Goal: Information Seeking & Learning: Learn about a topic

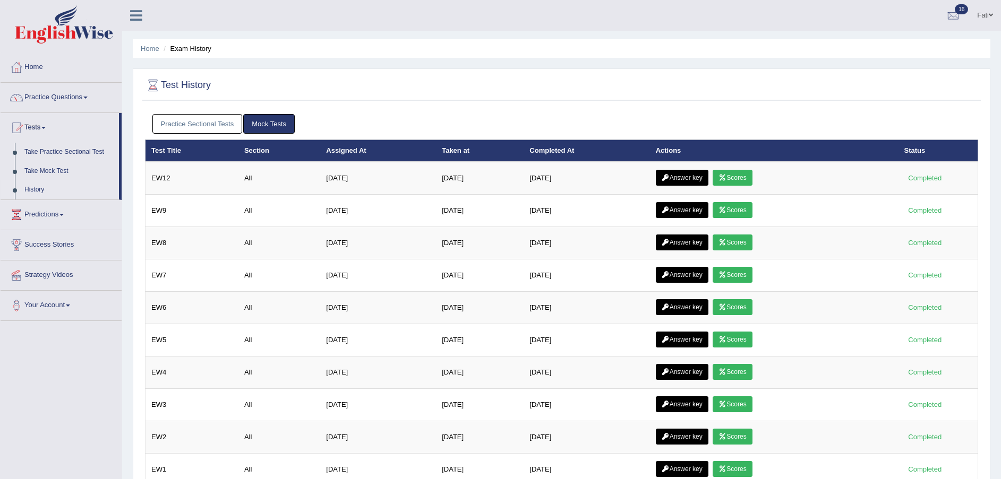
click at [743, 178] on link "Scores" at bounding box center [731, 178] width 39 height 16
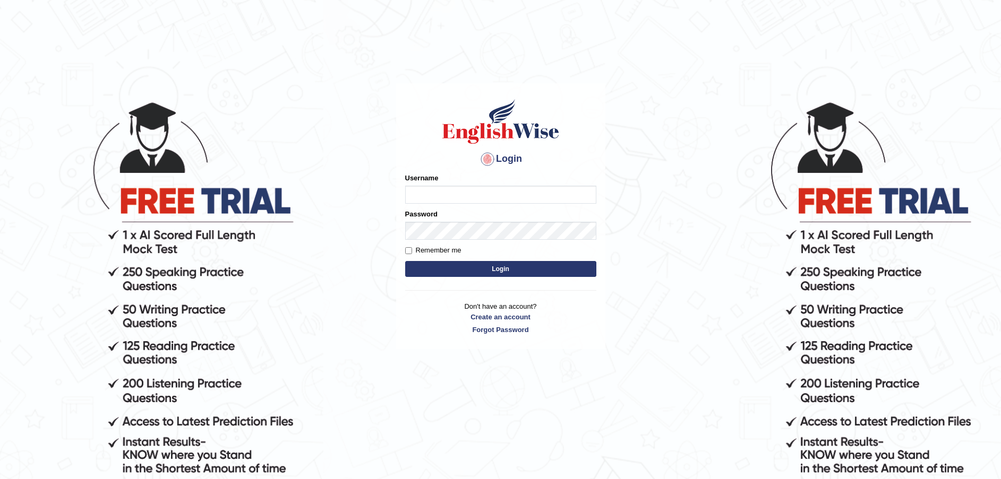
type input "Fatimah"
click at [500, 271] on button "Login" at bounding box center [500, 269] width 191 height 16
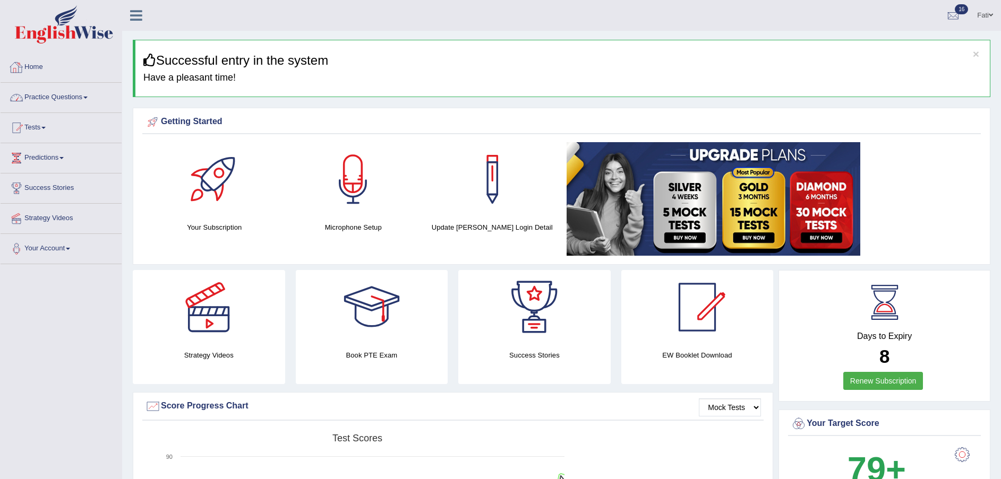
click at [87, 95] on link "Practice Questions" at bounding box center [61, 96] width 121 height 27
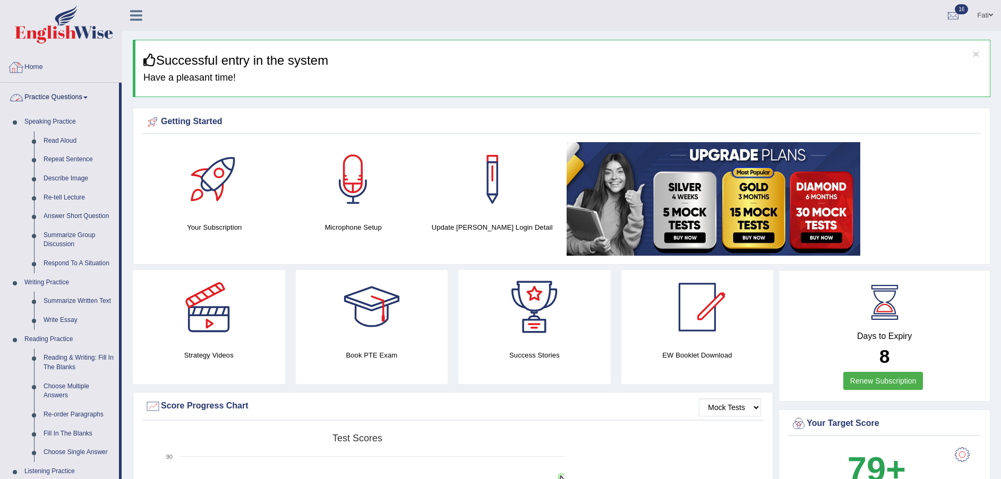
click at [41, 94] on link "Practice Questions" at bounding box center [60, 96] width 118 height 27
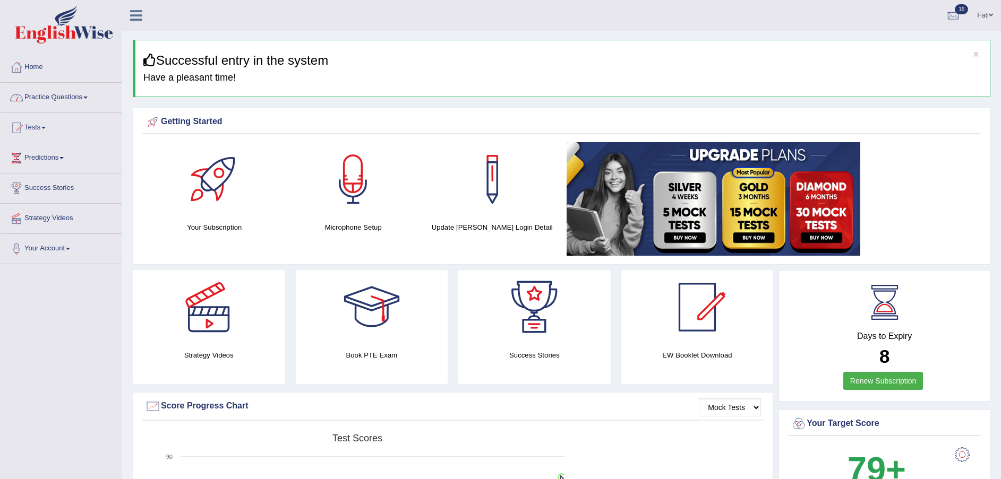
click at [73, 96] on link "Practice Questions" at bounding box center [61, 96] width 121 height 27
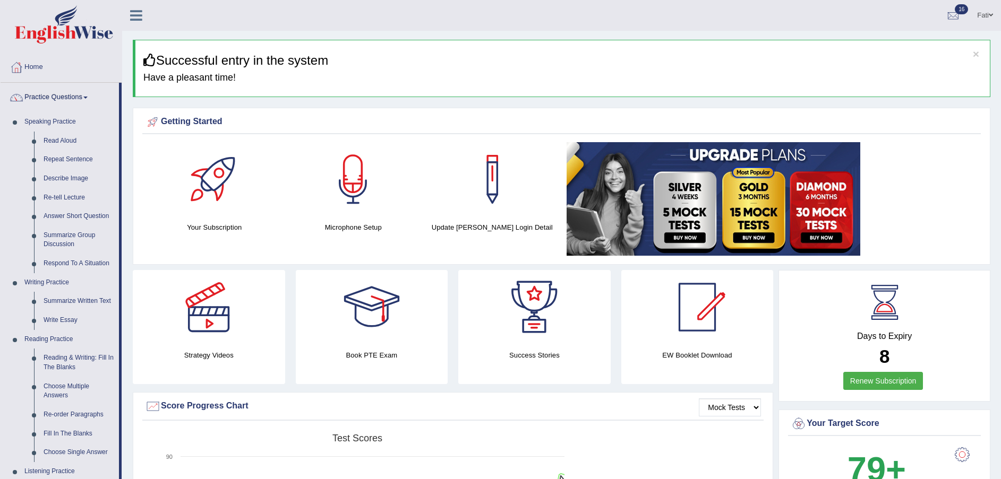
scroll to position [239, 0]
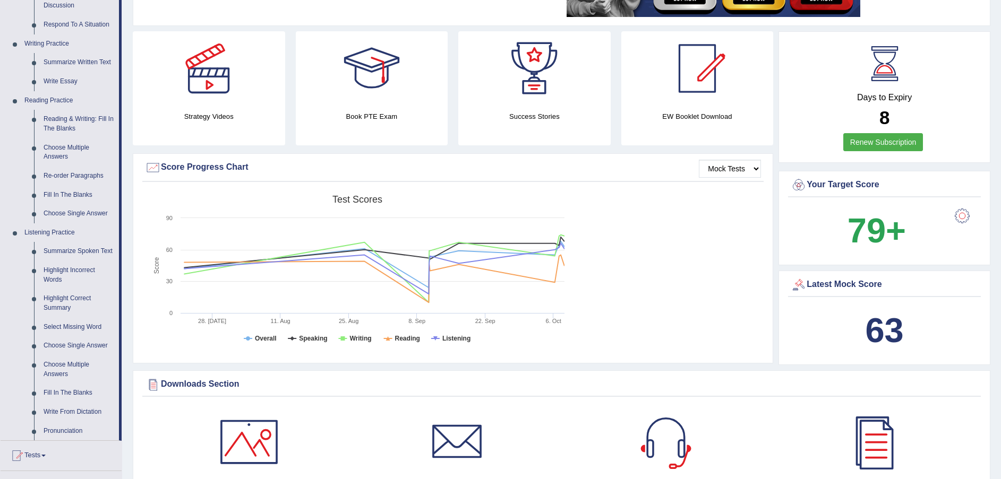
click at [76, 194] on link "Fill In The Blanks" at bounding box center [79, 195] width 80 height 19
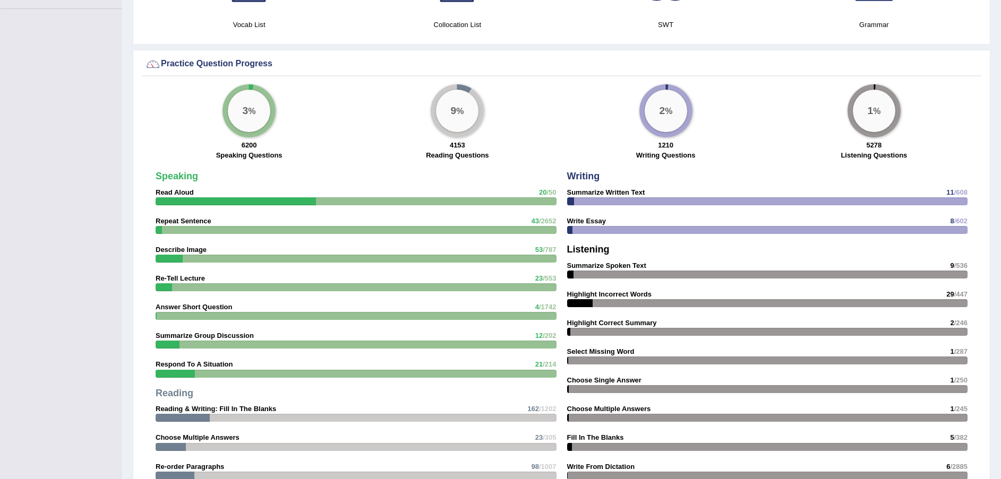
scroll to position [763, 0]
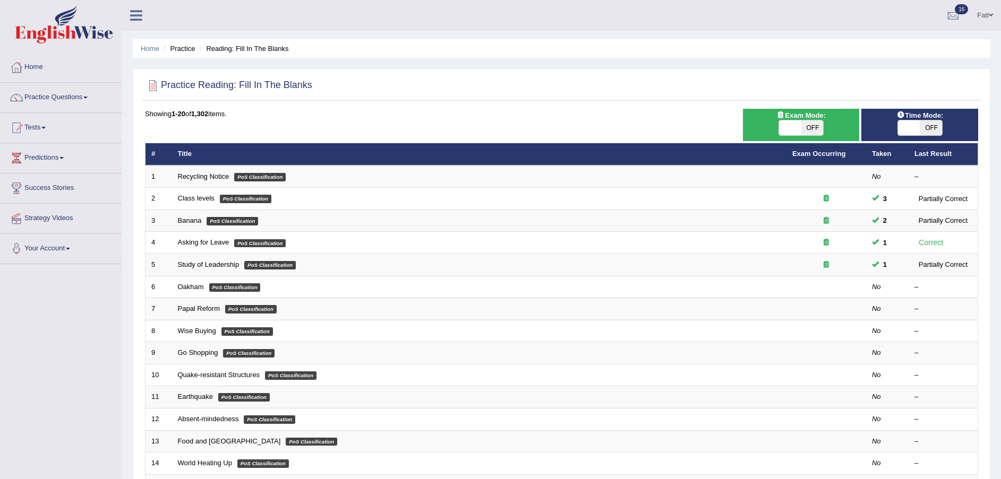
click at [810, 126] on span "OFF" at bounding box center [812, 128] width 22 height 15
checkbox input "true"
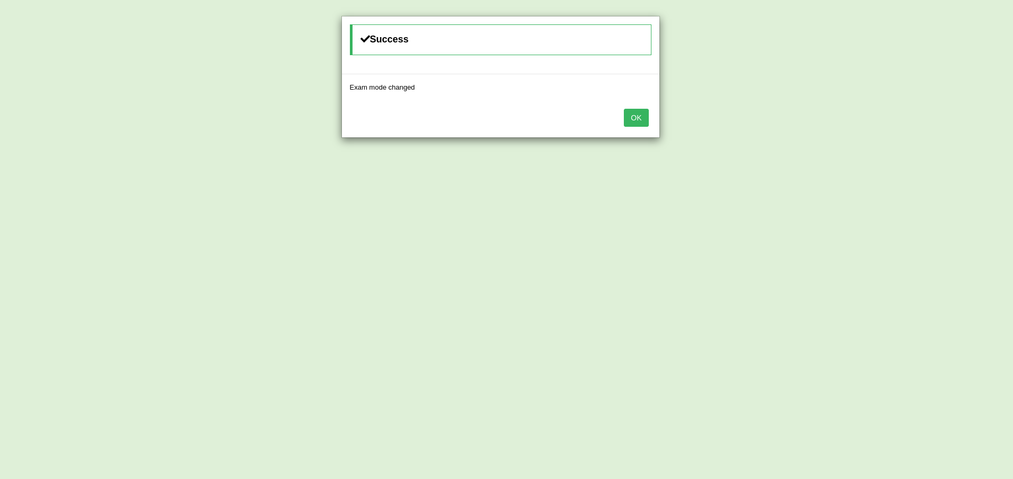
click at [640, 117] on button "OK" at bounding box center [636, 118] width 24 height 18
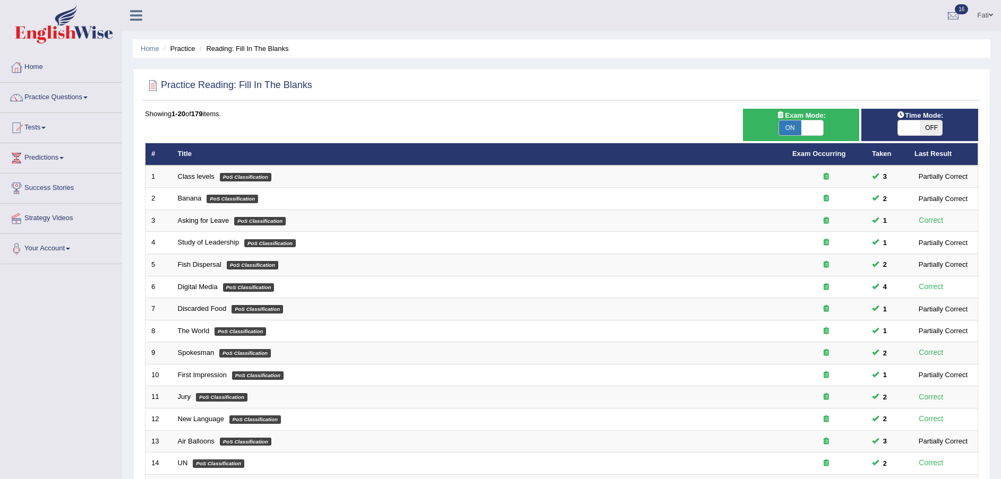
click at [924, 128] on span "OFF" at bounding box center [930, 128] width 22 height 15
checkbox input "true"
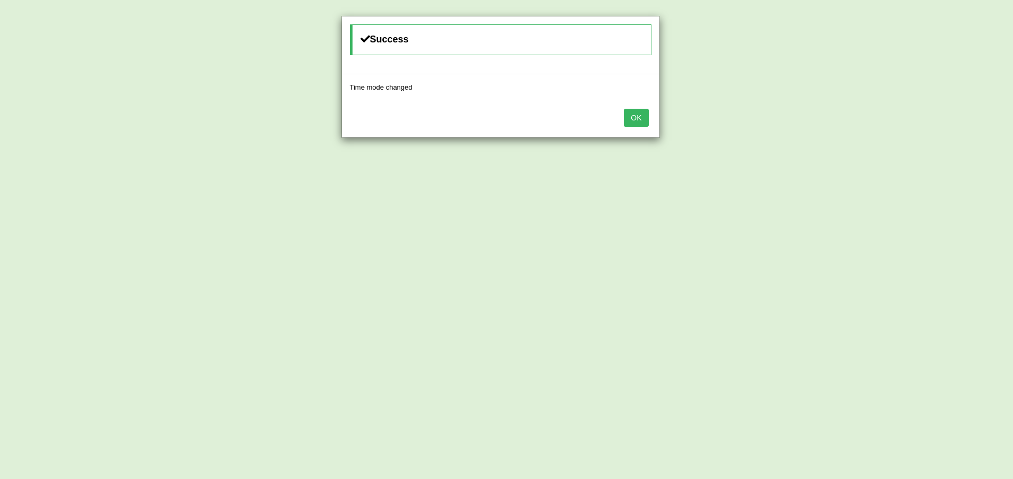
click at [640, 122] on button "OK" at bounding box center [636, 118] width 24 height 18
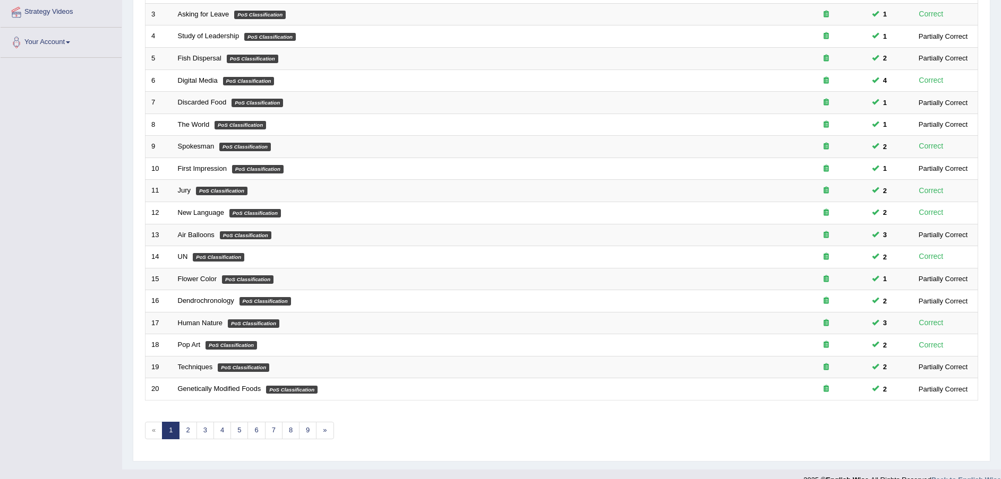
scroll to position [223, 0]
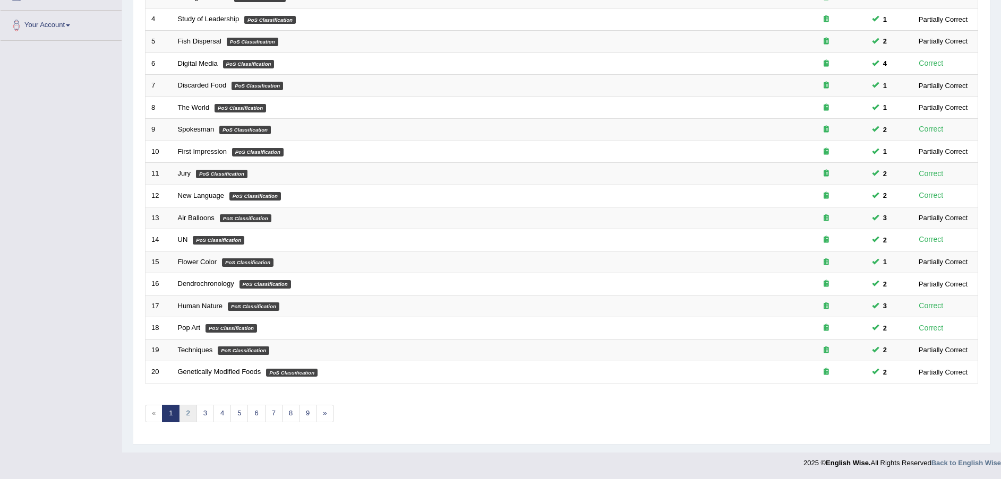
click at [190, 415] on link "2" at bounding box center [188, 414] width 18 height 18
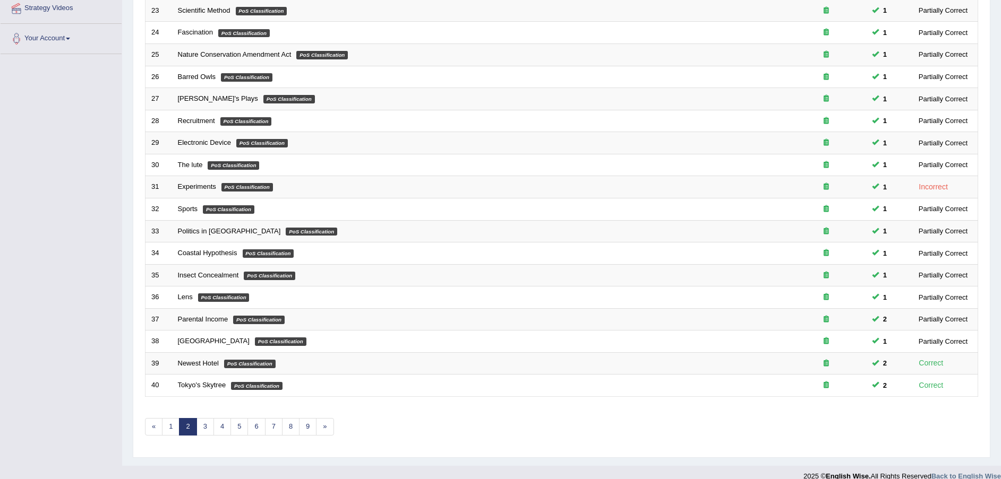
scroll to position [223, 0]
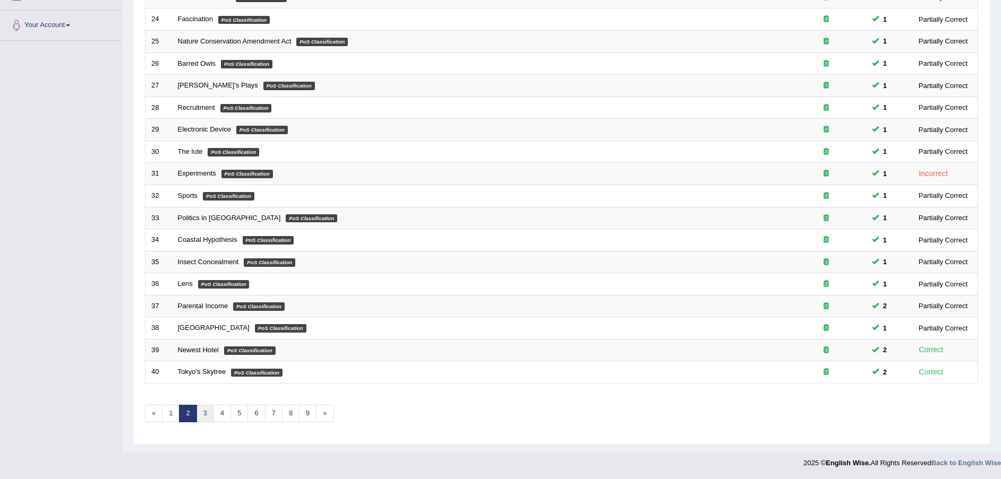
click at [204, 414] on link "3" at bounding box center [205, 414] width 18 height 18
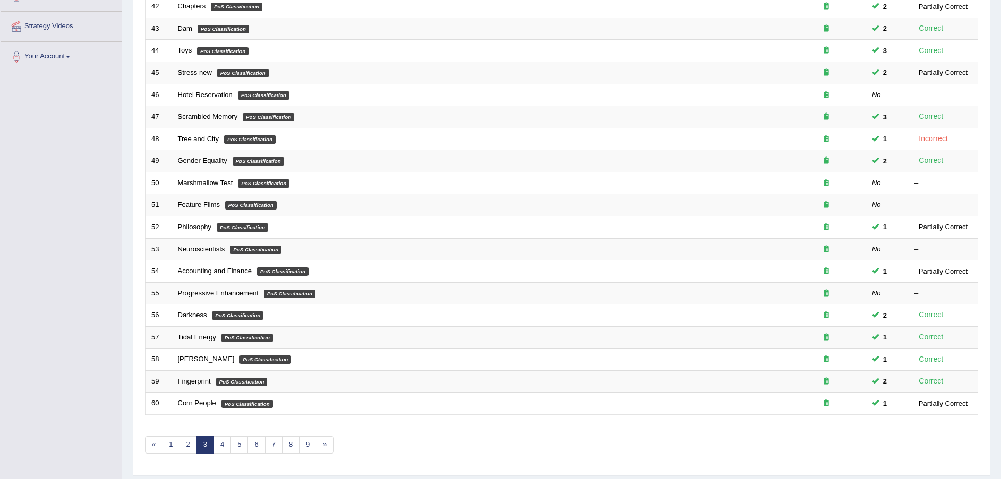
scroll to position [223, 0]
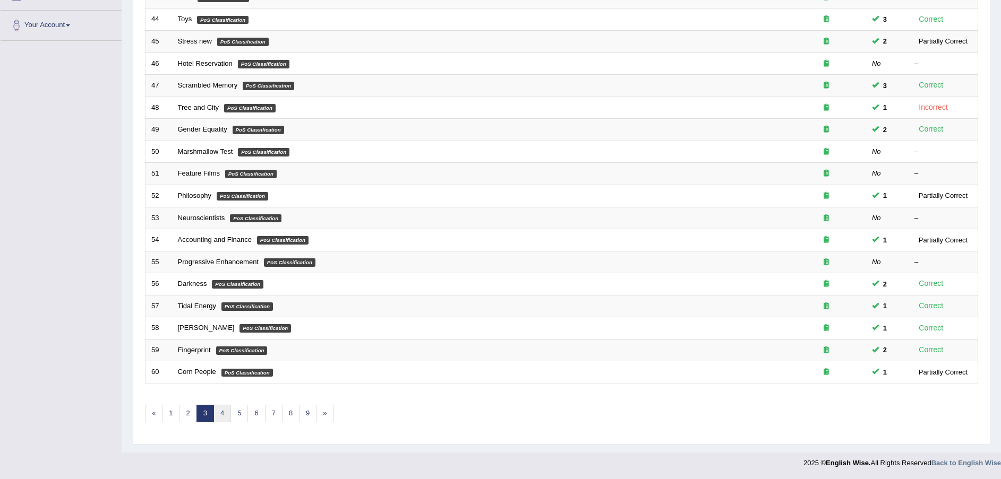
click at [225, 414] on link "4" at bounding box center [222, 414] width 18 height 18
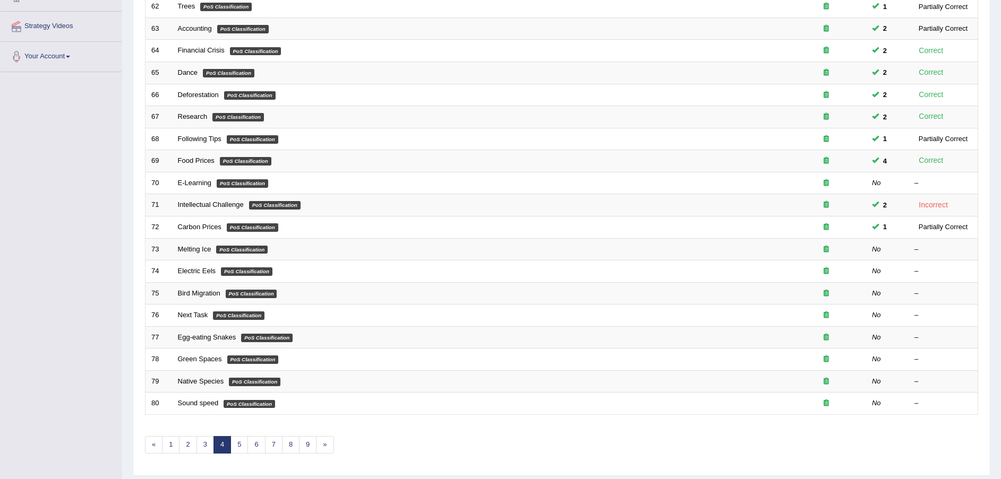
scroll to position [223, 0]
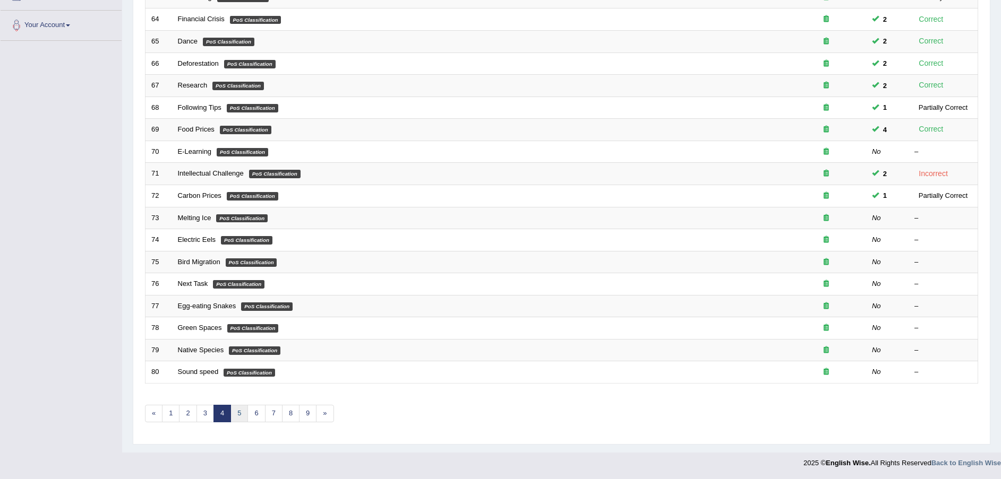
click at [240, 412] on link "5" at bounding box center [239, 414] width 18 height 18
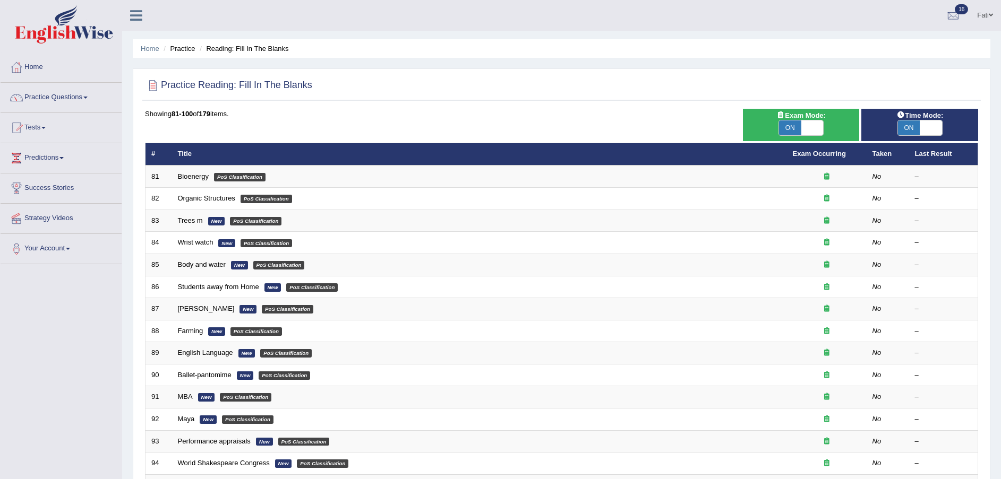
click at [201, 177] on link "Bioenergy" at bounding box center [193, 177] width 31 height 8
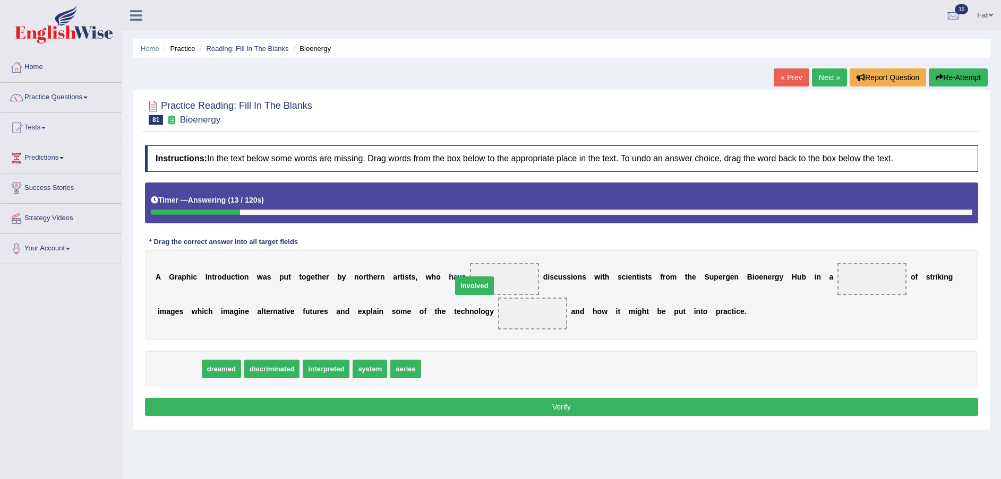
drag, startPoint x: 171, startPoint y: 376, endPoint x: 466, endPoint y: 292, distance: 306.2
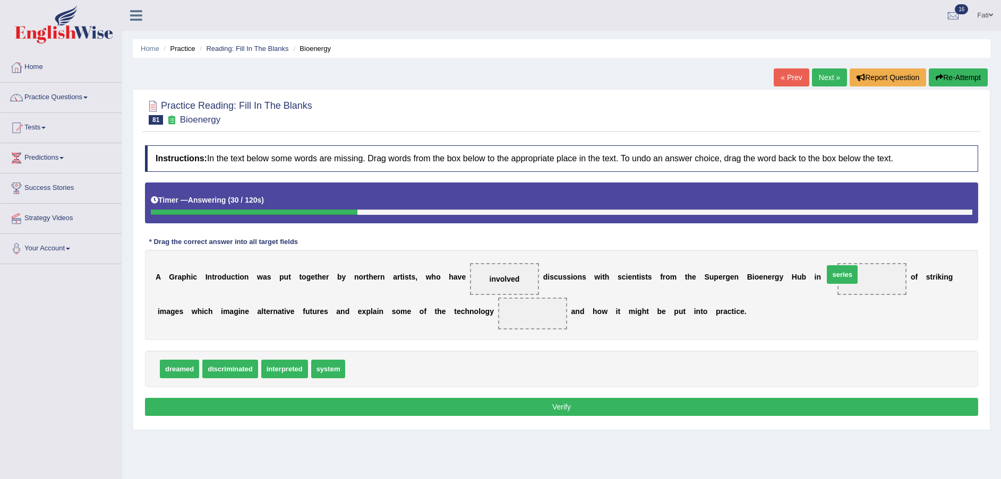
drag, startPoint x: 359, startPoint y: 374, endPoint x: 837, endPoint y: 280, distance: 487.5
drag, startPoint x: 329, startPoint y: 367, endPoint x: 469, endPoint y: 317, distance: 149.3
click at [710, 408] on button "Verify" at bounding box center [561, 407] width 833 height 18
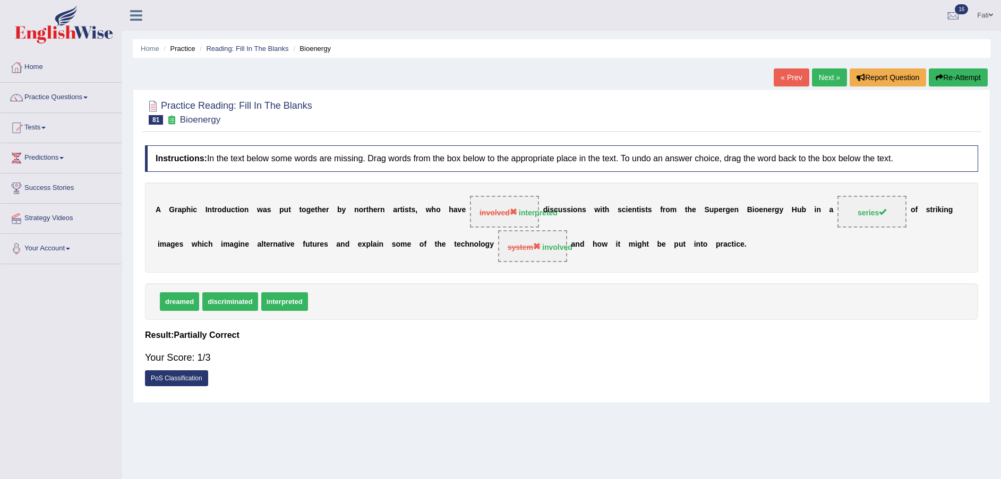
click at [943, 75] on button "Re-Attempt" at bounding box center [957, 77] width 59 height 18
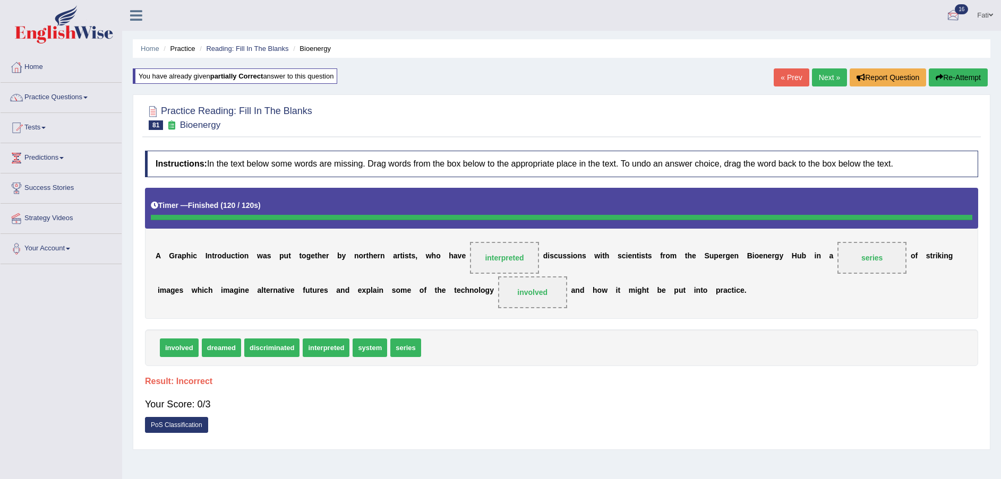
click at [952, 79] on button "Re-Attempt" at bounding box center [957, 77] width 59 height 18
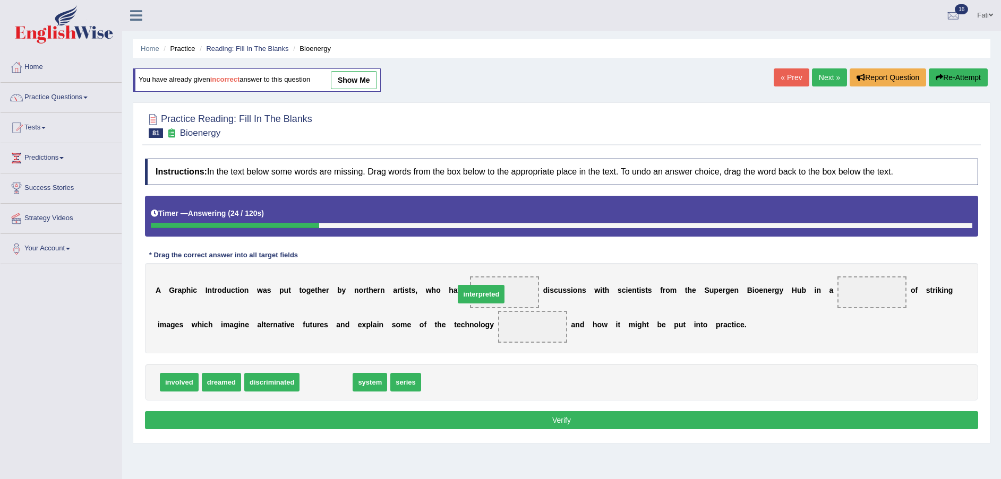
drag, startPoint x: 332, startPoint y: 382, endPoint x: 480, endPoint y: 295, distance: 172.5
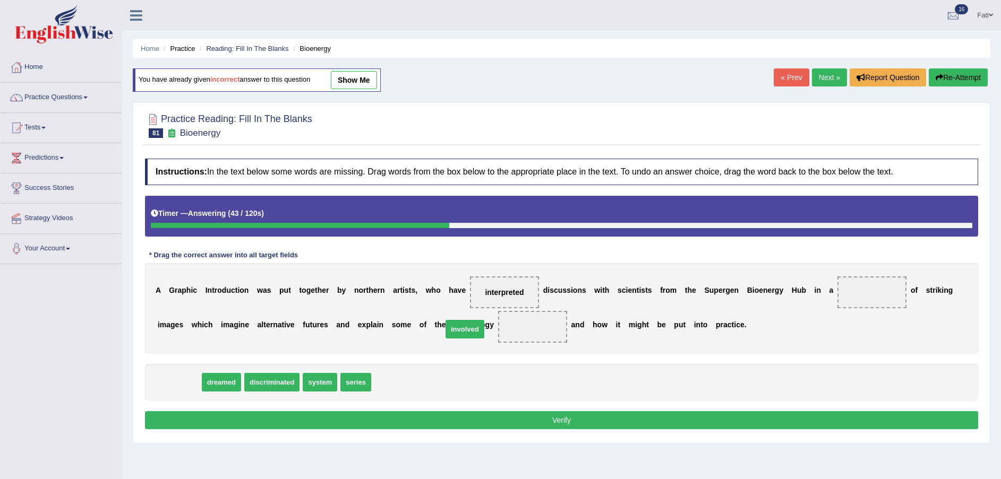
drag, startPoint x: 182, startPoint y: 382, endPoint x: 468, endPoint y: 329, distance: 290.5
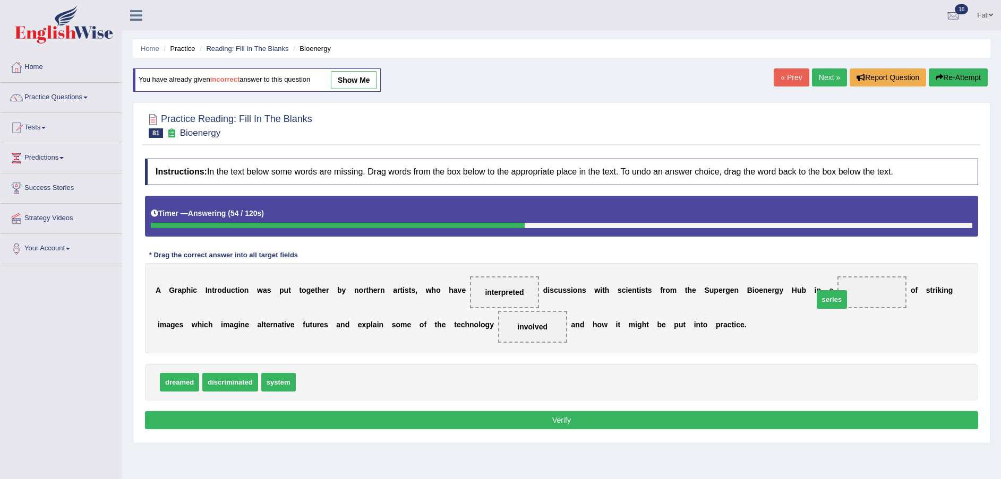
drag, startPoint x: 316, startPoint y: 384, endPoint x: 833, endPoint y: 302, distance: 523.0
click at [732, 418] on button "Verify" at bounding box center [561, 420] width 833 height 18
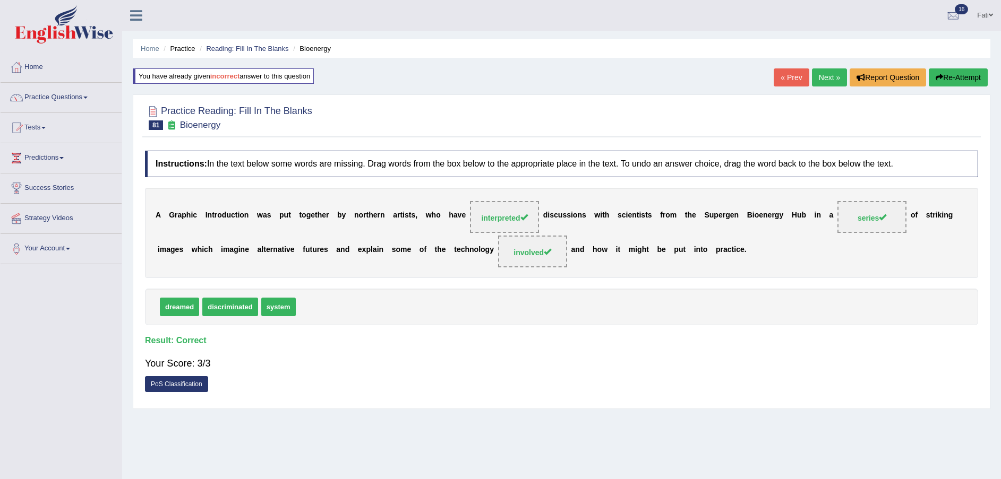
click at [820, 85] on link "Next »" at bounding box center [829, 77] width 35 height 18
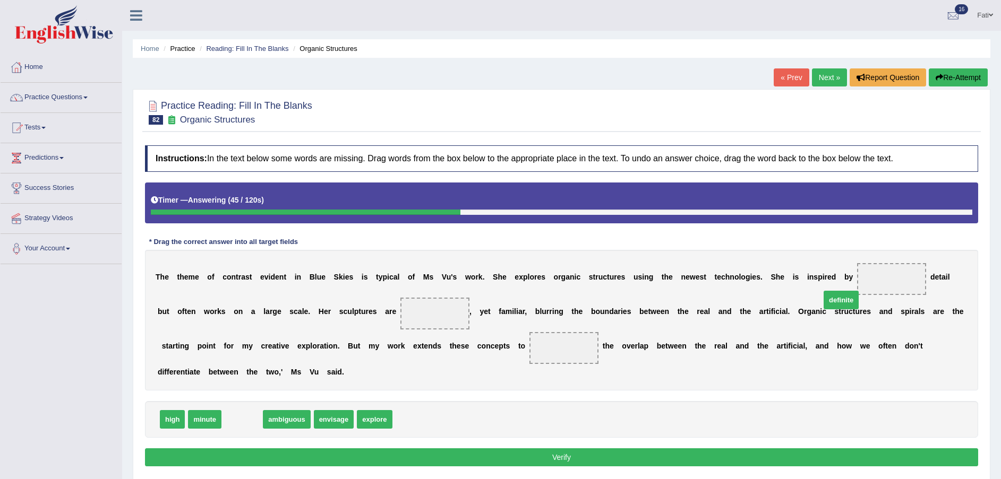
drag, startPoint x: 239, startPoint y: 408, endPoint x: 838, endPoint y: 289, distance: 610.6
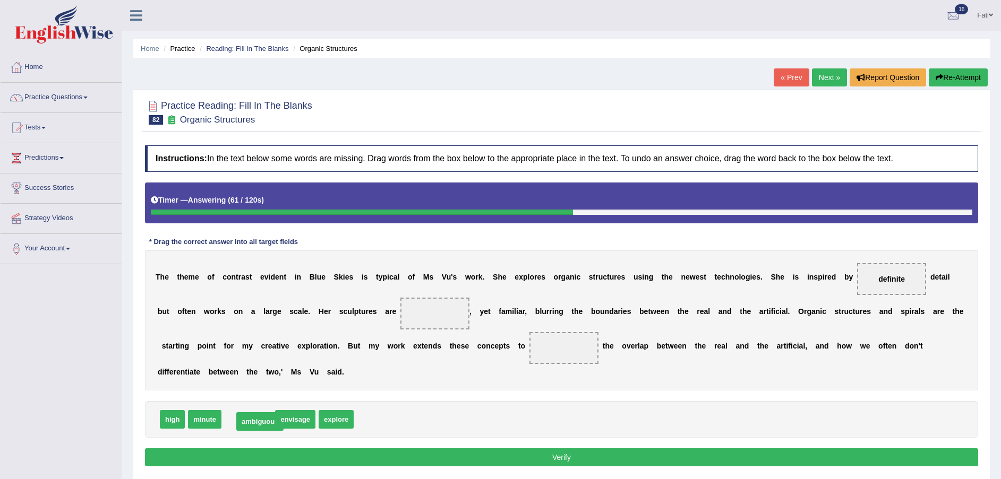
drag, startPoint x: 245, startPoint y: 410, endPoint x: 256, endPoint y: 412, distance: 11.9
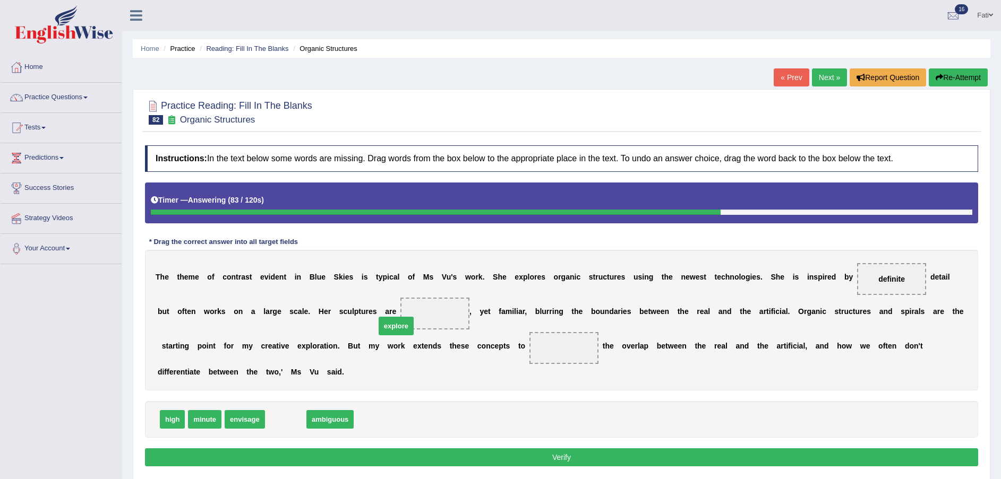
drag, startPoint x: 288, startPoint y: 407, endPoint x: 397, endPoint y: 315, distance: 142.7
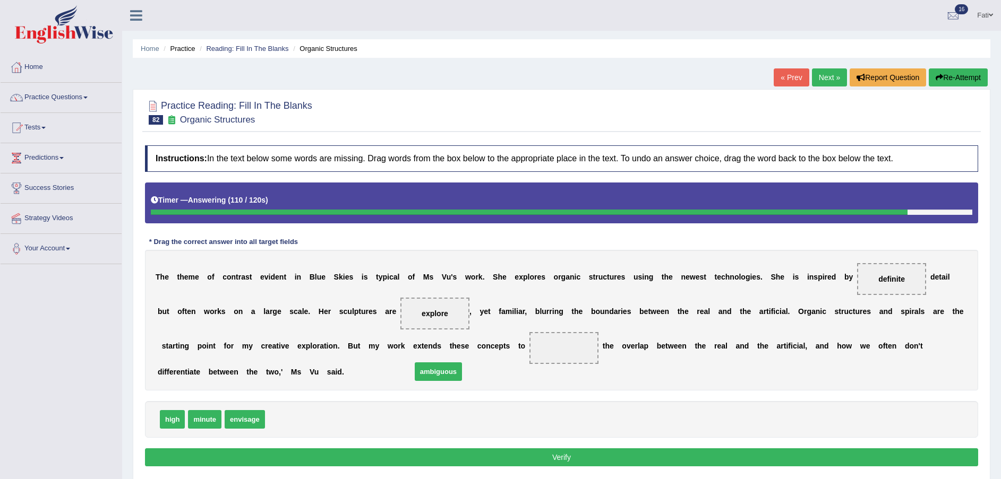
drag, startPoint x: 285, startPoint y: 407, endPoint x: 435, endPoint y: 356, distance: 158.5
click at [437, 449] on button "Verify" at bounding box center [561, 458] width 833 height 18
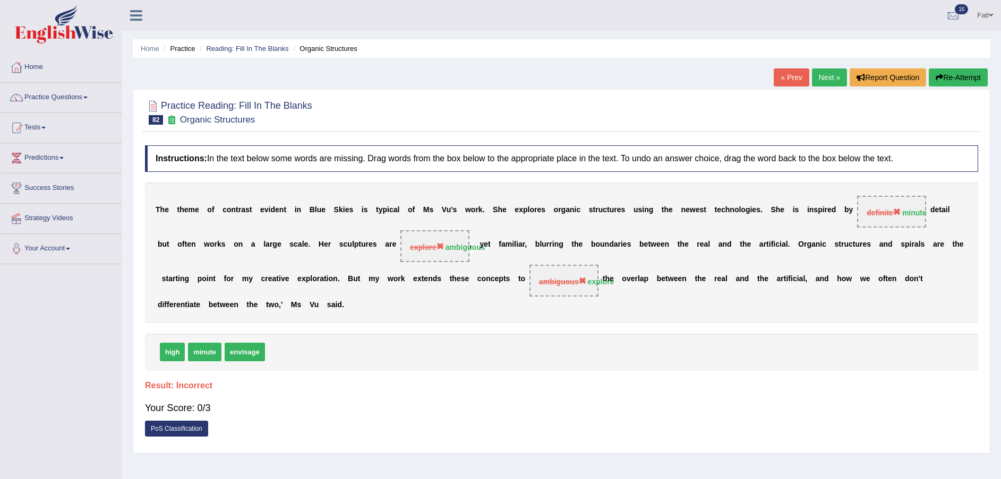
click at [182, 421] on link "PoS Classification" at bounding box center [176, 429] width 63 height 16
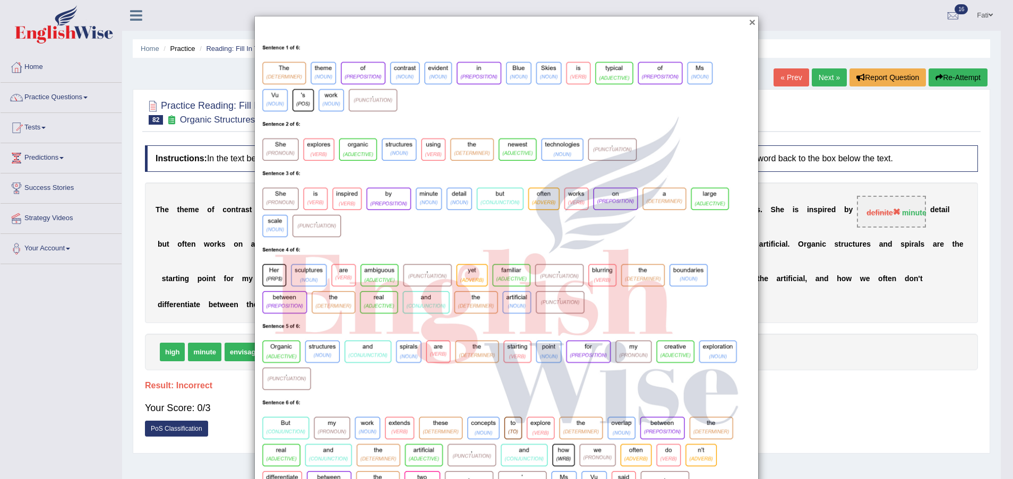
click at [749, 21] on button "×" at bounding box center [752, 21] width 6 height 11
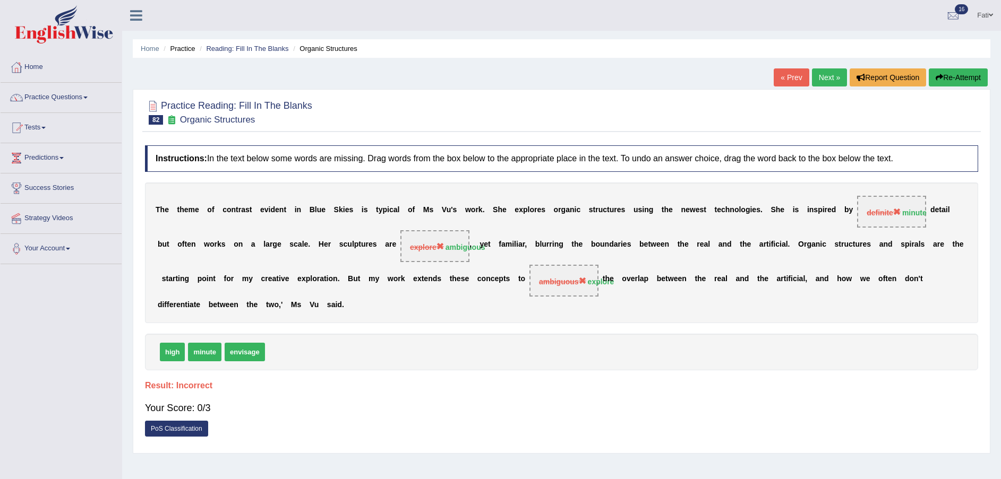
click at [177, 421] on link "PoS Classification" at bounding box center [176, 429] width 63 height 16
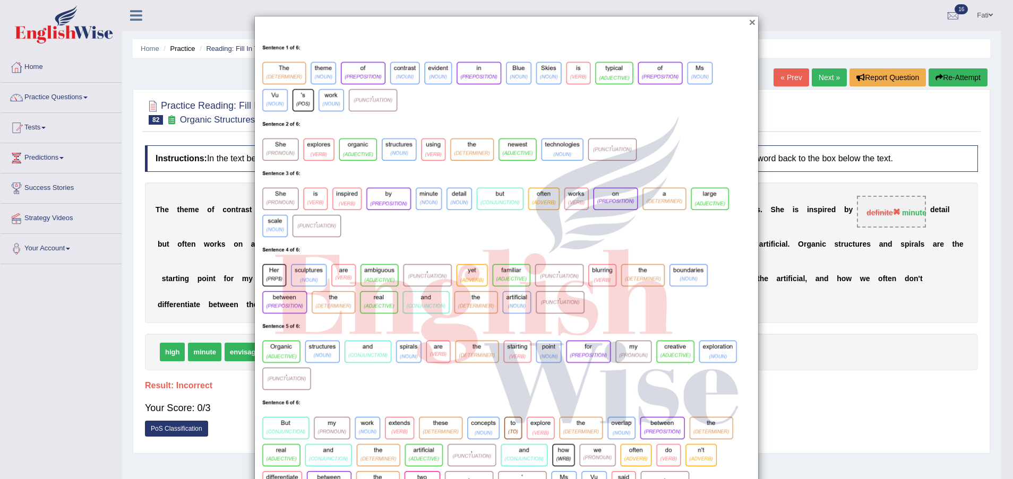
click at [749, 23] on button "×" at bounding box center [752, 21] width 6 height 11
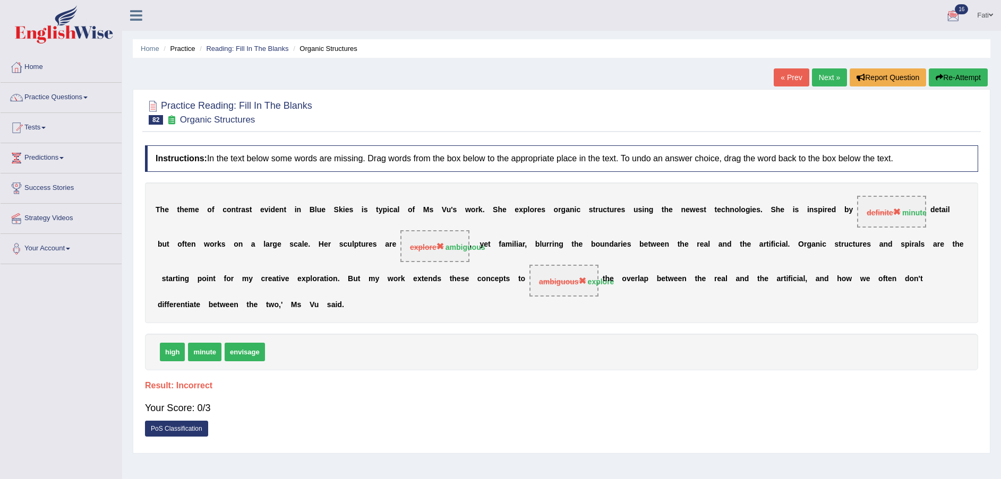
click at [959, 83] on button "Re-Attempt" at bounding box center [957, 77] width 59 height 18
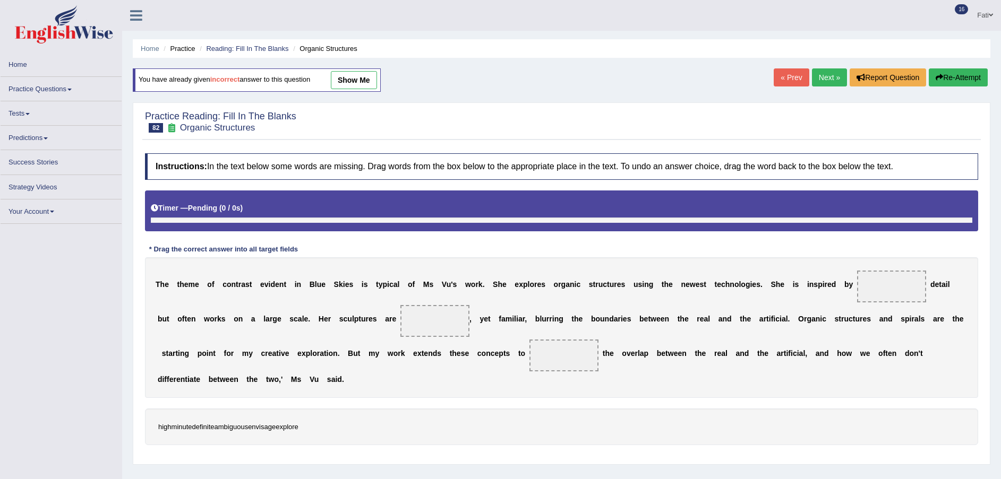
click at [958, 8] on span "16" at bounding box center [960, 9] width 13 height 10
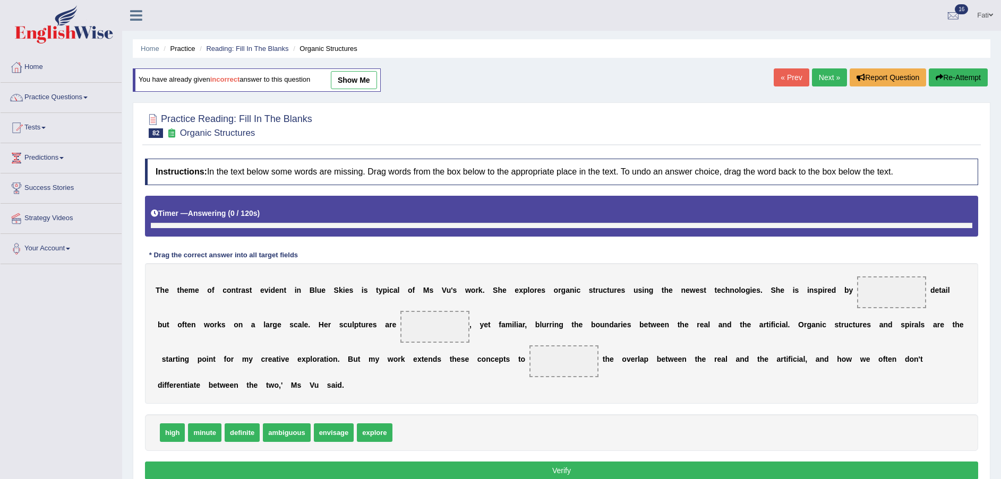
click at [959, 8] on div at bounding box center [953, 16] width 16 height 16
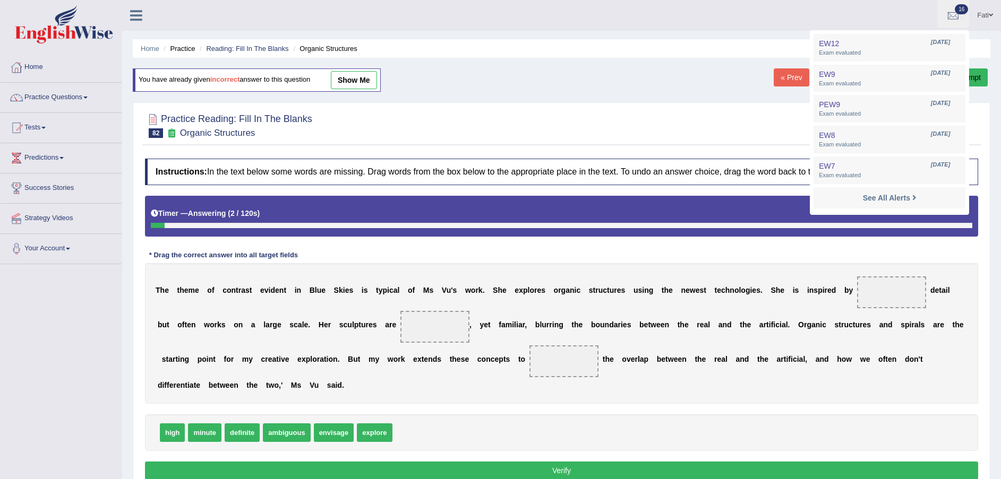
click at [708, 27] on ul "Fati Toggle navigation Username: Fatimah Access Type: Online Subscription: Diam…" at bounding box center [693, 15] width 615 height 30
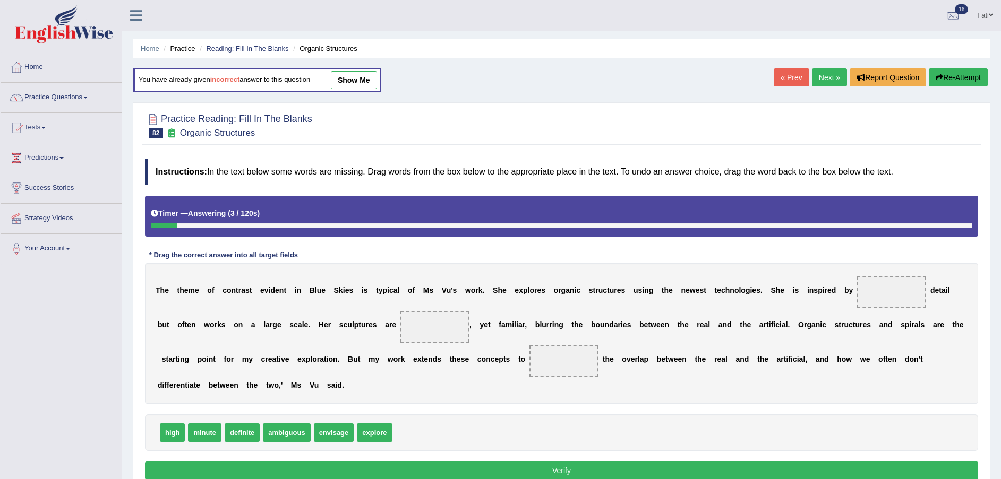
scroll to position [78, 0]
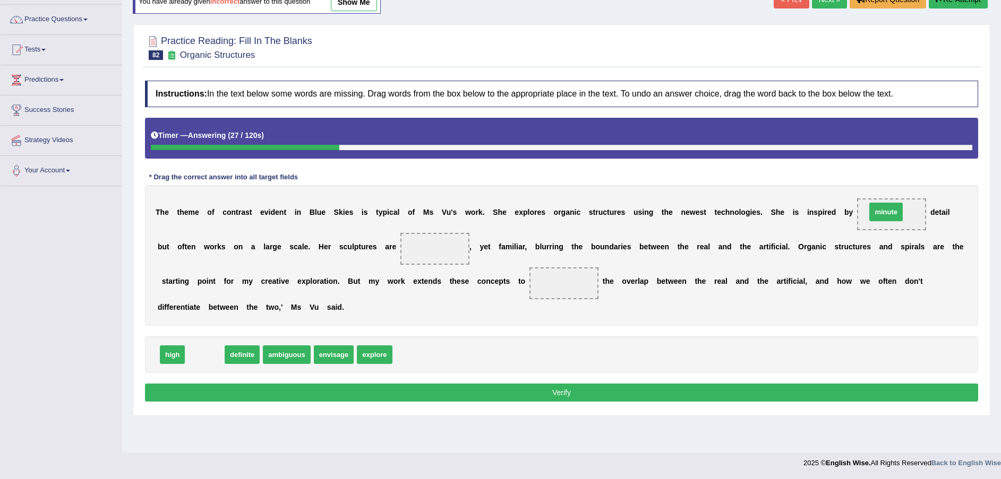
drag, startPoint x: 194, startPoint y: 341, endPoint x: 851, endPoint y: 226, distance: 666.6
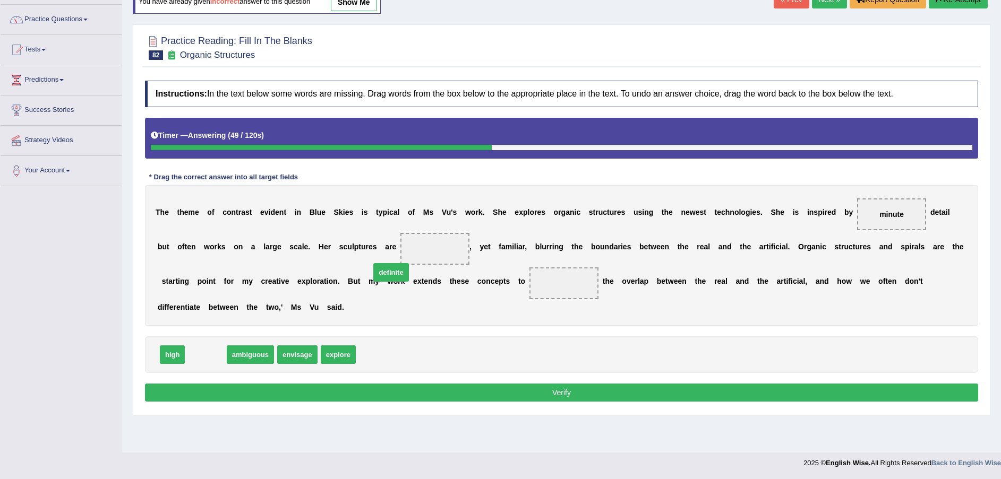
drag, startPoint x: 213, startPoint y: 338, endPoint x: 398, endPoint y: 255, distance: 202.4
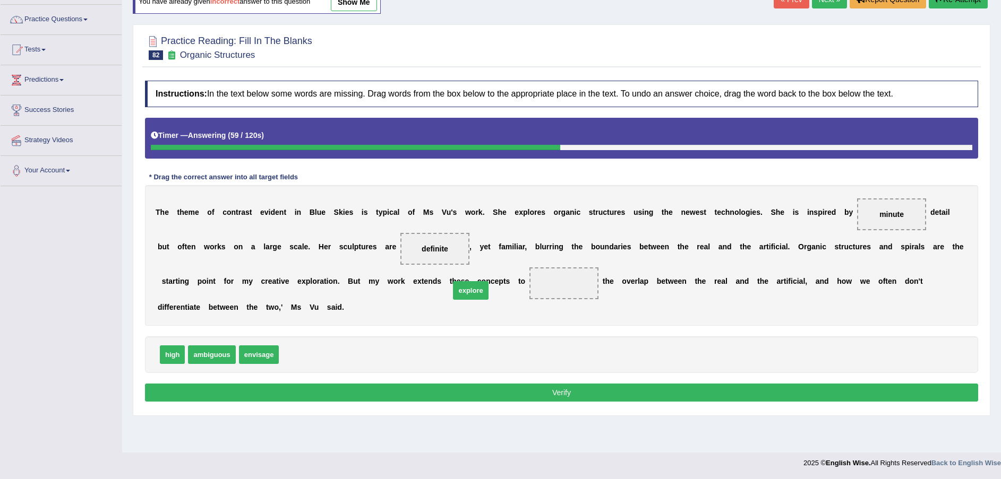
drag, startPoint x: 302, startPoint y: 343, endPoint x: 472, endPoint y: 284, distance: 180.8
click at [497, 384] on button "Verify" at bounding box center [561, 393] width 833 height 18
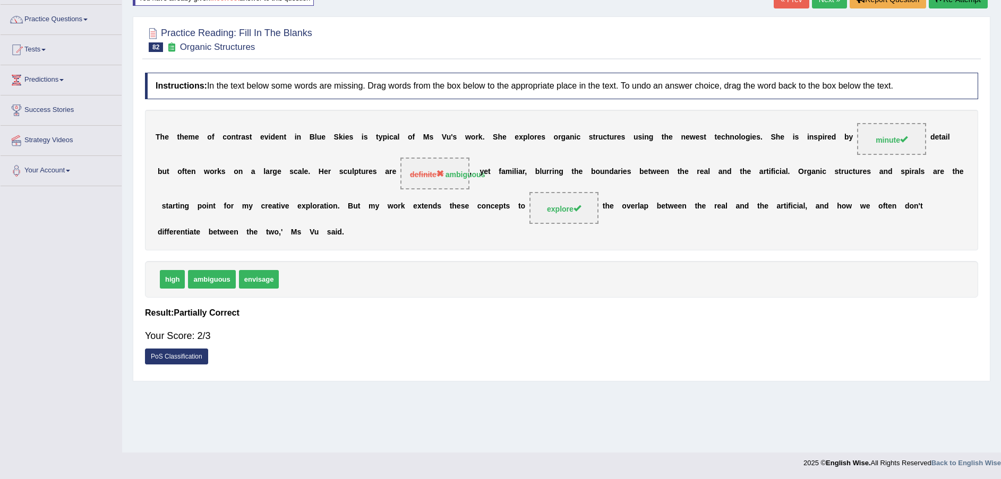
scroll to position [0, 0]
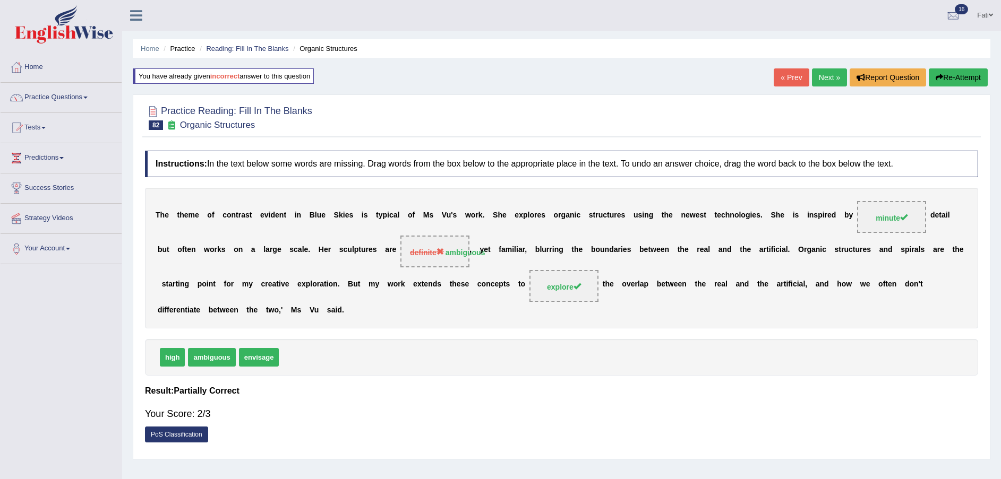
click at [813, 80] on link "Next »" at bounding box center [829, 77] width 35 height 18
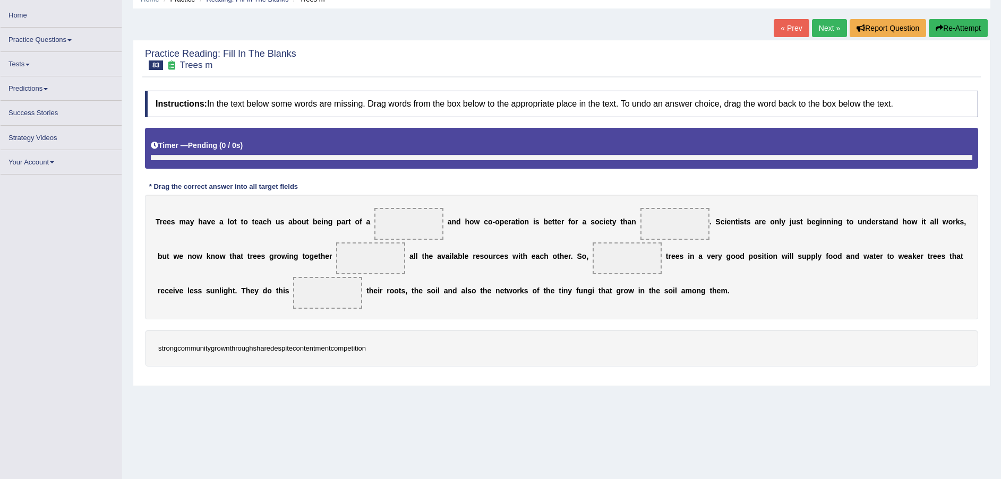
scroll to position [73, 0]
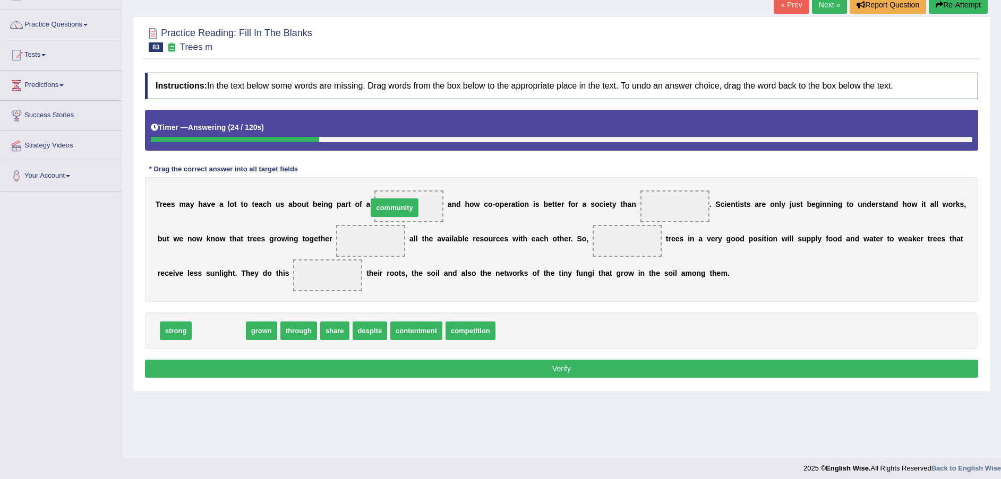
drag, startPoint x: 218, startPoint y: 323, endPoint x: 397, endPoint y: 201, distance: 216.9
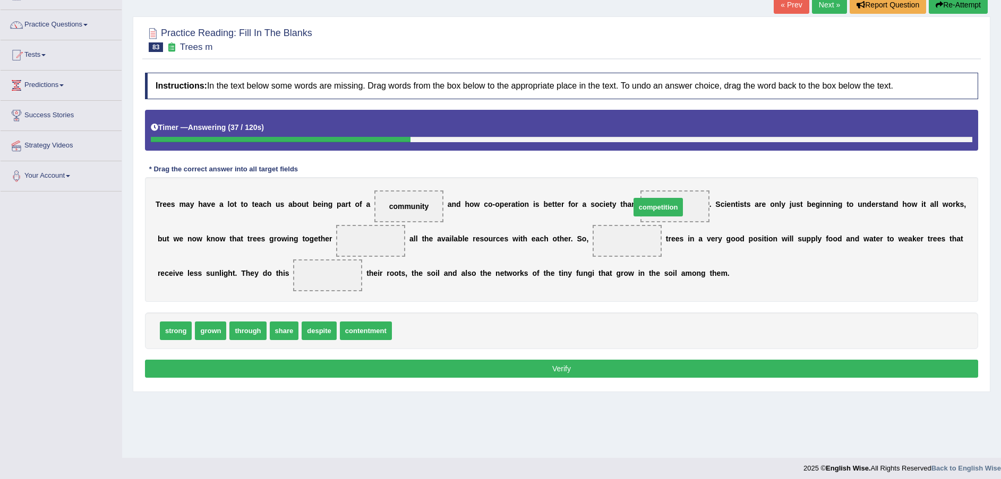
drag, startPoint x: 414, startPoint y: 333, endPoint x: 652, endPoint y: 210, distance: 268.5
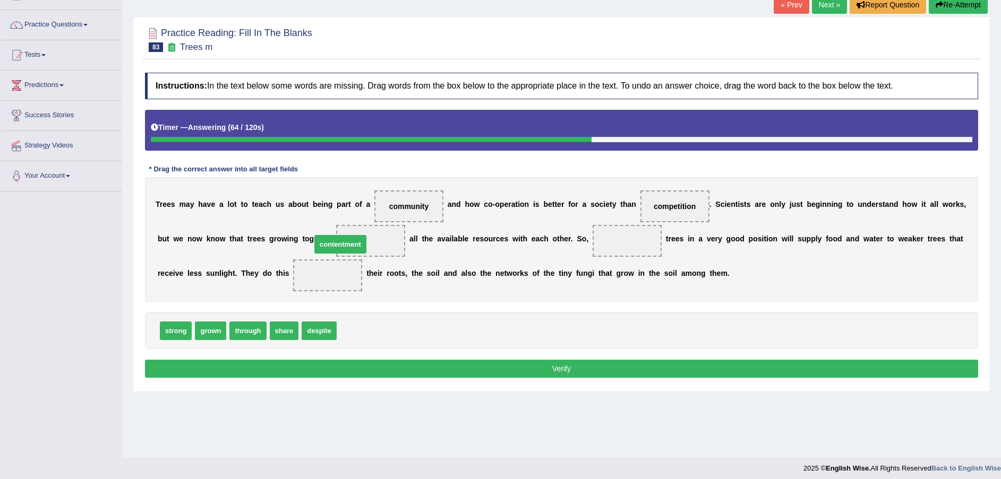
drag, startPoint x: 362, startPoint y: 331, endPoint x: 336, endPoint y: 244, distance: 90.2
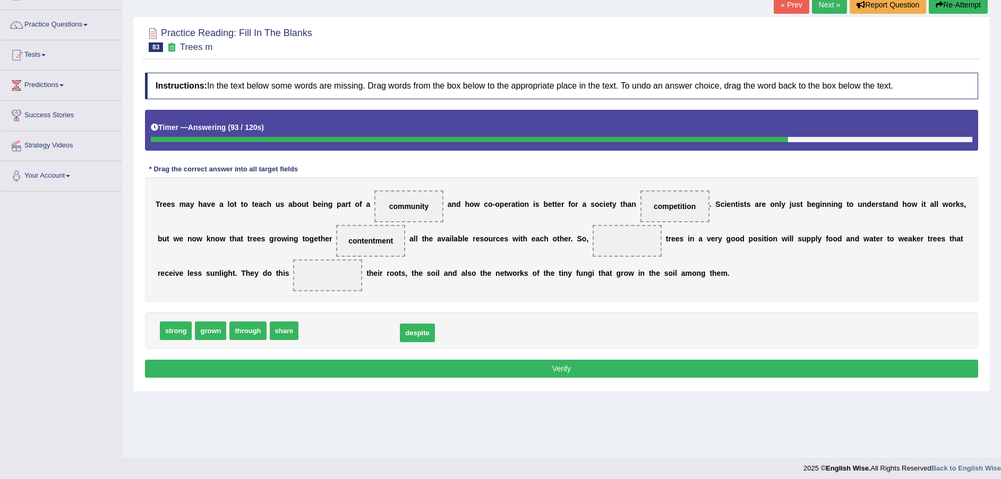
drag, startPoint x: 314, startPoint y: 331, endPoint x: 412, endPoint y: 333, distance: 98.8
drag, startPoint x: 210, startPoint y: 330, endPoint x: 582, endPoint y: 240, distance: 382.8
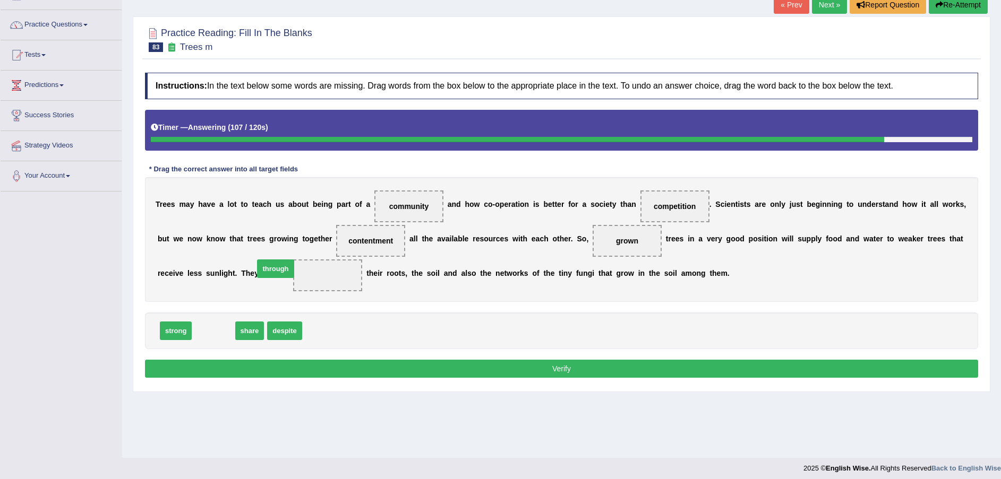
drag, startPoint x: 216, startPoint y: 334, endPoint x: 279, endPoint y: 271, distance: 88.6
click at [377, 363] on button "Verify" at bounding box center [561, 369] width 833 height 18
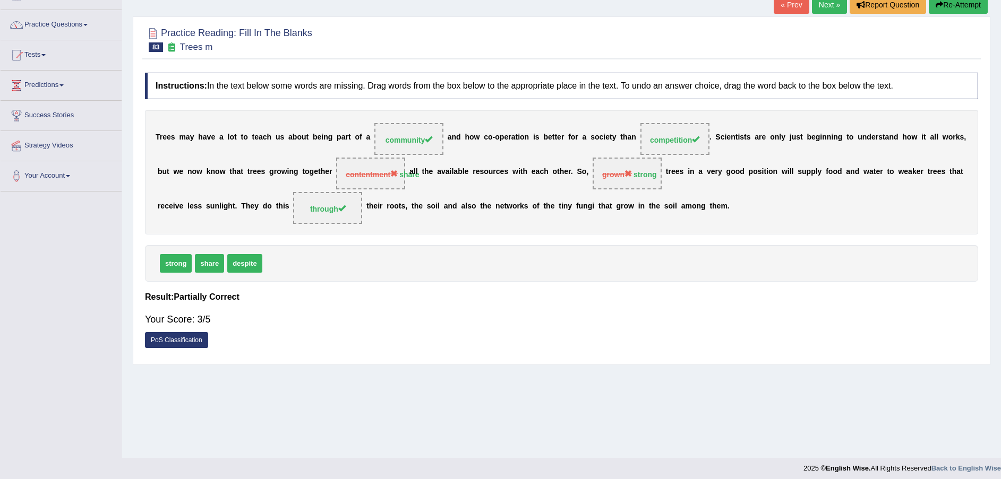
click at [830, 6] on link "Next »" at bounding box center [829, 5] width 35 height 18
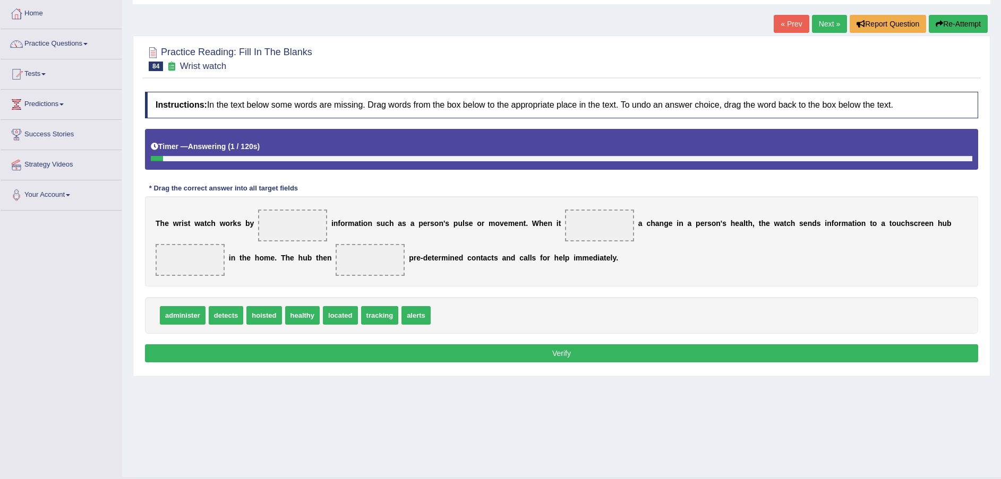
scroll to position [78, 0]
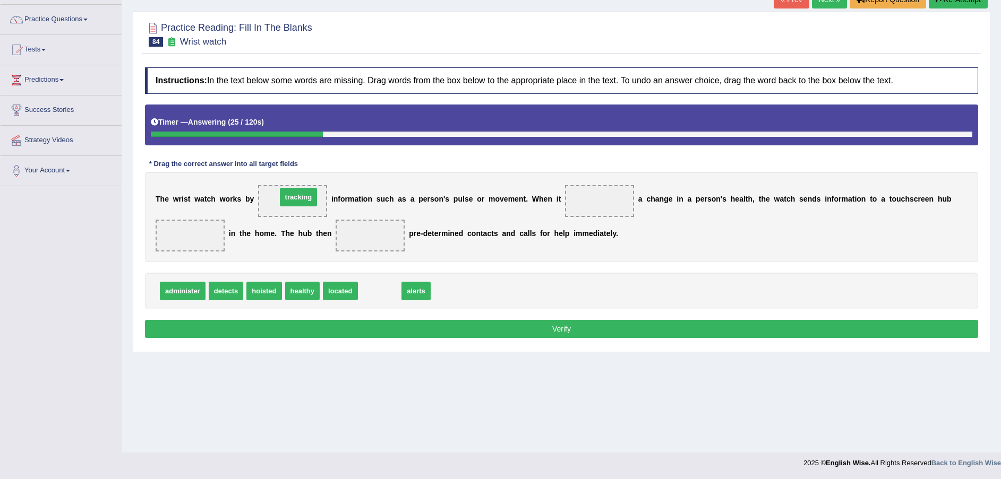
drag, startPoint x: 377, startPoint y: 294, endPoint x: 296, endPoint y: 202, distance: 122.6
drag, startPoint x: 368, startPoint y: 286, endPoint x: 587, endPoint y: 200, distance: 234.7
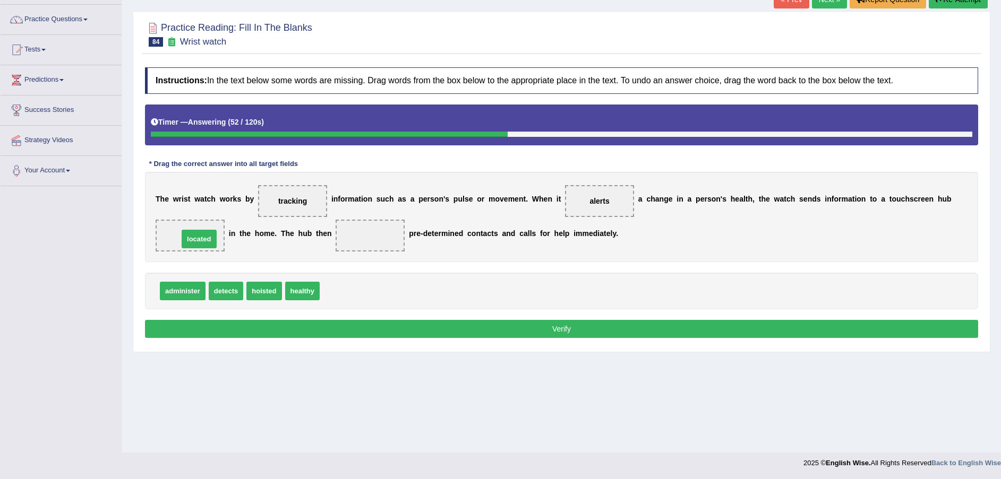
drag, startPoint x: 328, startPoint y: 291, endPoint x: 187, endPoint y: 239, distance: 149.5
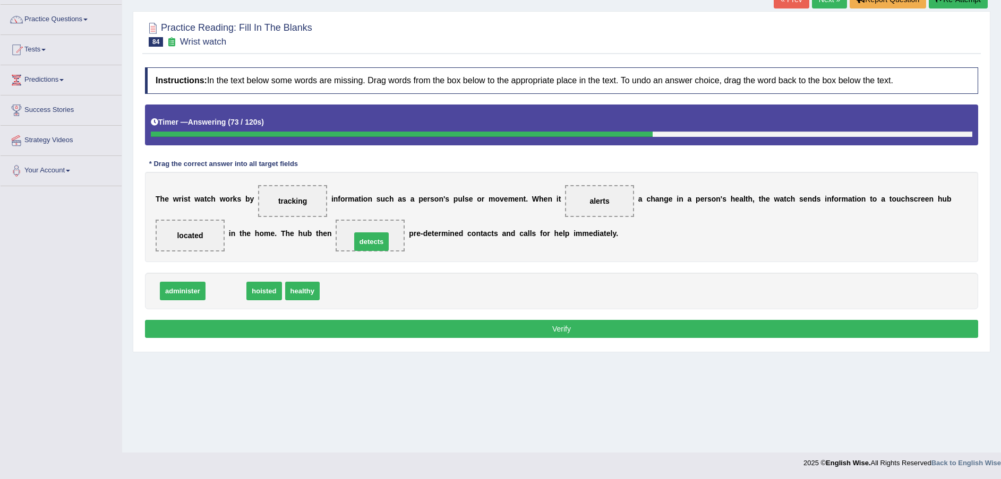
drag, startPoint x: 226, startPoint y: 296, endPoint x: 371, endPoint y: 247, distance: 153.6
click at [397, 331] on button "Verify" at bounding box center [561, 329] width 833 height 18
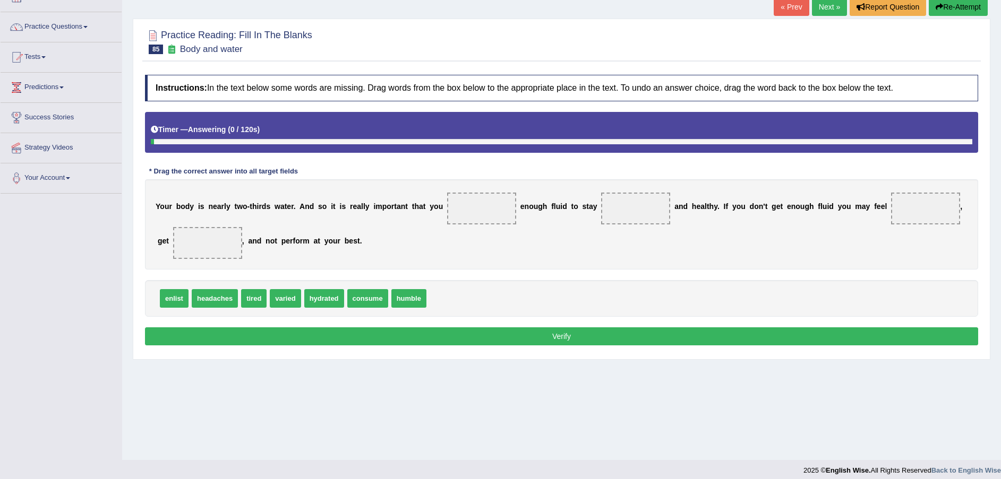
scroll to position [78, 0]
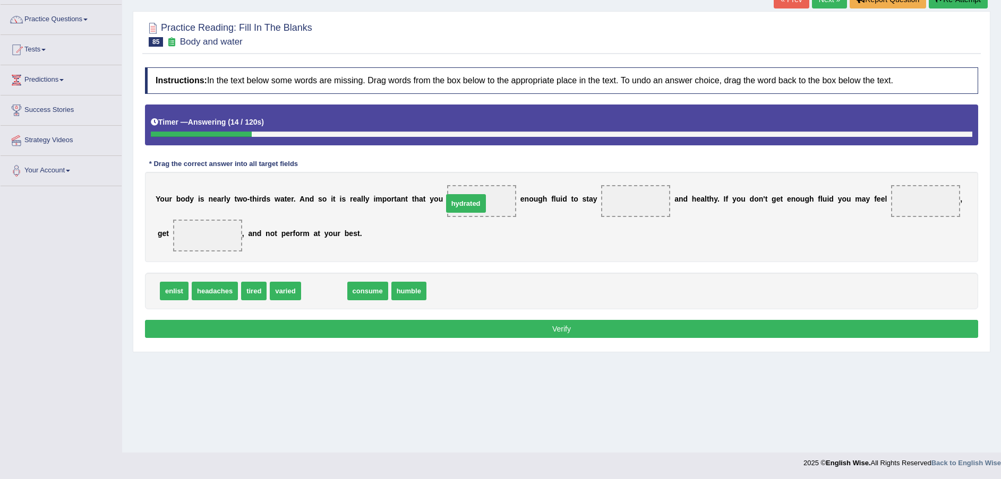
drag, startPoint x: 323, startPoint y: 292, endPoint x: 465, endPoint y: 205, distance: 166.6
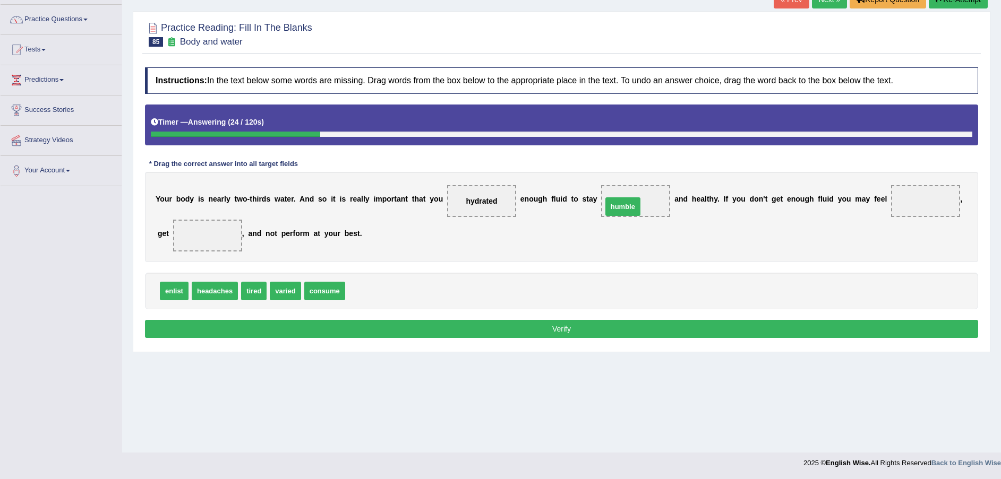
drag, startPoint x: 348, startPoint y: 295, endPoint x: 605, endPoint y: 210, distance: 270.4
drag, startPoint x: 256, startPoint y: 293, endPoint x: 893, endPoint y: 212, distance: 642.1
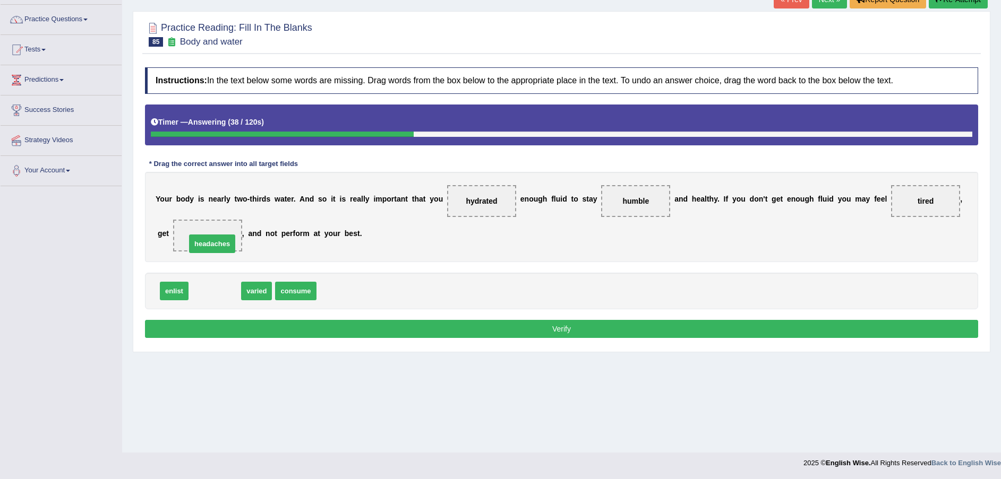
drag, startPoint x: 201, startPoint y: 283, endPoint x: 195, endPoint y: 233, distance: 50.8
click at [278, 332] on button "Verify" at bounding box center [561, 329] width 833 height 18
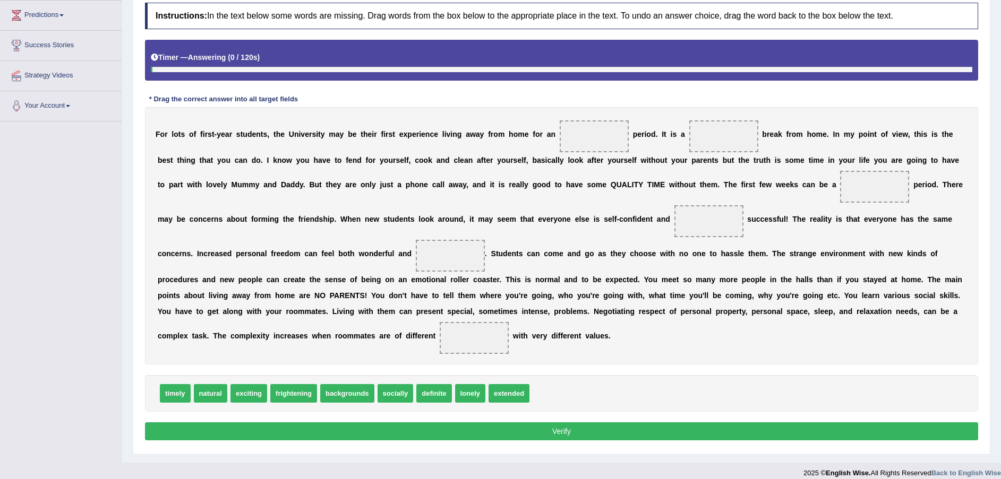
scroll to position [148, 0]
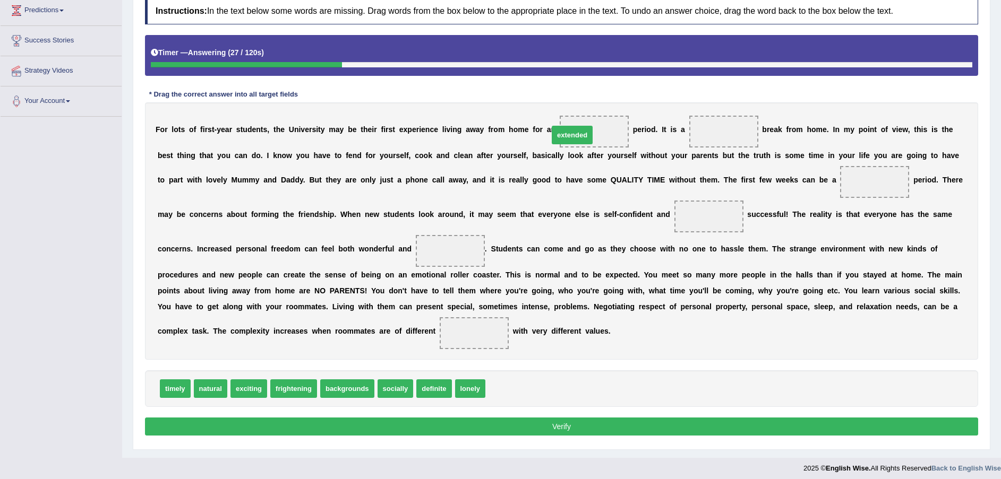
drag, startPoint x: 484, startPoint y: 392, endPoint x: 547, endPoint y: 138, distance: 261.5
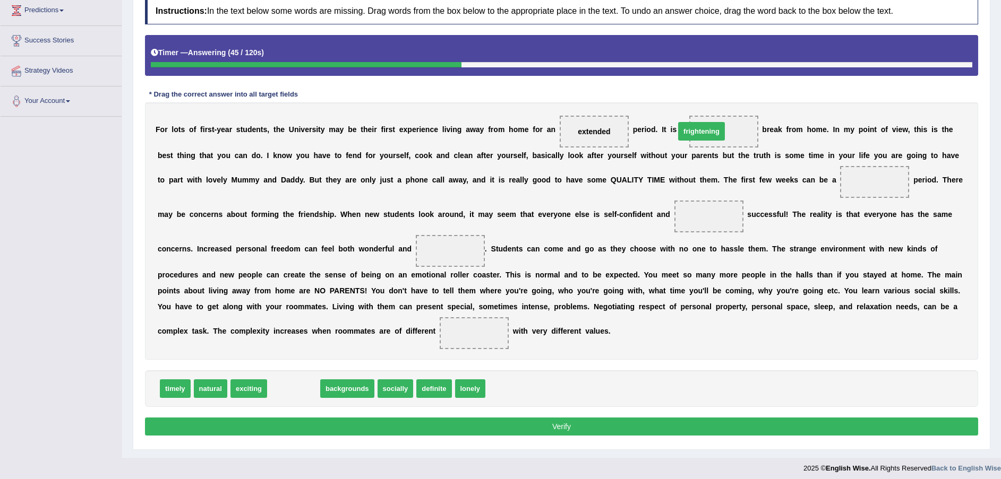
drag, startPoint x: 295, startPoint y: 393, endPoint x: 703, endPoint y: 135, distance: 482.2
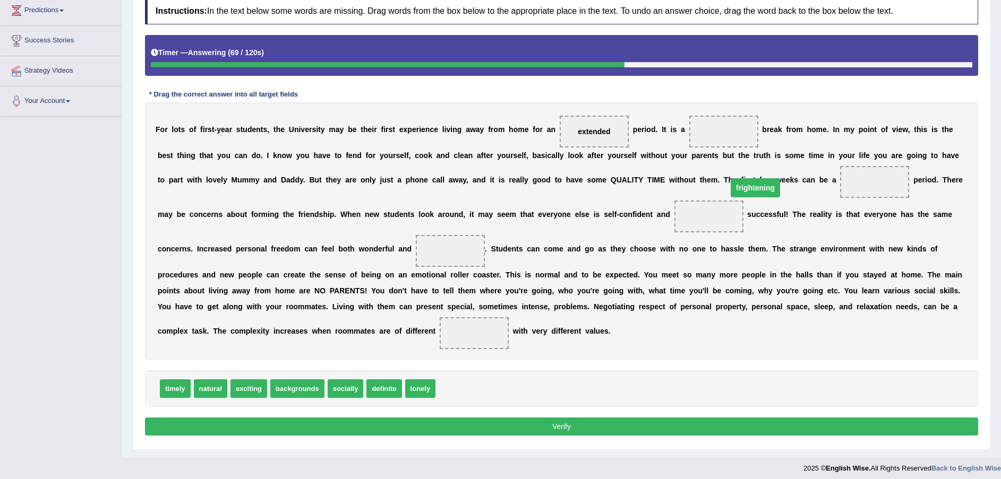
drag, startPoint x: 693, startPoint y: 133, endPoint x: 725, endPoint y: 190, distance: 64.7
drag, startPoint x: 246, startPoint y: 389, endPoint x: 676, endPoint y: 132, distance: 501.2
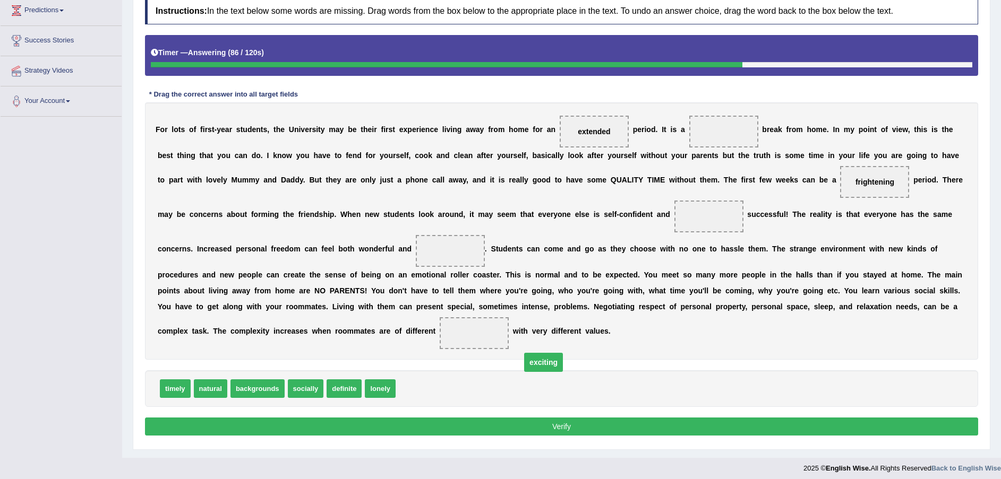
drag, startPoint x: 695, startPoint y: 128, endPoint x: 462, endPoint y: 384, distance: 346.1
drag, startPoint x: 376, startPoint y: 393, endPoint x: 690, endPoint y: 139, distance: 404.2
click at [209, 392] on span "natural" at bounding box center [210, 389] width 33 height 19
click at [373, 390] on span "exciting" at bounding box center [383, 389] width 37 height 19
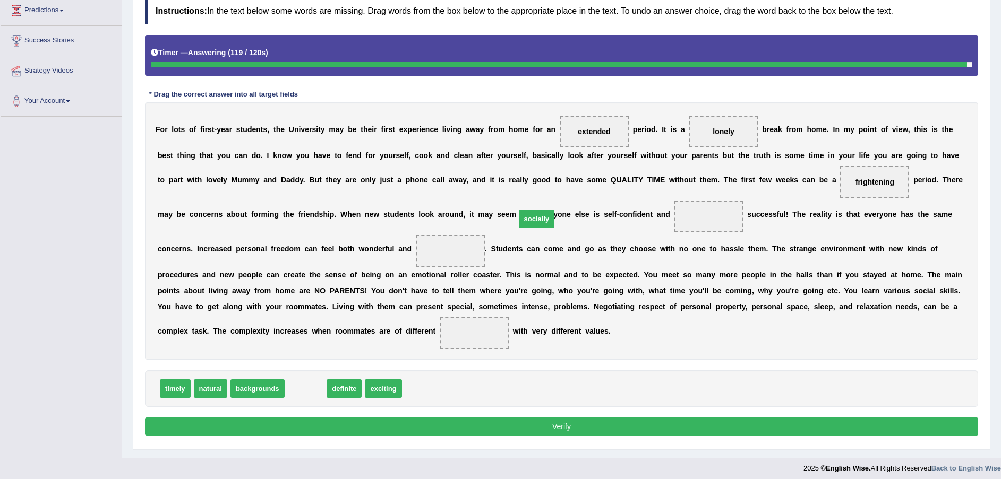
drag, startPoint x: 299, startPoint y: 388, endPoint x: 530, endPoint y: 218, distance: 286.7
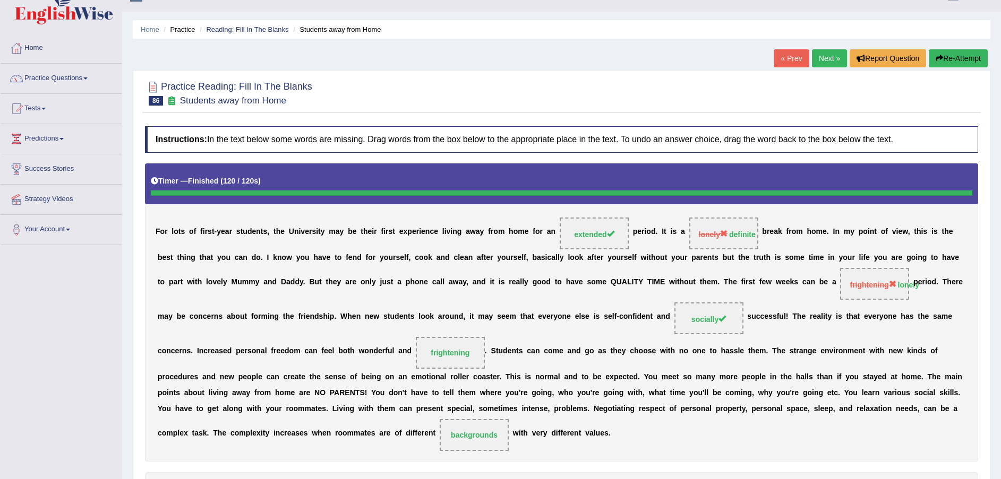
scroll to position [0, 0]
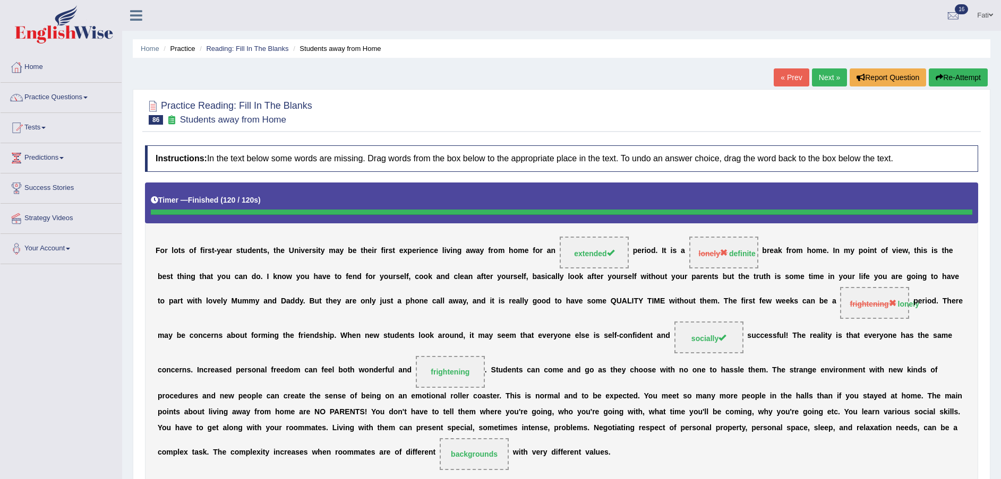
click at [957, 74] on button "Re-Attempt" at bounding box center [957, 77] width 59 height 18
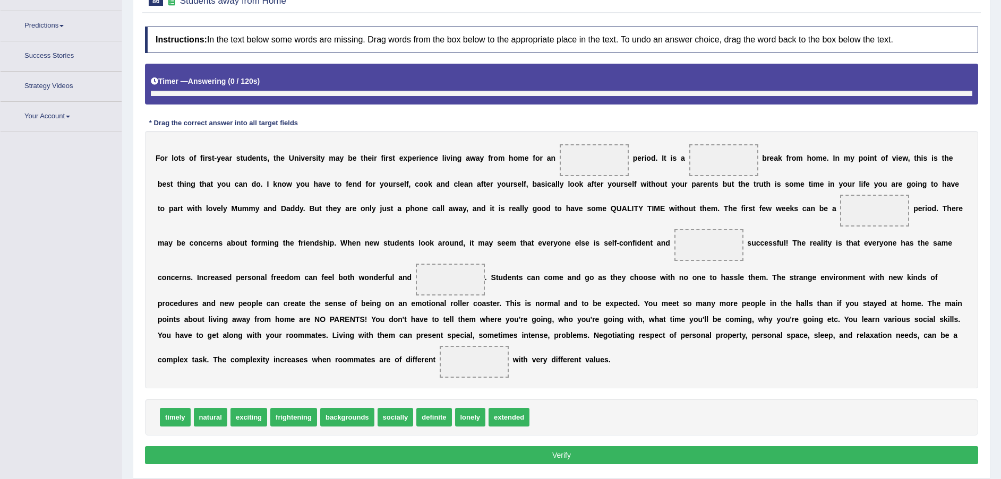
scroll to position [152, 0]
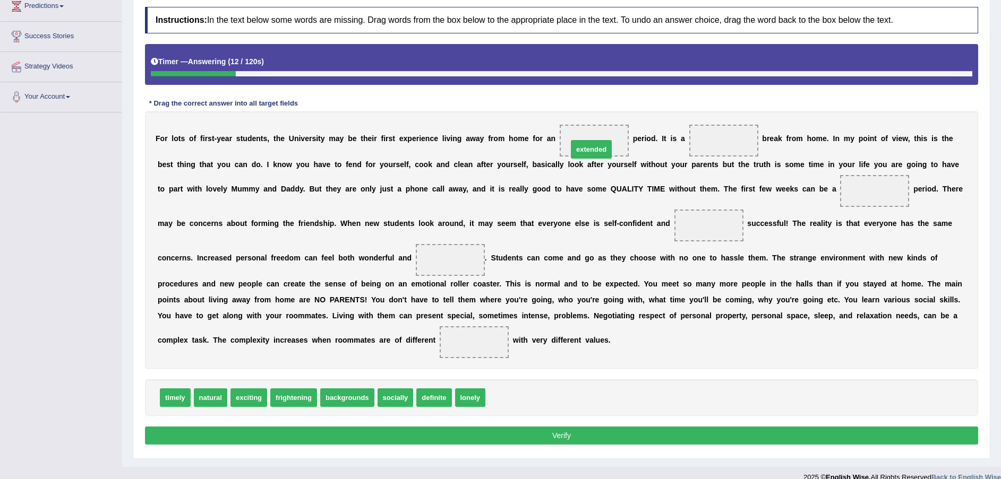
drag, startPoint x: 493, startPoint y: 399, endPoint x: 574, endPoint y: 150, distance: 261.4
drag, startPoint x: 427, startPoint y: 400, endPoint x: 694, endPoint y: 149, distance: 366.9
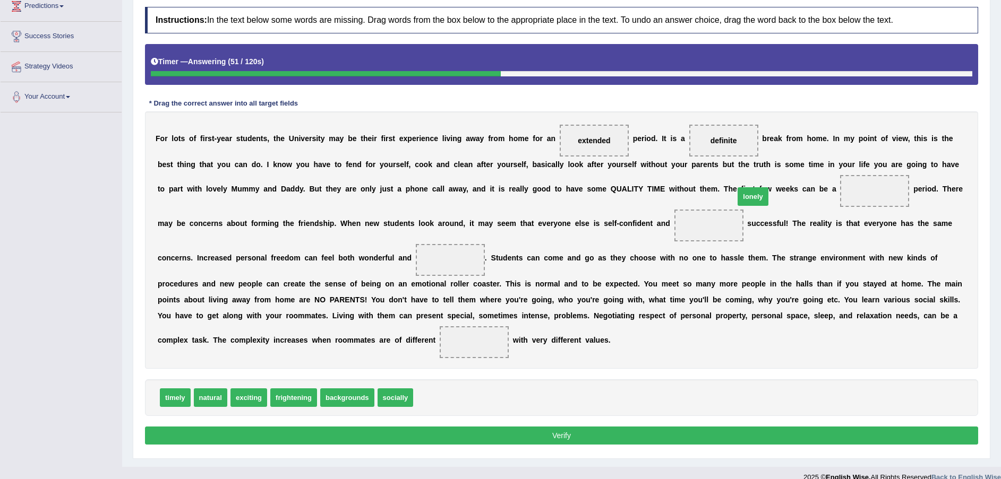
drag, startPoint x: 425, startPoint y: 402, endPoint x: 746, endPoint y: 200, distance: 379.3
drag, startPoint x: 377, startPoint y: 395, endPoint x: 538, endPoint y: 238, distance: 224.9
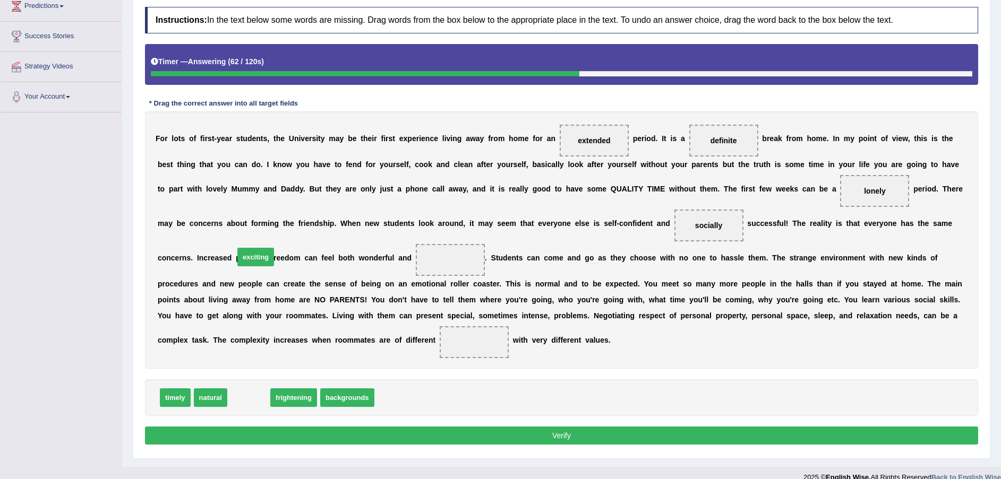
drag, startPoint x: 255, startPoint y: 399, endPoint x: 261, endPoint y: 259, distance: 140.8
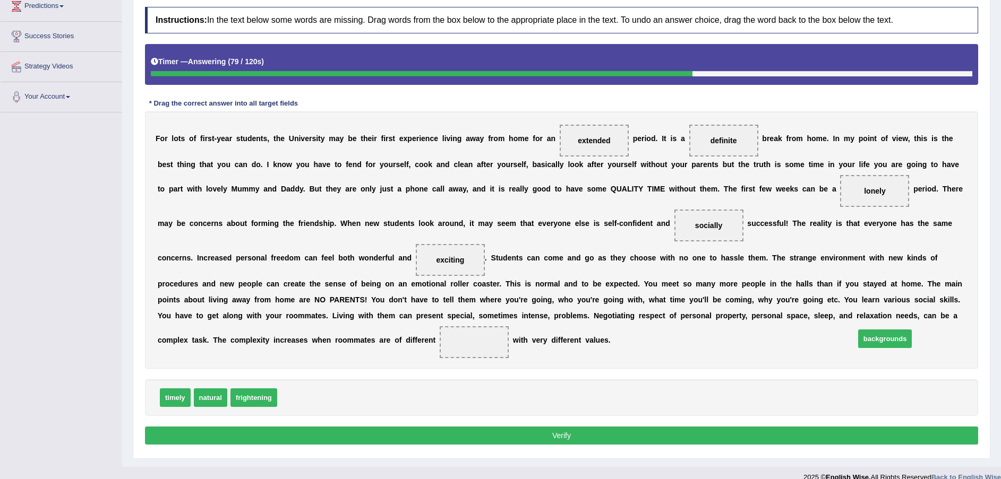
drag, startPoint x: 316, startPoint y: 398, endPoint x: 893, endPoint y: 328, distance: 581.3
click at [837, 435] on button "Verify" at bounding box center [561, 436] width 833 height 18
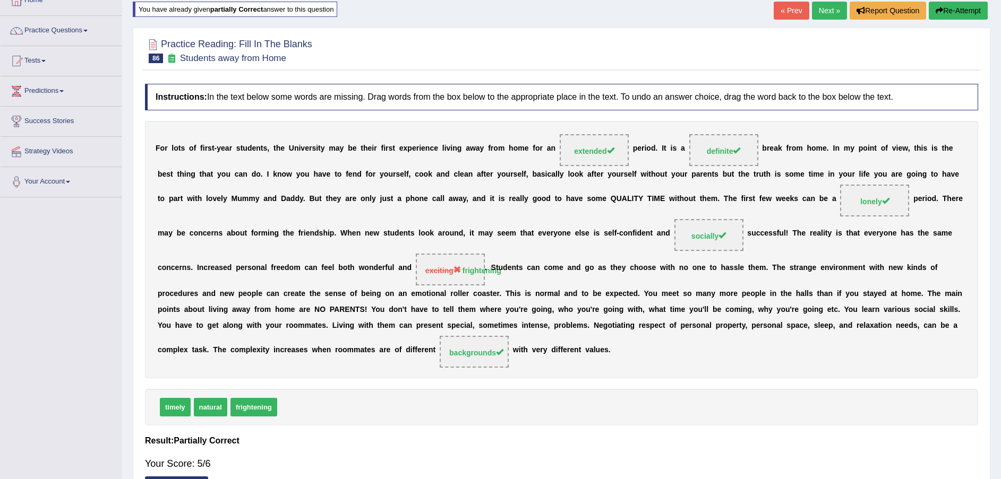
scroll to position [0, 0]
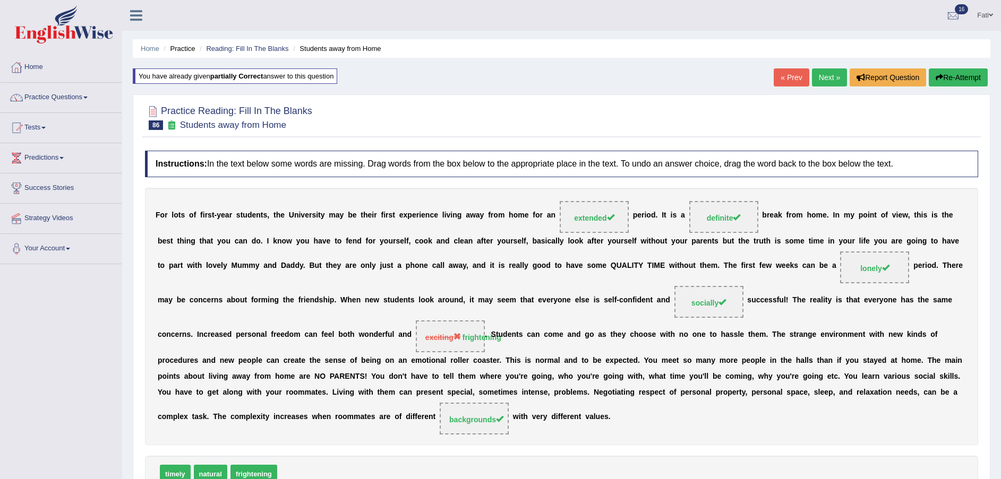
click at [836, 72] on link "Next »" at bounding box center [829, 77] width 35 height 18
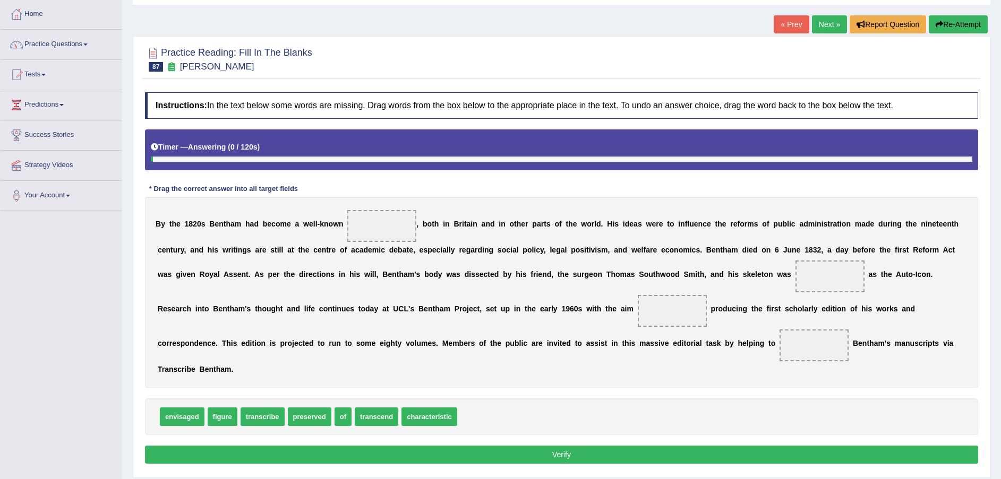
scroll to position [78, 0]
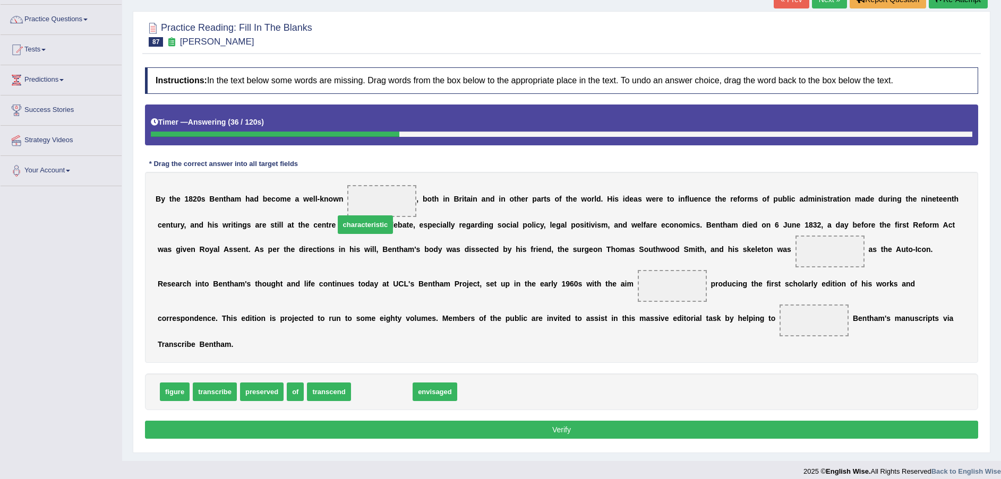
drag, startPoint x: 378, startPoint y: 376, endPoint x: 366, endPoint y: 210, distance: 166.6
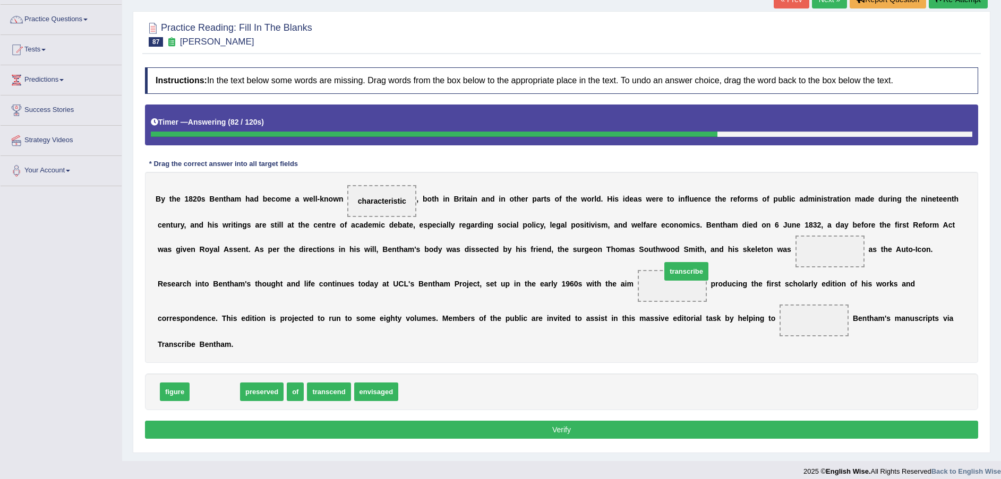
drag, startPoint x: 205, startPoint y: 380, endPoint x: 677, endPoint y: 259, distance: 486.7
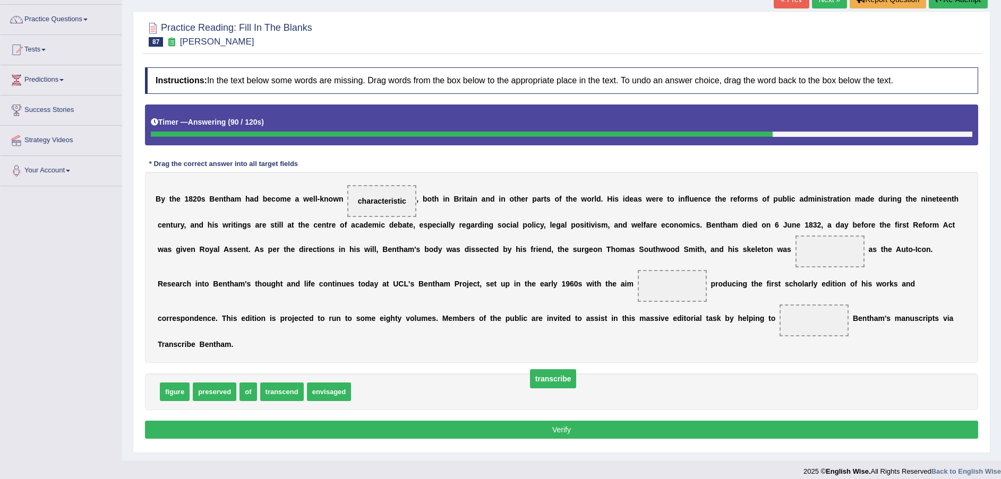
drag, startPoint x: 676, startPoint y: 249, endPoint x: 399, endPoint y: 376, distance: 304.3
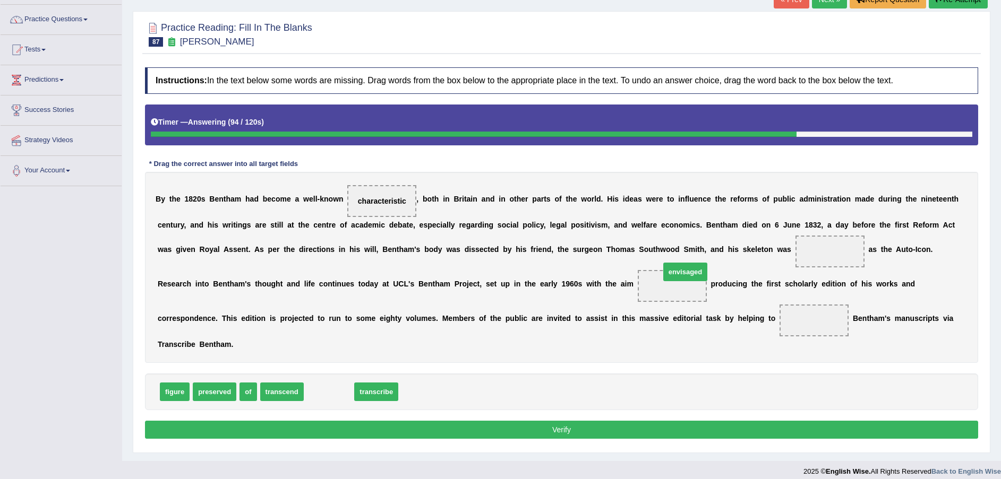
drag, startPoint x: 326, startPoint y: 381, endPoint x: 681, endPoint y: 261, distance: 374.8
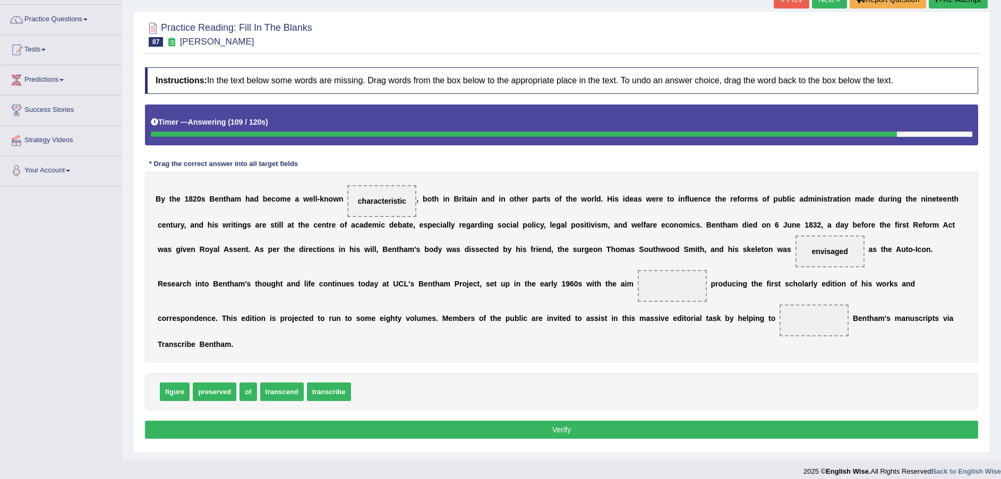
click at [223, 383] on span "preserved" at bounding box center [215, 392] width 44 height 19
drag, startPoint x: 313, startPoint y: 375, endPoint x: 494, endPoint y: 285, distance: 202.3
drag, startPoint x: 220, startPoint y: 377, endPoint x: 304, endPoint y: 387, distance: 83.9
drag, startPoint x: 170, startPoint y: 378, endPoint x: 530, endPoint y: 322, distance: 363.8
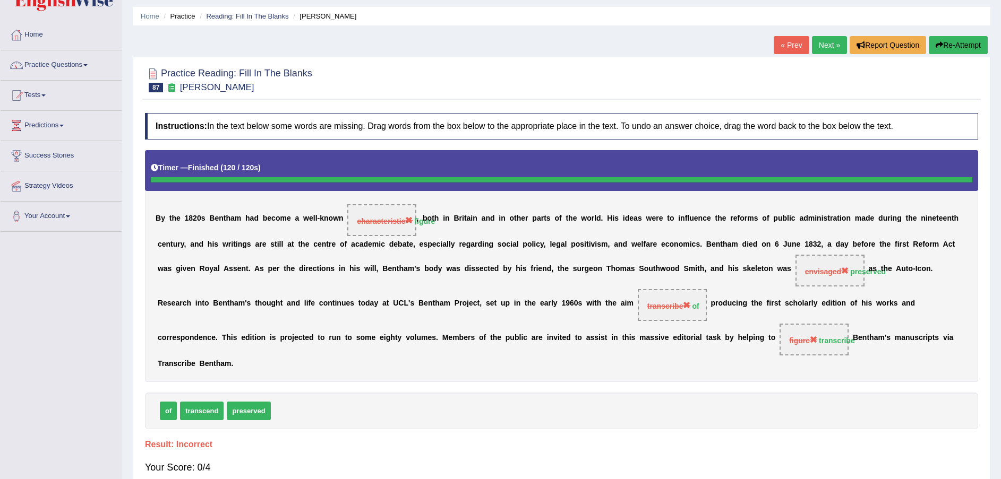
scroll to position [0, 0]
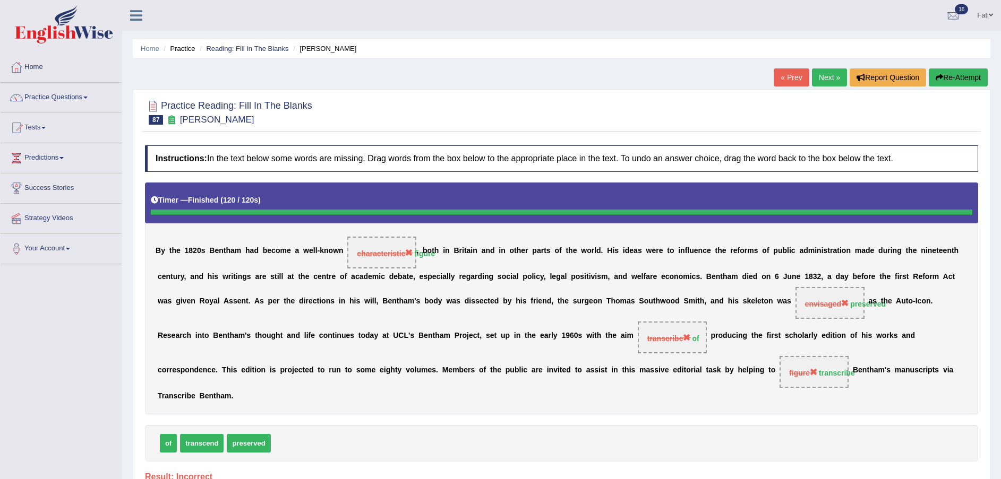
click at [957, 79] on button "Re-Attempt" at bounding box center [957, 77] width 59 height 18
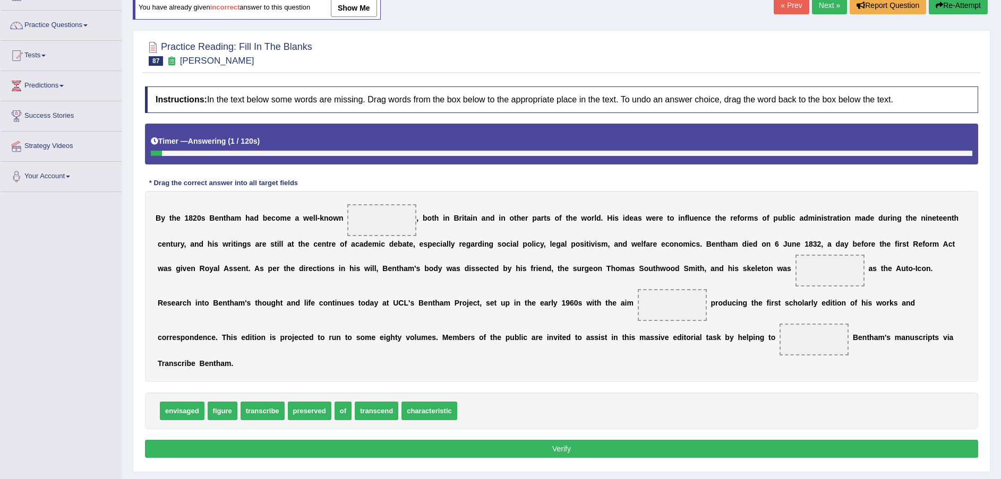
scroll to position [80, 0]
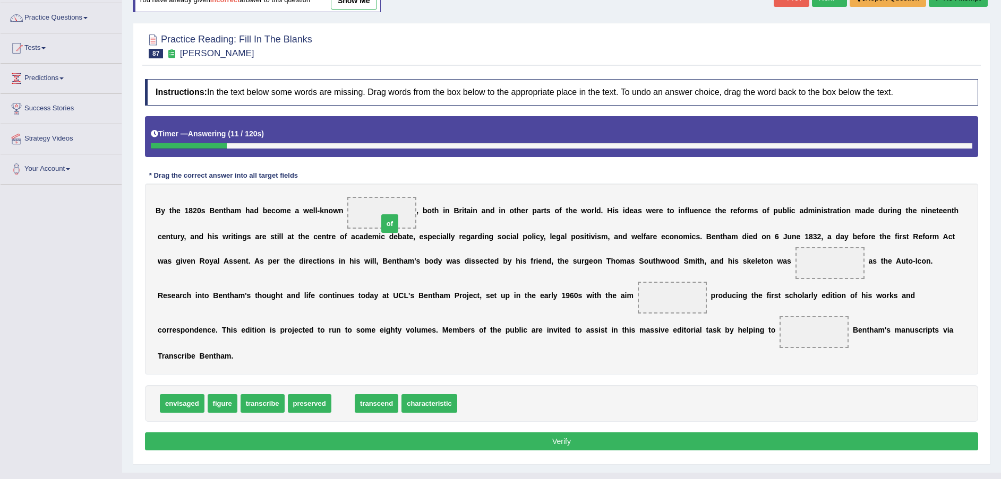
drag, startPoint x: 338, startPoint y: 390, endPoint x: 384, endPoint y: 210, distance: 185.8
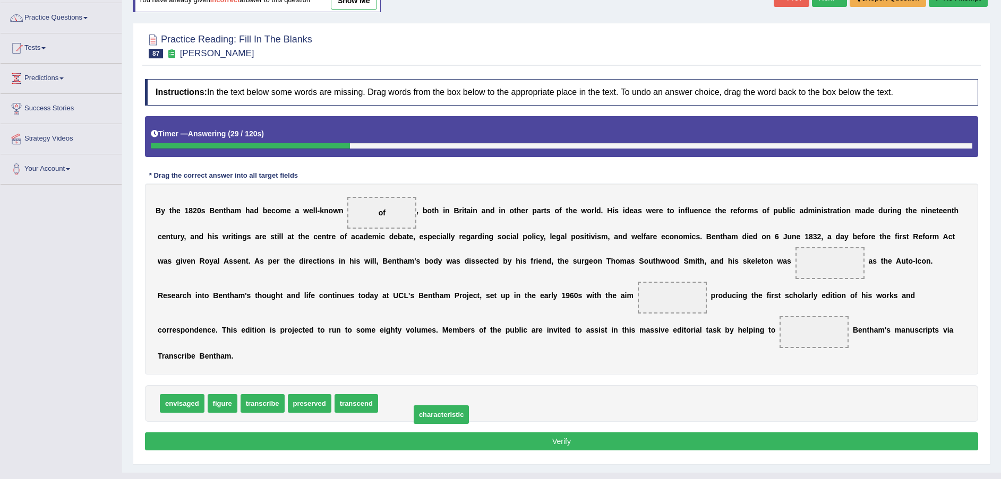
drag, startPoint x: 403, startPoint y: 386, endPoint x: 435, endPoint y: 397, distance: 33.7
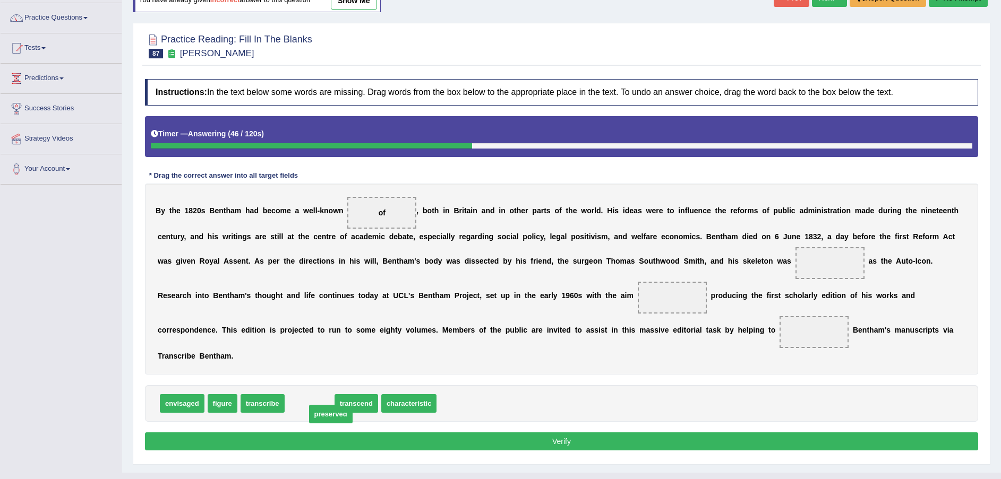
drag, startPoint x: 306, startPoint y: 392, endPoint x: 309, endPoint y: 404, distance: 12.8
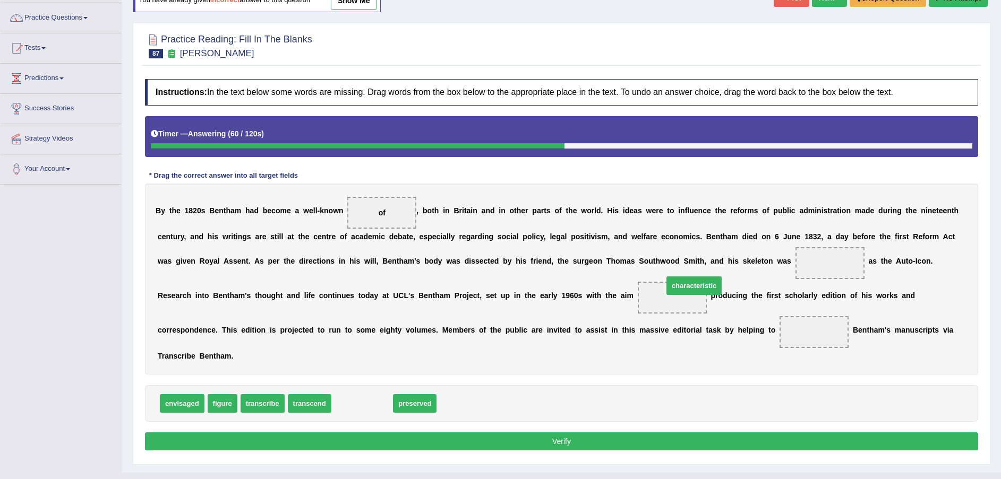
drag, startPoint x: 372, startPoint y: 384, endPoint x: 704, endPoint y: 266, distance: 351.9
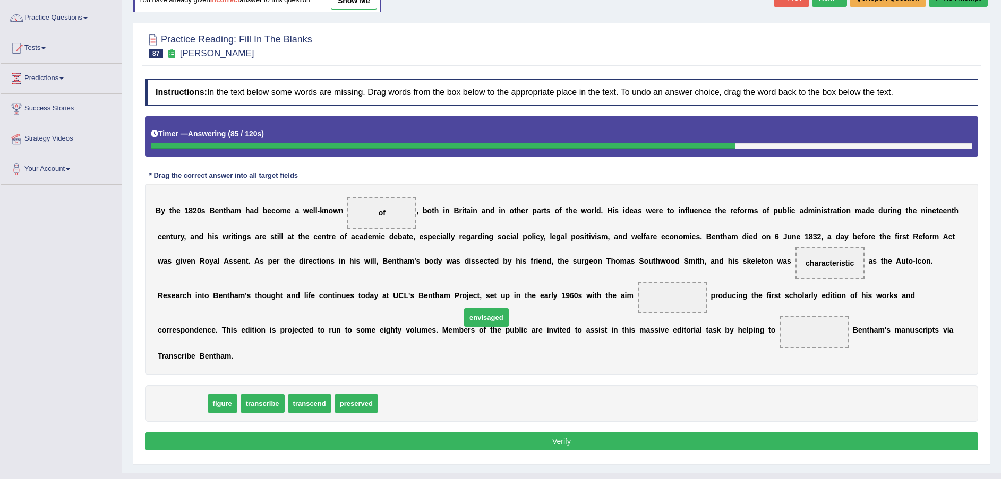
drag, startPoint x: 190, startPoint y: 390, endPoint x: 494, endPoint y: 304, distance: 315.6
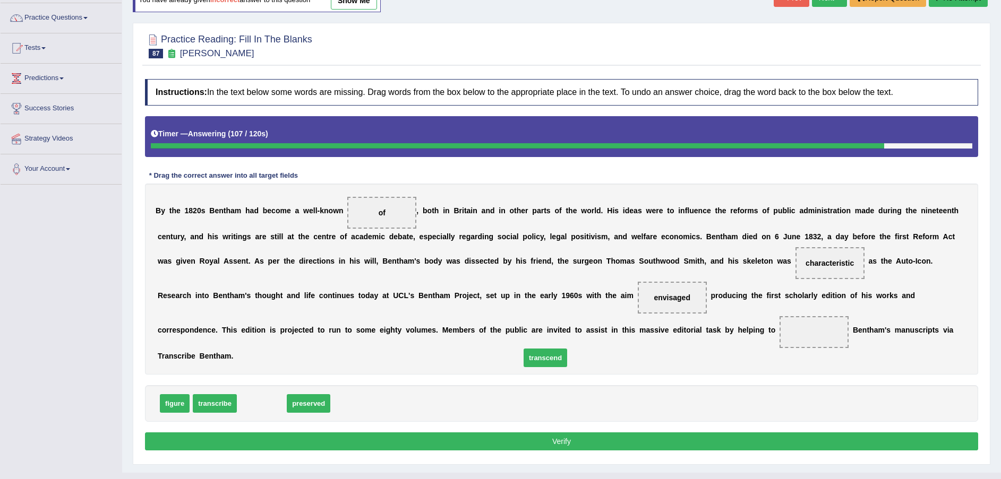
drag, startPoint x: 262, startPoint y: 387, endPoint x: 546, endPoint y: 341, distance: 287.1
click at [710, 433] on button "Verify" at bounding box center [561, 442] width 833 height 18
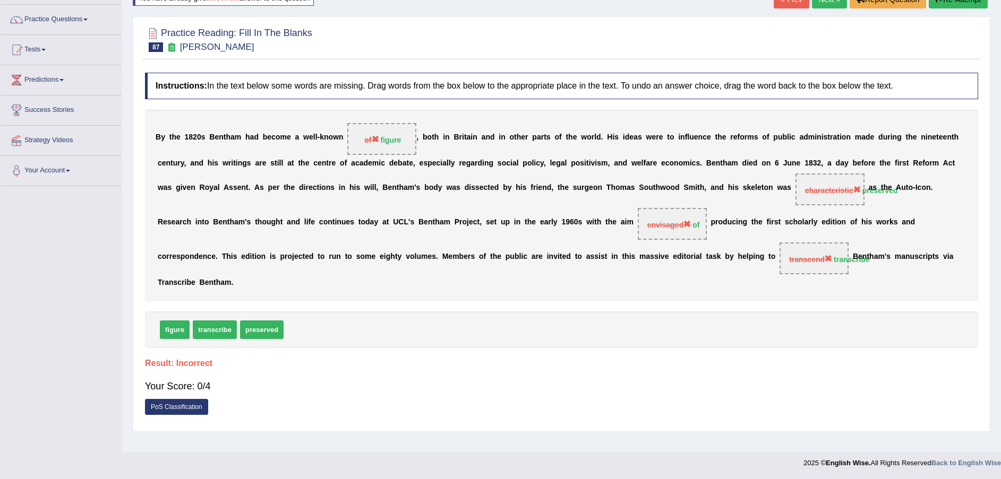
scroll to position [0, 0]
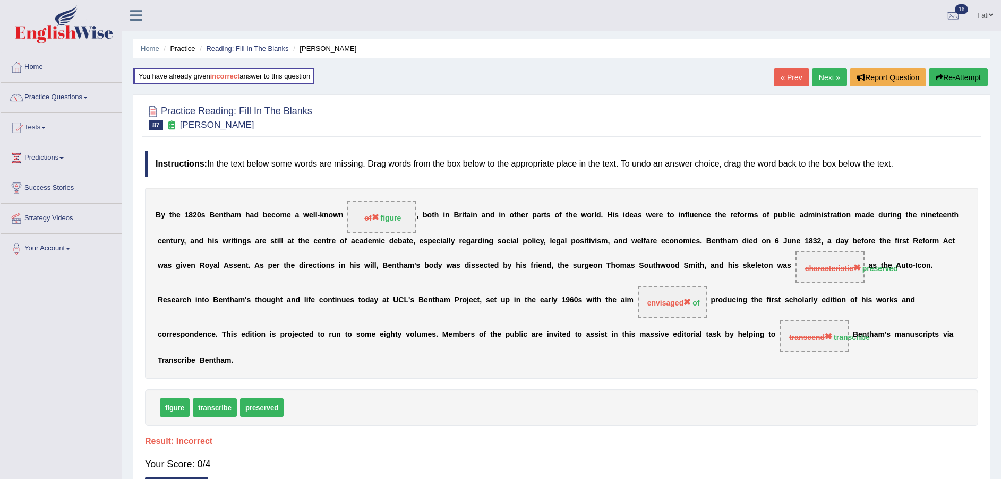
click at [976, 77] on button "Re-Attempt" at bounding box center [957, 77] width 59 height 18
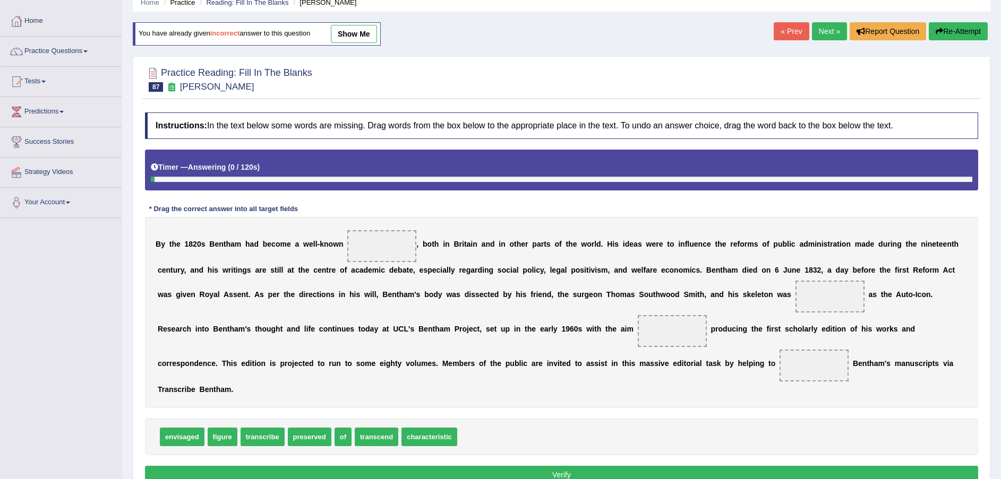
scroll to position [84, 0]
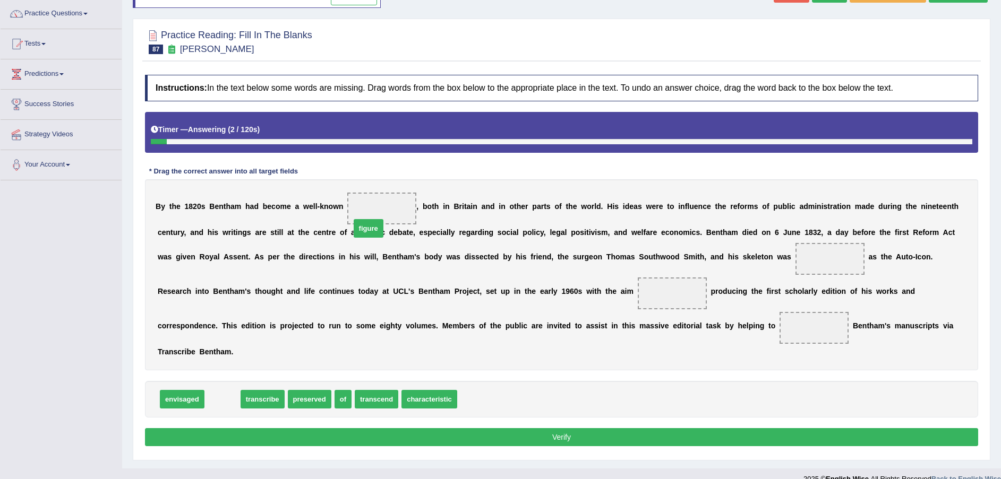
drag, startPoint x: 211, startPoint y: 388, endPoint x: 356, endPoint y: 217, distance: 224.4
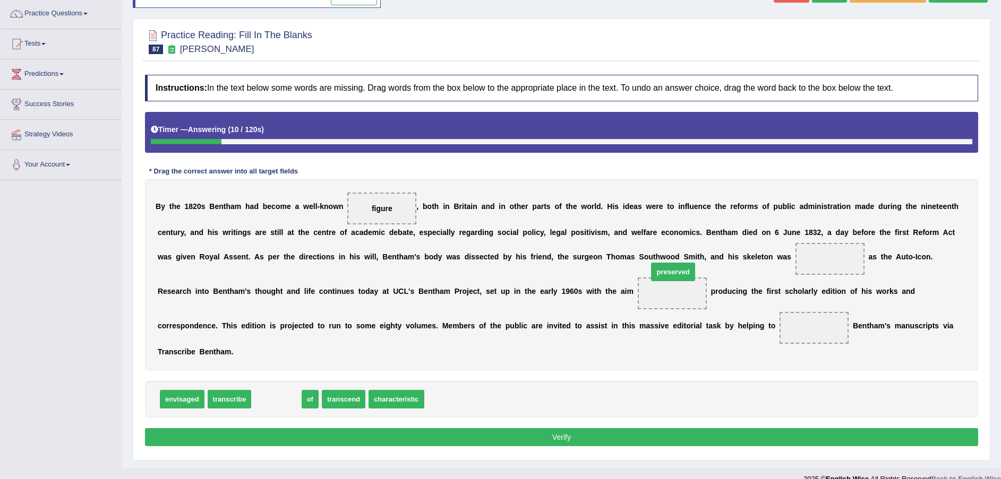
drag, startPoint x: 265, startPoint y: 383, endPoint x: 662, endPoint y: 255, distance: 416.5
drag, startPoint x: 251, startPoint y: 384, endPoint x: 488, endPoint y: 298, distance: 252.4
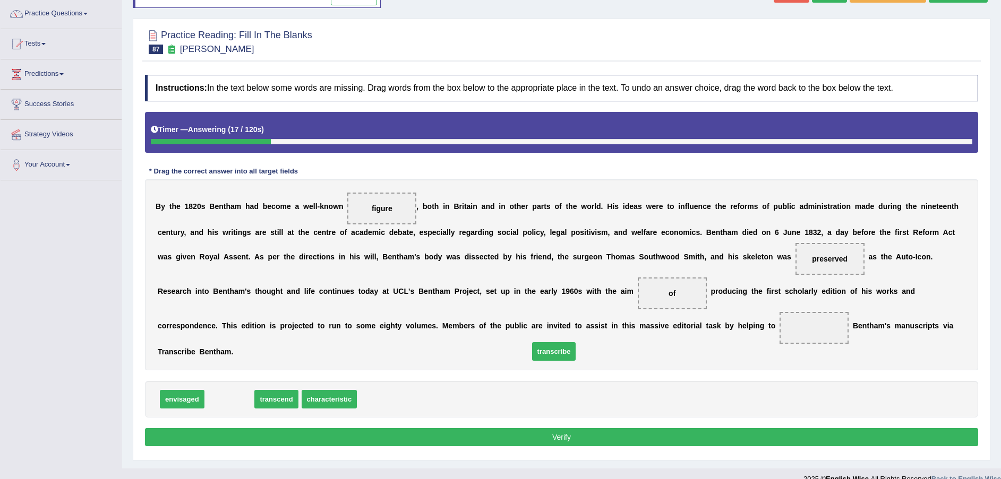
drag, startPoint x: 226, startPoint y: 382, endPoint x: 551, endPoint y: 333, distance: 329.0
click at [570, 428] on button "Verify" at bounding box center [561, 437] width 833 height 18
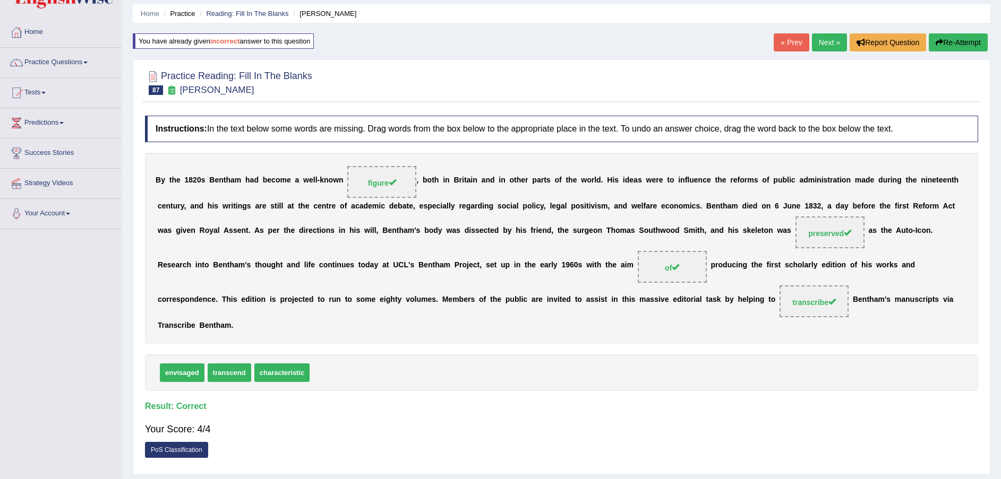
scroll to position [0, 0]
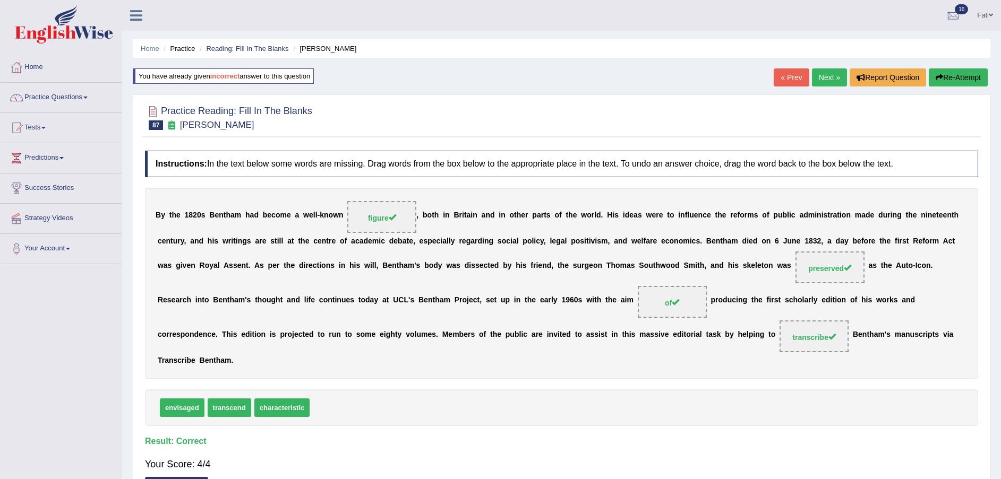
click at [832, 79] on link "Next »" at bounding box center [829, 77] width 35 height 18
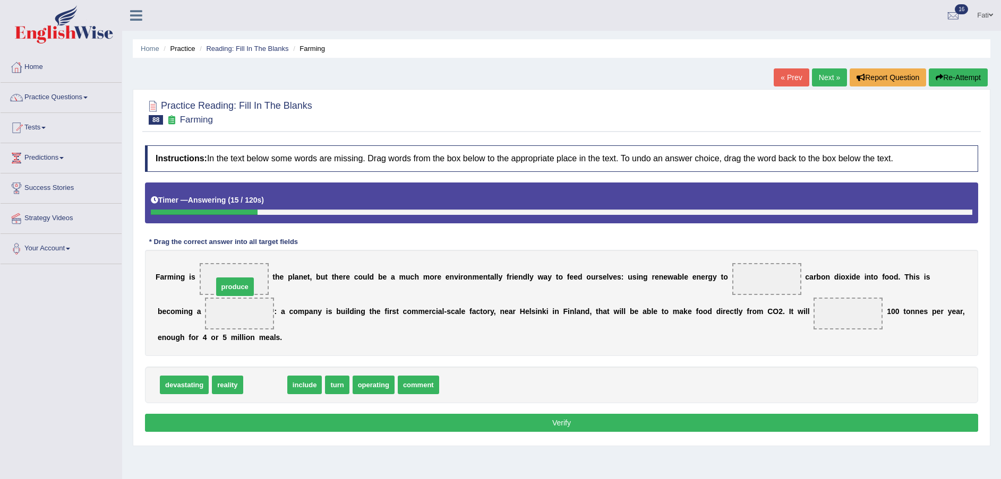
drag, startPoint x: 254, startPoint y: 385, endPoint x: 223, endPoint y: 287, distance: 102.9
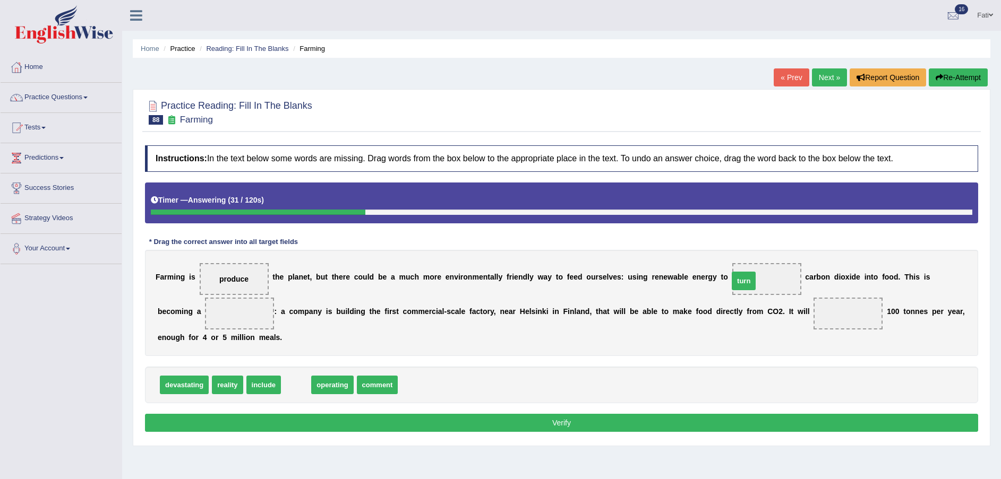
drag, startPoint x: 291, startPoint y: 381, endPoint x: 738, endPoint y: 277, distance: 459.4
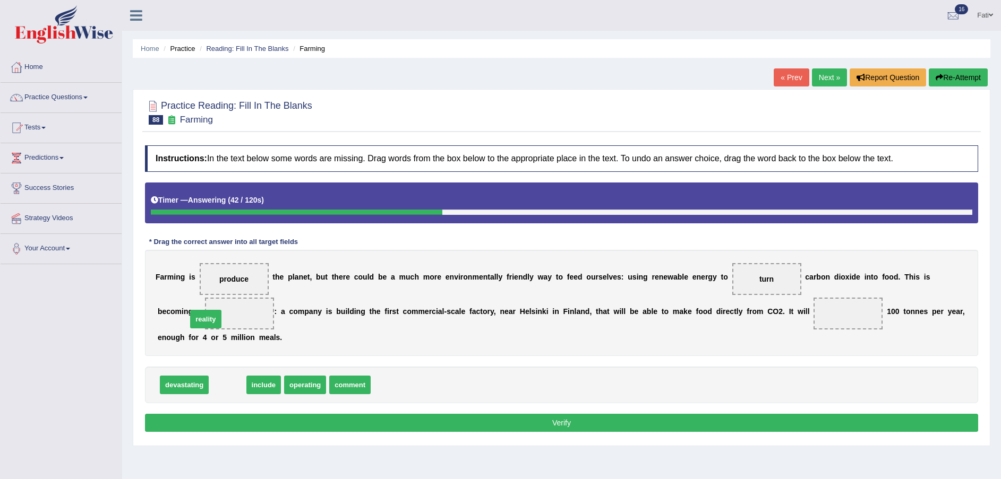
drag, startPoint x: 231, startPoint y: 389, endPoint x: 209, endPoint y: 323, distance: 69.5
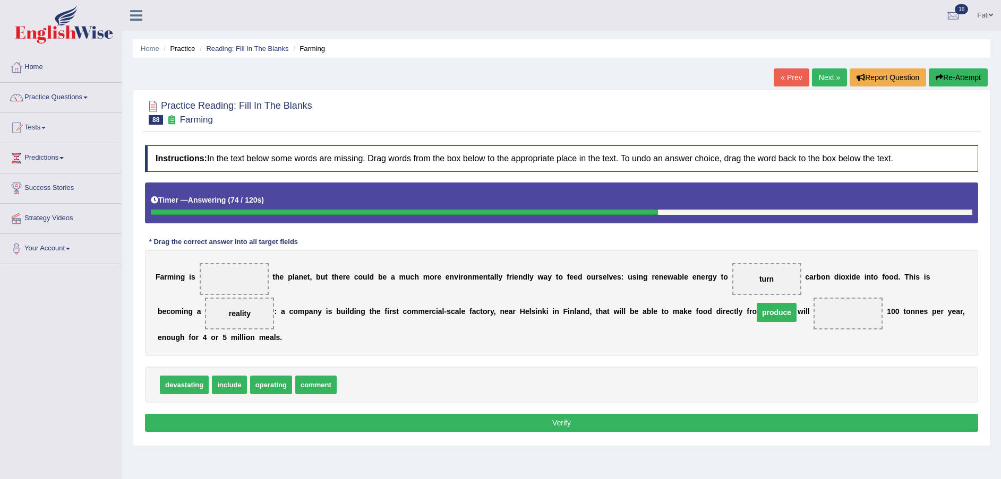
drag, startPoint x: 231, startPoint y: 279, endPoint x: 773, endPoint y: 312, distance: 543.0
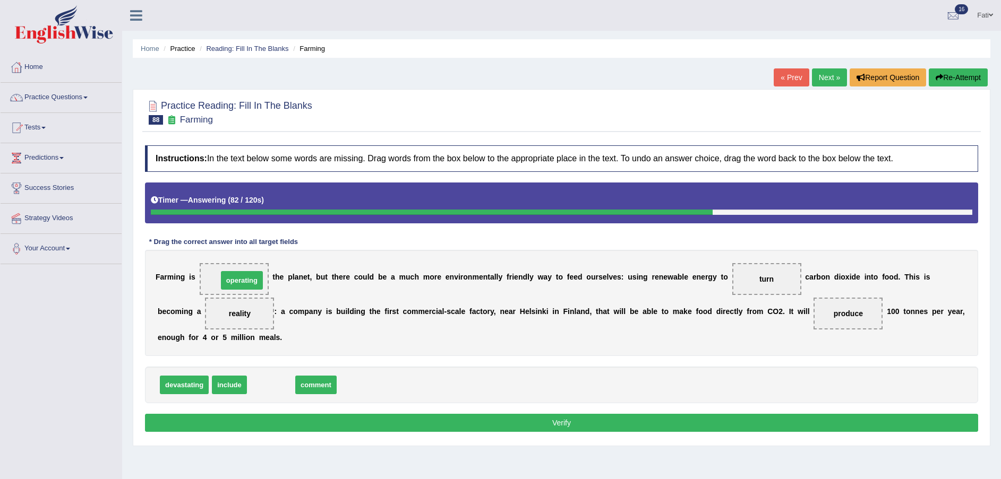
drag, startPoint x: 269, startPoint y: 390, endPoint x: 239, endPoint y: 286, distance: 108.6
click at [656, 421] on button "Verify" at bounding box center [561, 423] width 833 height 18
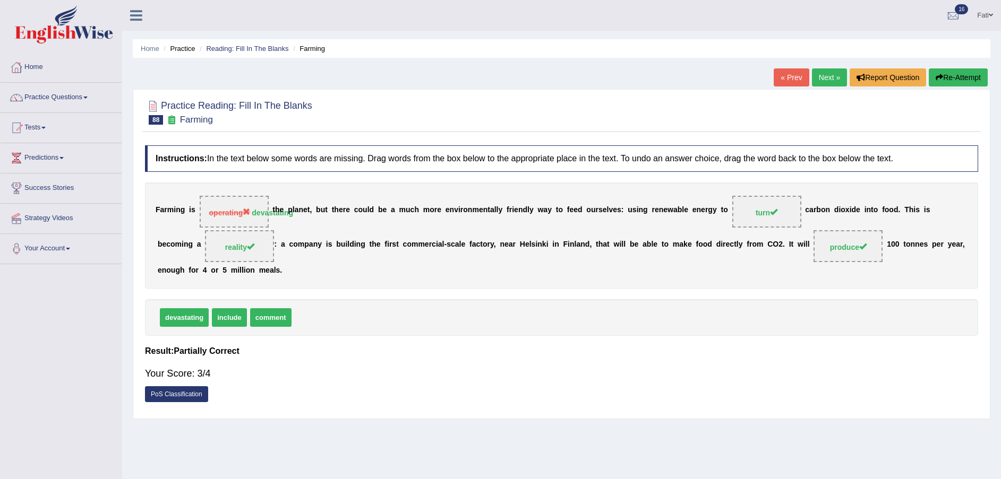
click at [824, 82] on link "Next »" at bounding box center [829, 77] width 35 height 18
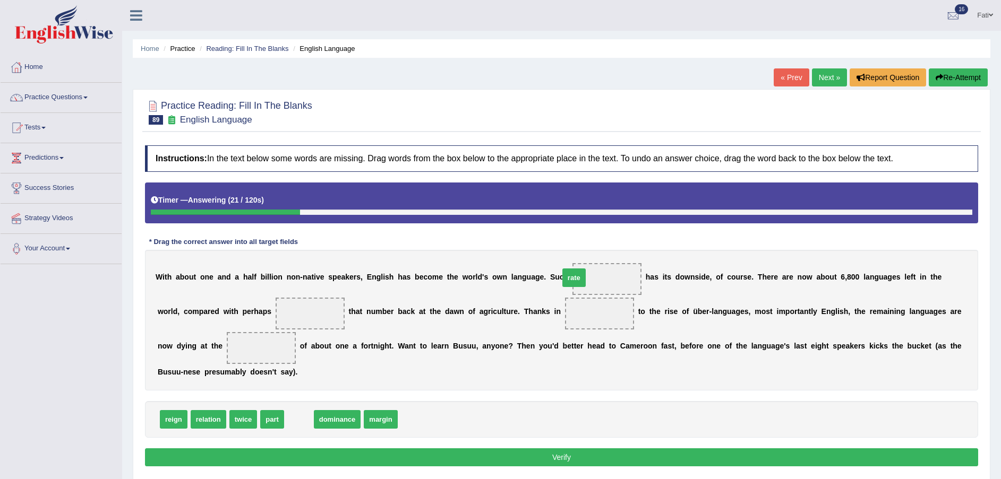
drag, startPoint x: 299, startPoint y: 416, endPoint x: 574, endPoint y: 280, distance: 306.7
drag, startPoint x: 580, startPoint y: 280, endPoint x: 424, endPoint y: 423, distance: 211.2
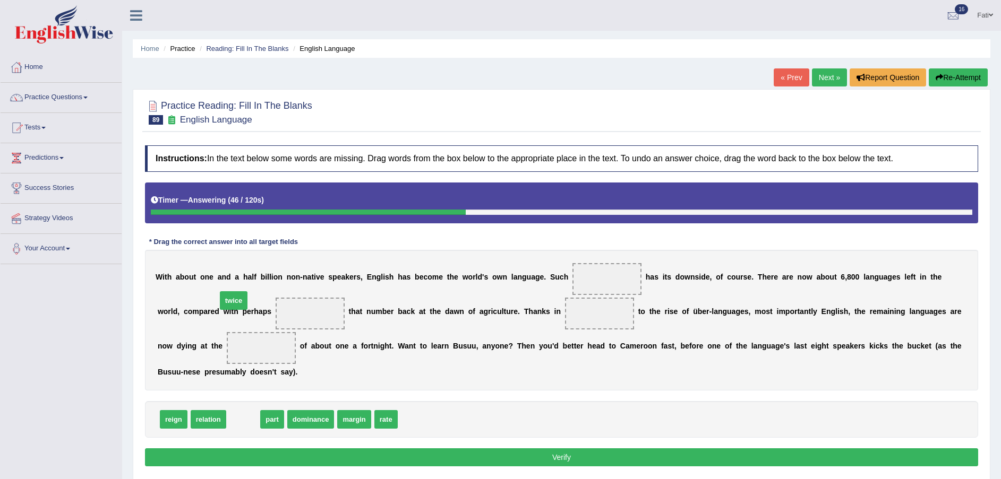
drag, startPoint x: 242, startPoint y: 420, endPoint x: 233, endPoint y: 302, distance: 119.2
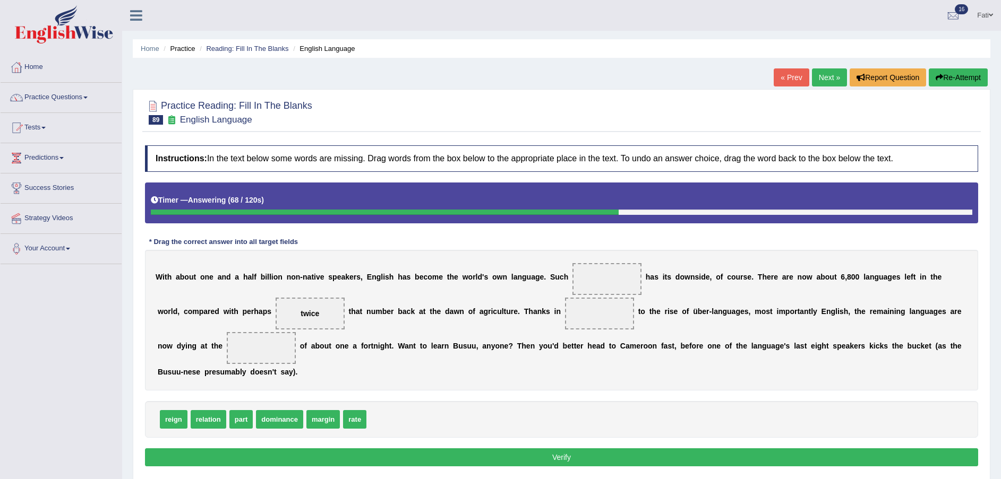
click at [281, 423] on span "dominance" at bounding box center [279, 419] width 47 height 19
drag, startPoint x: 346, startPoint y: 417, endPoint x: 194, endPoint y: 348, distance: 166.3
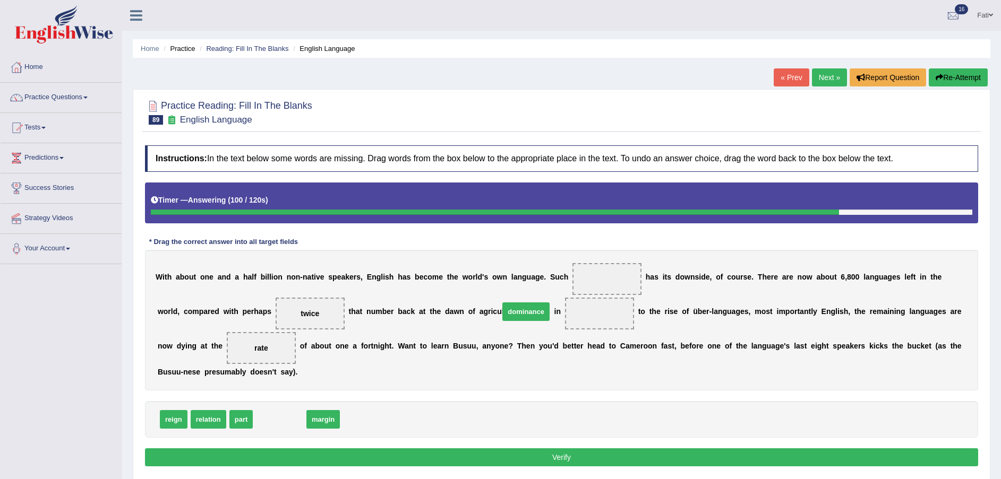
drag, startPoint x: 263, startPoint y: 418, endPoint x: 535, endPoint y: 310, distance: 292.4
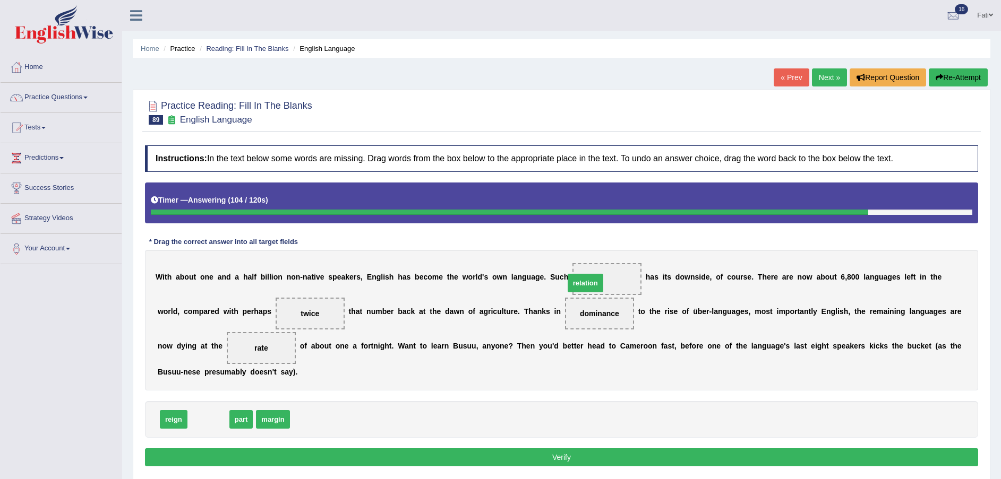
drag, startPoint x: 203, startPoint y: 421, endPoint x: 580, endPoint y: 285, distance: 400.8
click at [645, 457] on button "Verify" at bounding box center [561, 458] width 833 height 18
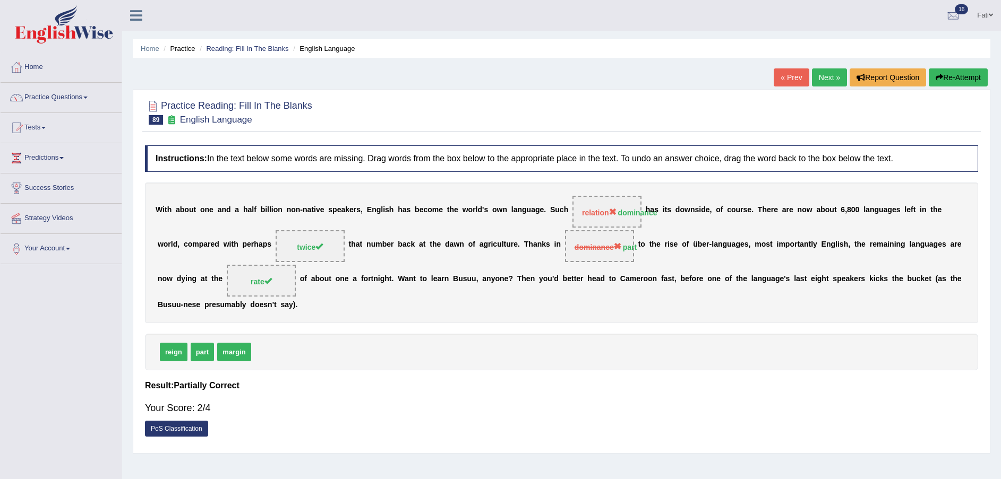
click at [956, 75] on button "Re-Attempt" at bounding box center [957, 77] width 59 height 18
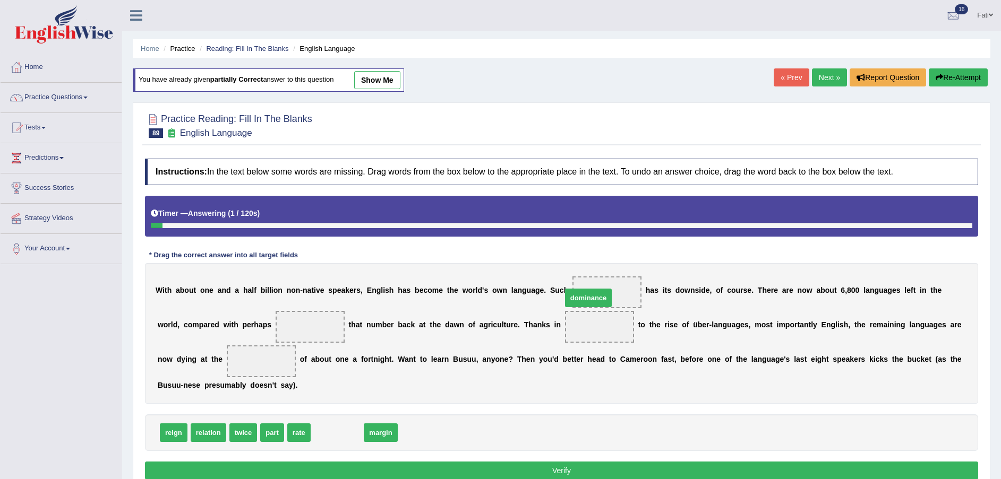
drag, startPoint x: 329, startPoint y: 431, endPoint x: 579, endPoint y: 294, distance: 285.1
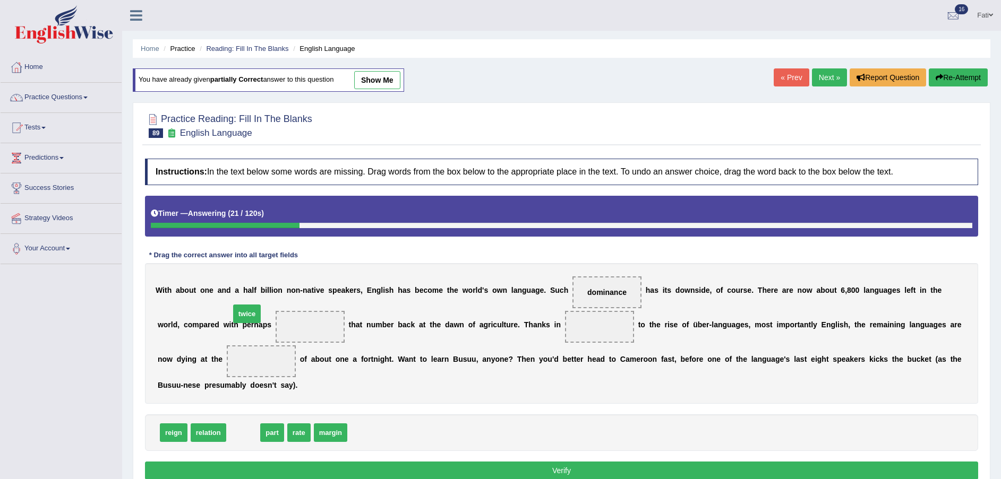
drag, startPoint x: 244, startPoint y: 421, endPoint x: 253, endPoint y: 320, distance: 101.8
drag, startPoint x: 242, startPoint y: 435, endPoint x: 531, endPoint y: 336, distance: 306.2
drag, startPoint x: 238, startPoint y: 433, endPoint x: 187, endPoint y: 352, distance: 95.4
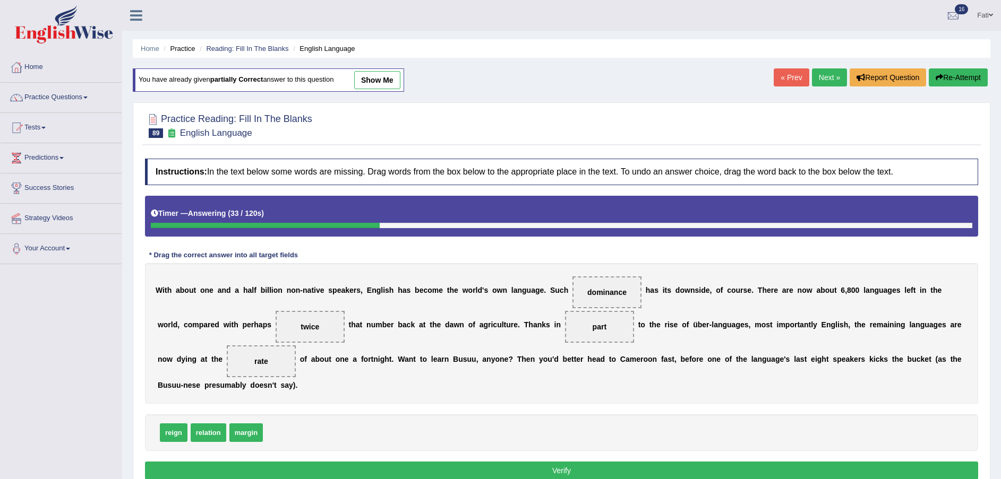
click at [513, 462] on button "Verify" at bounding box center [561, 471] width 833 height 18
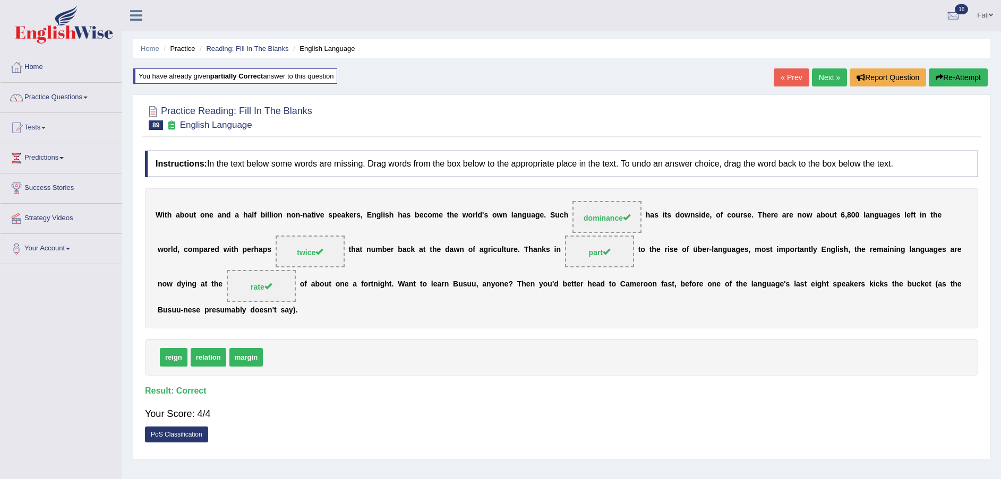
scroll to position [78, 0]
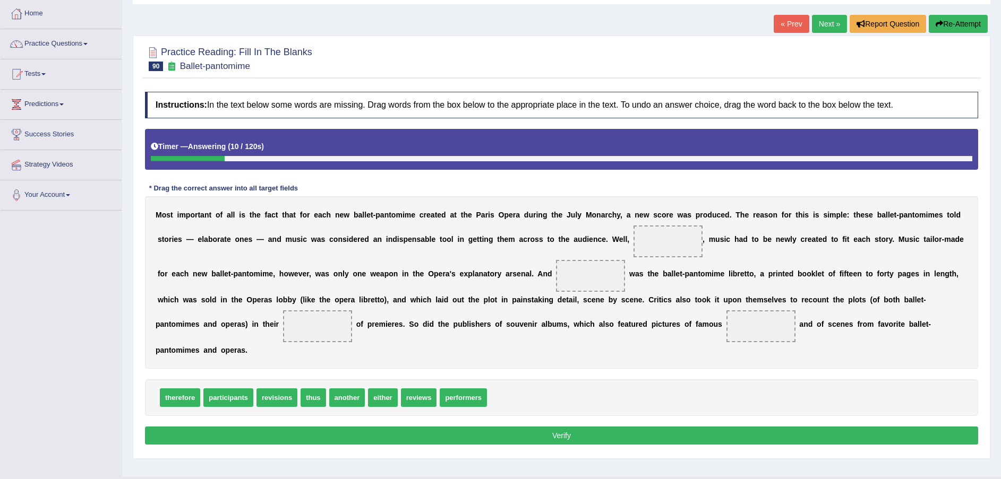
scroll to position [78, 0]
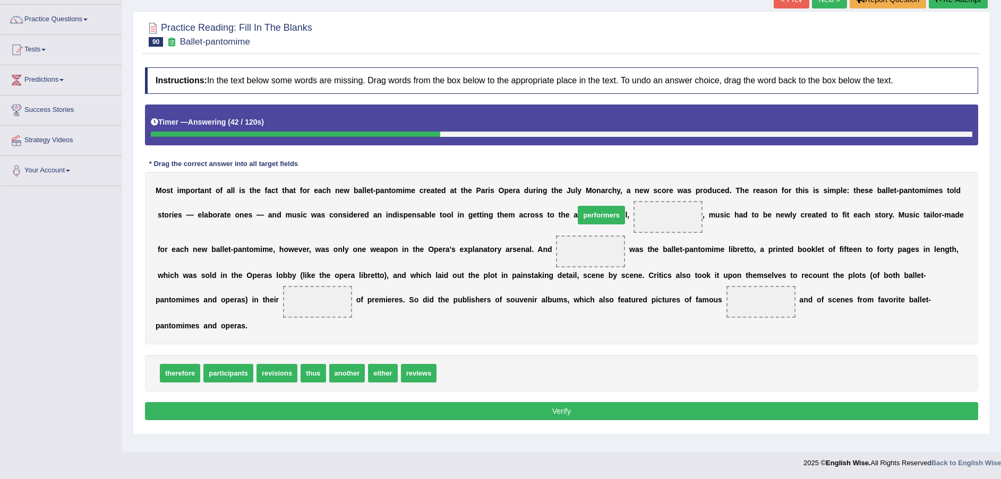
drag, startPoint x: 451, startPoint y: 377, endPoint x: 592, endPoint y: 219, distance: 212.4
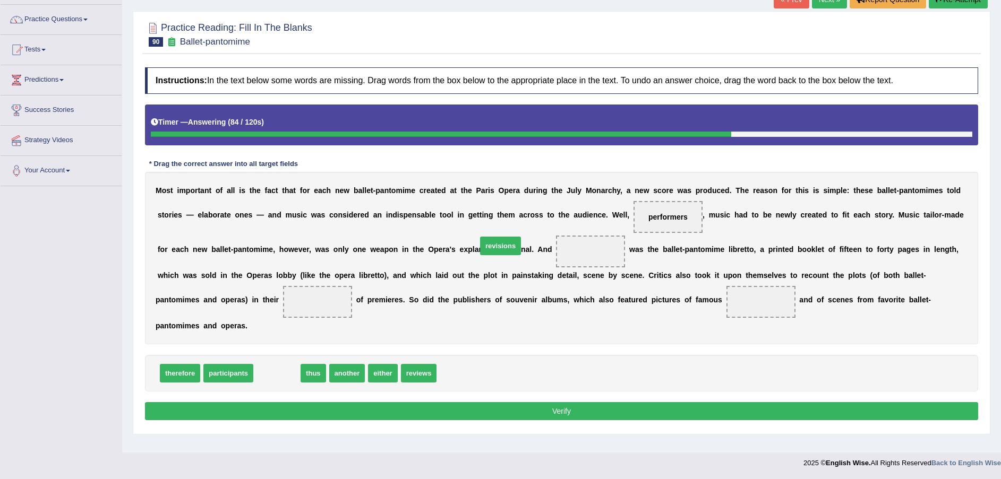
drag, startPoint x: 276, startPoint y: 381, endPoint x: 499, endPoint y: 253, distance: 257.2
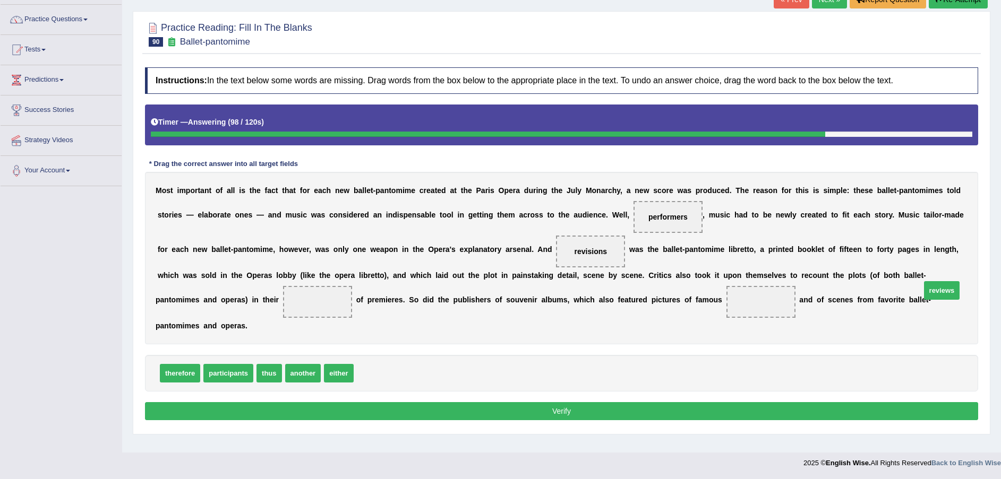
drag, startPoint x: 367, startPoint y: 377, endPoint x: 934, endPoint y: 294, distance: 573.0
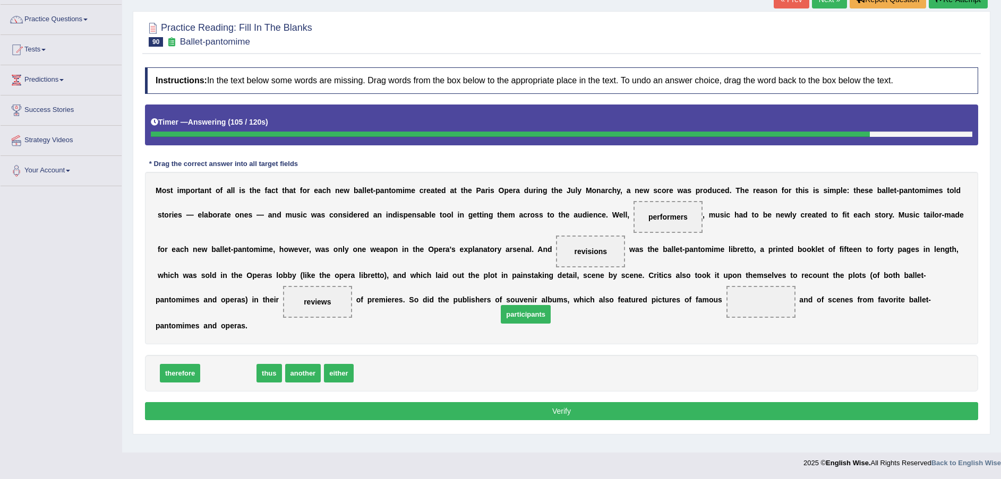
drag, startPoint x: 232, startPoint y: 372, endPoint x: 532, endPoint y: 316, distance: 305.0
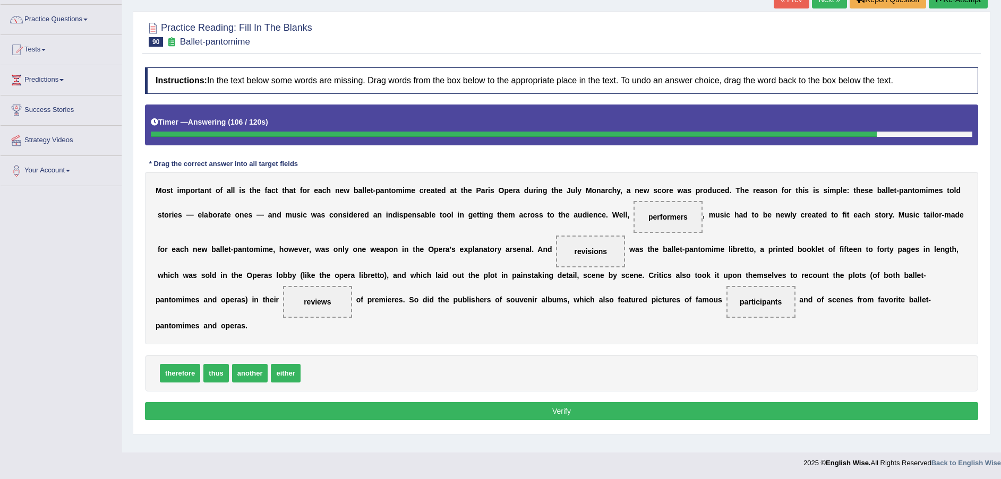
click at [569, 413] on button "Verify" at bounding box center [561, 411] width 833 height 18
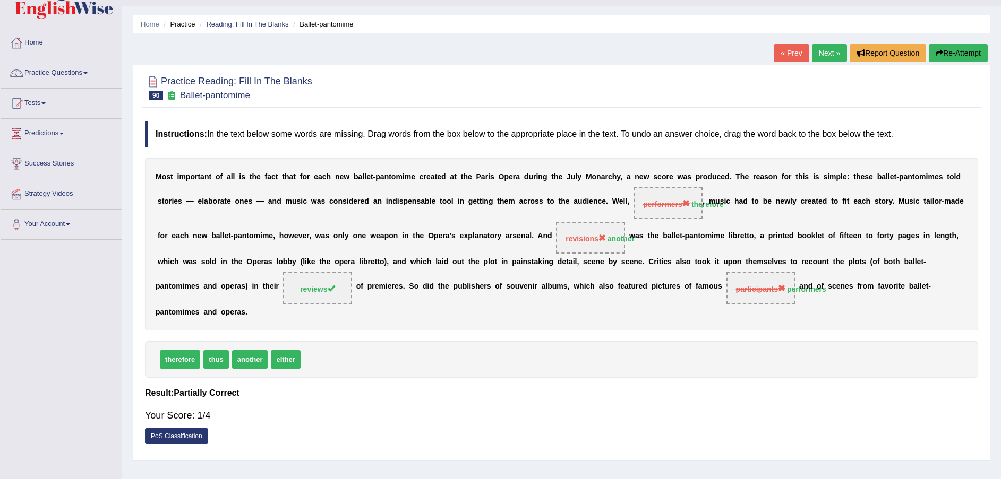
scroll to position [0, 0]
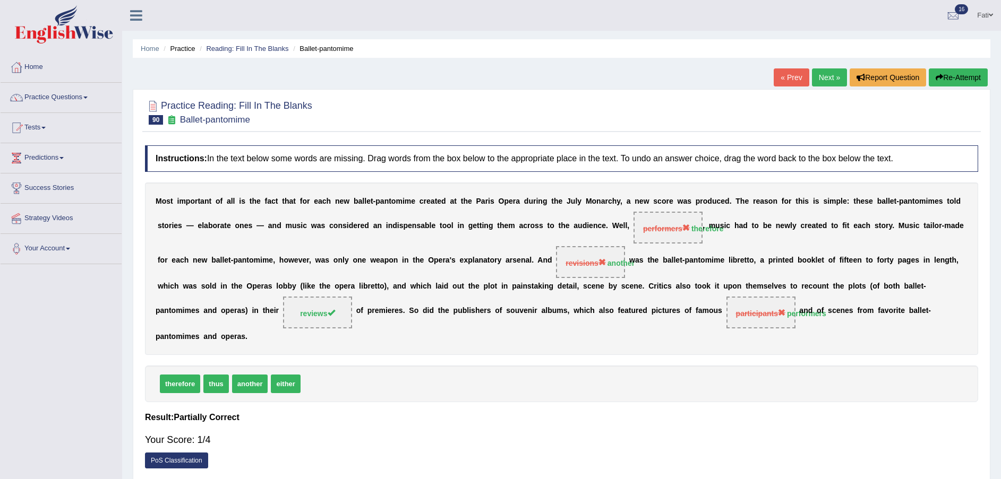
click at [956, 75] on button "Re-Attempt" at bounding box center [957, 77] width 59 height 18
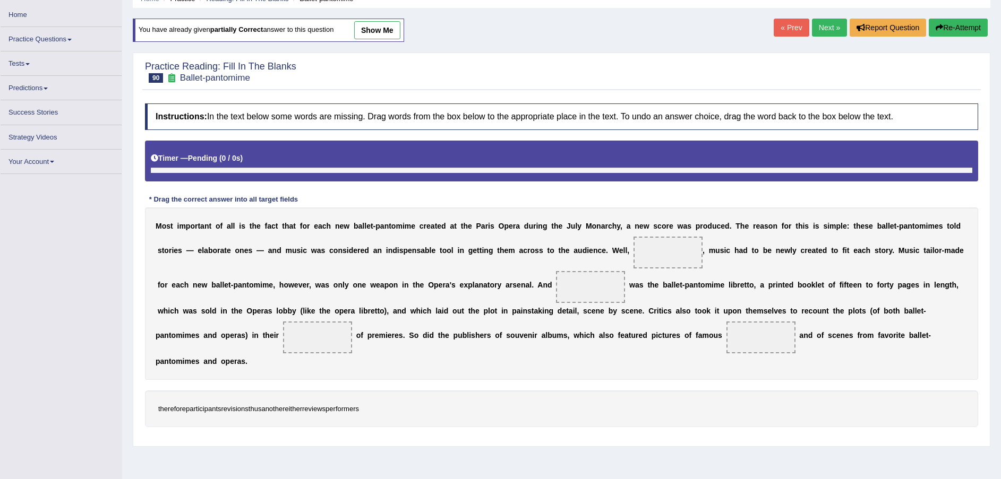
scroll to position [73, 0]
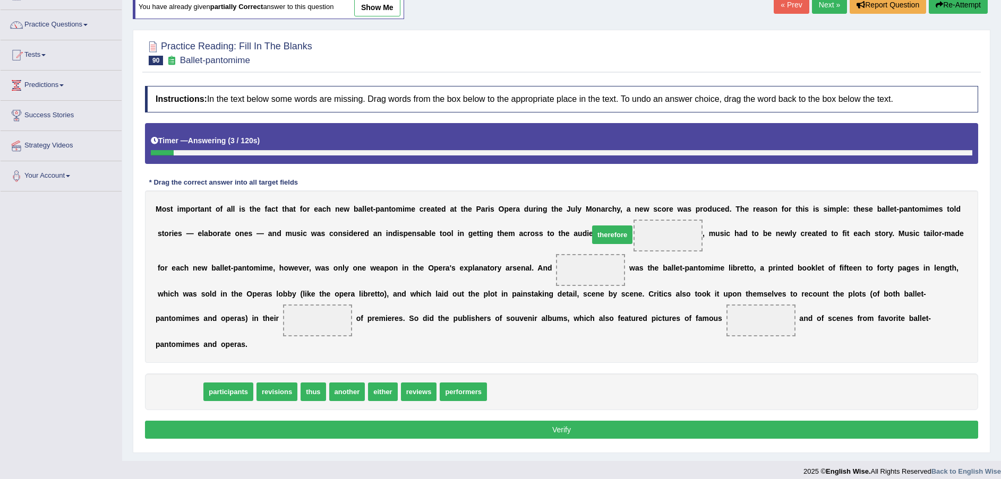
drag, startPoint x: 173, startPoint y: 396, endPoint x: 604, endPoint y: 239, distance: 459.3
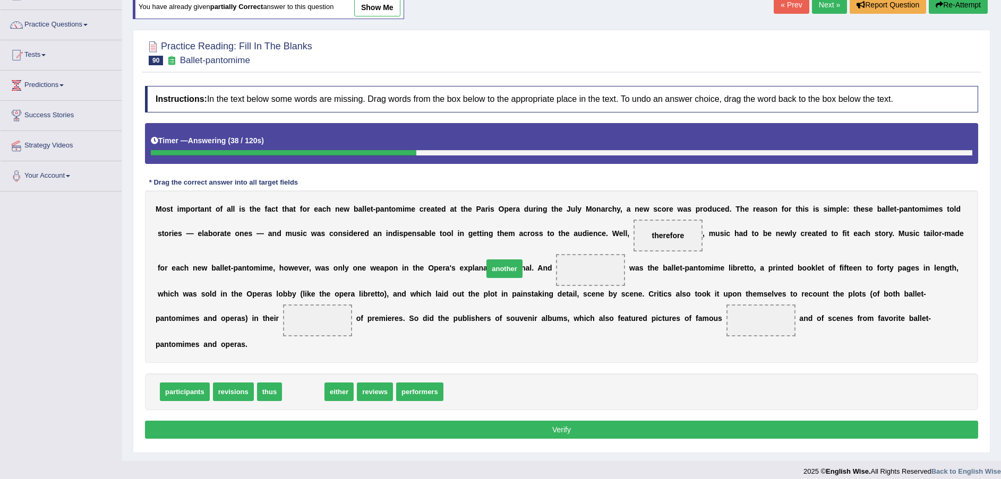
drag, startPoint x: 291, startPoint y: 397, endPoint x: 493, endPoint y: 274, distance: 236.3
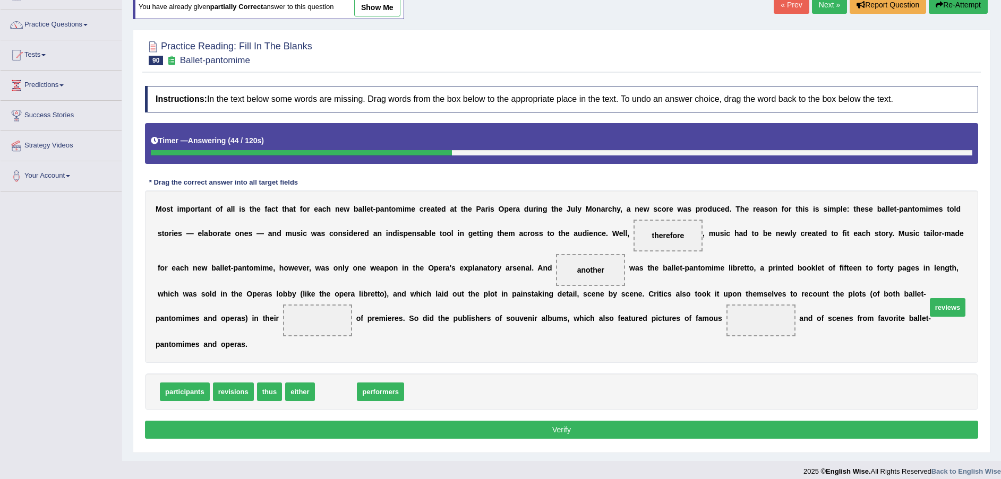
drag, startPoint x: 327, startPoint y: 393, endPoint x: 924, endPoint y: 306, distance: 603.0
drag, startPoint x: 338, startPoint y: 398, endPoint x: 546, endPoint y: 348, distance: 214.1
click at [653, 428] on button "Verify" at bounding box center [561, 430] width 833 height 18
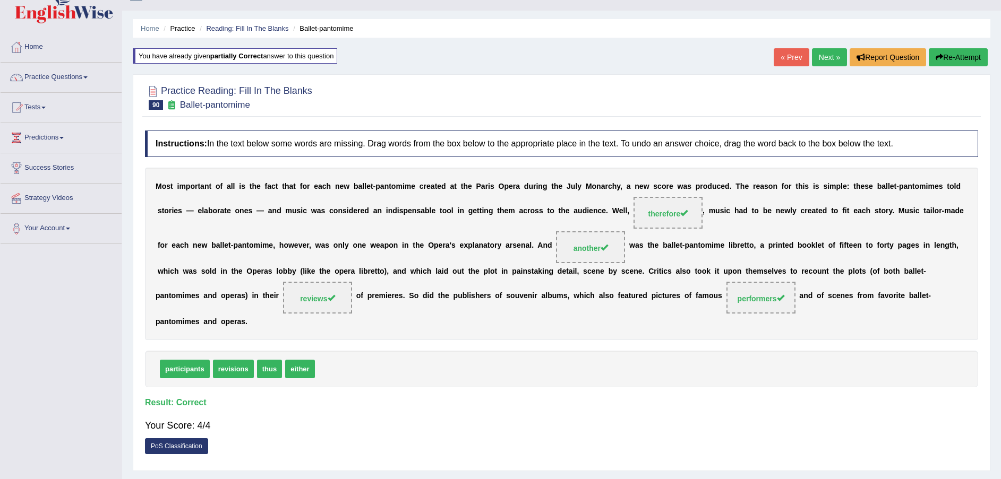
scroll to position [0, 0]
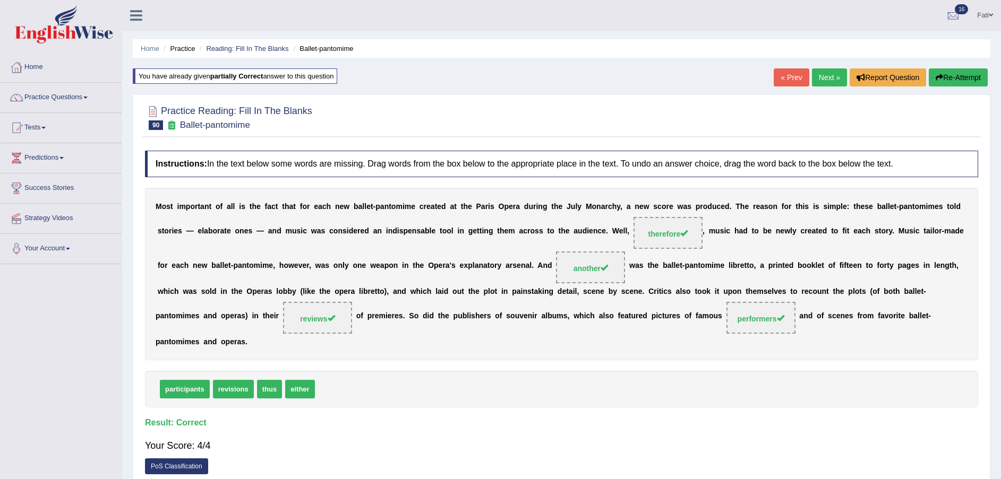
click at [816, 76] on link "Next »" at bounding box center [829, 77] width 35 height 18
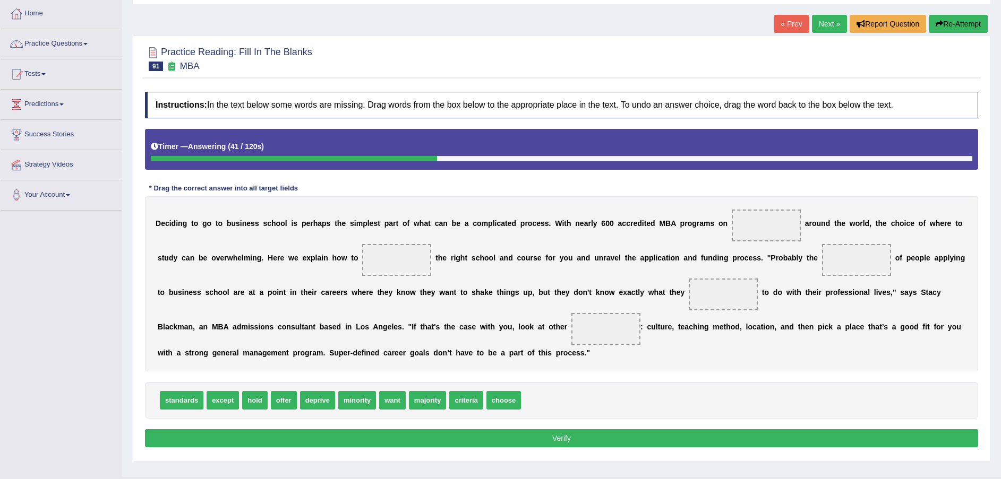
scroll to position [78, 0]
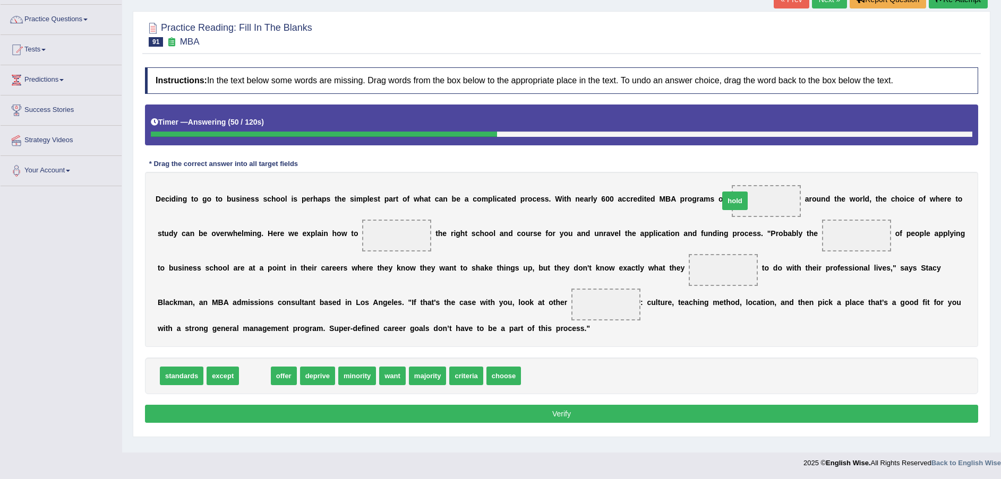
drag, startPoint x: 251, startPoint y: 375, endPoint x: 730, endPoint y: 200, distance: 510.4
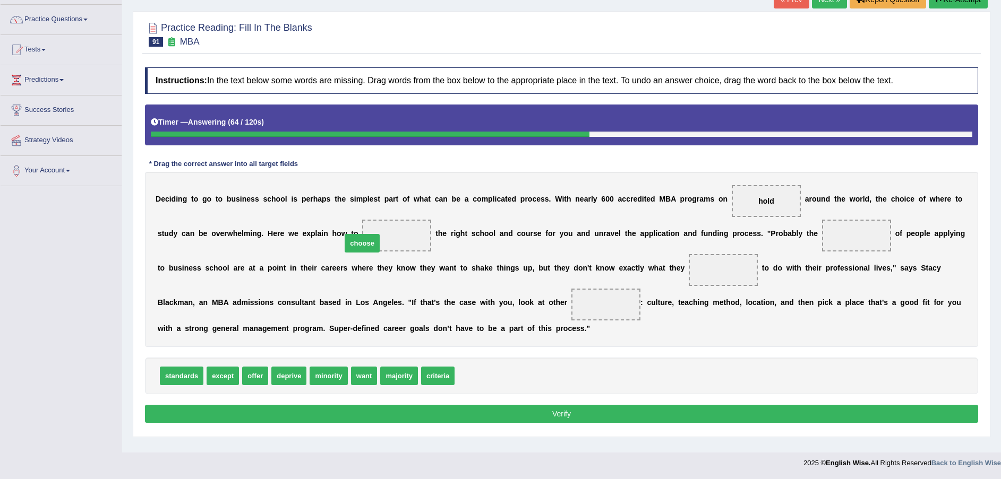
drag, startPoint x: 455, startPoint y: 377, endPoint x: 342, endPoint y: 244, distance: 174.3
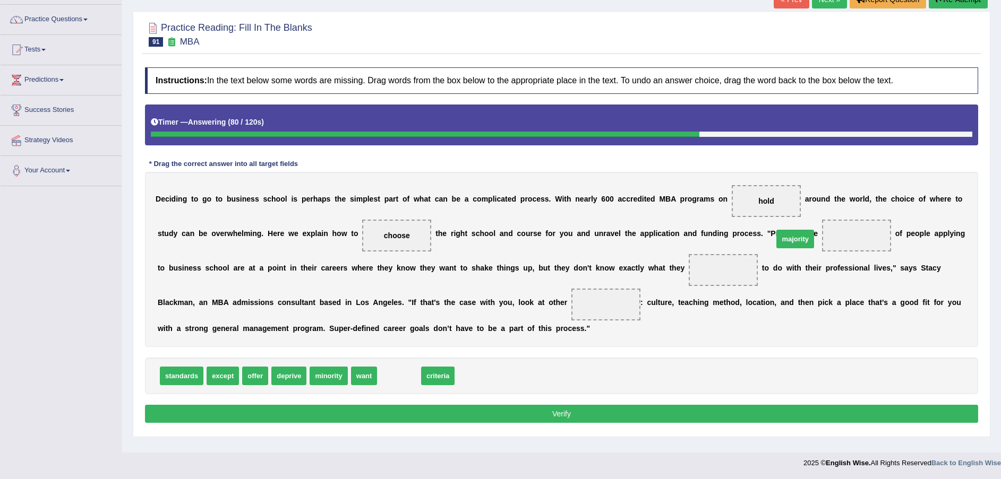
drag, startPoint x: 388, startPoint y: 382, endPoint x: 782, endPoint y: 247, distance: 416.8
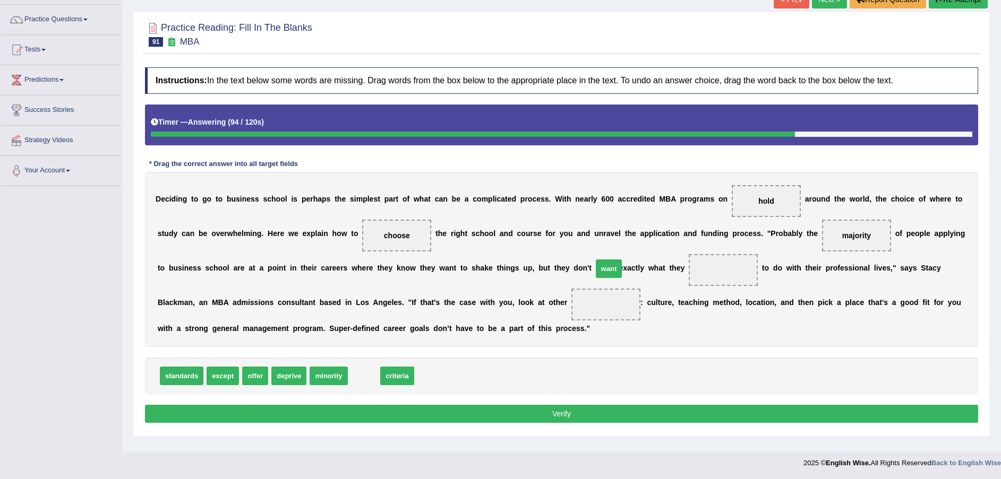
drag, startPoint x: 357, startPoint y: 377, endPoint x: 602, endPoint y: 270, distance: 267.2
drag, startPoint x: 184, startPoint y: 380, endPoint x: 406, endPoint y: 407, distance: 223.5
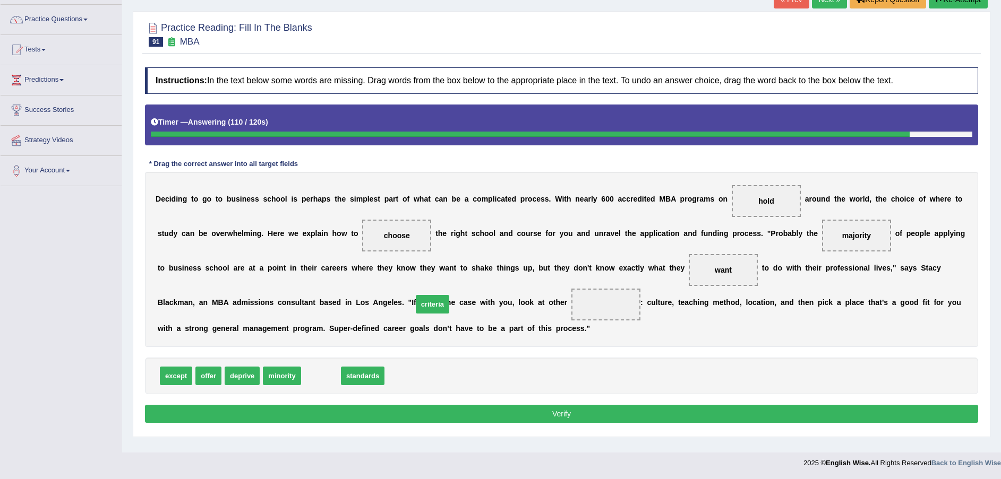
drag, startPoint x: 316, startPoint y: 377, endPoint x: 429, endPoint y: 306, distance: 133.9
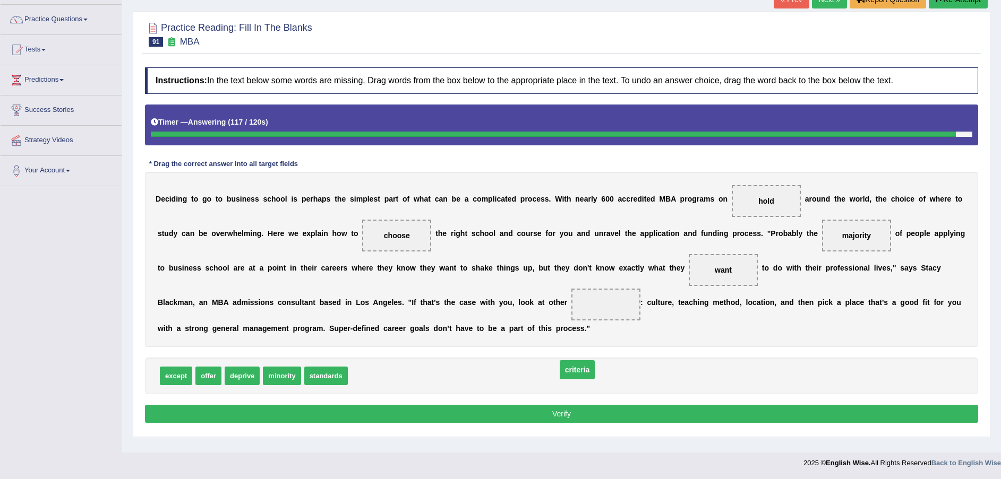
drag, startPoint x: 428, startPoint y: 302, endPoint x: 399, endPoint y: 373, distance: 77.2
drag, startPoint x: 209, startPoint y: 375, endPoint x: 426, endPoint y: 302, distance: 229.3
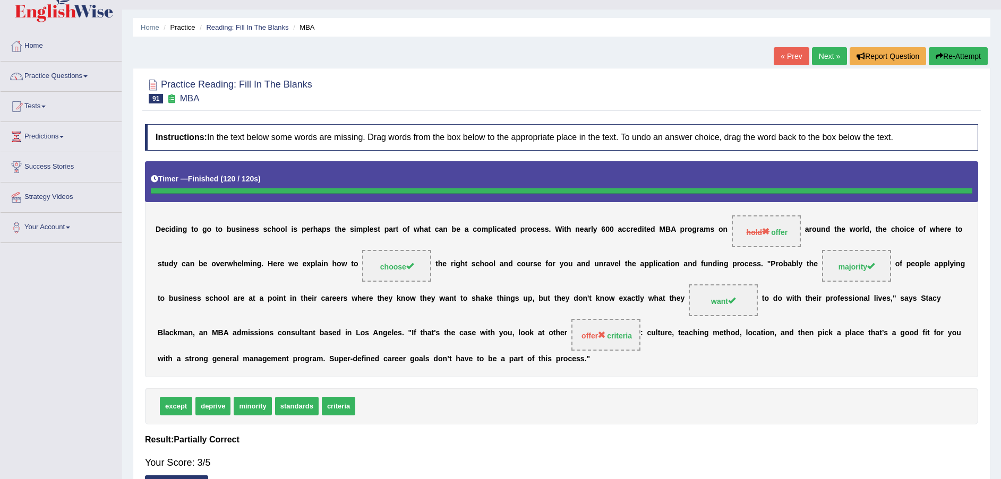
scroll to position [0, 0]
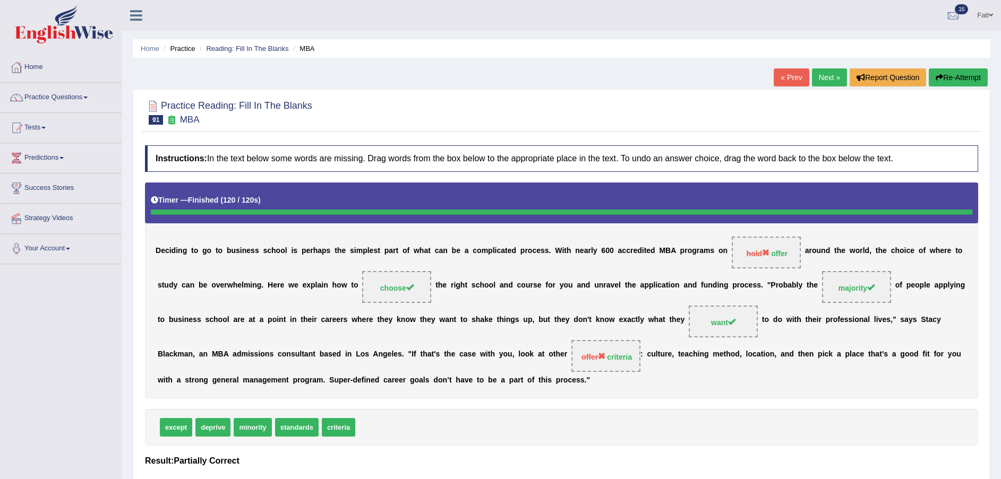
click at [951, 78] on button "Re-Attempt" at bounding box center [957, 77] width 59 height 18
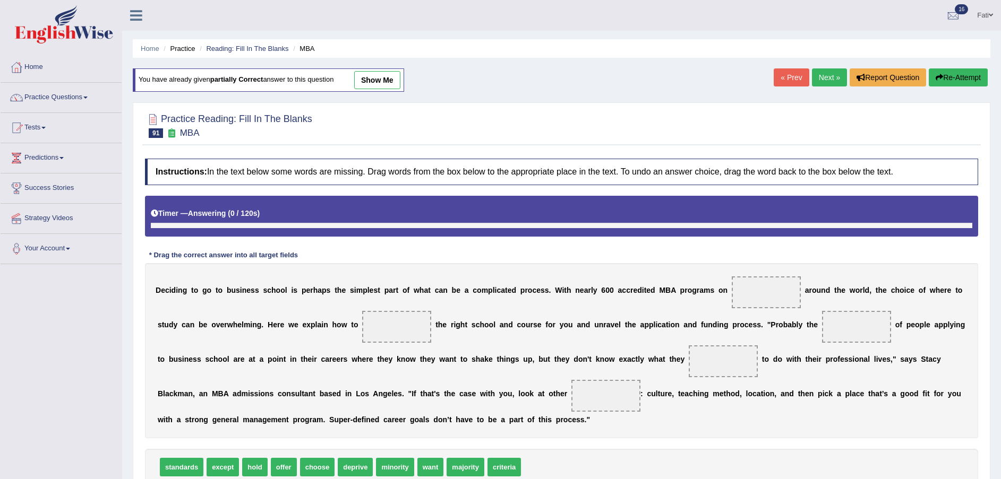
scroll to position [79, 0]
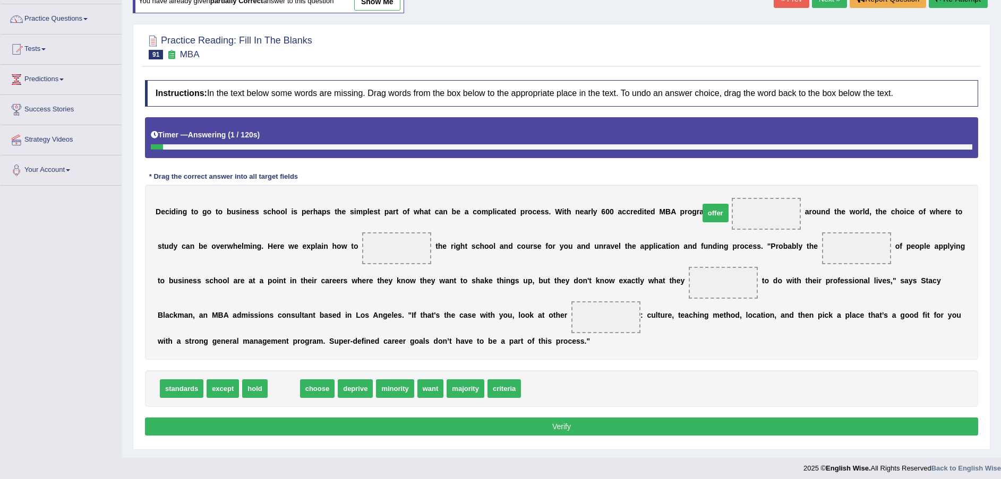
drag, startPoint x: 280, startPoint y: 388, endPoint x: 718, endPoint y: 213, distance: 471.8
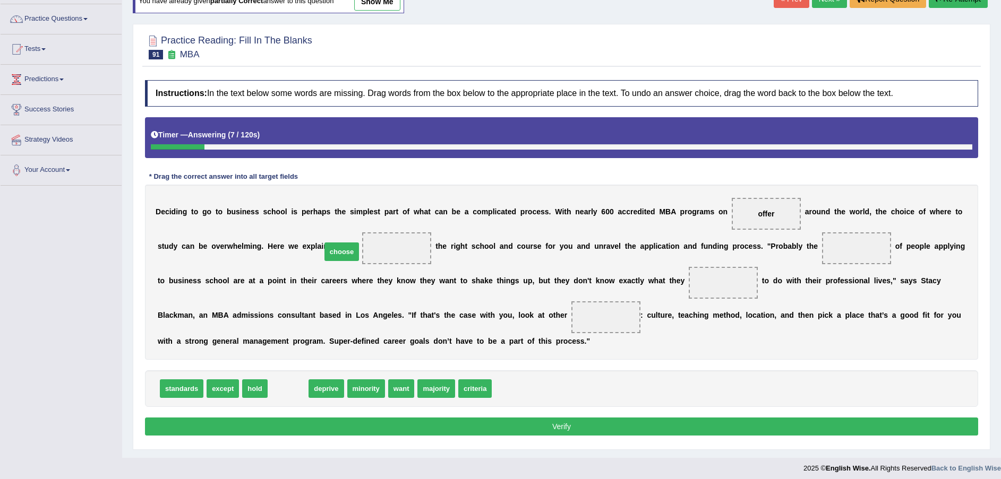
drag, startPoint x: 289, startPoint y: 394, endPoint x: 346, endPoint y: 253, distance: 151.7
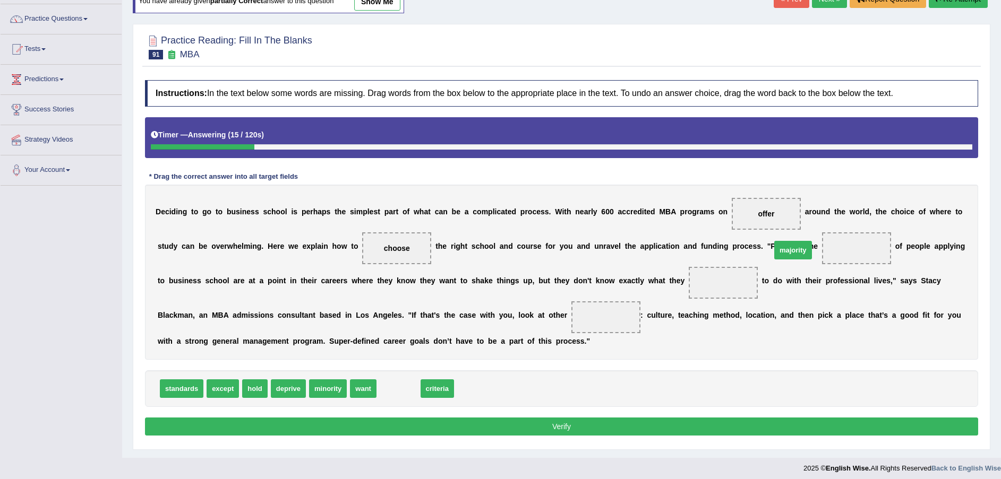
drag, startPoint x: 391, startPoint y: 387, endPoint x: 784, endPoint y: 252, distance: 415.0
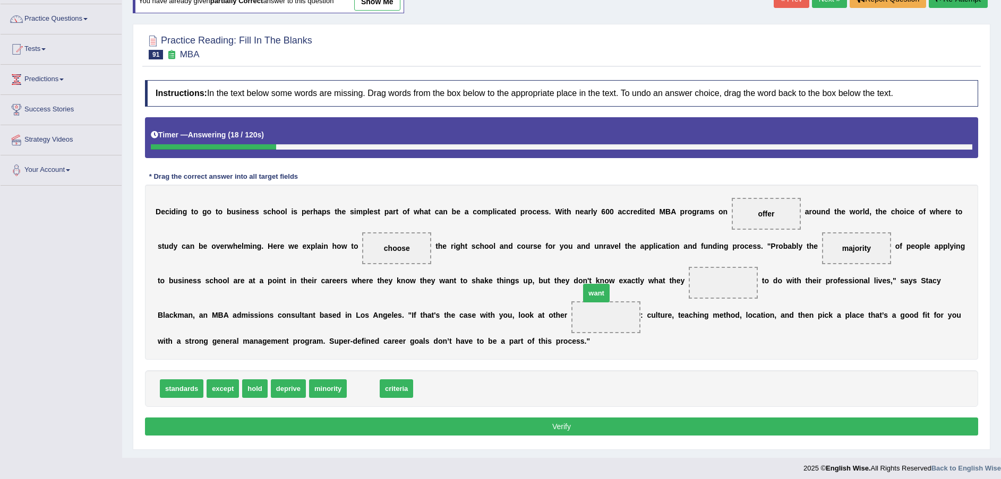
drag, startPoint x: 357, startPoint y: 392, endPoint x: 592, endPoint y: 291, distance: 255.6
drag, startPoint x: 365, startPoint y: 380, endPoint x: 423, endPoint y: 310, distance: 90.1
click at [497, 423] on button "Verify" at bounding box center [561, 427] width 833 height 18
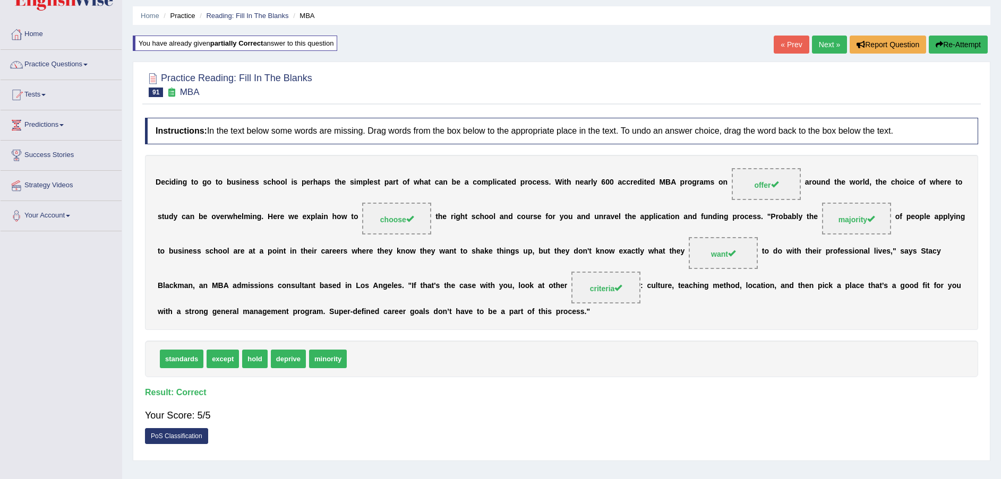
scroll to position [0, 0]
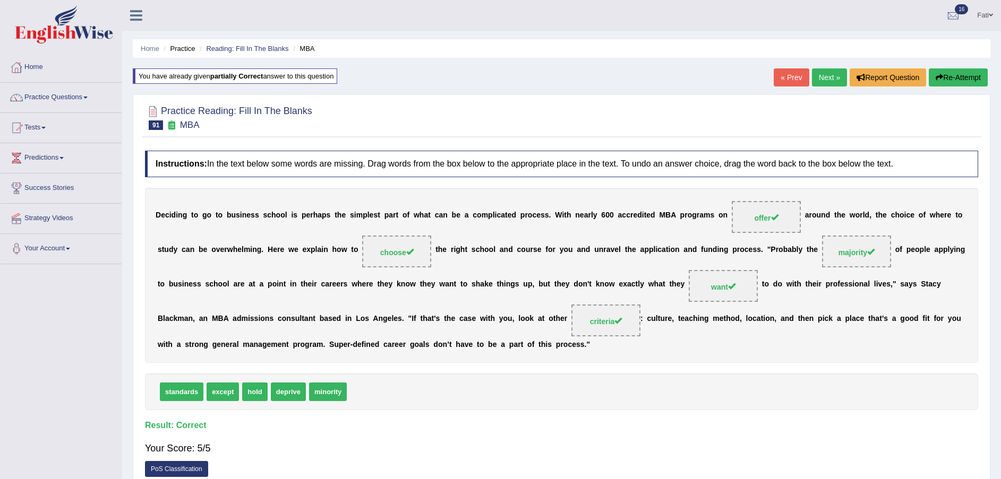
click at [829, 74] on link "Next »" at bounding box center [829, 77] width 35 height 18
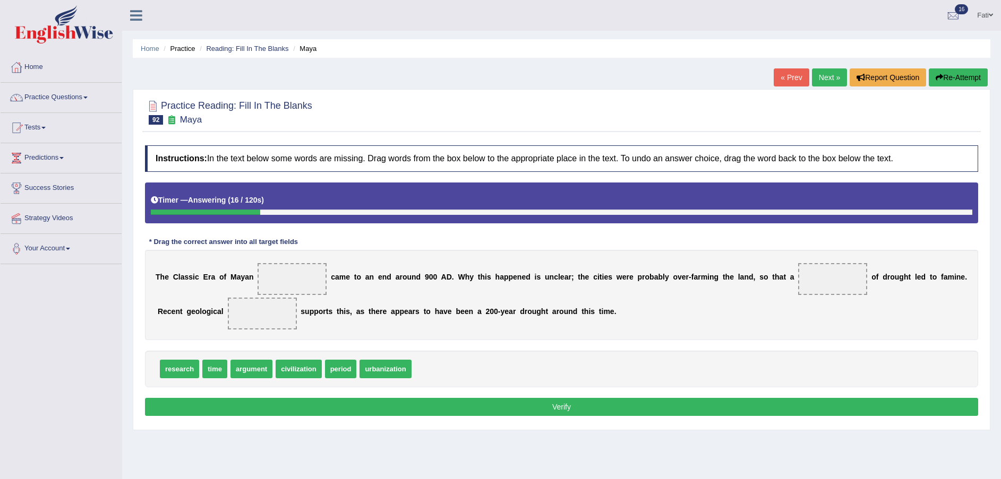
click at [296, 373] on span "civilization" at bounding box center [299, 369] width 46 height 19
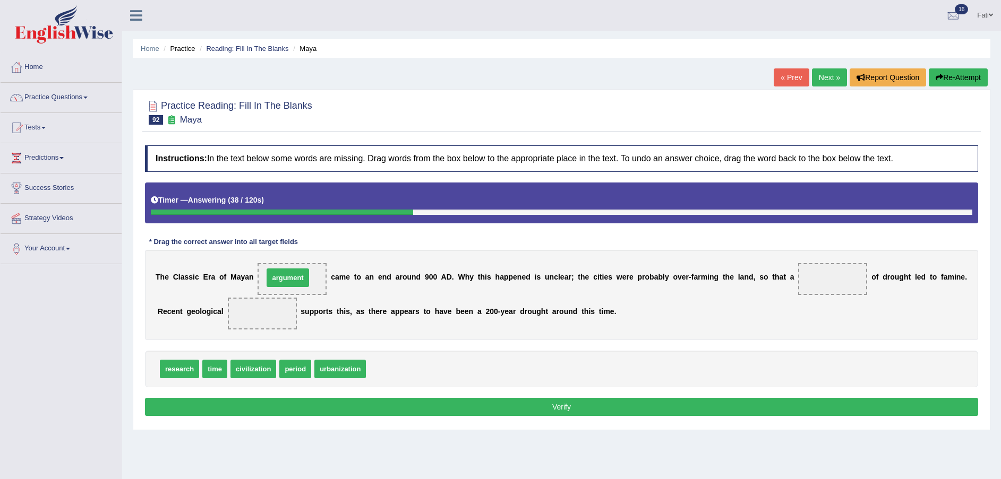
drag, startPoint x: 390, startPoint y: 368, endPoint x: 299, endPoint y: 277, distance: 128.7
drag, startPoint x: 292, startPoint y: 373, endPoint x: 817, endPoint y: 286, distance: 532.3
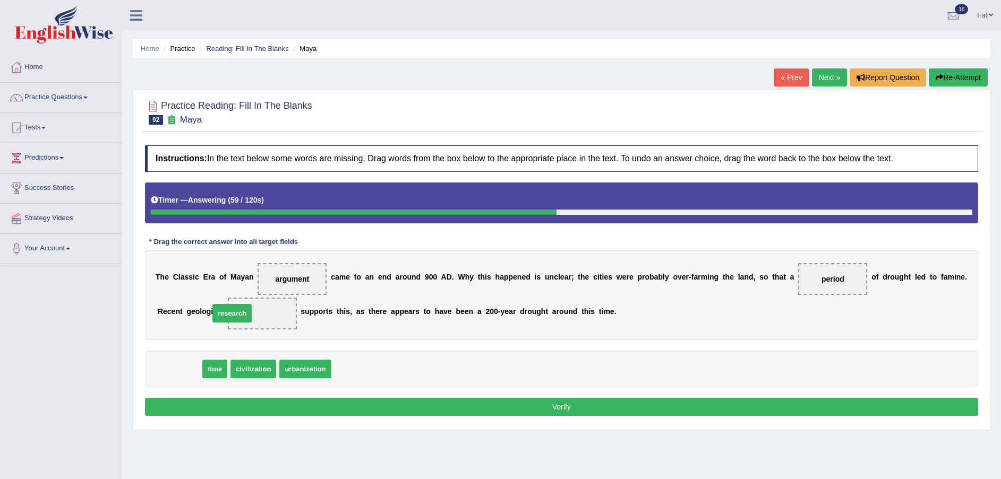
drag, startPoint x: 169, startPoint y: 369, endPoint x: 222, endPoint y: 314, distance: 77.0
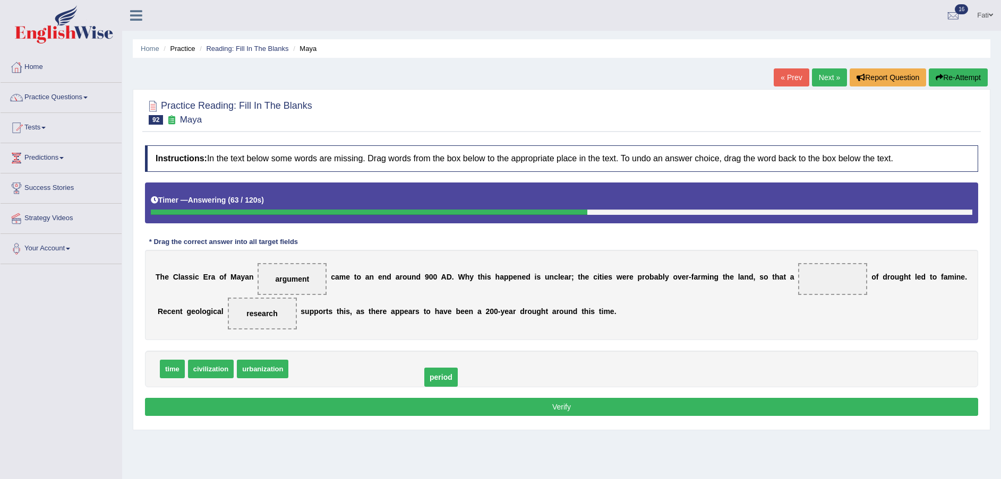
drag, startPoint x: 796, startPoint y: 280, endPoint x: 382, endPoint y: 372, distance: 424.7
drag, startPoint x: 162, startPoint y: 369, endPoint x: 785, endPoint y: 290, distance: 627.6
click at [708, 400] on button "Verify" at bounding box center [561, 407] width 833 height 18
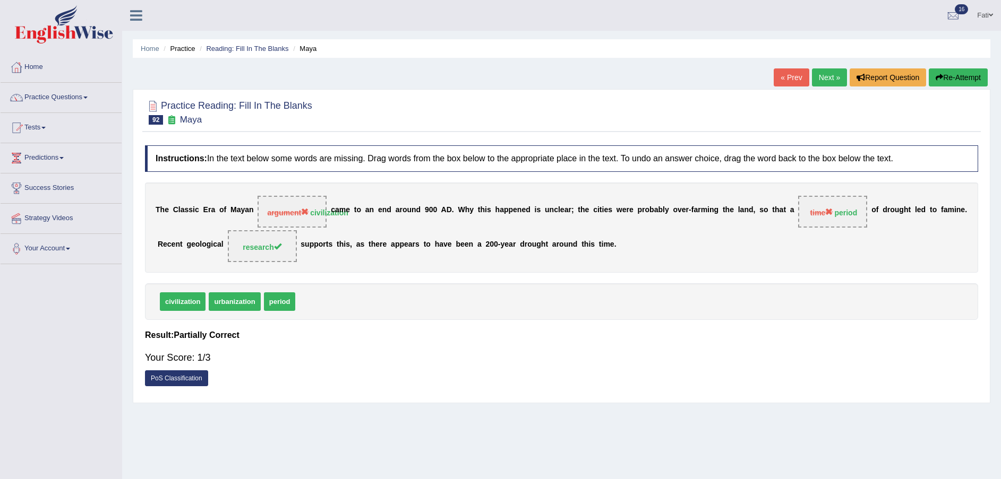
click at [959, 78] on button "Re-Attempt" at bounding box center [957, 77] width 59 height 18
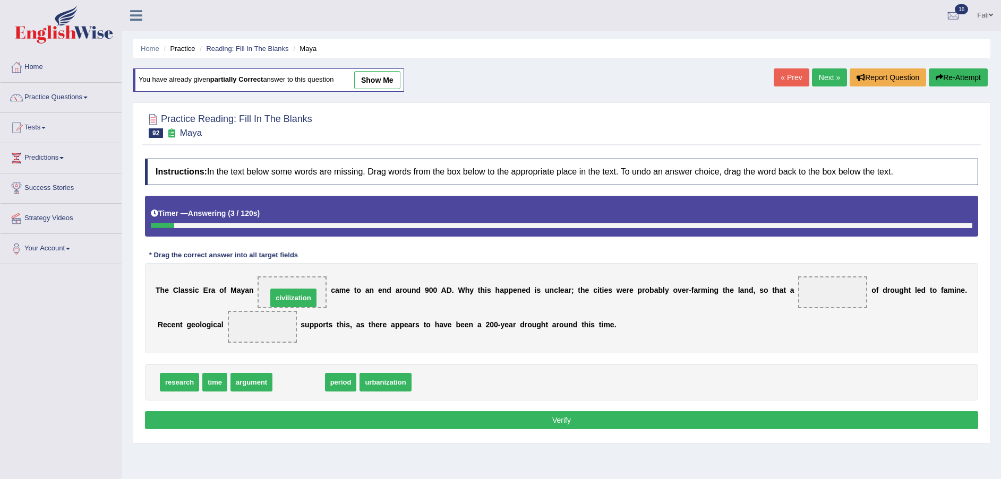
drag, startPoint x: 293, startPoint y: 384, endPoint x: 288, endPoint y: 296, distance: 88.8
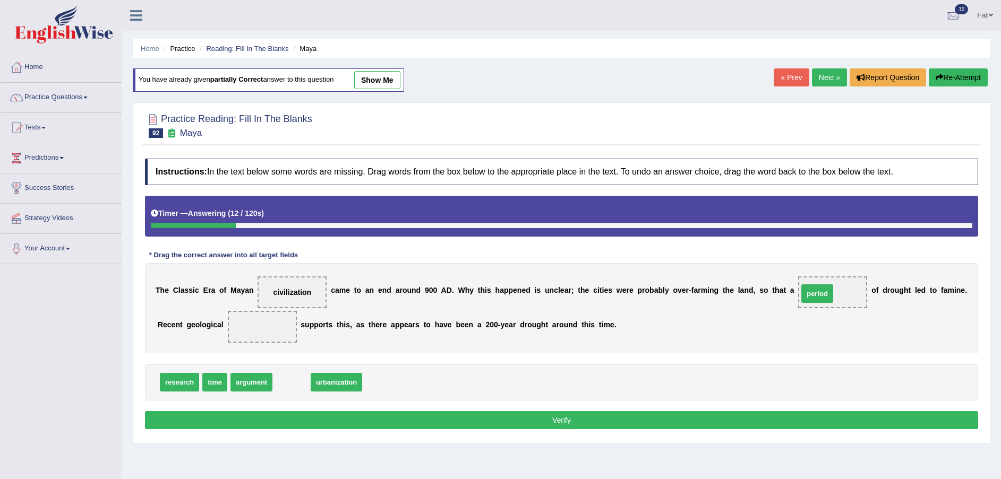
drag, startPoint x: 291, startPoint y: 383, endPoint x: 816, endPoint y: 295, distance: 533.0
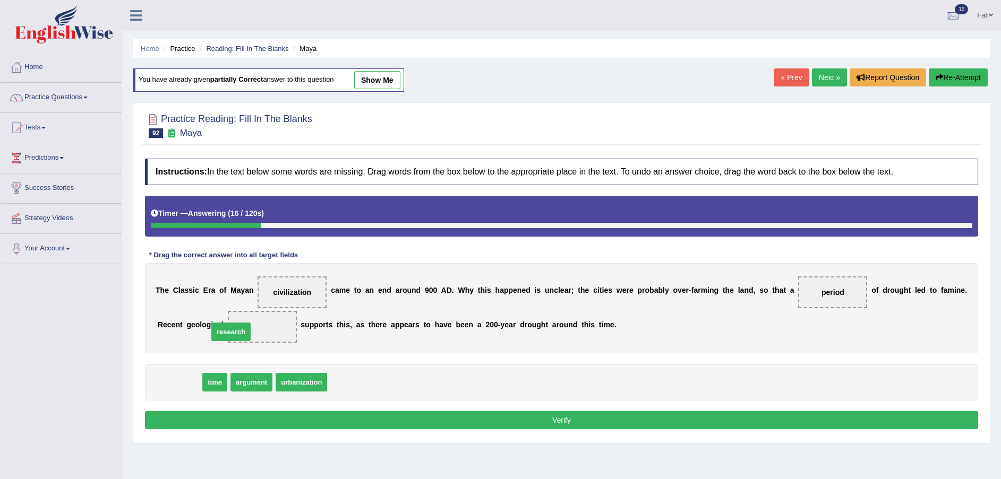
drag, startPoint x: 182, startPoint y: 384, endPoint x: 234, endPoint y: 333, distance: 72.1
click at [292, 420] on button "Verify" at bounding box center [561, 420] width 833 height 18
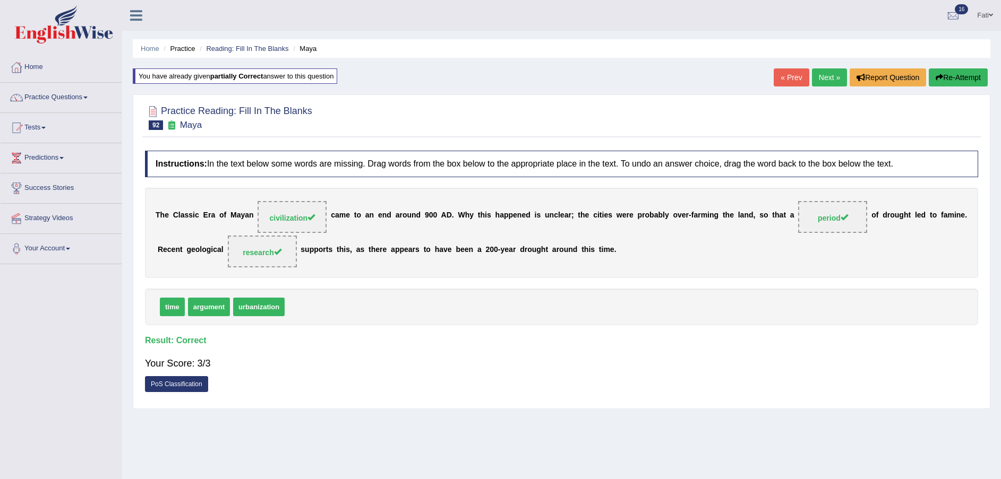
click at [831, 80] on link "Next »" at bounding box center [829, 77] width 35 height 18
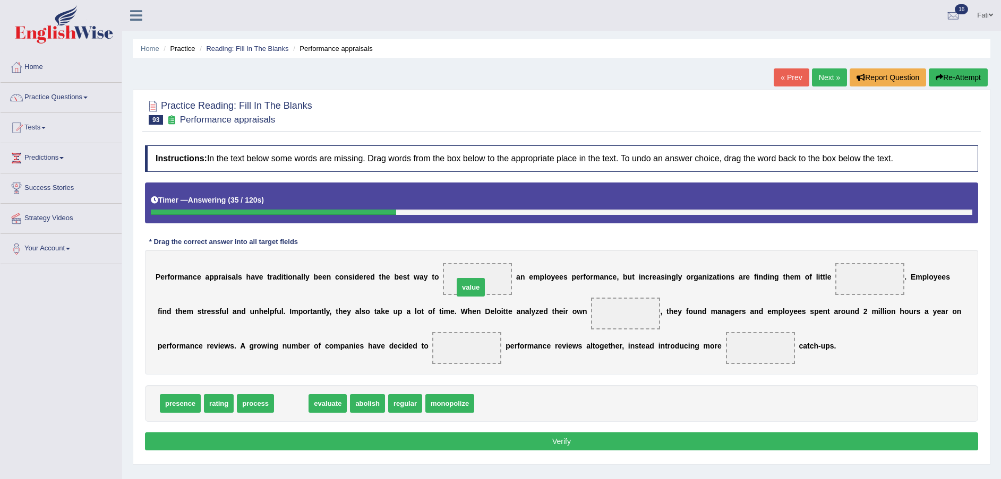
drag, startPoint x: 283, startPoint y: 405, endPoint x: 464, endPoint y: 283, distance: 218.0
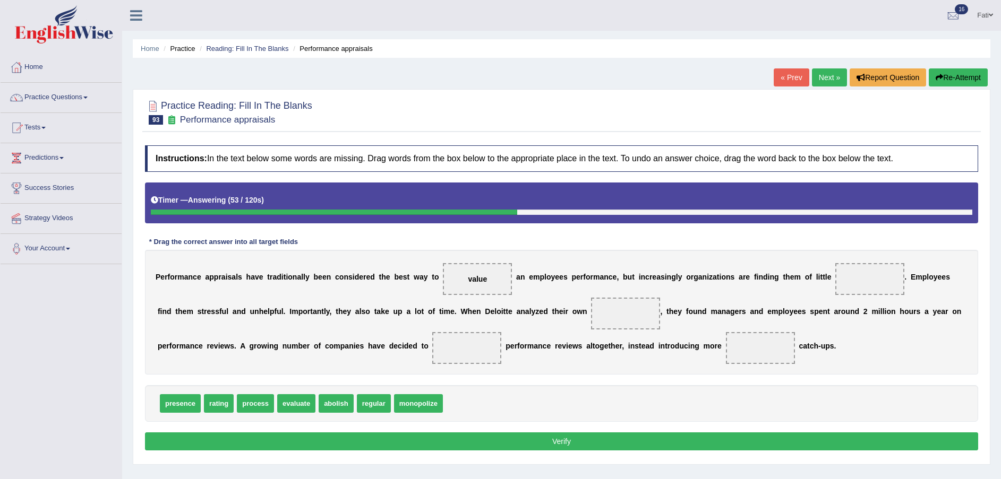
click at [328, 406] on span "abolish" at bounding box center [336, 403] width 35 height 19
drag, startPoint x: 331, startPoint y: 408, endPoint x: 832, endPoint y: 278, distance: 517.7
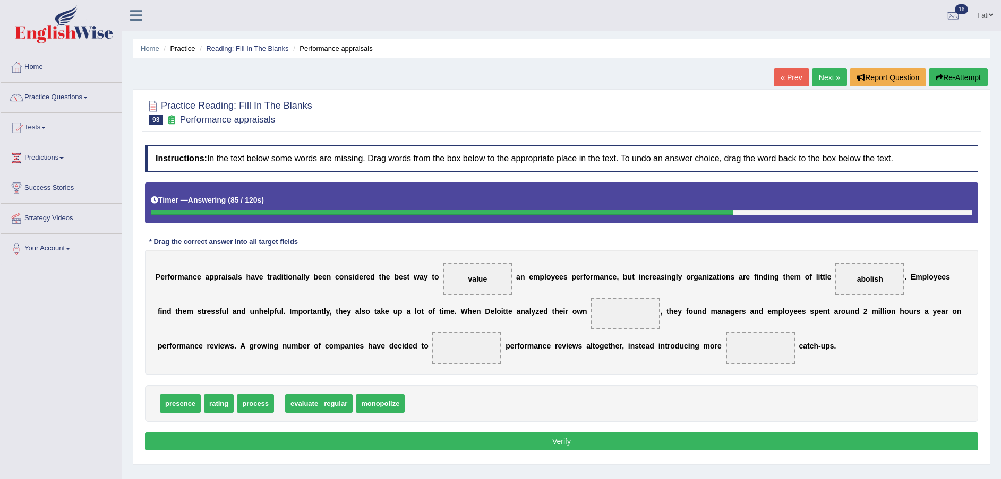
drag, startPoint x: 294, startPoint y: 409, endPoint x: 304, endPoint y: 409, distance: 10.1
drag, startPoint x: 188, startPoint y: 408, endPoint x: 591, endPoint y: 321, distance: 412.3
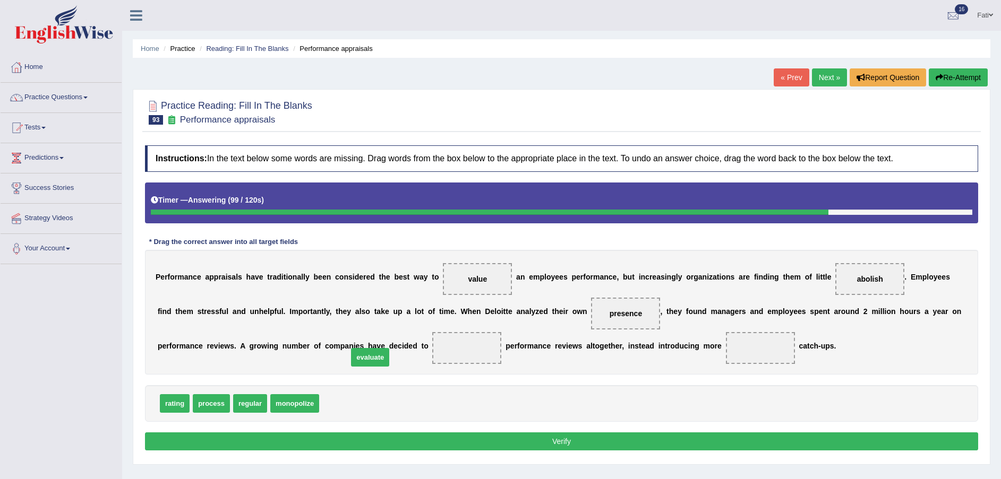
drag, startPoint x: 335, startPoint y: 403, endPoint x: 368, endPoint y: 351, distance: 61.8
click at [664, 440] on button "Verify" at bounding box center [561, 442] width 833 height 18
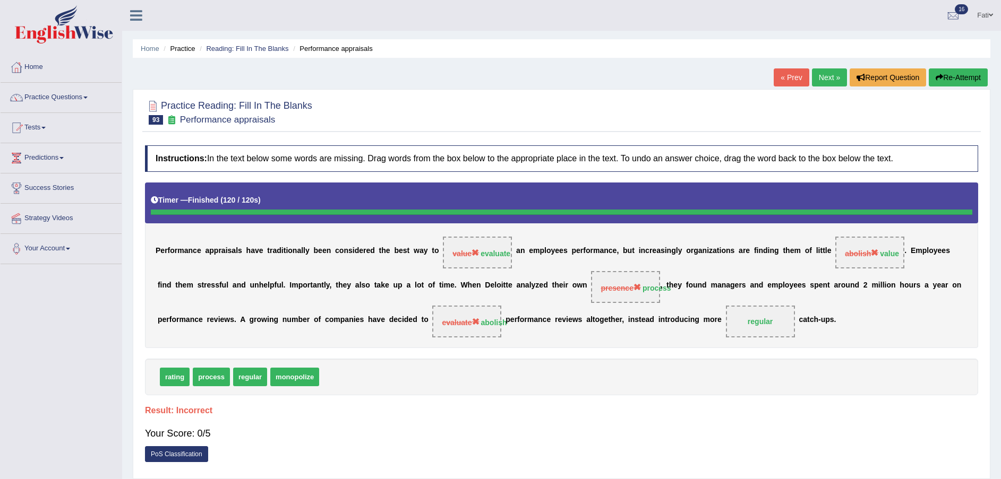
click at [963, 75] on button "Re-Attempt" at bounding box center [957, 77] width 59 height 18
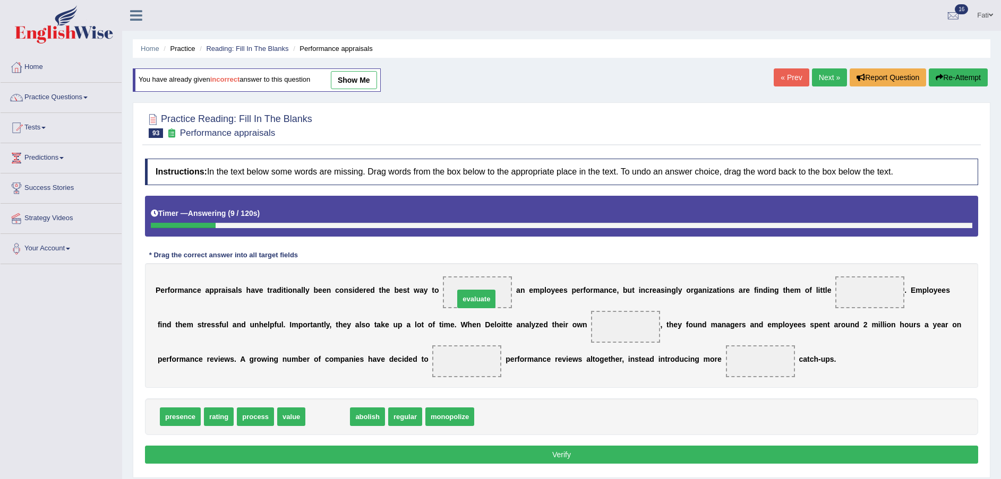
drag, startPoint x: 323, startPoint y: 418, endPoint x: 471, endPoint y: 300, distance: 189.7
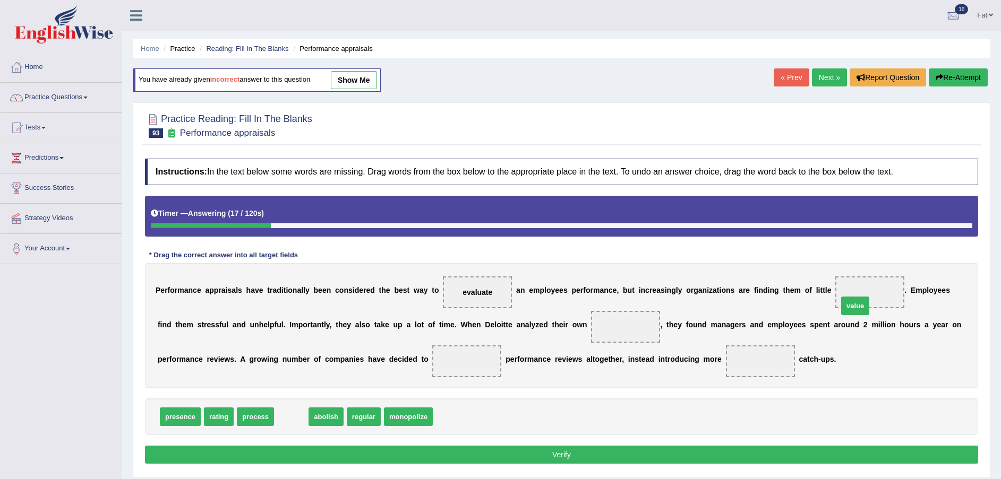
drag, startPoint x: 281, startPoint y: 418, endPoint x: 845, endPoint y: 307, distance: 574.6
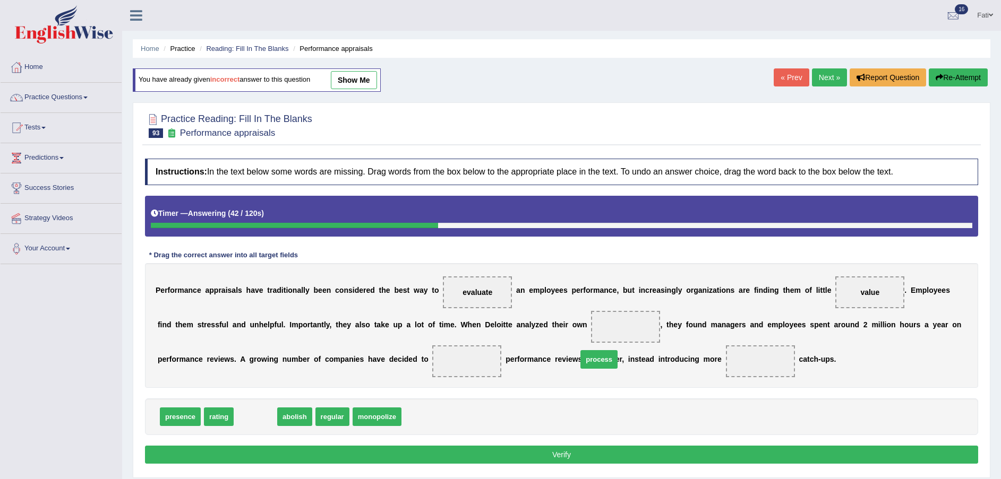
drag, startPoint x: 247, startPoint y: 416, endPoint x: 570, endPoint y: 329, distance: 334.9
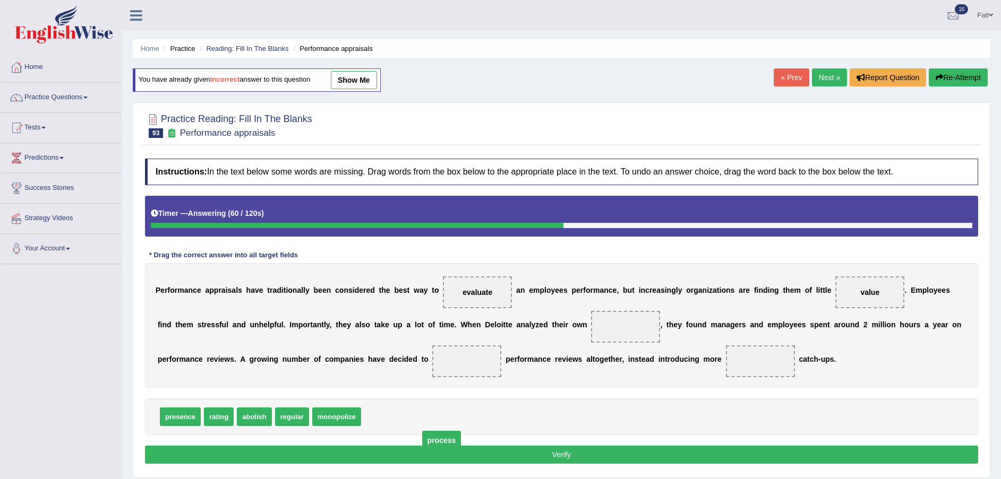
drag, startPoint x: 562, startPoint y: 326, endPoint x: 377, endPoint y: 440, distance: 216.4
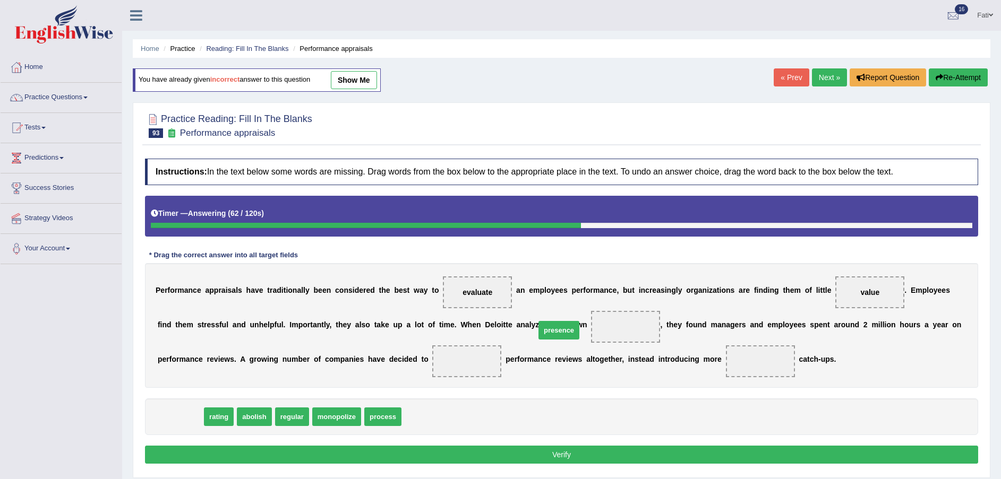
drag, startPoint x: 187, startPoint y: 420, endPoint x: 565, endPoint y: 334, distance: 387.7
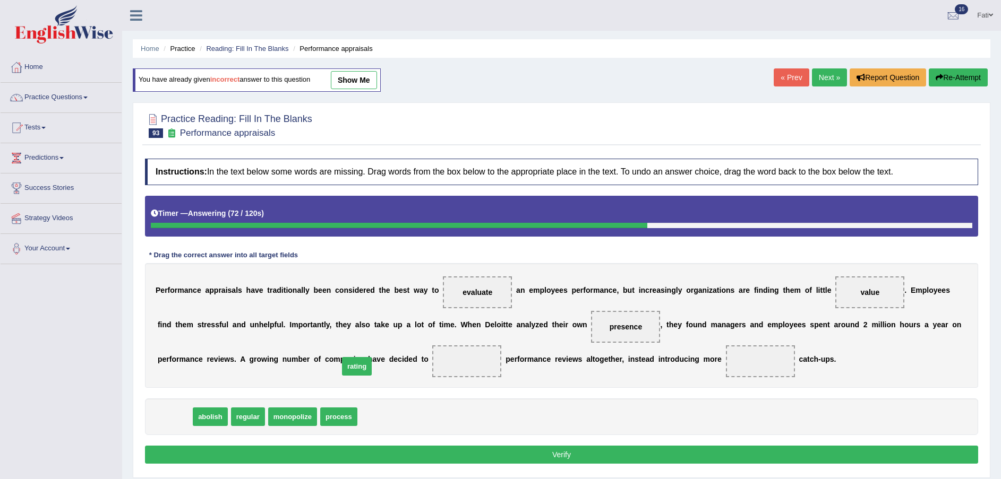
drag, startPoint x: 175, startPoint y: 418, endPoint x: 359, endPoint y: 366, distance: 190.8
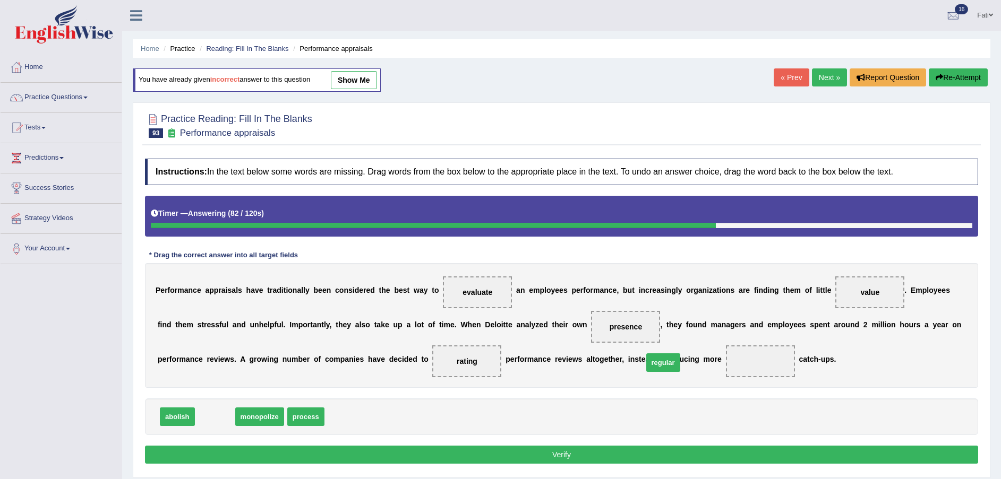
drag, startPoint x: 221, startPoint y: 421, endPoint x: 670, endPoint y: 374, distance: 452.2
click at [609, 450] on button "Verify" at bounding box center [561, 455] width 833 height 18
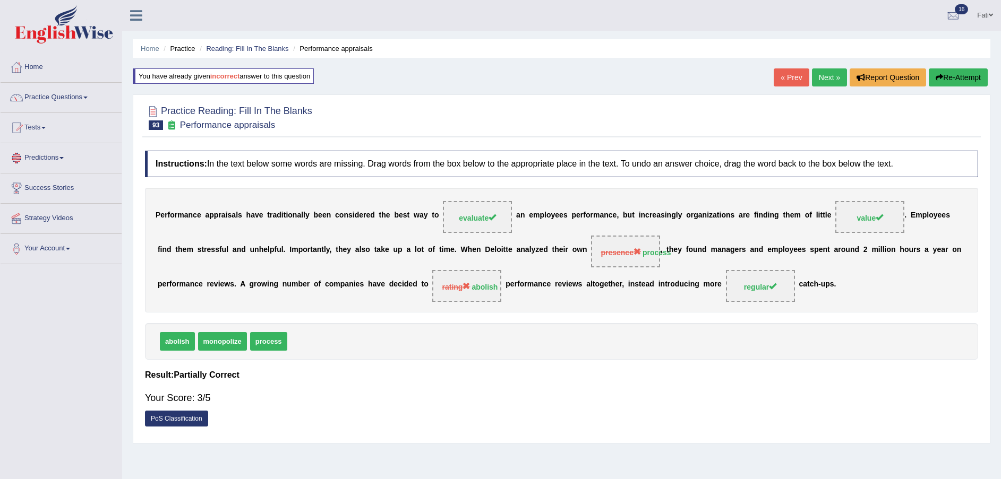
click at [957, 78] on button "Re-Attempt" at bounding box center [957, 77] width 59 height 18
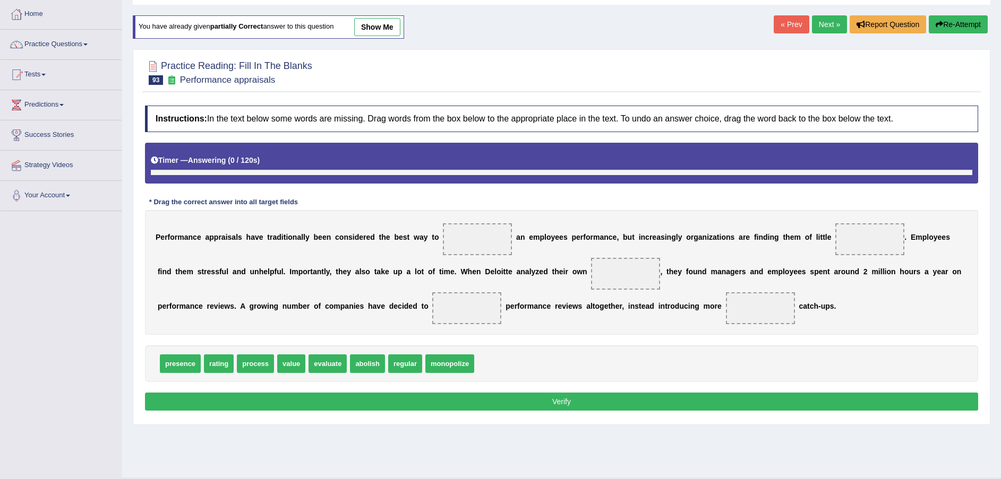
scroll to position [78, 0]
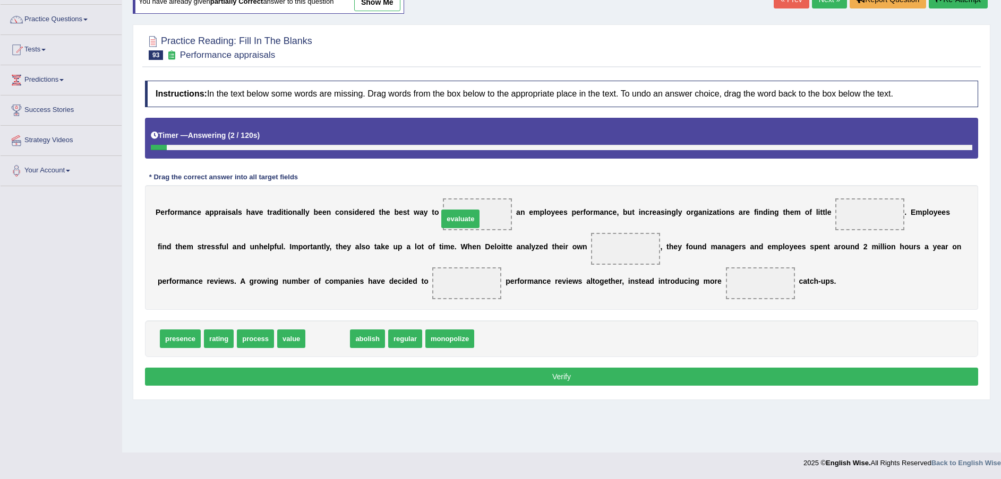
drag, startPoint x: 325, startPoint y: 339, endPoint x: 468, endPoint y: 214, distance: 188.9
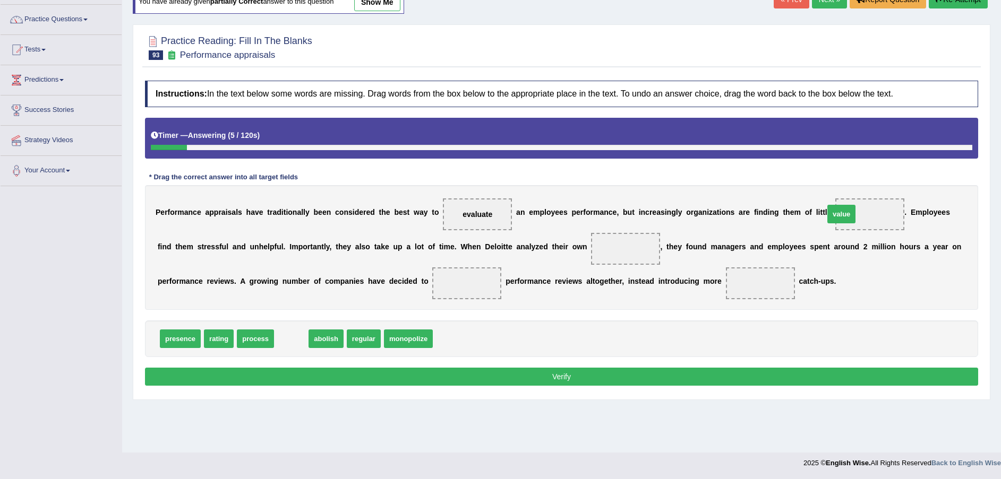
drag, startPoint x: 287, startPoint y: 337, endPoint x: 837, endPoint y: 212, distance: 563.9
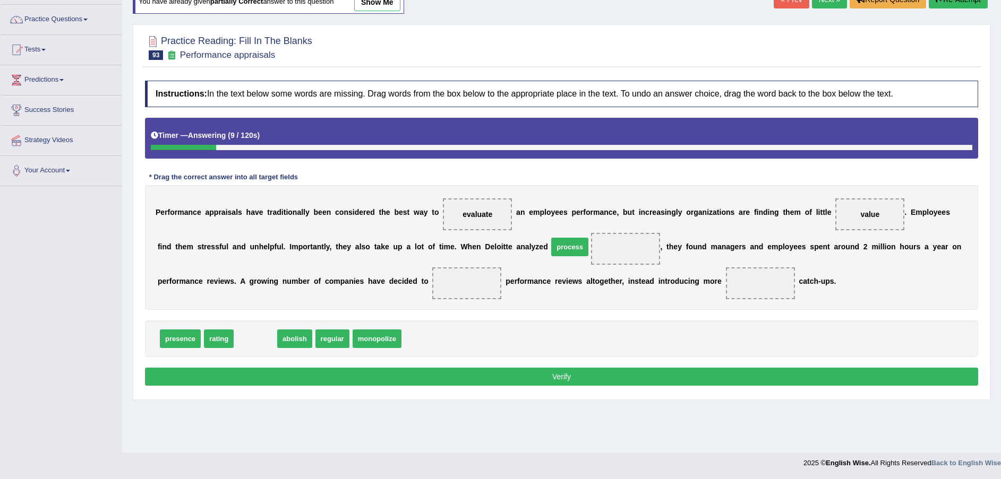
drag, startPoint x: 244, startPoint y: 341, endPoint x: 558, endPoint y: 249, distance: 327.4
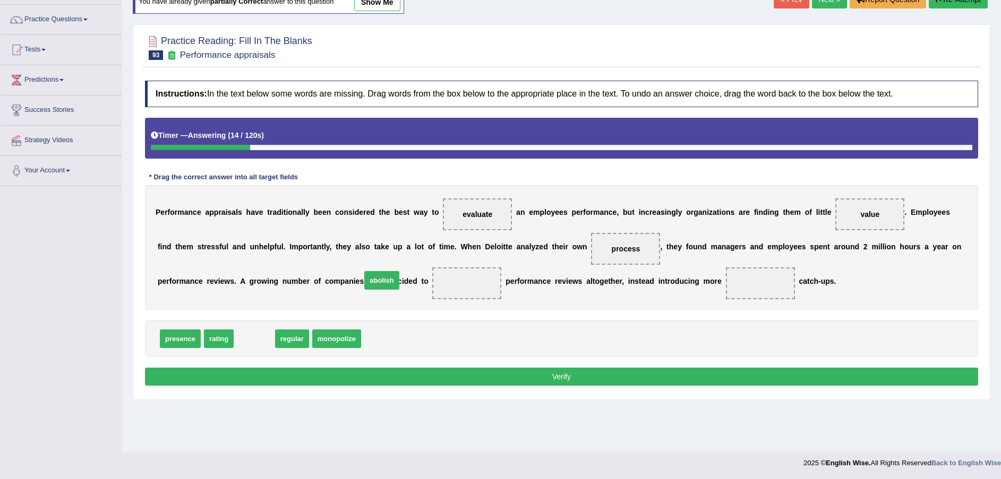
drag, startPoint x: 236, startPoint y: 339, endPoint x: 363, endPoint y: 281, distance: 139.7
drag, startPoint x: 244, startPoint y: 341, endPoint x: 625, endPoint y: 284, distance: 385.9
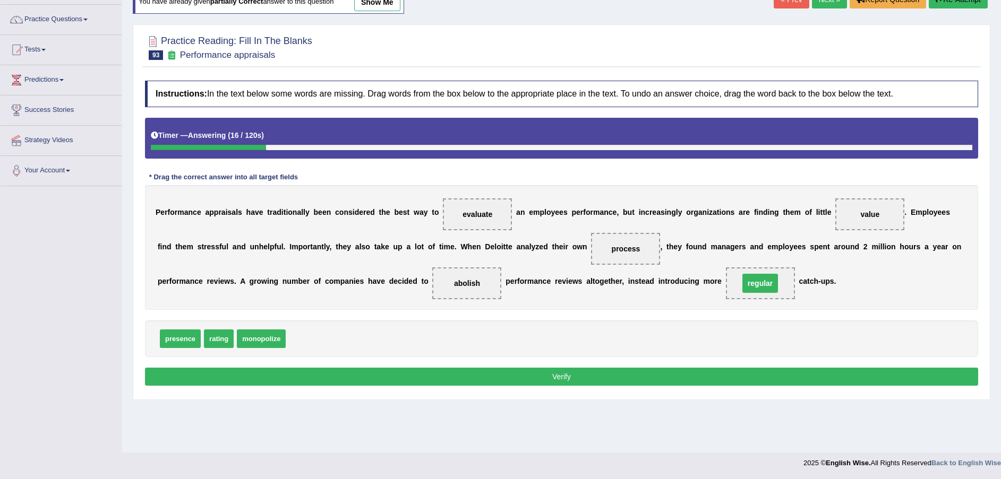
click at [600, 375] on button "Verify" at bounding box center [561, 377] width 833 height 18
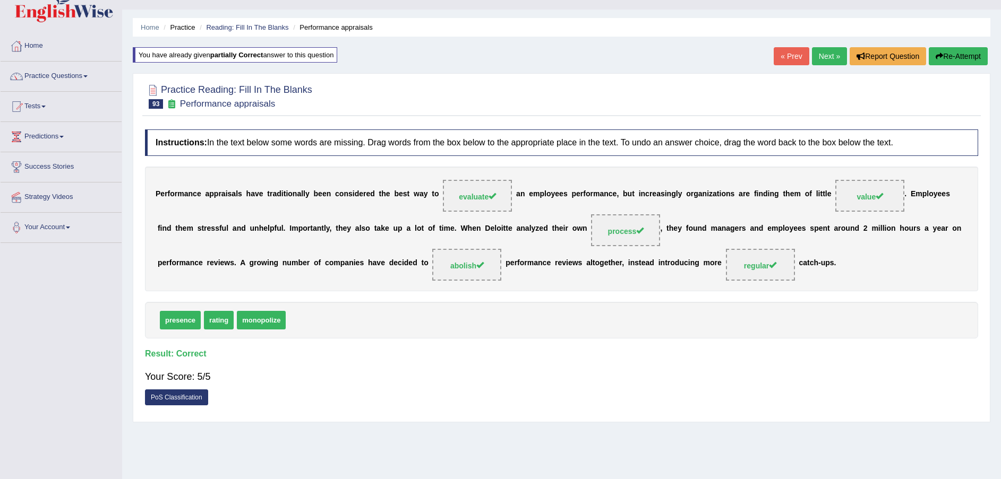
scroll to position [0, 0]
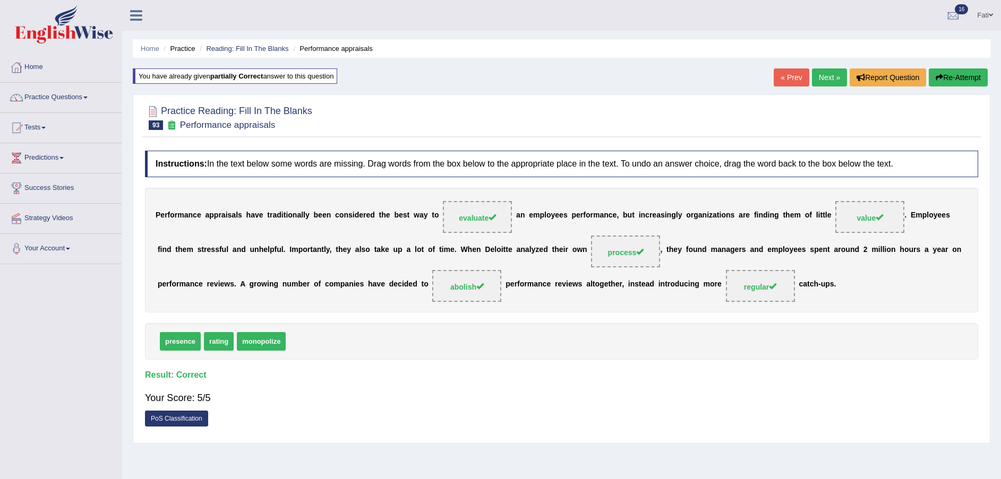
click at [826, 73] on link "Next »" at bounding box center [829, 77] width 35 height 18
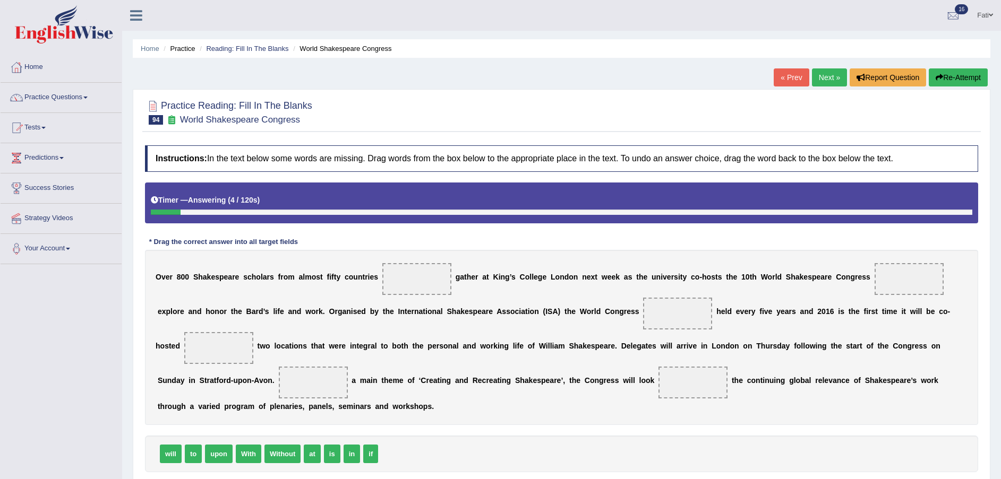
scroll to position [78, 0]
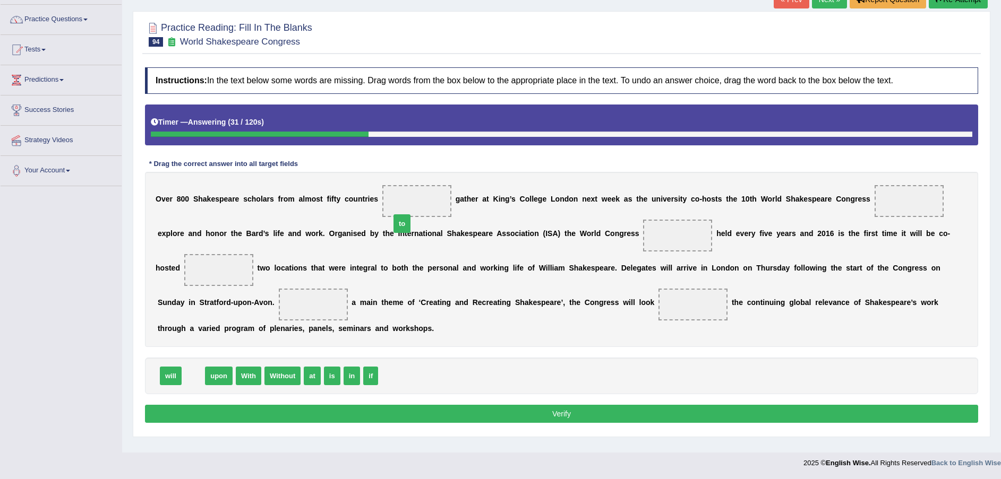
drag, startPoint x: 190, startPoint y: 359, endPoint x: 398, endPoint y: 207, distance: 257.9
drag, startPoint x: 404, startPoint y: 198, endPoint x: 393, endPoint y: 364, distance: 166.5
drag, startPoint x: 195, startPoint y: 360, endPoint x: 416, endPoint y: 207, distance: 269.3
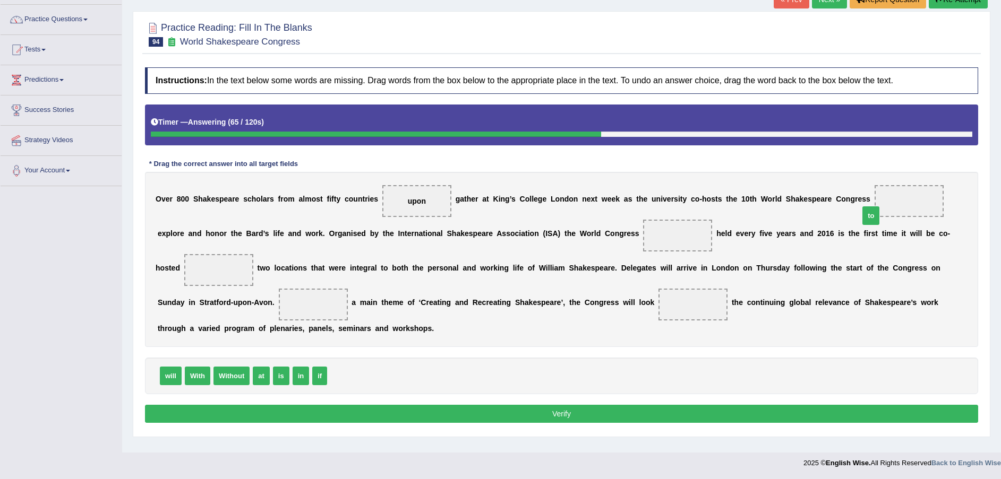
drag, startPoint x: 333, startPoint y: 357, endPoint x: 866, endPoint y: 199, distance: 556.6
drag, startPoint x: 184, startPoint y: 350, endPoint x: 622, endPoint y: 236, distance: 452.2
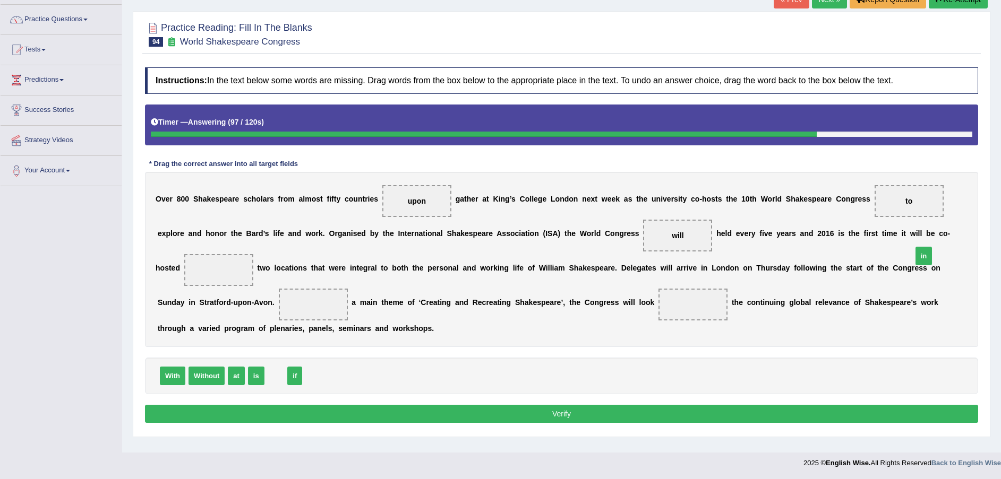
drag, startPoint x: 279, startPoint y: 357, endPoint x: 923, endPoint y: 239, distance: 654.6
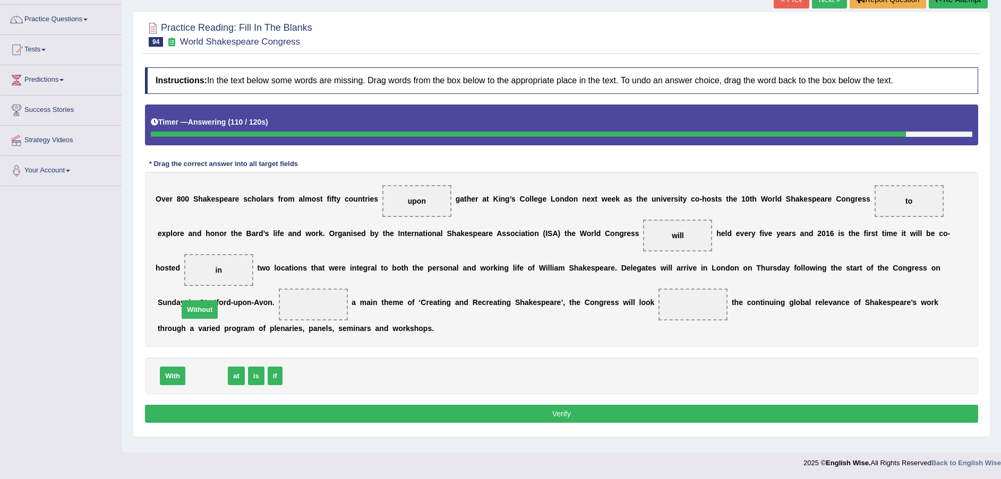
drag, startPoint x: 205, startPoint y: 362, endPoint x: 198, endPoint y: 295, distance: 67.2
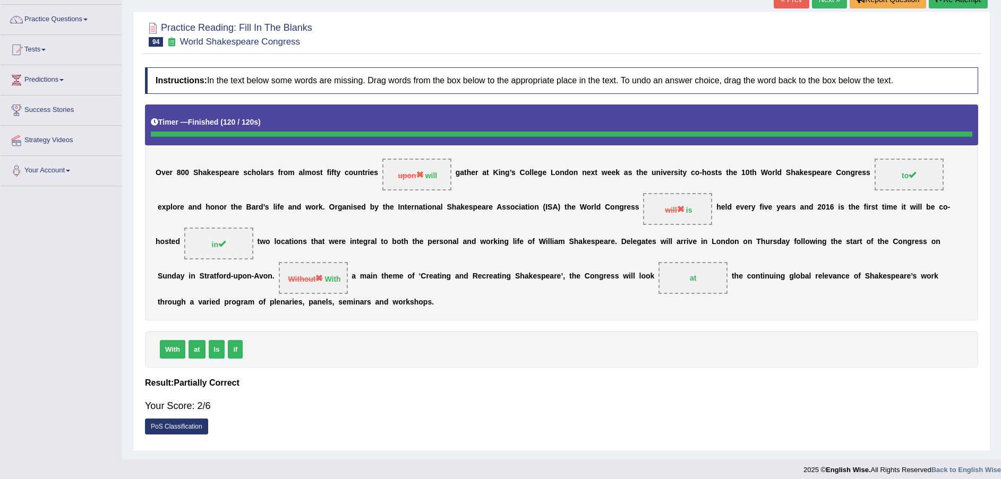
scroll to position [0, 0]
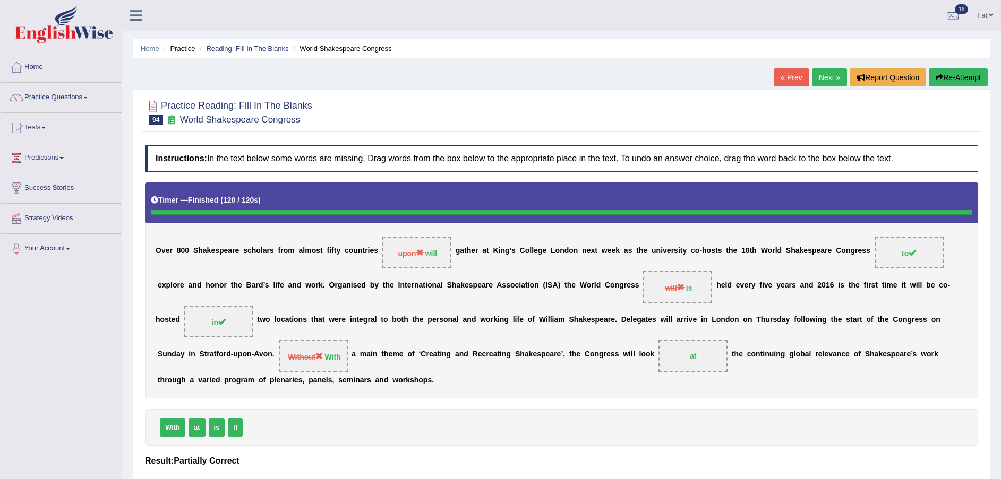
click at [948, 86] on button "Re-Attempt" at bounding box center [957, 77] width 59 height 18
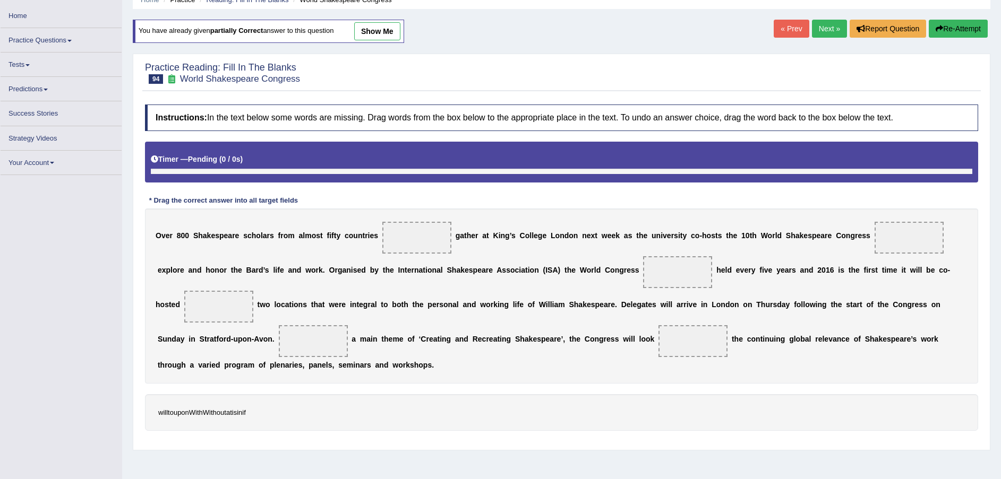
scroll to position [73, 0]
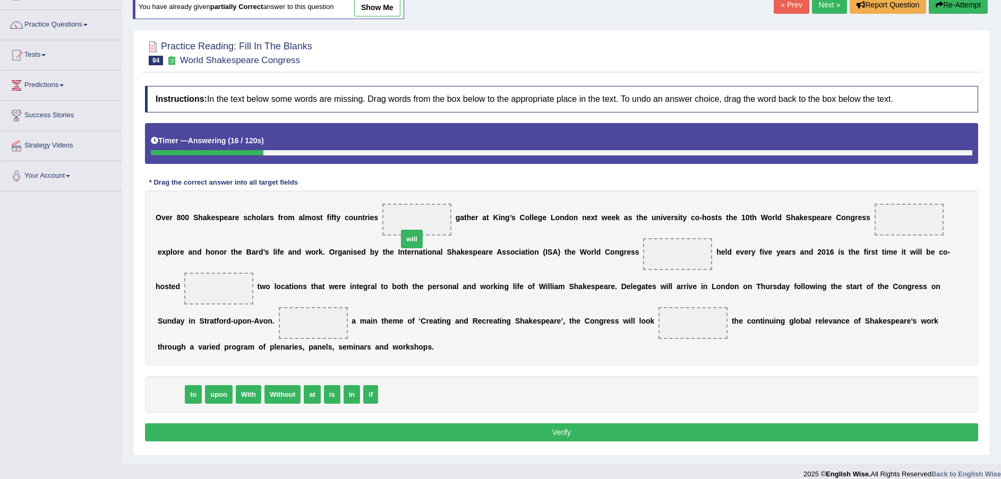
drag, startPoint x: 174, startPoint y: 374, endPoint x: 419, endPoint y: 220, distance: 289.6
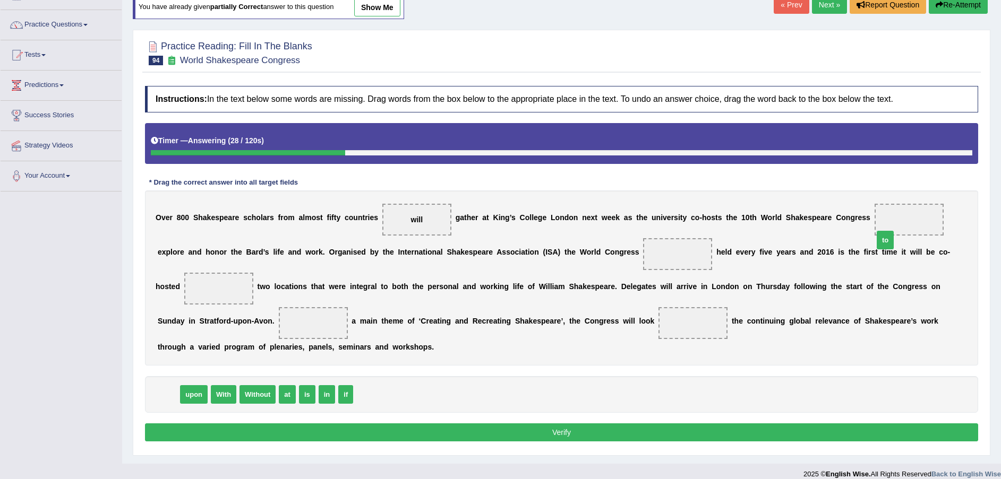
drag, startPoint x: 169, startPoint y: 376, endPoint x: 886, endPoint y: 222, distance: 733.1
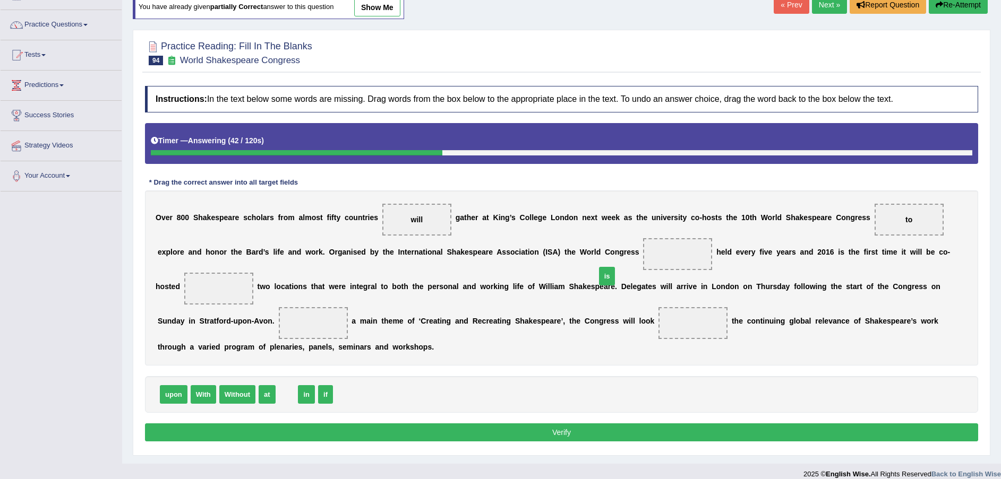
drag, startPoint x: 320, startPoint y: 377, endPoint x: 609, endPoint y: 260, distance: 312.2
drag, startPoint x: 281, startPoint y: 375, endPoint x: 918, endPoint y: 251, distance: 649.0
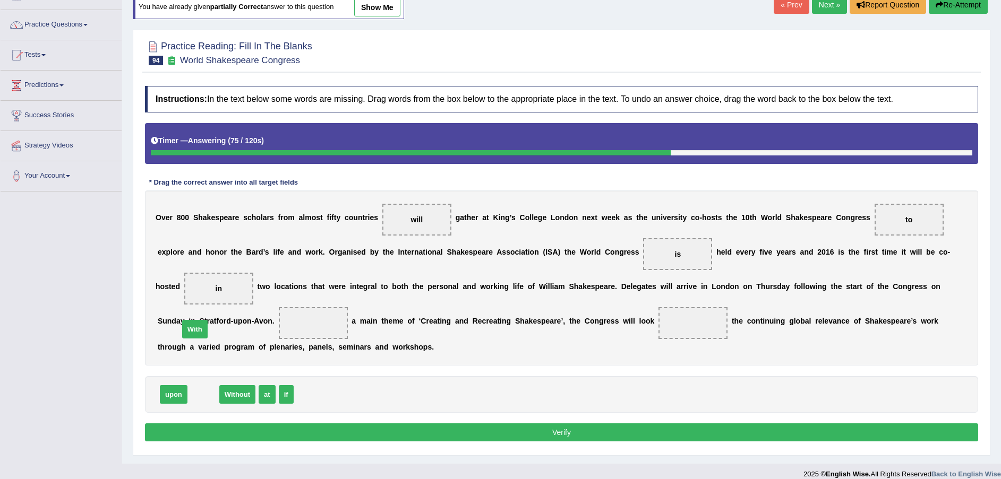
drag, startPoint x: 197, startPoint y: 376, endPoint x: 189, endPoint y: 311, distance: 65.8
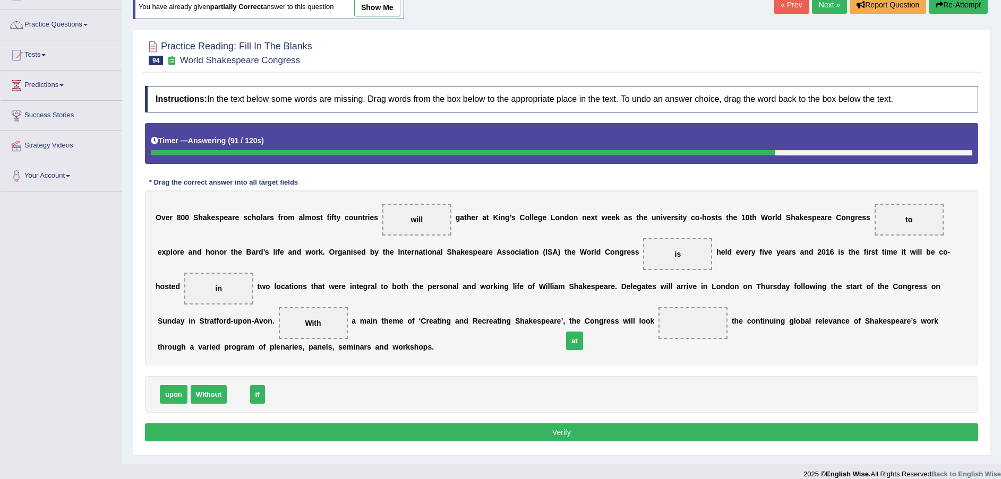
drag, startPoint x: 236, startPoint y: 375, endPoint x: 566, endPoint y: 314, distance: 336.3
click at [561, 424] on button "Verify" at bounding box center [561, 433] width 833 height 18
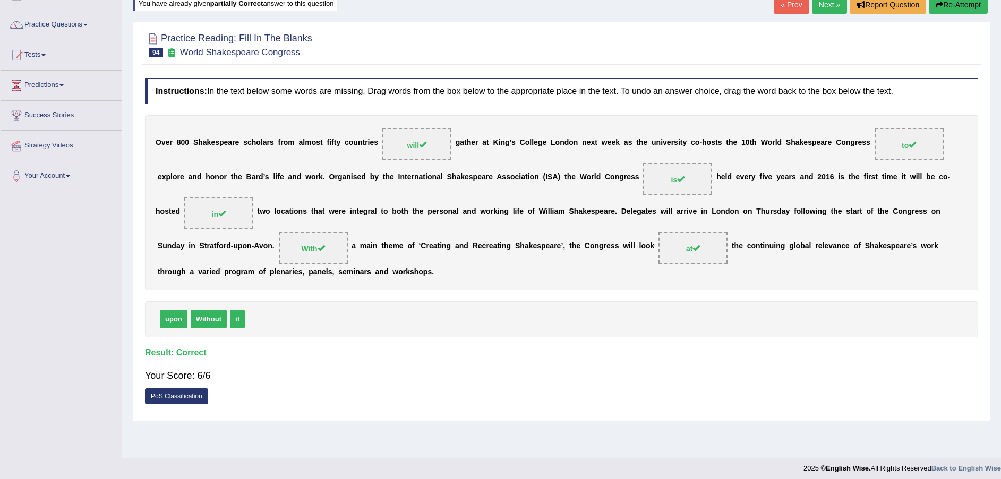
click at [831, 4] on link "Next »" at bounding box center [829, 5] width 35 height 18
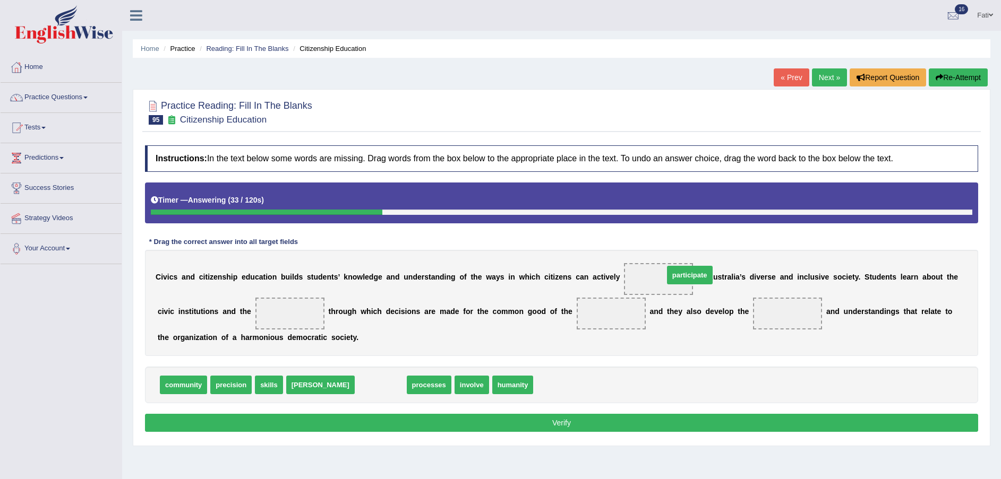
drag, startPoint x: 330, startPoint y: 387, endPoint x: 639, endPoint y: 277, distance: 327.9
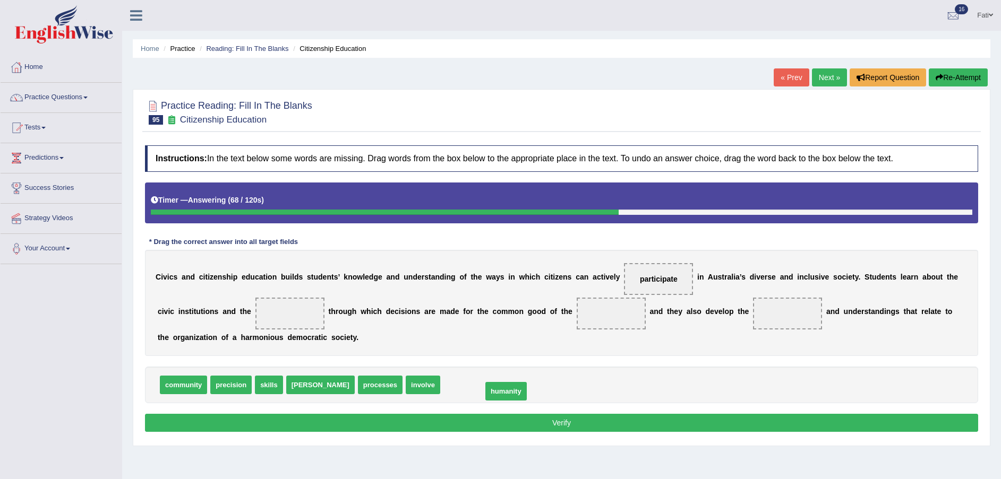
drag, startPoint x: 410, startPoint y: 388, endPoint x: 452, endPoint y: 394, distance: 42.4
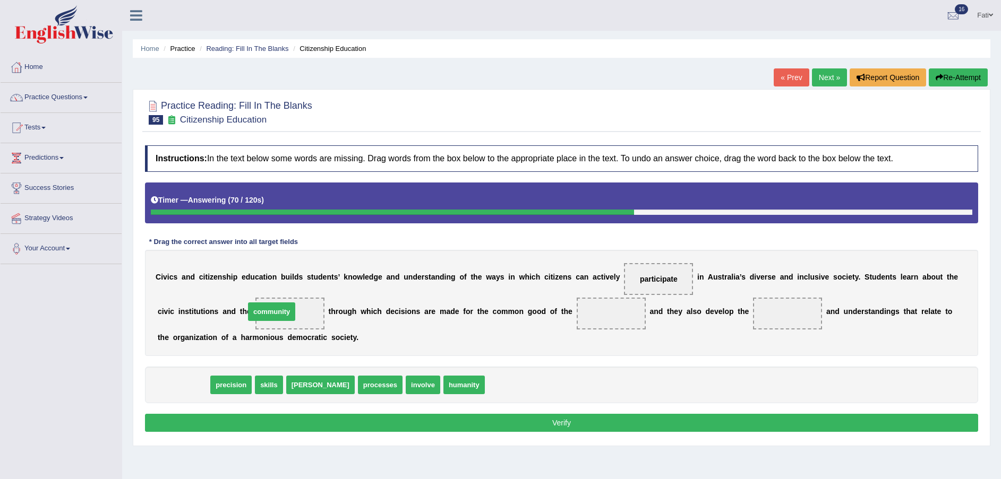
drag, startPoint x: 195, startPoint y: 377, endPoint x: 277, endPoint y: 304, distance: 109.4
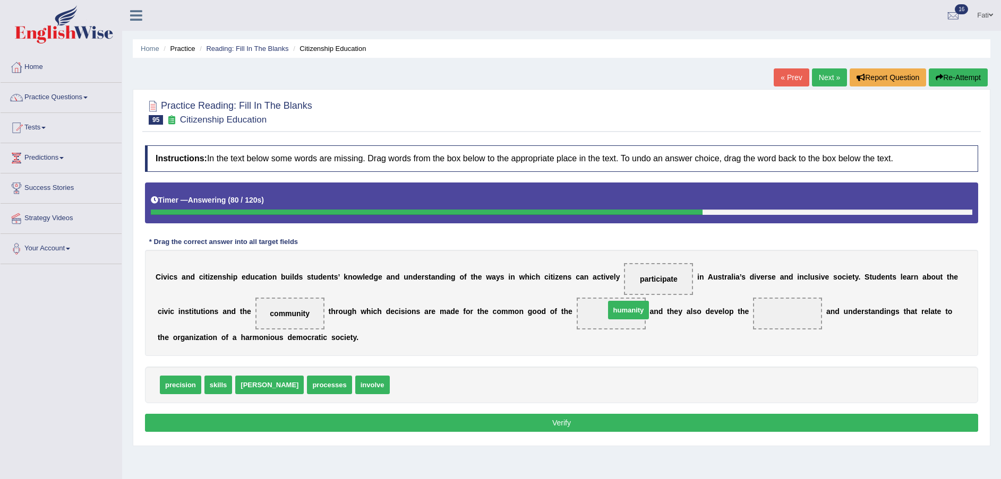
drag, startPoint x: 368, startPoint y: 385, endPoint x: 574, endPoint y: 309, distance: 220.0
drag, startPoint x: 213, startPoint y: 382, endPoint x: 748, endPoint y: 309, distance: 540.0
click at [661, 431] on button "Verify" at bounding box center [561, 423] width 833 height 18
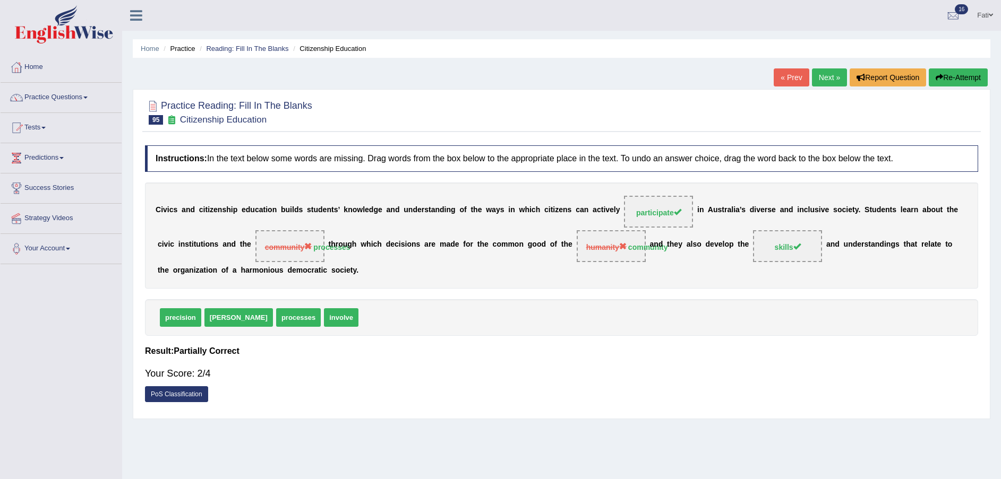
click at [954, 77] on button "Re-Attempt" at bounding box center [957, 77] width 59 height 18
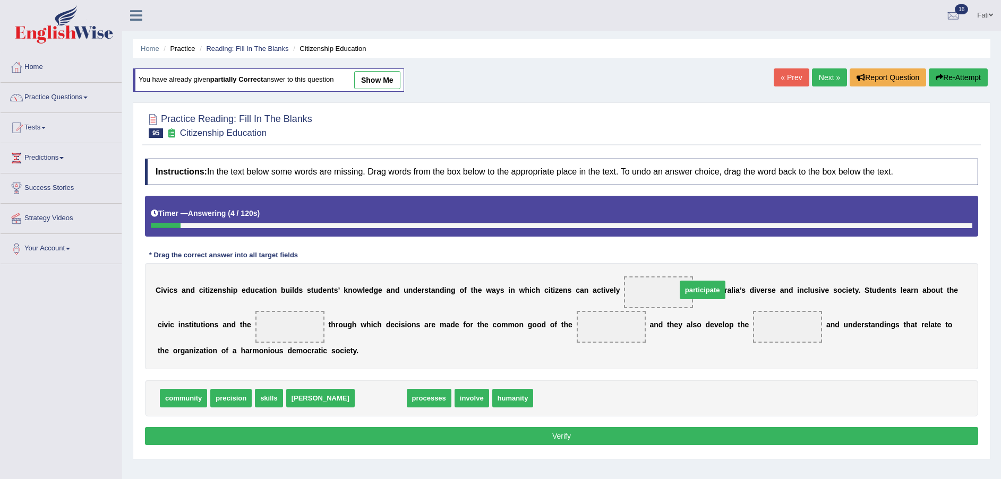
drag, startPoint x: 329, startPoint y: 399, endPoint x: 650, endPoint y: 291, distance: 338.3
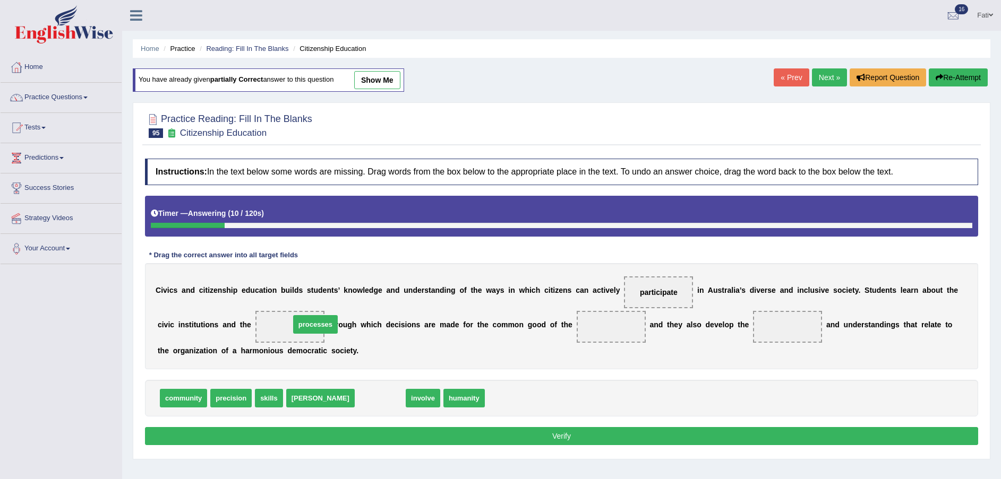
drag, startPoint x: 321, startPoint y: 396, endPoint x: 256, endPoint y: 323, distance: 97.4
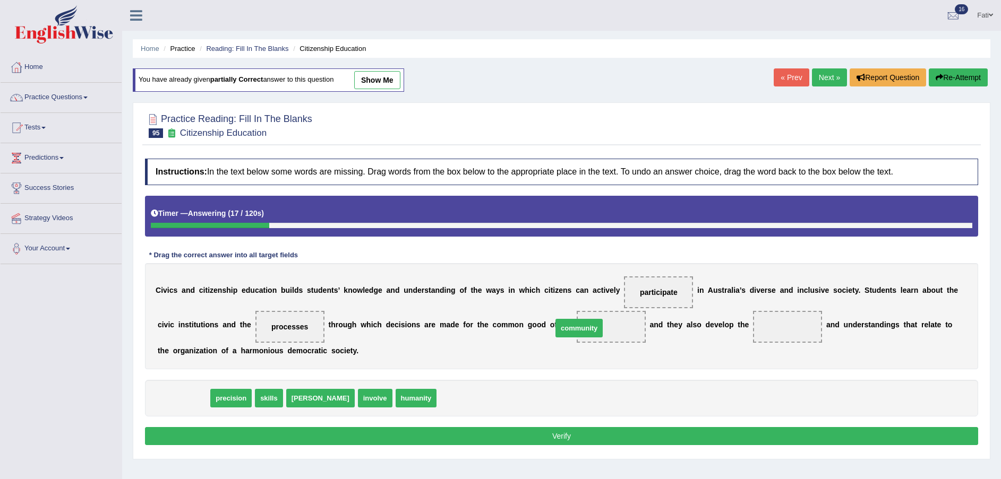
drag, startPoint x: 192, startPoint y: 397, endPoint x: 587, endPoint y: 328, distance: 401.4
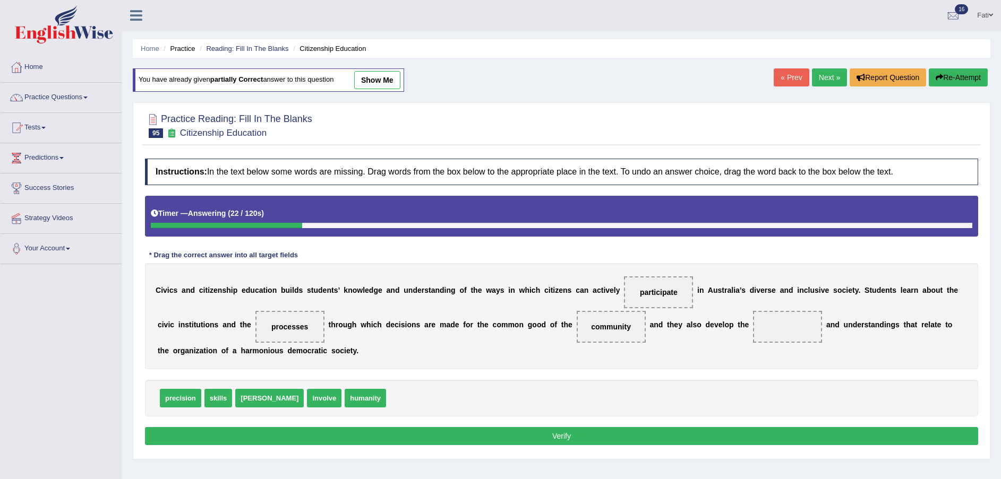
click at [345, 400] on span "humanity" at bounding box center [365, 398] width 41 height 19
drag, startPoint x: 229, startPoint y: 399, endPoint x: 737, endPoint y: 362, distance: 509.4
click at [709, 437] on button "Verify" at bounding box center [561, 436] width 833 height 18
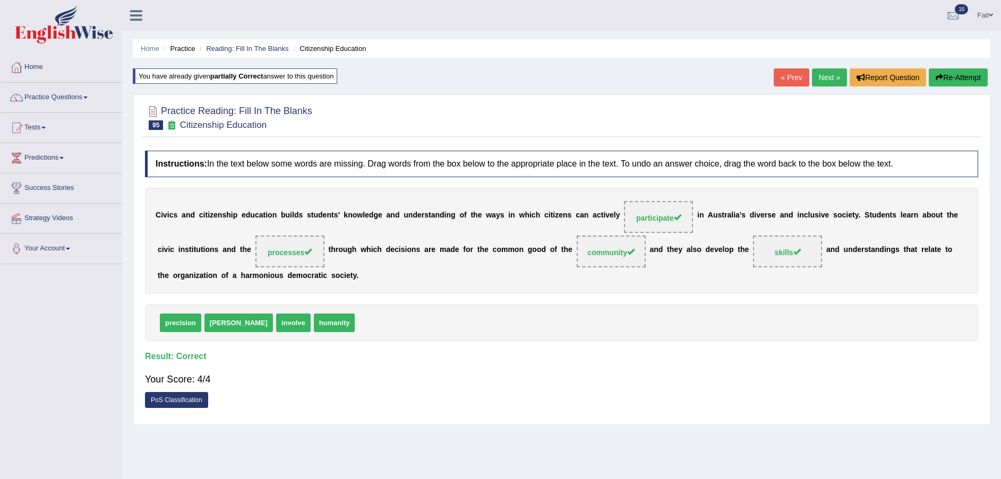
click at [829, 76] on link "Next »" at bounding box center [829, 77] width 35 height 18
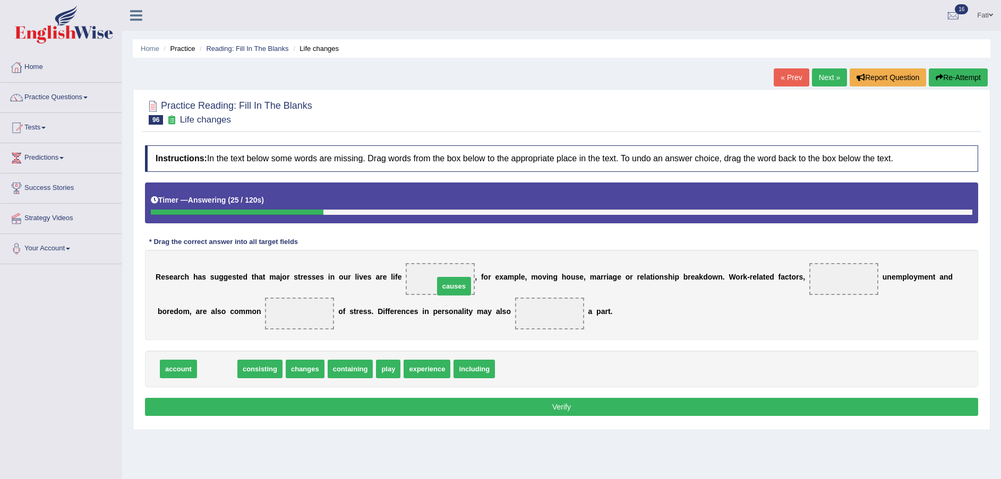
drag, startPoint x: 211, startPoint y: 369, endPoint x: 444, endPoint y: 286, distance: 247.5
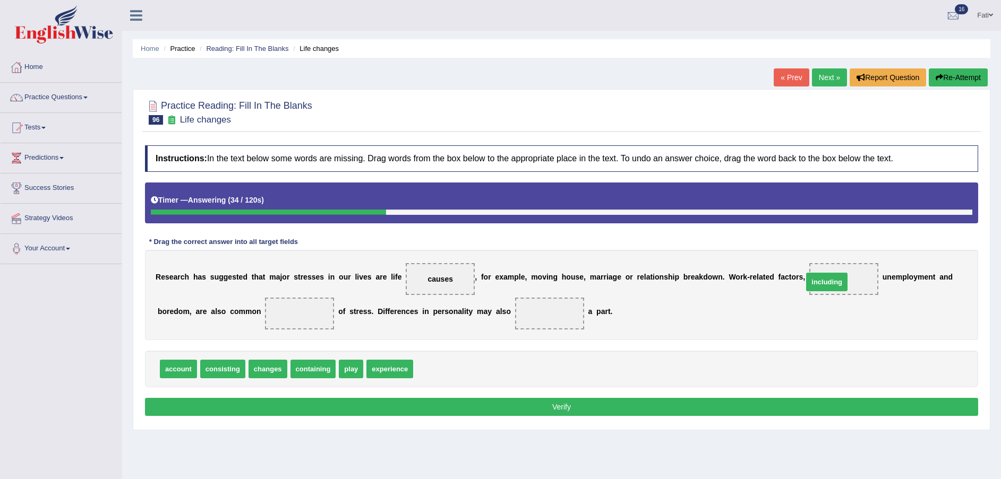
drag, startPoint x: 428, startPoint y: 366, endPoint x: 817, endPoint y: 279, distance: 399.2
drag, startPoint x: 432, startPoint y: 279, endPoint x: 439, endPoint y: 285, distance: 9.4
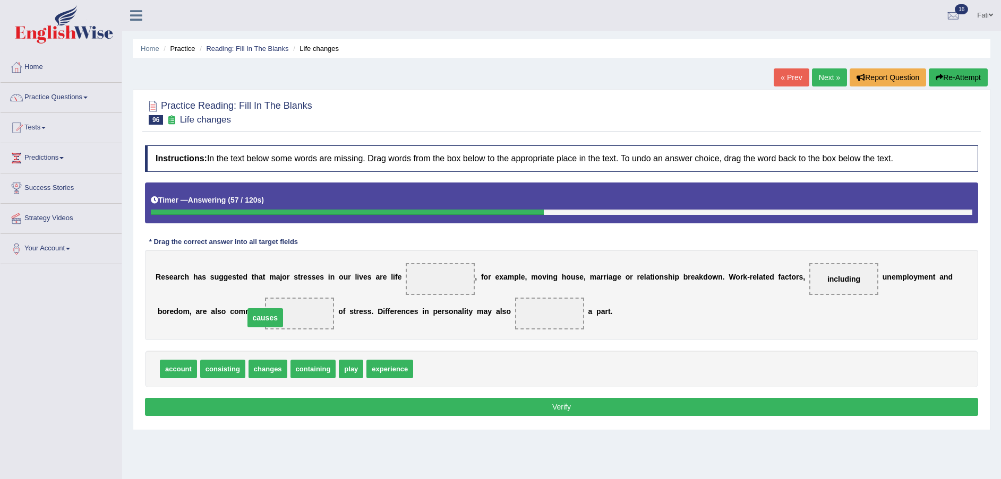
drag, startPoint x: 418, startPoint y: 279, endPoint x: 243, endPoint y: 318, distance: 179.4
drag, startPoint x: 386, startPoint y: 371, endPoint x: 414, endPoint y: 276, distance: 98.3
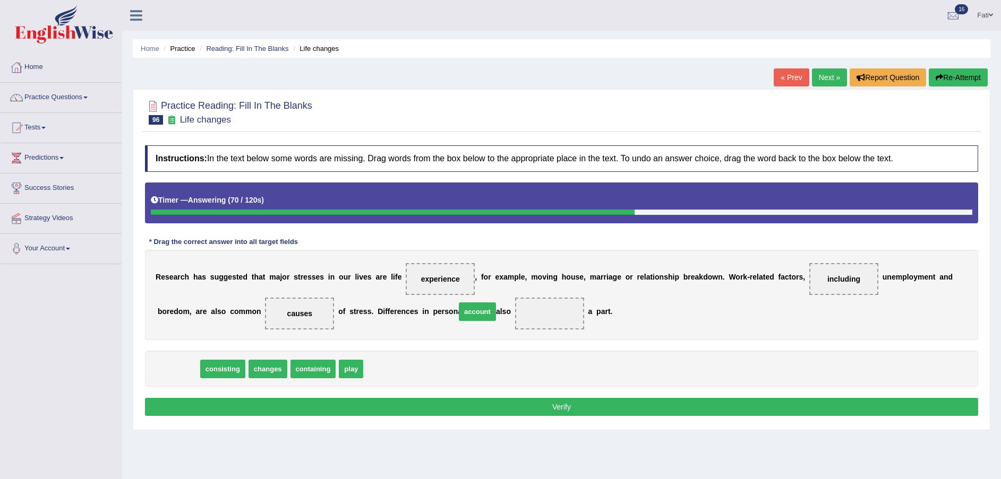
drag, startPoint x: 187, startPoint y: 371, endPoint x: 485, endPoint y: 314, distance: 303.8
click at [522, 408] on button "Verify" at bounding box center [561, 407] width 833 height 18
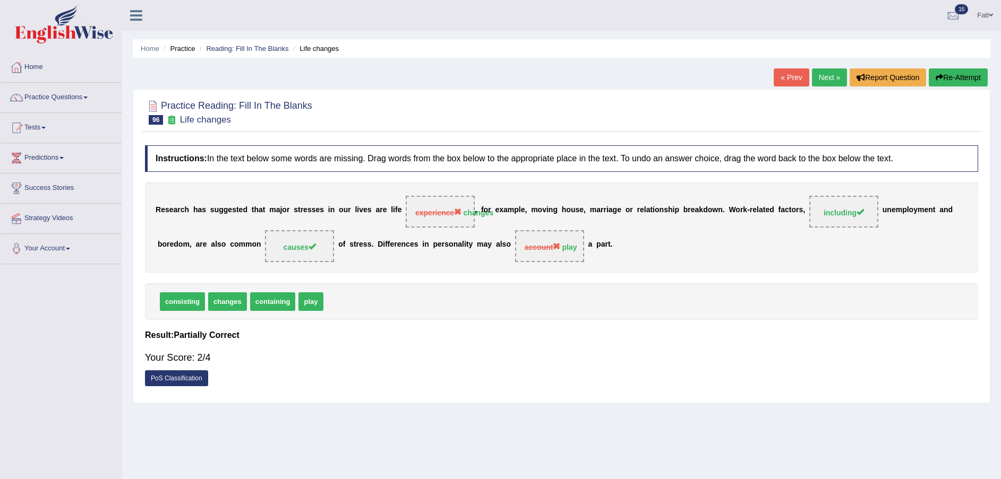
click at [959, 80] on button "Re-Attempt" at bounding box center [957, 77] width 59 height 18
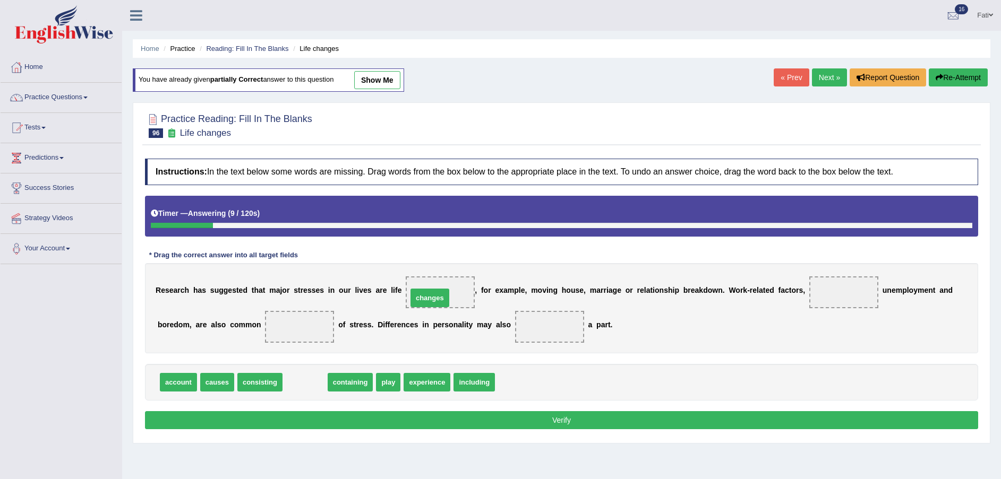
drag, startPoint x: 297, startPoint y: 385, endPoint x: 421, endPoint y: 300, distance: 150.6
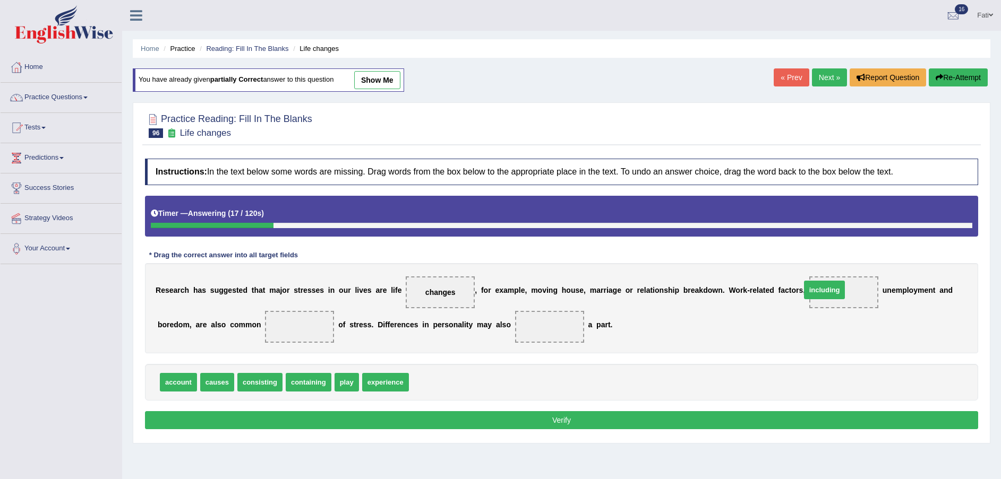
drag, startPoint x: 425, startPoint y: 385, endPoint x: 817, endPoint y: 292, distance: 402.5
drag, startPoint x: 208, startPoint y: 386, endPoint x: 239, endPoint y: 334, distance: 60.7
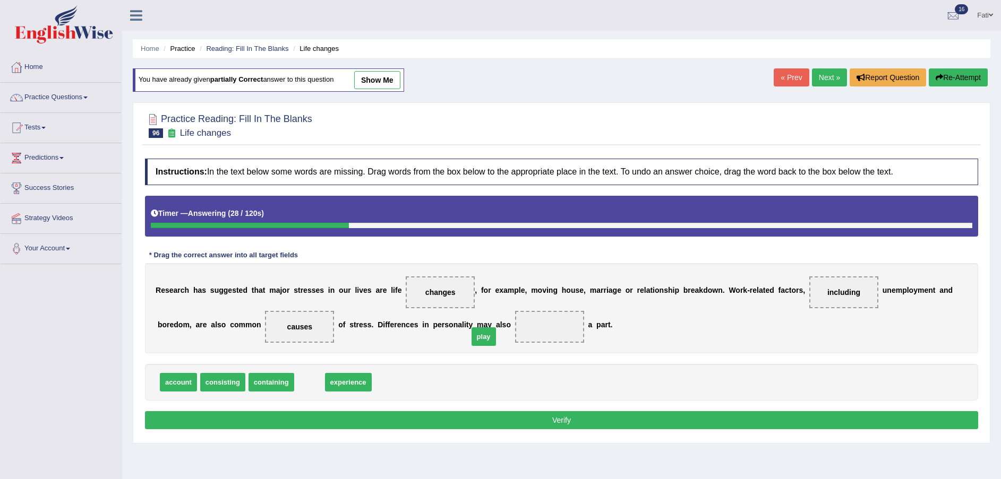
drag, startPoint x: 298, startPoint y: 383, endPoint x: 472, endPoint y: 338, distance: 180.0
click at [492, 425] on button "Verify" at bounding box center [561, 420] width 833 height 18
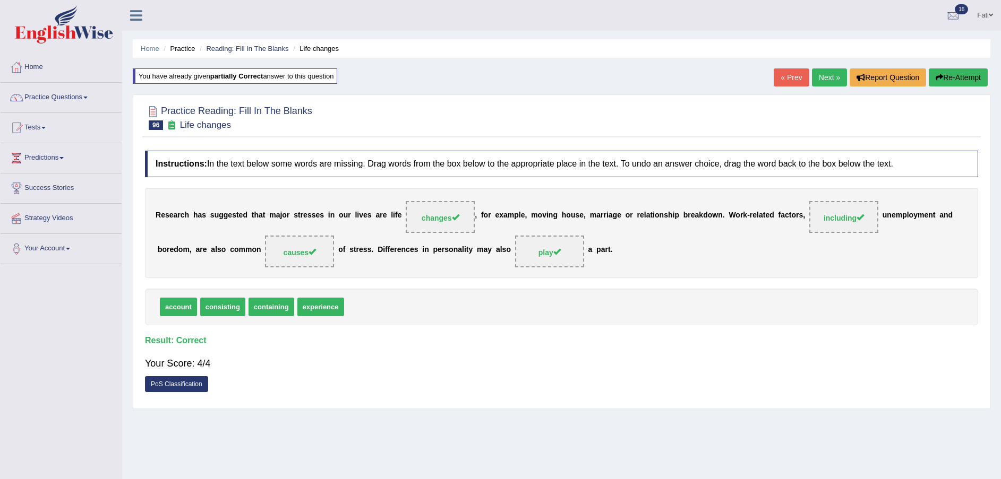
click at [239, 44] on li "Reading: Fill In The Blanks" at bounding box center [242, 49] width 91 height 10
click at [252, 50] on link "Reading: Fill In The Blanks" at bounding box center [247, 49] width 82 height 8
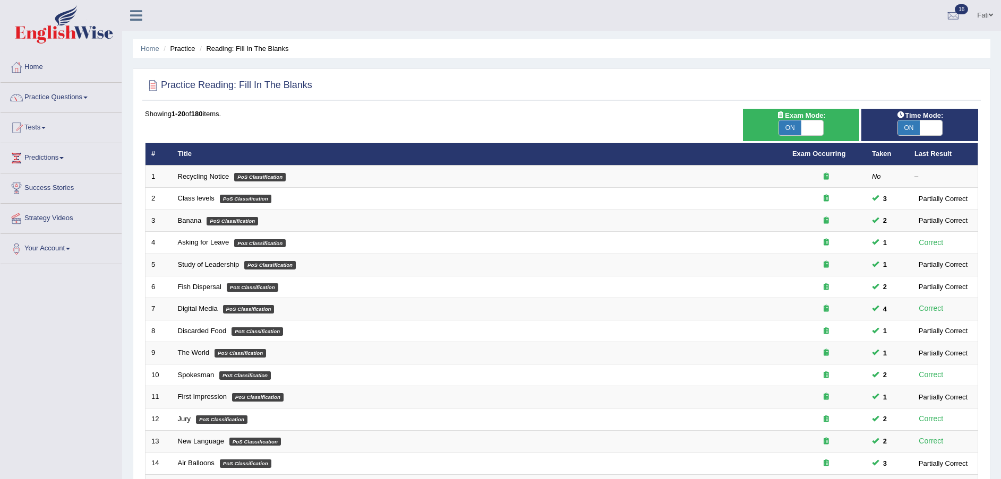
scroll to position [223, 0]
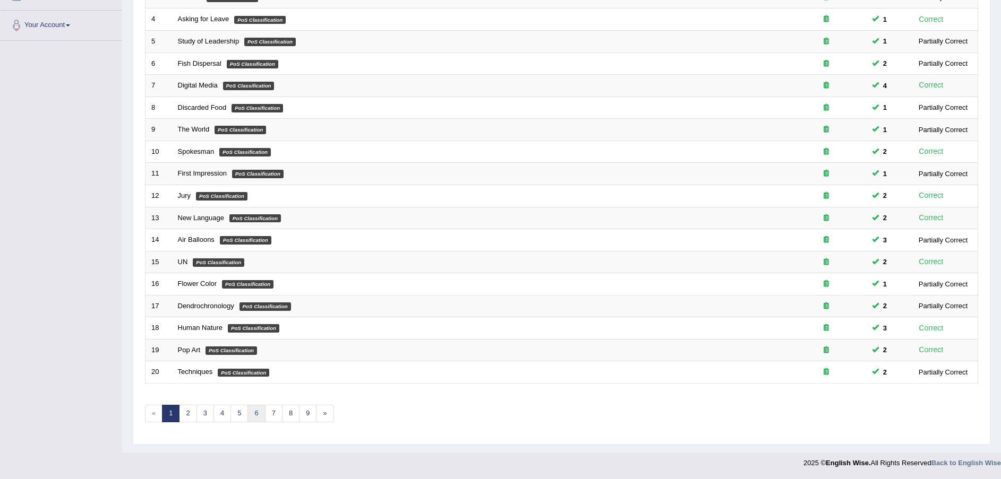
click at [255, 417] on link "6" at bounding box center [256, 414] width 18 height 18
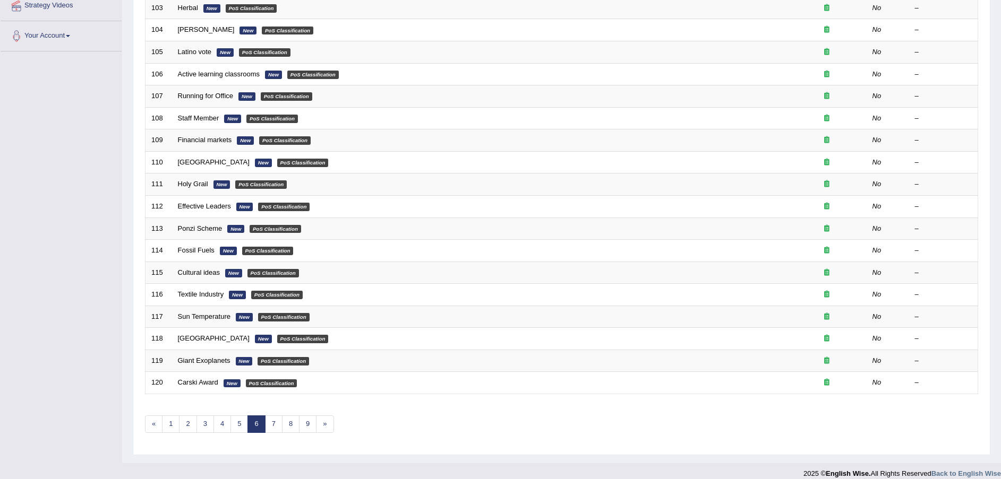
scroll to position [223, 0]
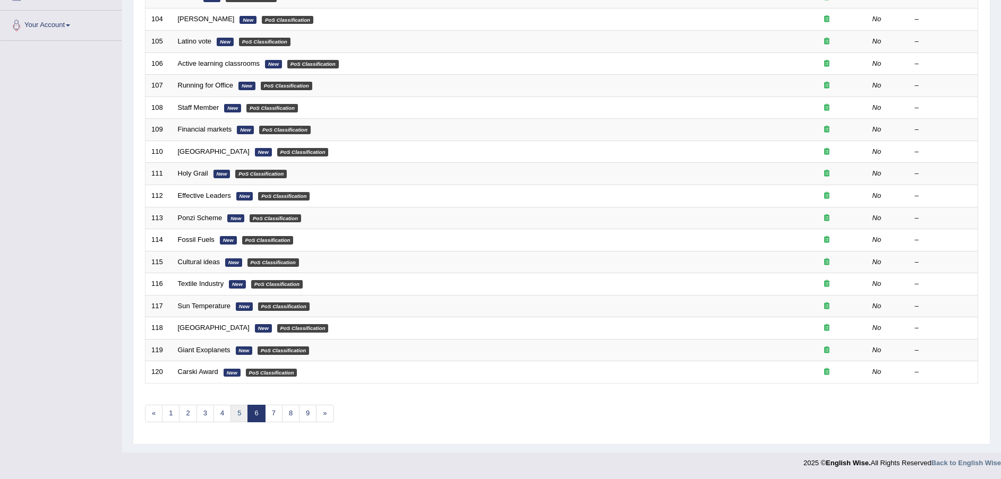
click at [237, 413] on link "5" at bounding box center [239, 414] width 18 height 18
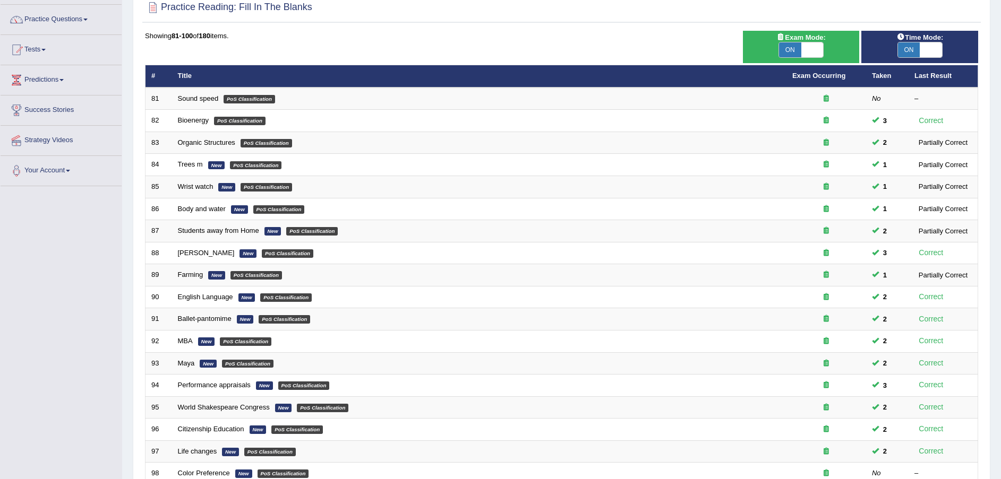
scroll to position [223, 0]
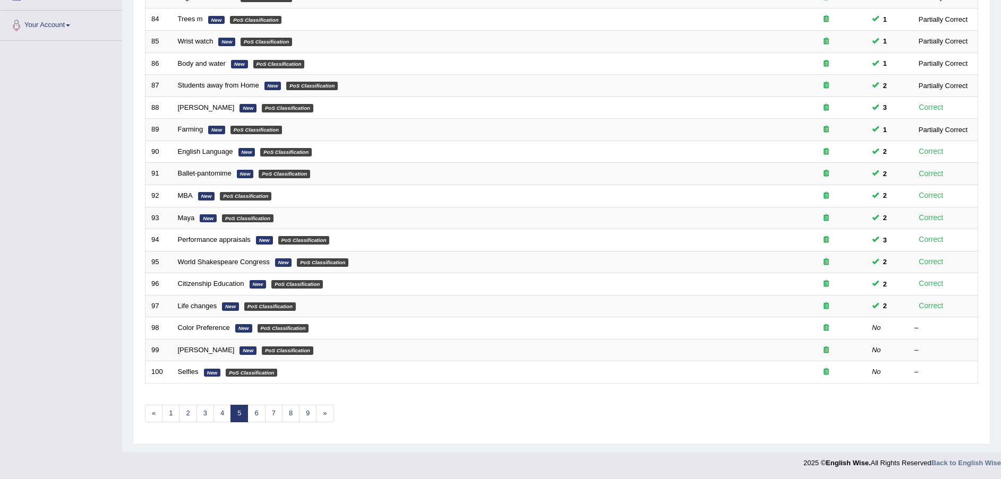
click at [217, 331] on link "Color Preference" at bounding box center [204, 328] width 52 height 8
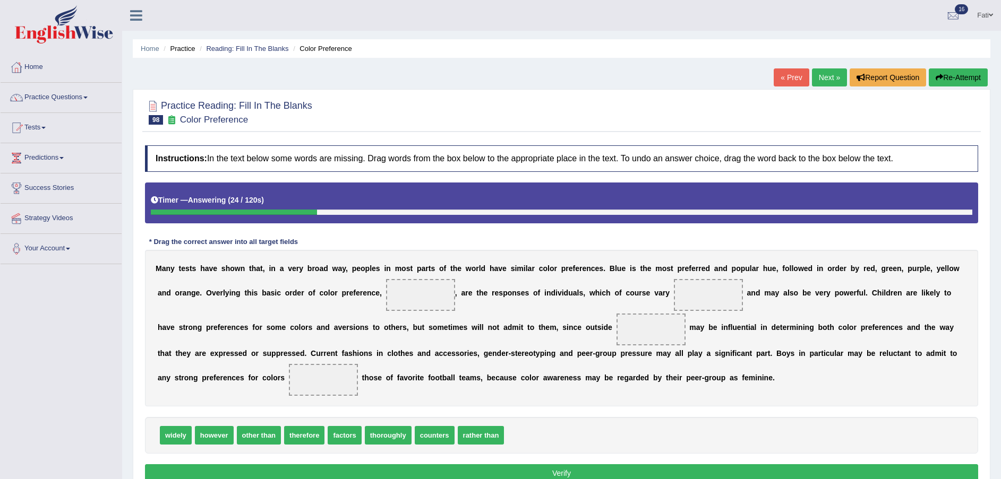
scroll to position [78, 0]
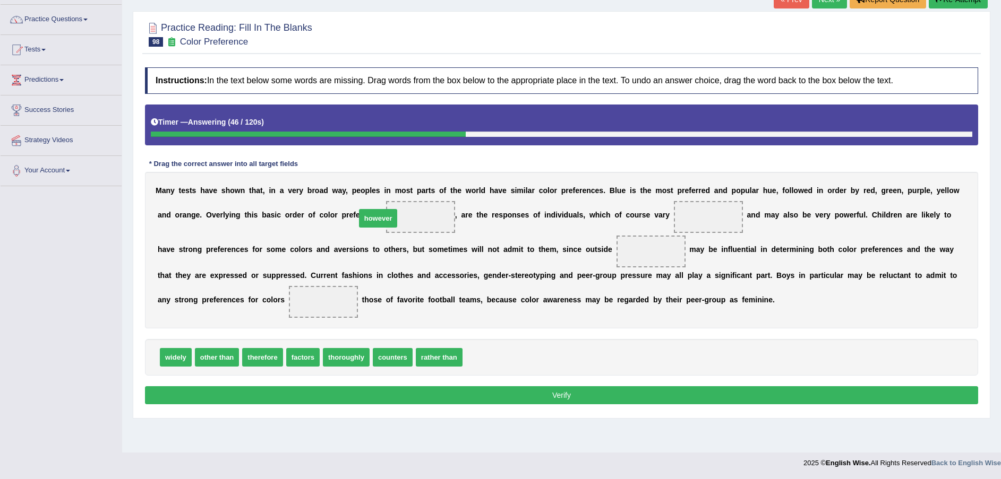
drag, startPoint x: 469, startPoint y: 355, endPoint x: 363, endPoint y: 216, distance: 175.3
drag, startPoint x: 178, startPoint y: 359, endPoint x: 645, endPoint y: 227, distance: 485.8
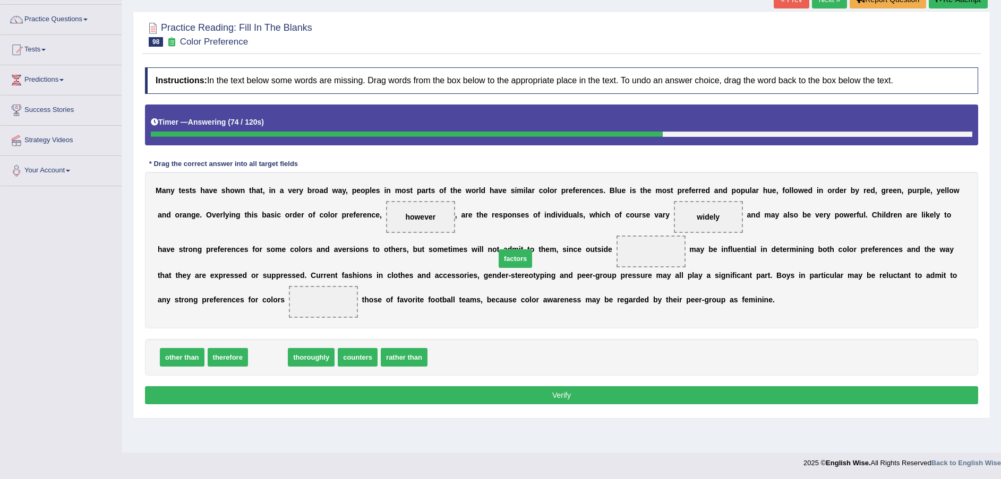
drag, startPoint x: 265, startPoint y: 364, endPoint x: 512, endPoint y: 265, distance: 266.3
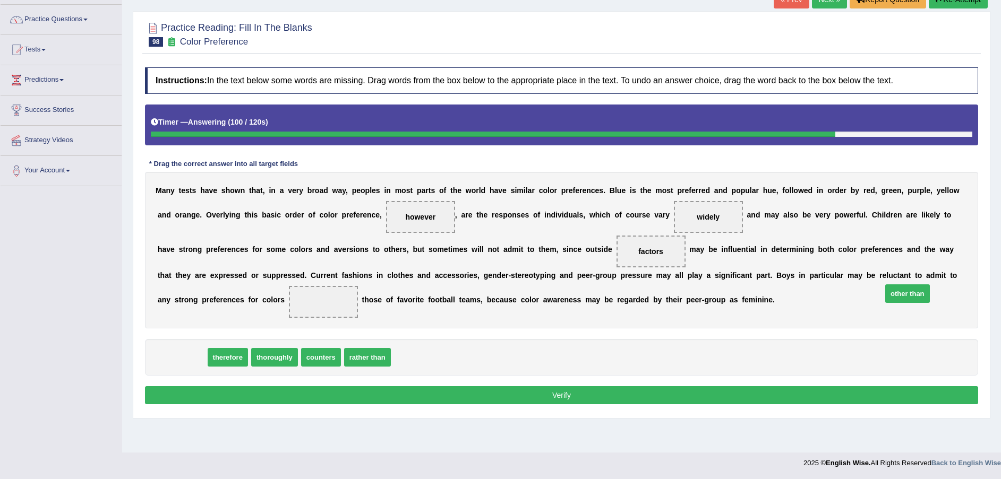
drag, startPoint x: 191, startPoint y: 359, endPoint x: 916, endPoint y: 296, distance: 727.9
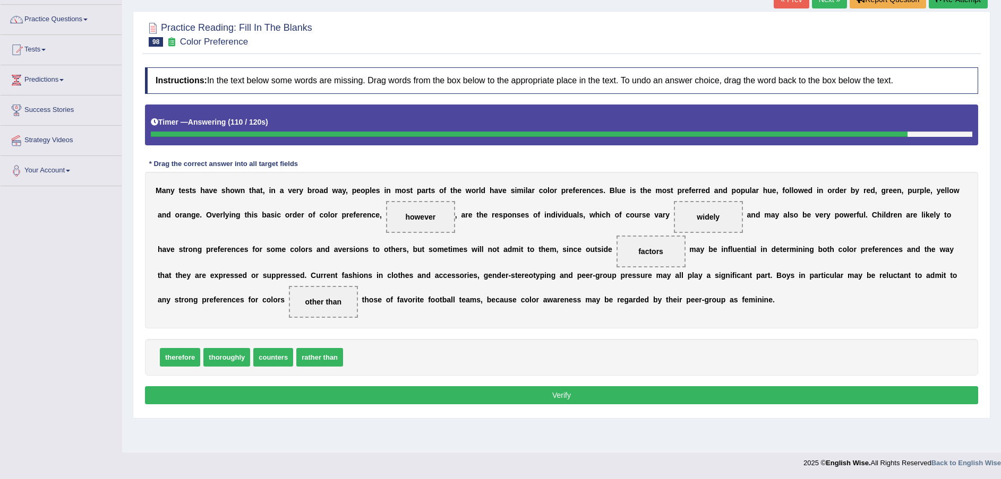
drag, startPoint x: 623, startPoint y: 212, endPoint x: 592, endPoint y: 242, distance: 42.4
click at [509, 287] on div "M a n y t e s t s h a v e s h o w n t h a t , i n a v e r y b r o a d w a y , p…" at bounding box center [561, 250] width 833 height 157
drag, startPoint x: 630, startPoint y: 215, endPoint x: 391, endPoint y: 347, distance: 273.0
drag, startPoint x: 220, startPoint y: 358, endPoint x: 636, endPoint y: 215, distance: 439.7
click at [474, 397] on button "Verify" at bounding box center [561, 395] width 833 height 18
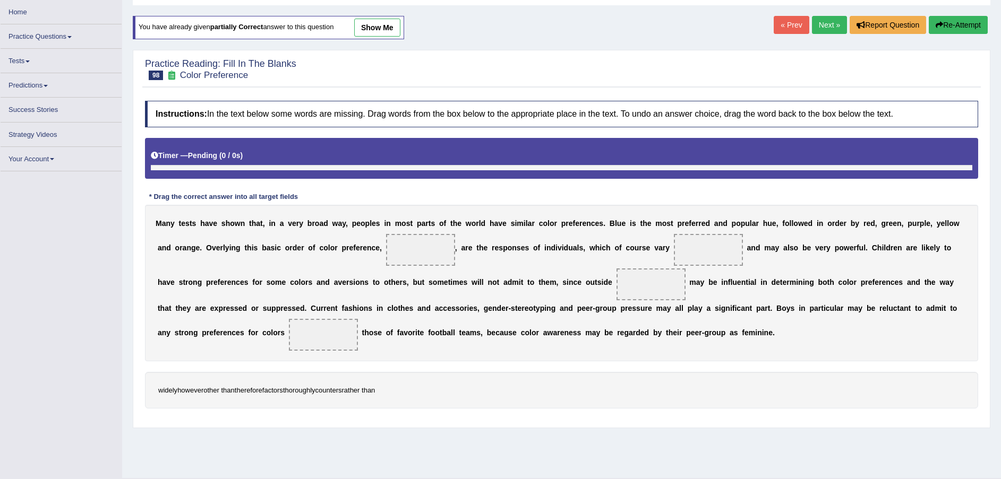
scroll to position [73, 0]
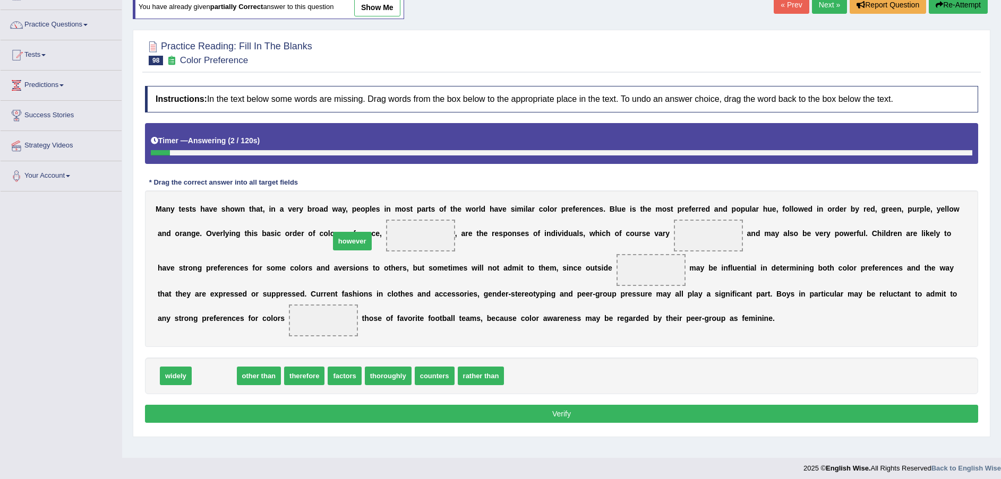
drag, startPoint x: 214, startPoint y: 373, endPoint x: 354, endPoint y: 238, distance: 194.5
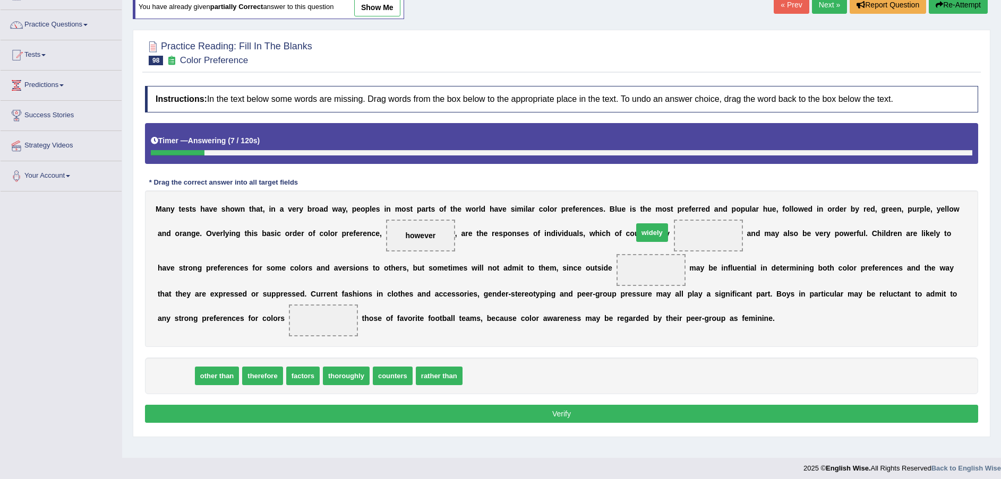
drag, startPoint x: 174, startPoint y: 371, endPoint x: 650, endPoint y: 228, distance: 497.3
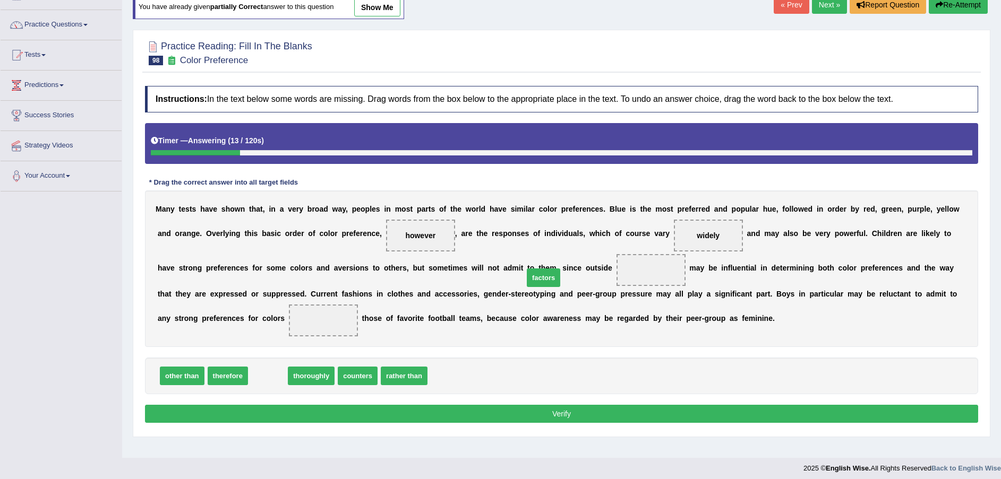
drag, startPoint x: 263, startPoint y: 380, endPoint x: 538, endPoint y: 281, distance: 292.7
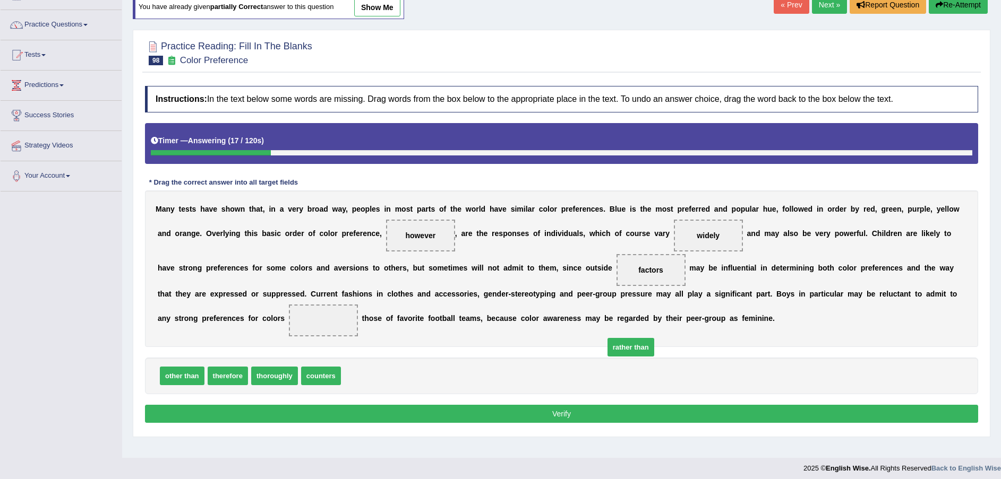
drag, startPoint x: 358, startPoint y: 380, endPoint x: 496, endPoint y: 376, distance: 138.1
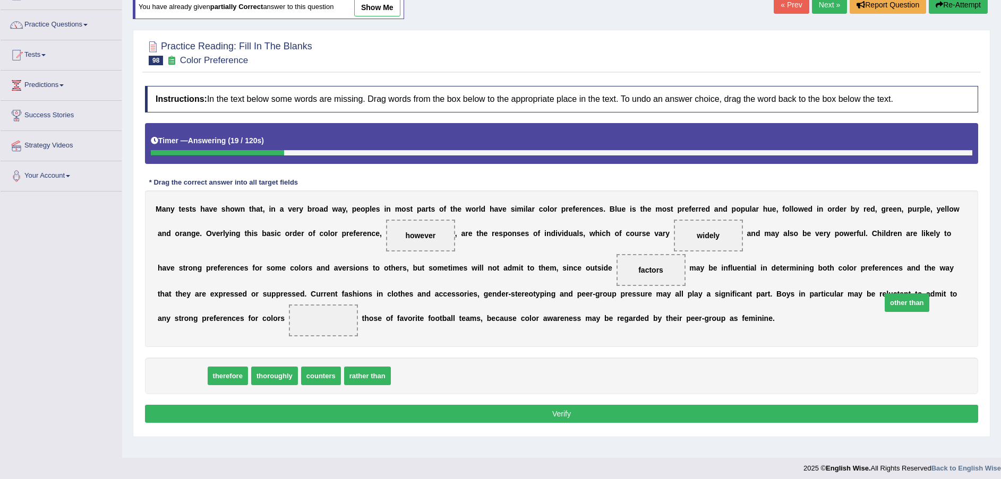
drag, startPoint x: 188, startPoint y: 381, endPoint x: 929, endPoint y: 307, distance: 744.7
click at [767, 413] on button "Verify" at bounding box center [561, 414] width 833 height 18
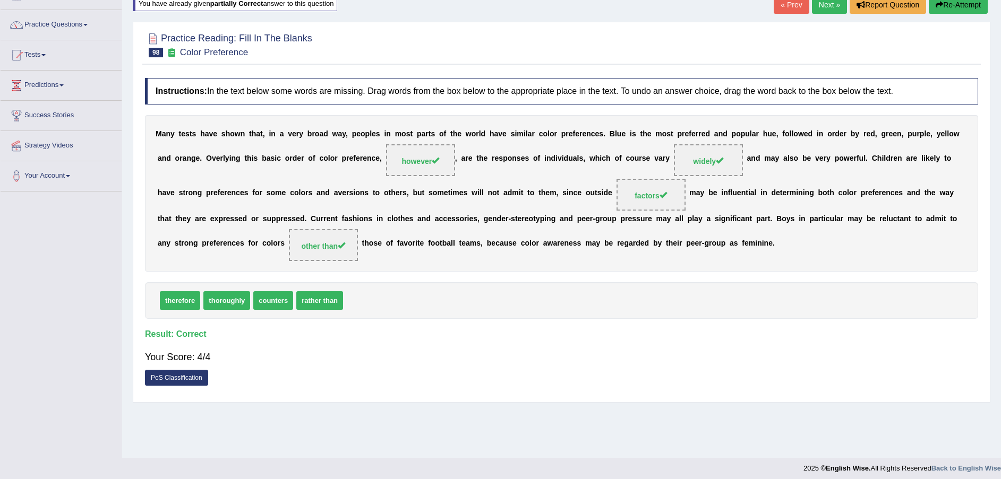
scroll to position [0, 0]
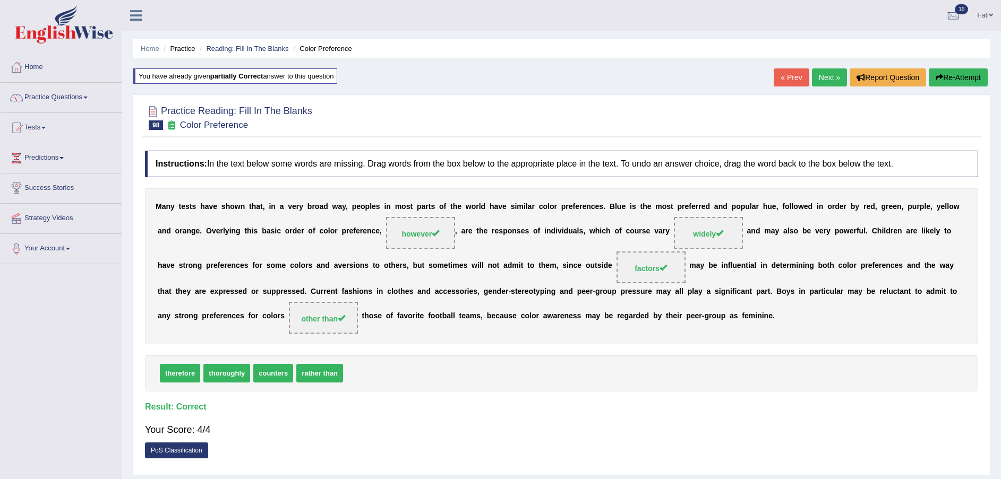
click at [831, 82] on link "Next »" at bounding box center [829, 77] width 35 height 18
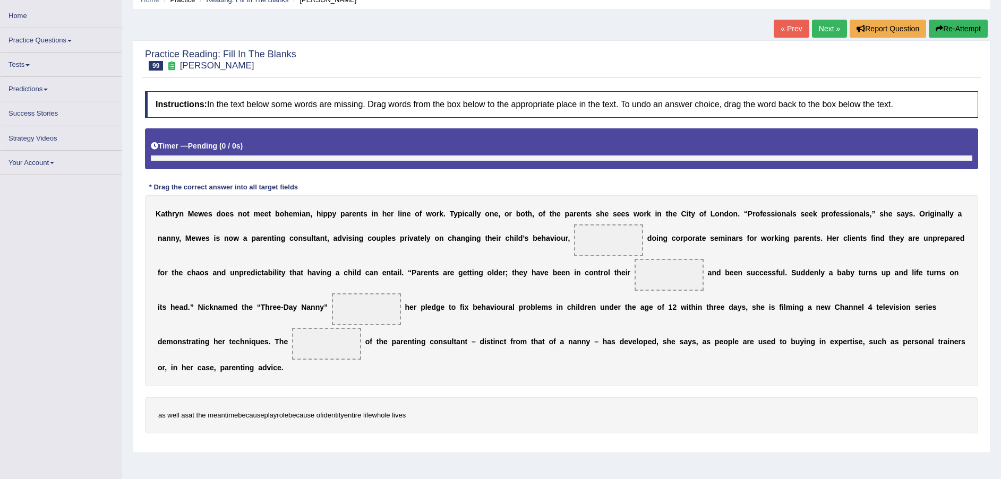
scroll to position [73, 0]
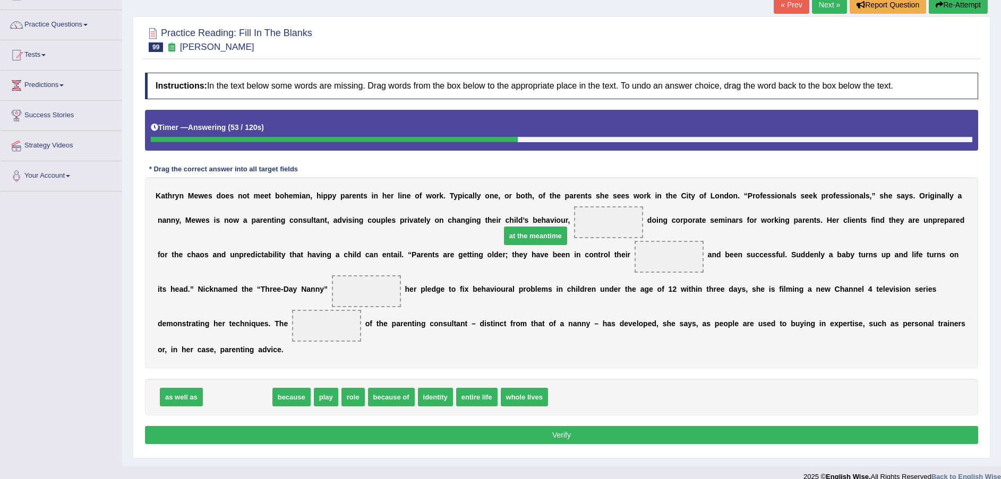
drag, startPoint x: 299, startPoint y: 346, endPoint x: 535, endPoint y: 219, distance: 267.0
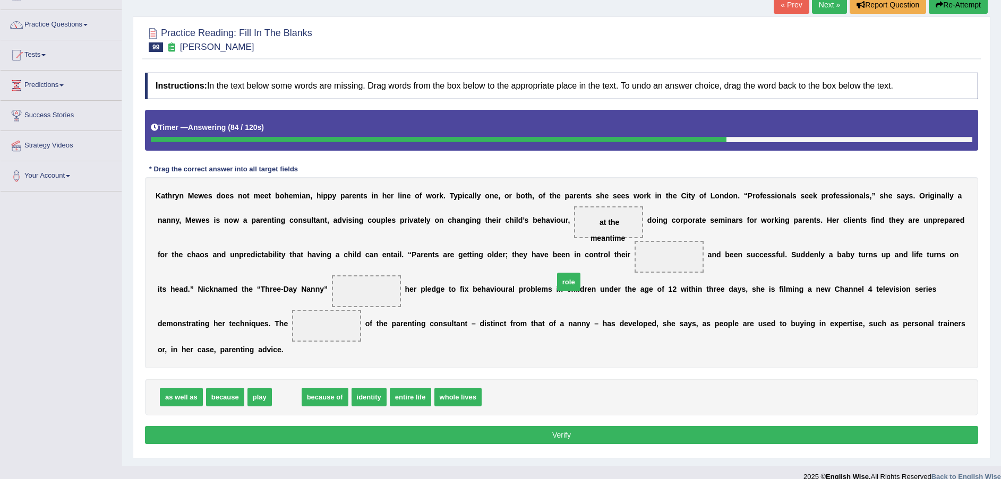
drag, startPoint x: 276, startPoint y: 383, endPoint x: 558, endPoint y: 268, distance: 304.5
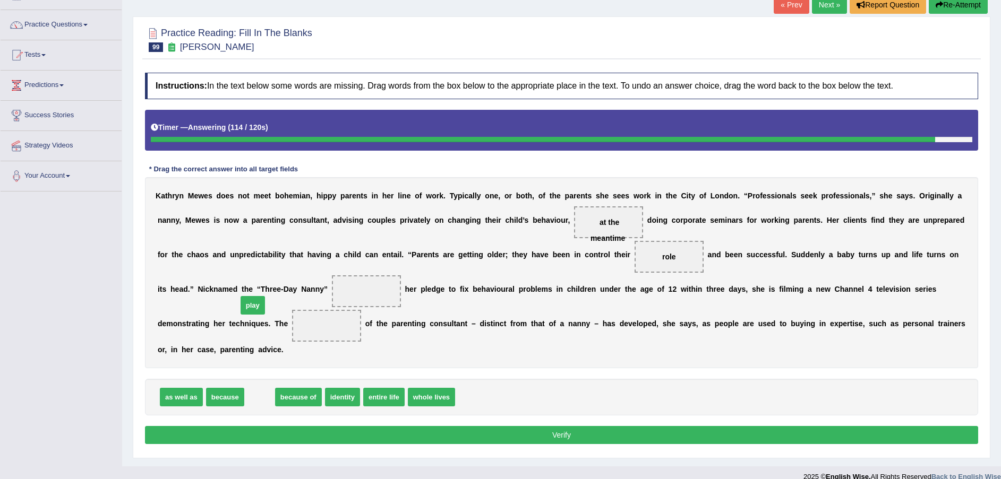
drag, startPoint x: 253, startPoint y: 382, endPoint x: 246, endPoint y: 290, distance: 92.1
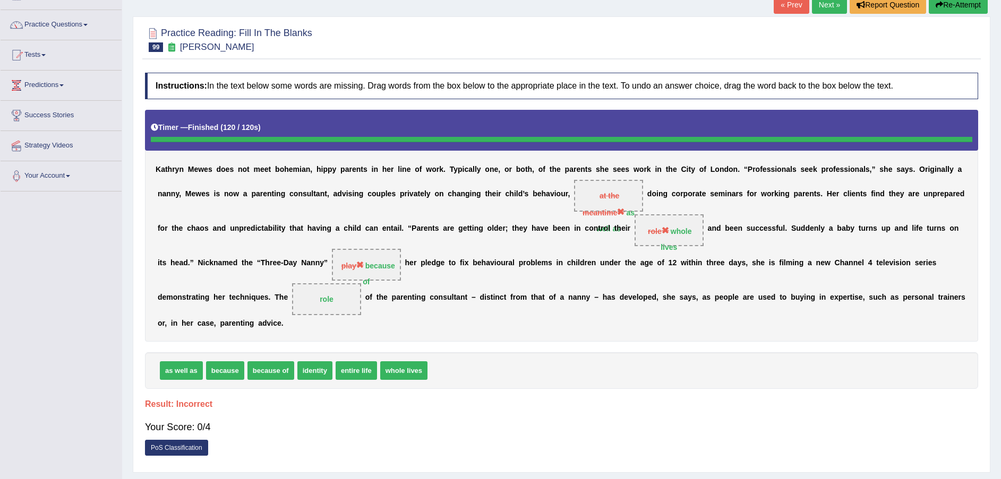
click at [531, 219] on div "K a t h r y n M e w e s d o e s n o t m e e t b o h e m i a n , h i p p y p a r…" at bounding box center [561, 226] width 833 height 232
click at [648, 236] on span "role" at bounding box center [658, 231] width 21 height 8
click at [553, 213] on div "K a t h r y n M e w e s d o e s n o t m e e t b o h e m i a n , h i p p y p a r…" at bounding box center [561, 226] width 833 height 232
click at [547, 212] on div "K a t h r y n M e w e s d o e s n o t m e e t b o h e m i a n , h i p p y p a r…" at bounding box center [561, 226] width 833 height 232
drag, startPoint x: 531, startPoint y: 211, endPoint x: 712, endPoint y: 116, distance: 205.2
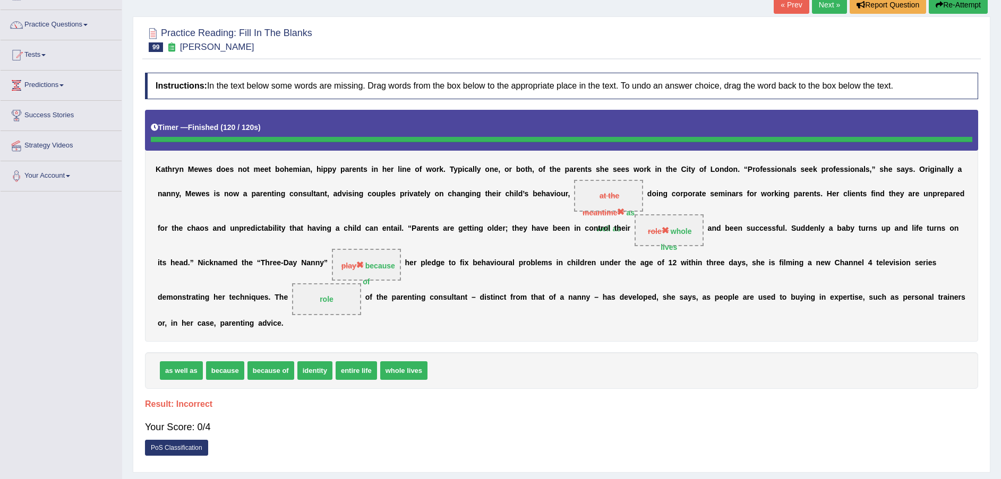
click at [574, 206] on span "at the meantime as well as" at bounding box center [608, 196] width 69 height 32
click at [955, 4] on button "Re-Attempt" at bounding box center [957, 5] width 59 height 18
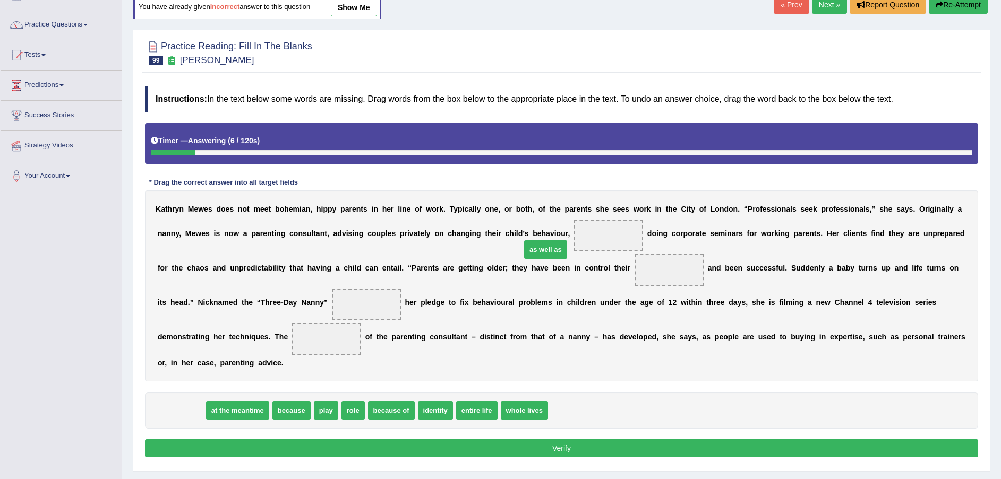
drag, startPoint x: 177, startPoint y: 395, endPoint x: 536, endPoint y: 239, distance: 392.0
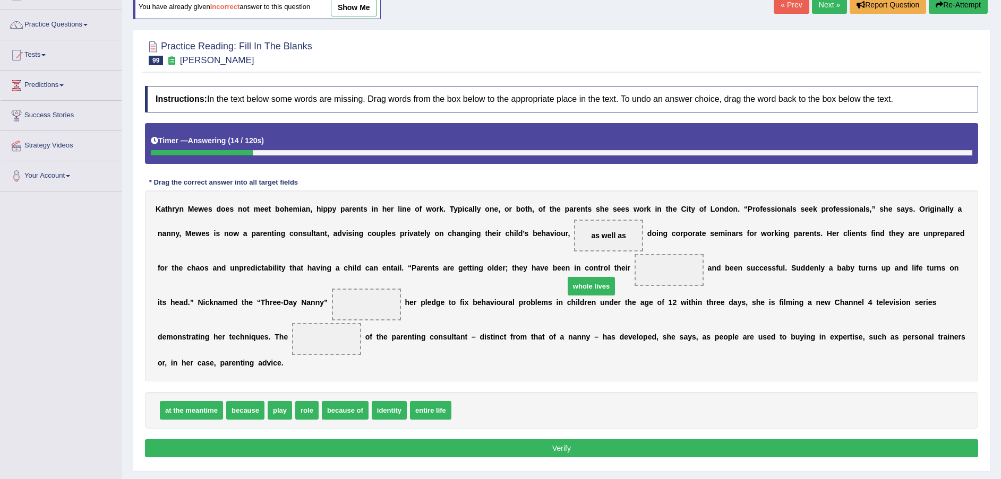
drag, startPoint x: 475, startPoint y: 393, endPoint x: 588, endPoint y: 269, distance: 168.3
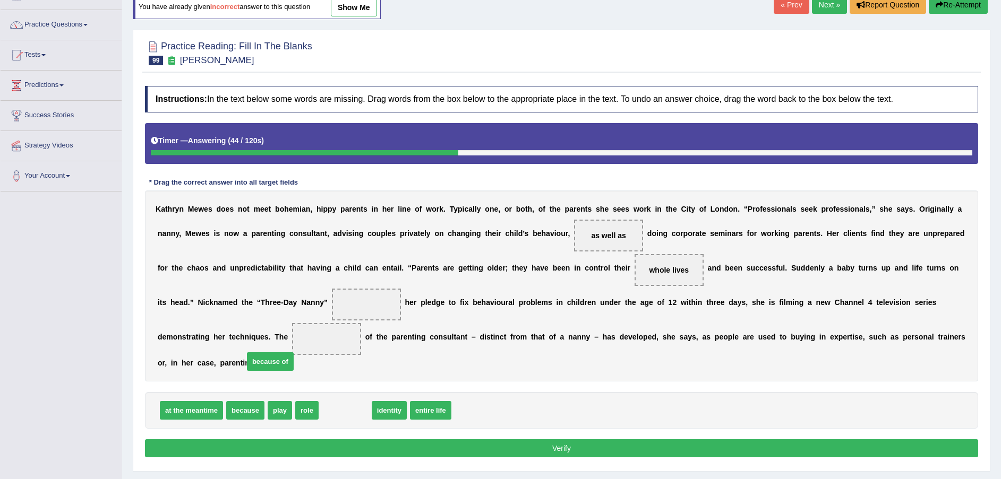
drag, startPoint x: 334, startPoint y: 396, endPoint x: 226, endPoint y: 326, distance: 128.7
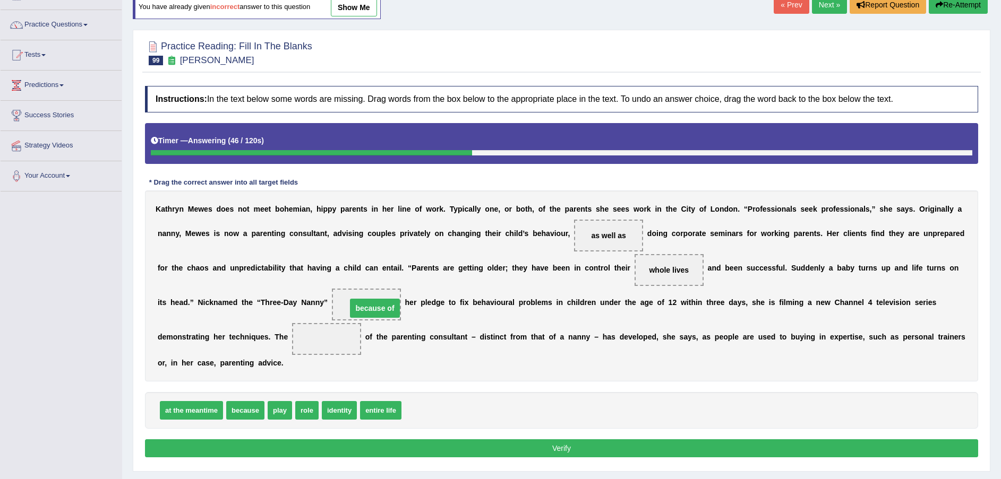
drag, startPoint x: 186, startPoint y: 335, endPoint x: 240, endPoint y: 302, distance: 63.4
drag, startPoint x: 304, startPoint y: 392, endPoint x: 184, endPoint y: 341, distance: 129.9
click at [512, 400] on div "at the meantime because play identity entire life" at bounding box center [561, 410] width 833 height 37
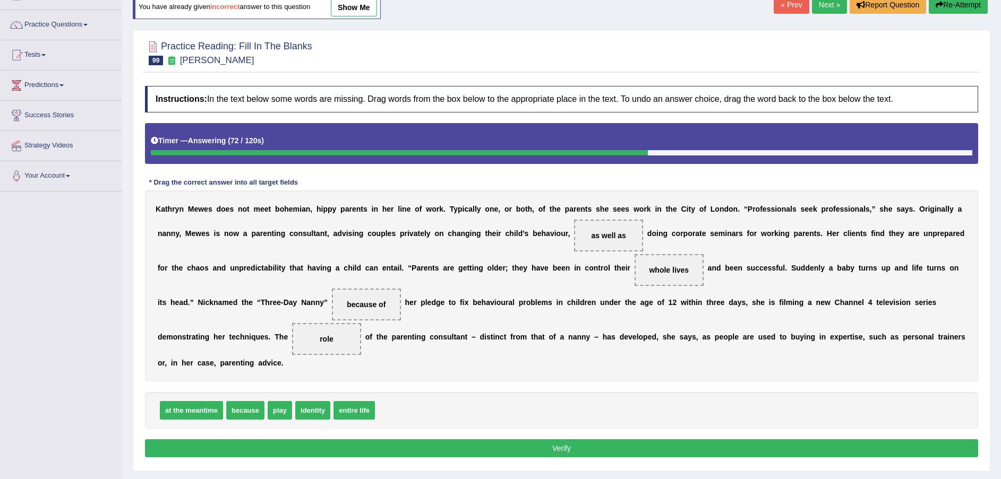
click at [555, 440] on button "Verify" at bounding box center [561, 449] width 833 height 18
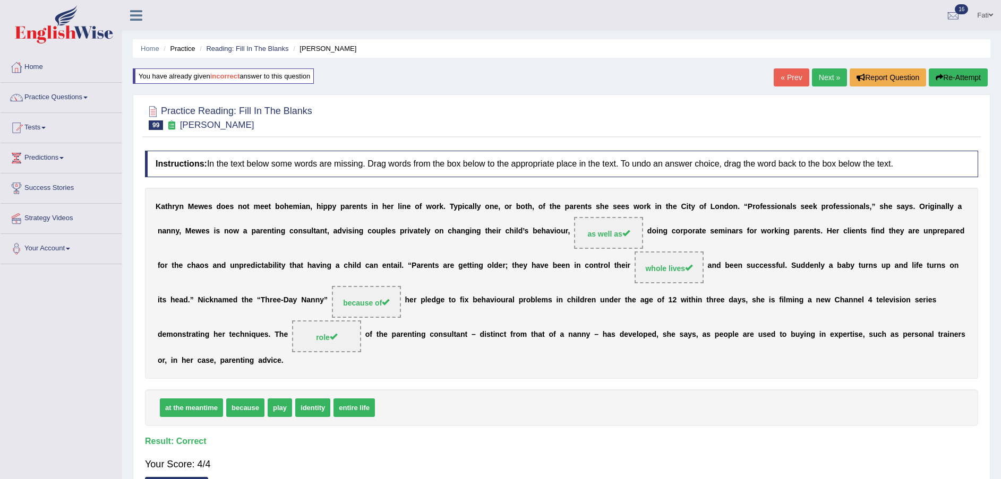
click at [828, 76] on link "Next »" at bounding box center [829, 77] width 35 height 18
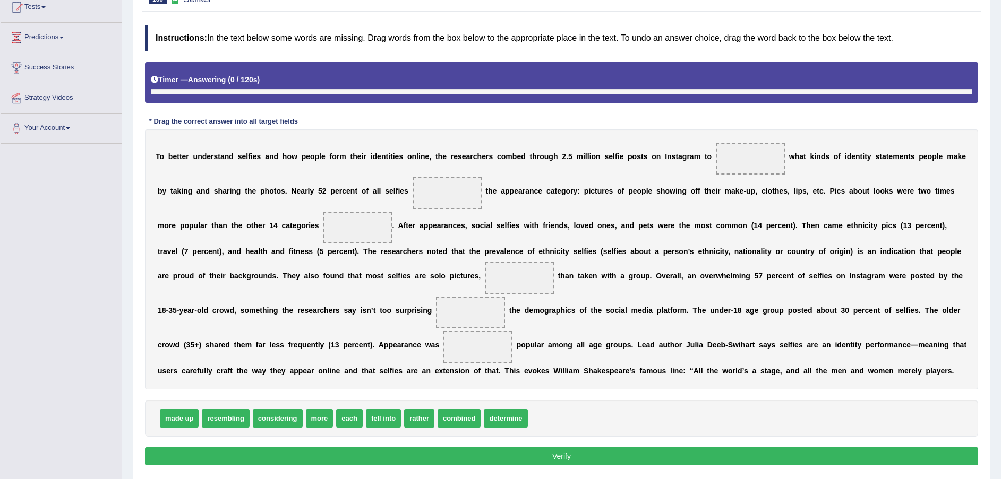
scroll to position [135, 0]
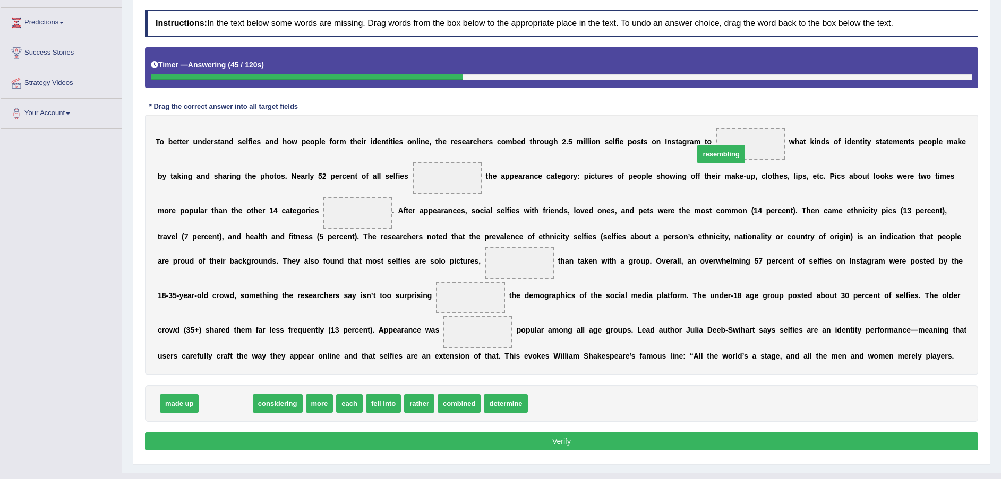
drag, startPoint x: 226, startPoint y: 404, endPoint x: 721, endPoint y: 154, distance: 554.6
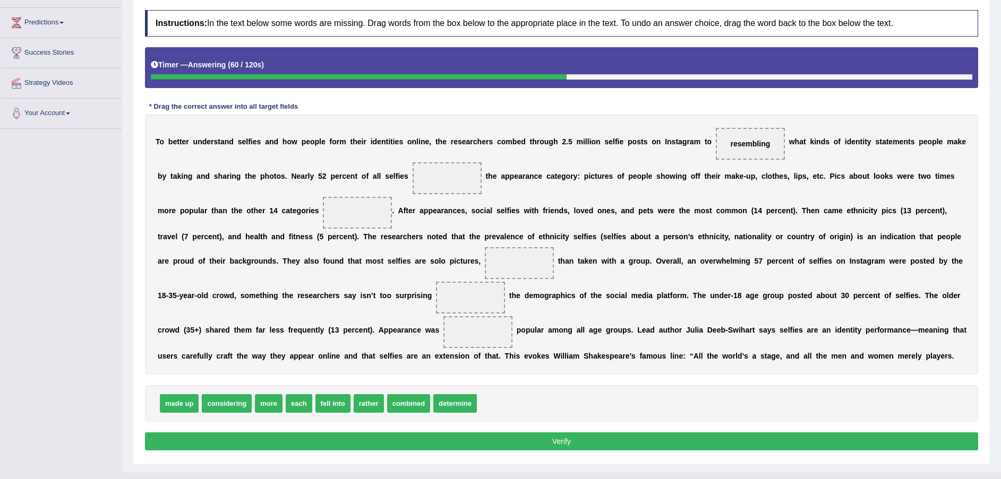
click at [405, 407] on span "combined" at bounding box center [408, 403] width 43 height 19
drag, startPoint x: 327, startPoint y: 407, endPoint x: 405, endPoint y: 191, distance: 229.7
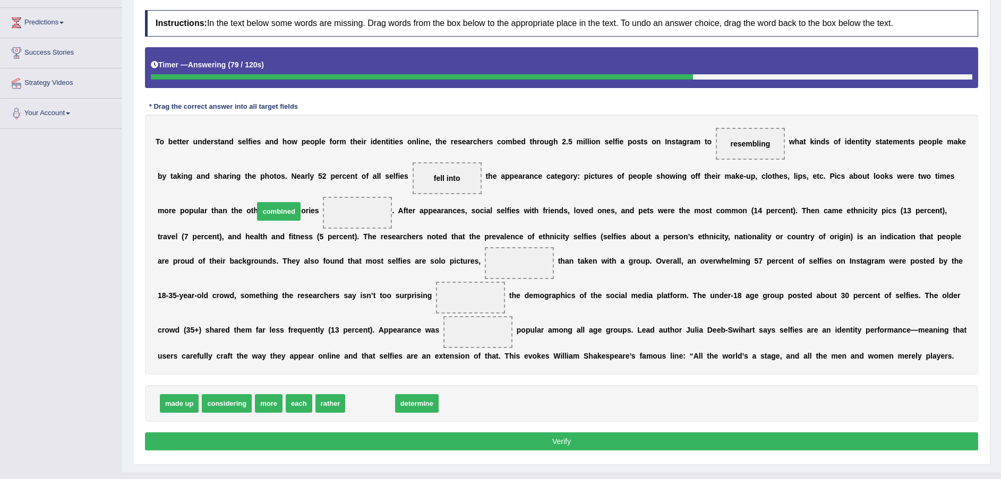
drag, startPoint x: 368, startPoint y: 406, endPoint x: 278, endPoint y: 212, distance: 213.7
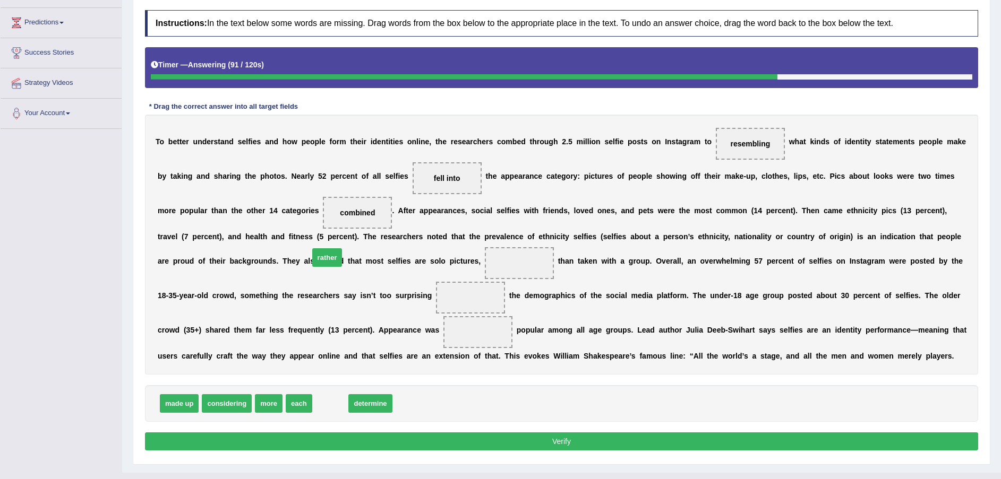
drag, startPoint x: 316, startPoint y: 404, endPoint x: 318, endPoint y: 268, distance: 136.4
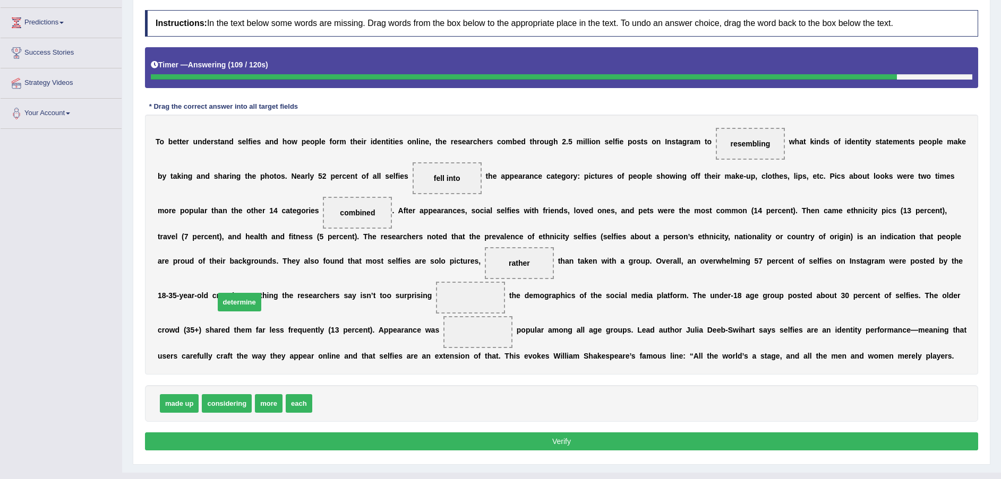
drag, startPoint x: 340, startPoint y: 401, endPoint x: 243, endPoint y: 300, distance: 140.4
drag, startPoint x: 187, startPoint y: 394, endPoint x: 191, endPoint y: 406, distance: 11.6
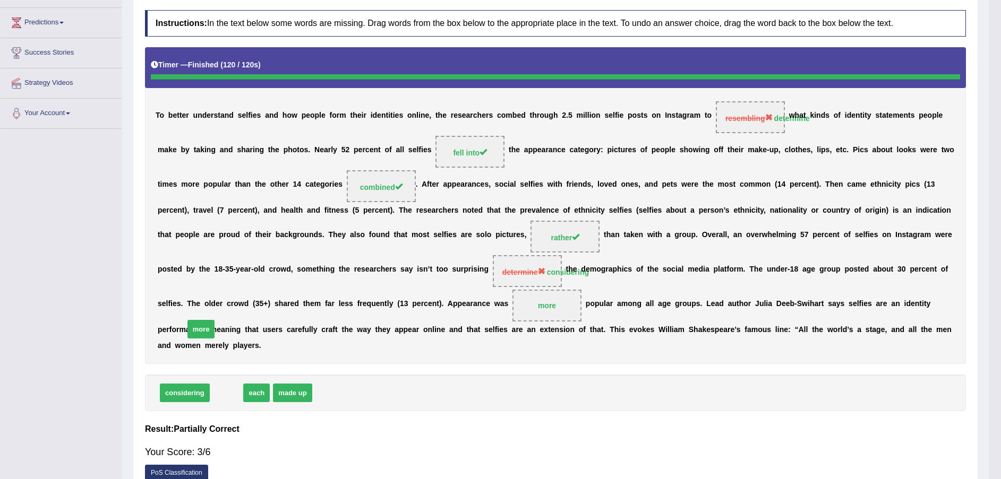
scroll to position [111, 0]
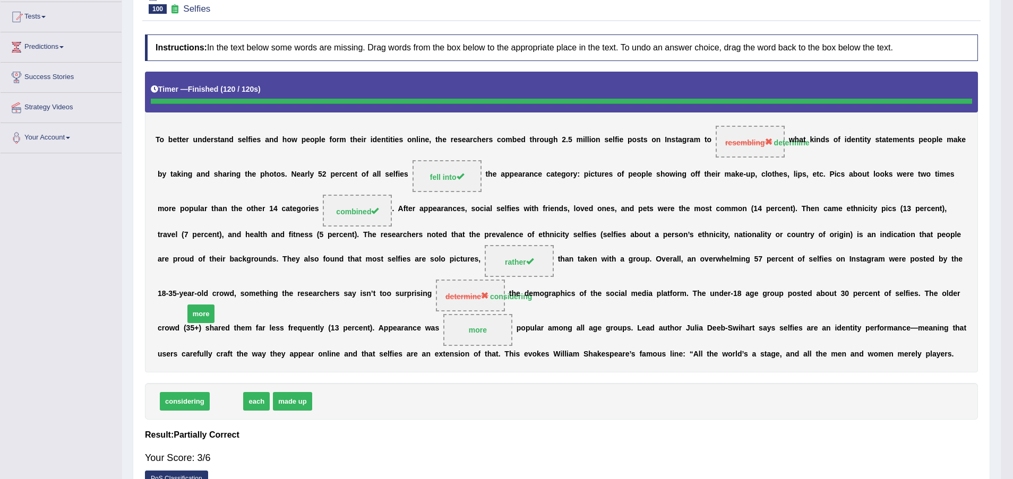
drag, startPoint x: 227, startPoint y: 408, endPoint x: 202, endPoint y: 345, distance: 68.1
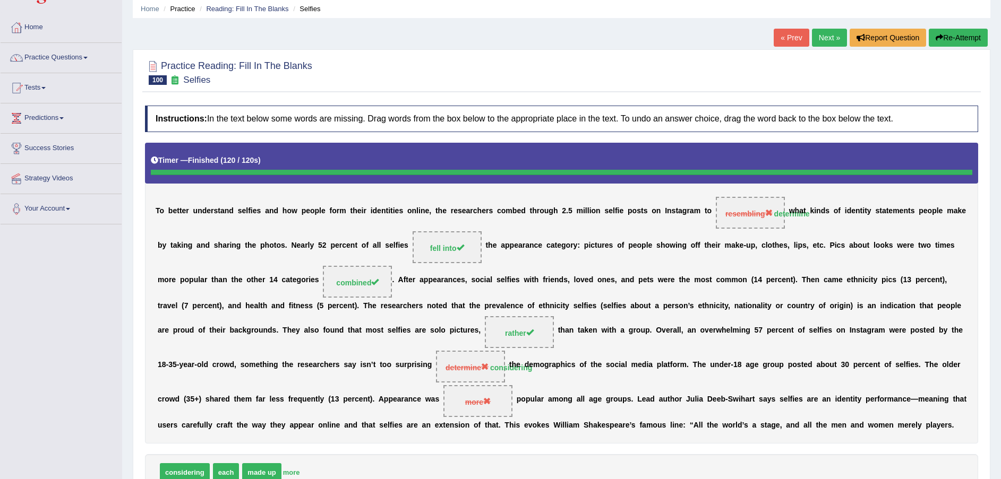
scroll to position [0, 0]
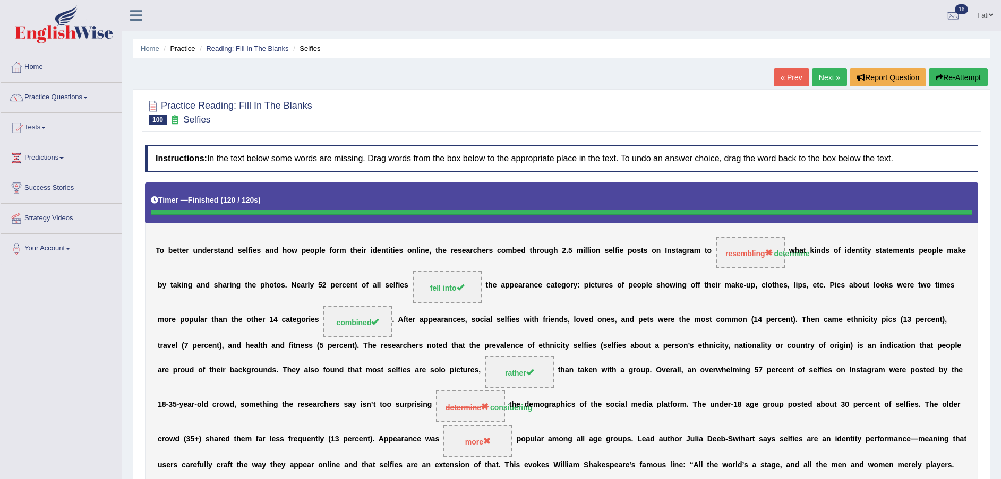
click at [952, 74] on button "Re-Attempt" at bounding box center [957, 77] width 59 height 18
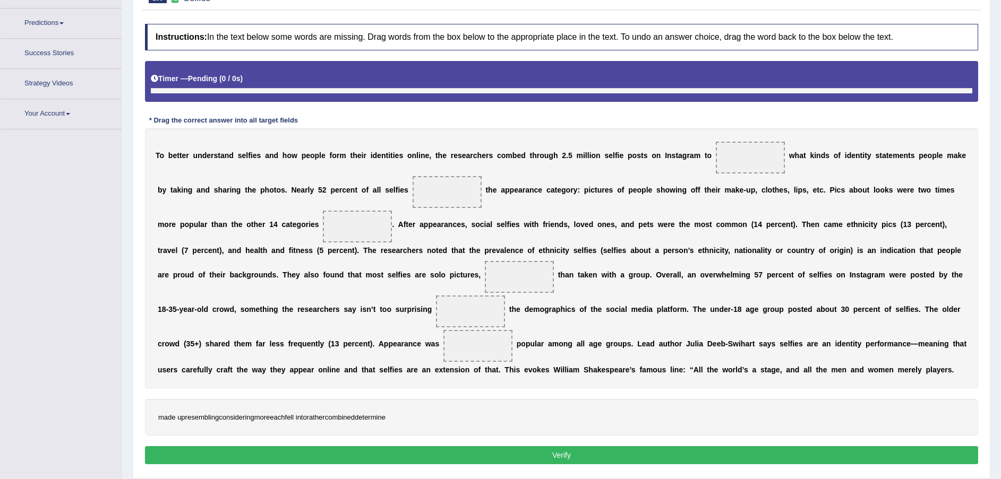
scroll to position [154, 0]
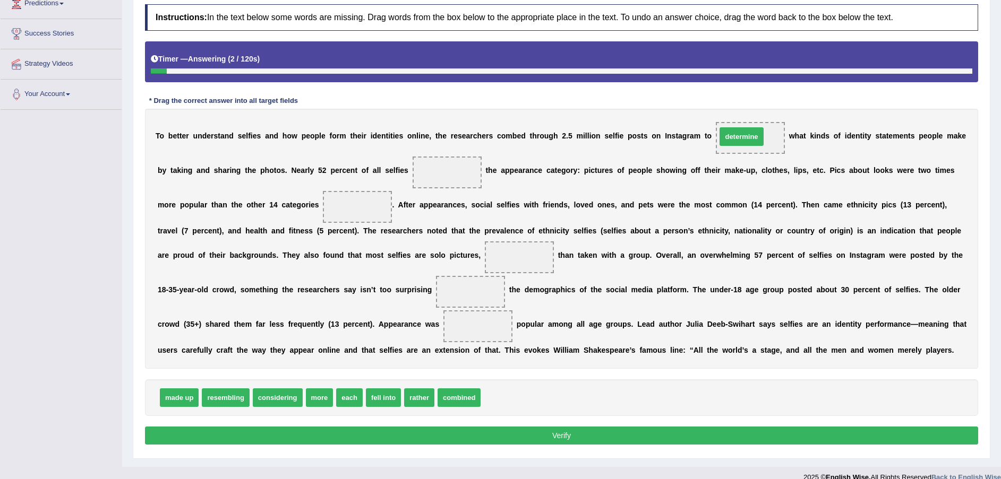
drag, startPoint x: 501, startPoint y: 397, endPoint x: 736, endPoint y: 136, distance: 351.4
drag, startPoint x: 386, startPoint y: 398, endPoint x: 416, endPoint y: 175, distance: 224.3
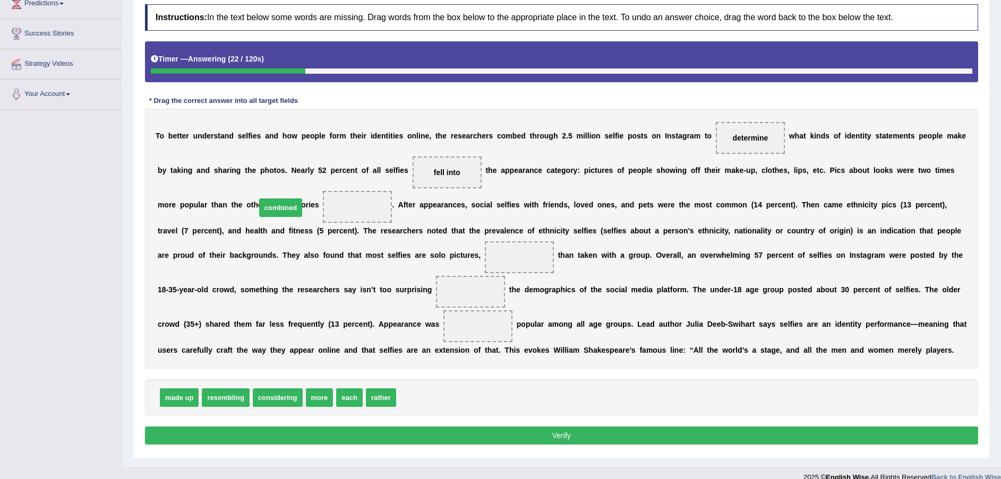
drag, startPoint x: 414, startPoint y: 401, endPoint x: 275, endPoint y: 210, distance: 235.9
drag, startPoint x: 374, startPoint y: 398, endPoint x: 321, endPoint y: 269, distance: 139.5
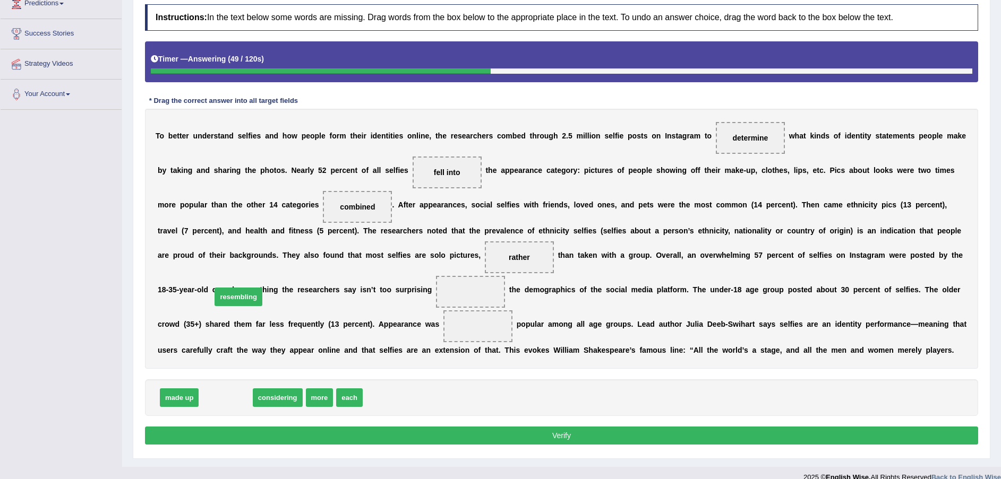
drag, startPoint x: 232, startPoint y: 399, endPoint x: 245, endPoint y: 298, distance: 101.7
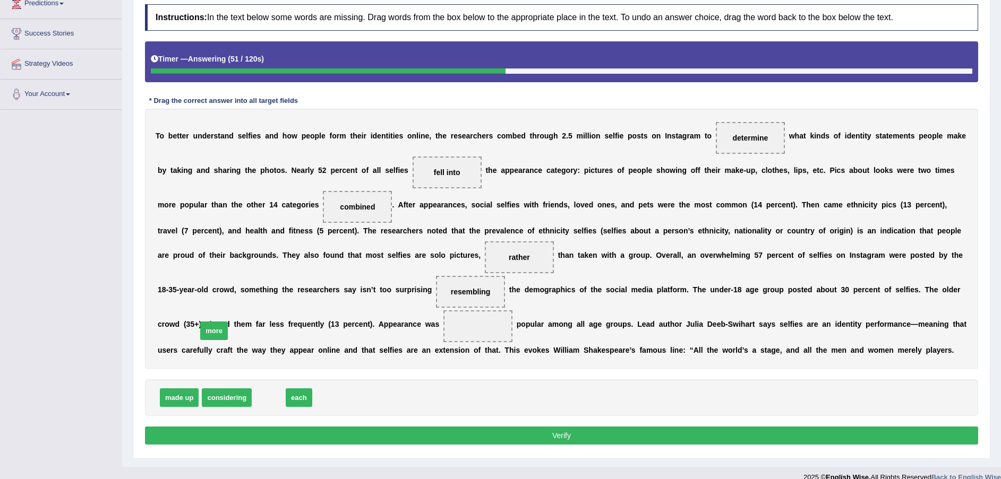
drag, startPoint x: 267, startPoint y: 400, endPoint x: 208, endPoint y: 333, distance: 89.5
click at [280, 432] on button "Verify" at bounding box center [561, 436] width 833 height 18
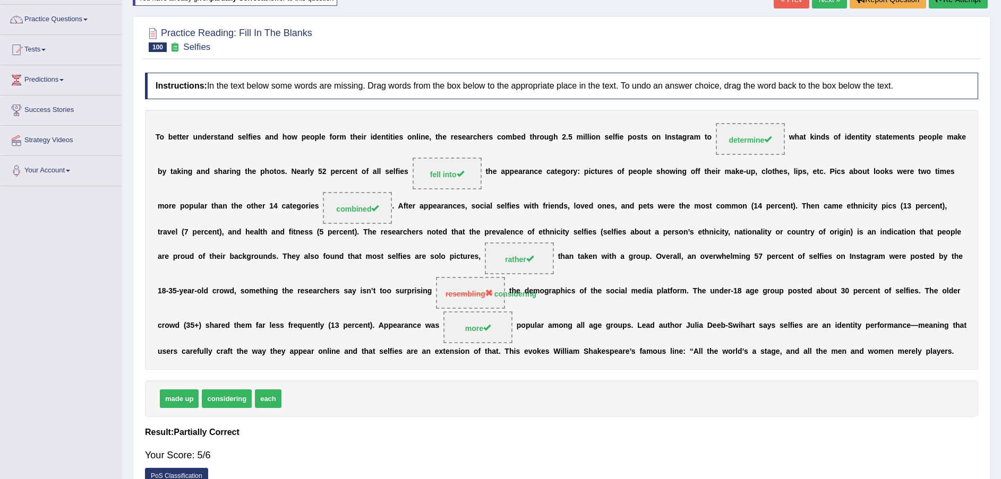
drag, startPoint x: 231, startPoint y: 293, endPoint x: 221, endPoint y: 300, distance: 12.2
click at [436, 305] on span "resembling considering" at bounding box center [470, 293] width 69 height 32
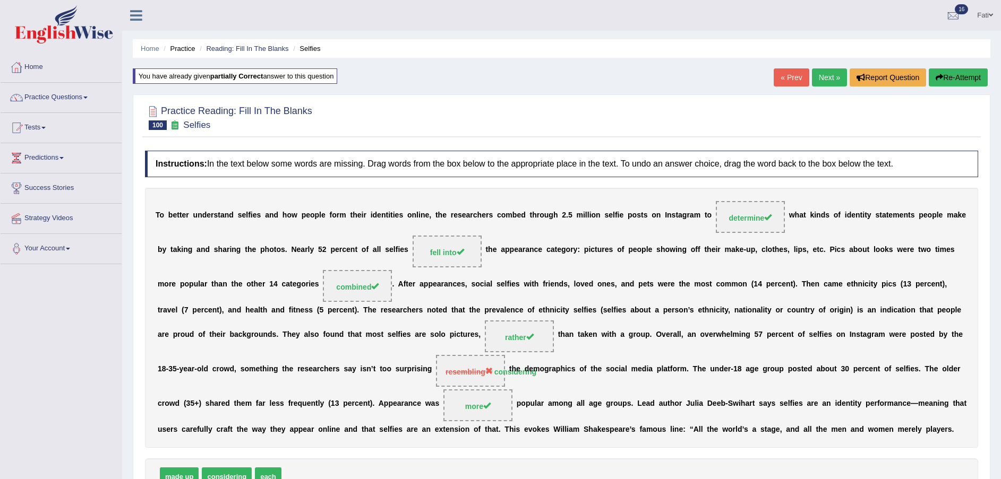
click at [827, 80] on link "Next »" at bounding box center [829, 77] width 35 height 18
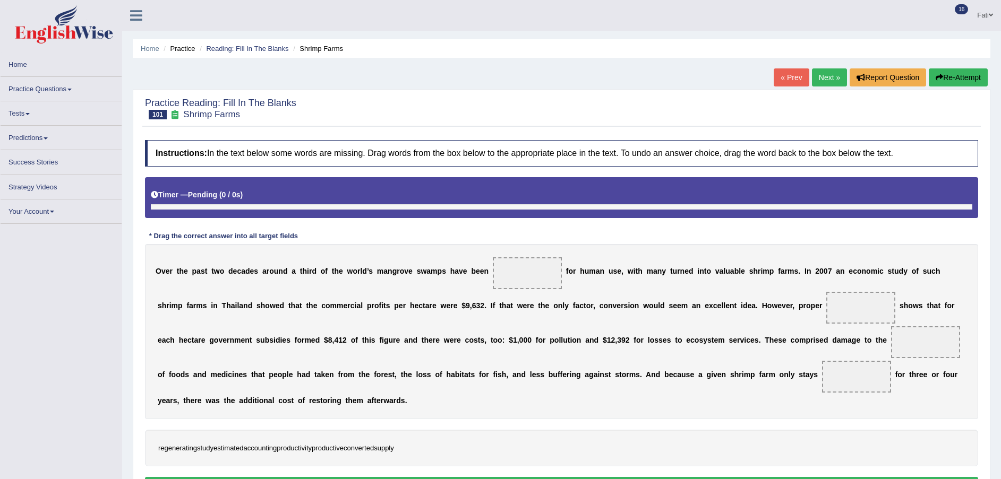
drag, startPoint x: 220, startPoint y: 50, endPoint x: 238, endPoint y: 88, distance: 41.3
click at [222, 50] on link "Reading: Fill In The Blanks" at bounding box center [247, 49] width 82 height 8
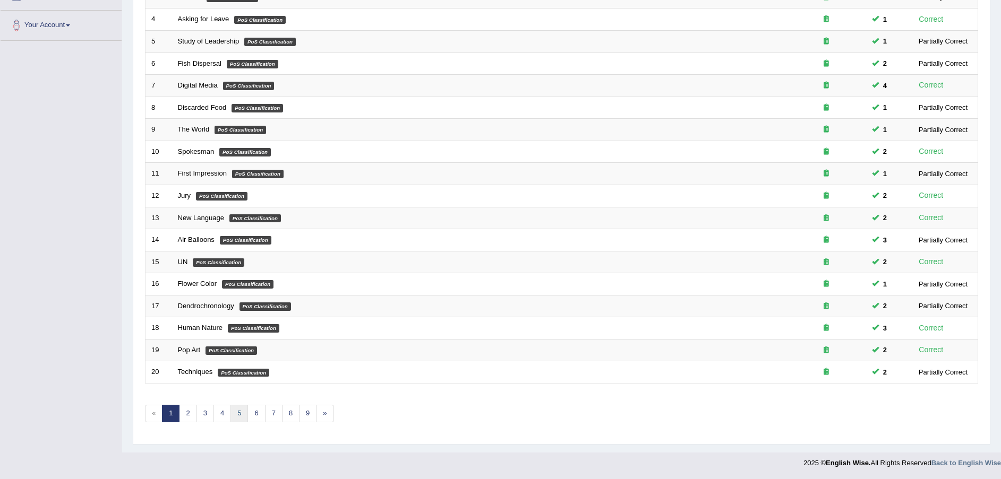
click at [242, 409] on link "5" at bounding box center [239, 414] width 18 height 18
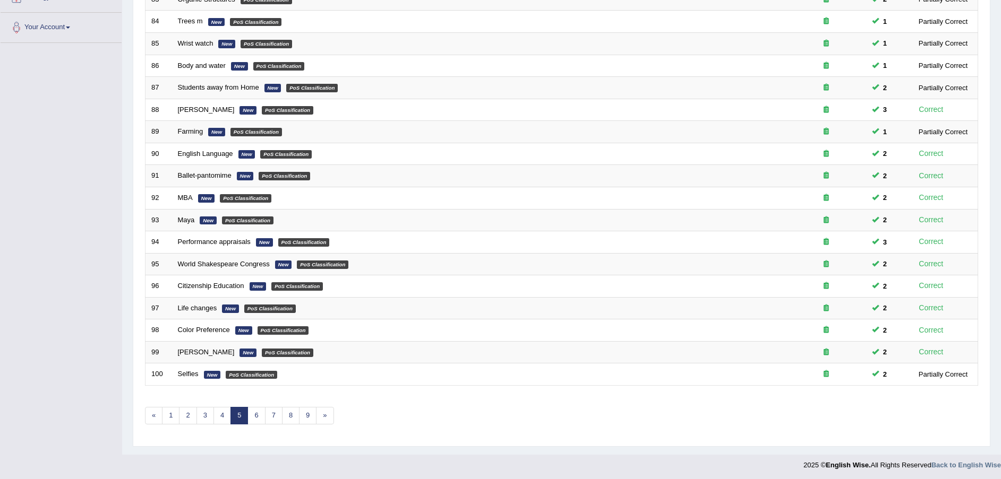
scroll to position [223, 0]
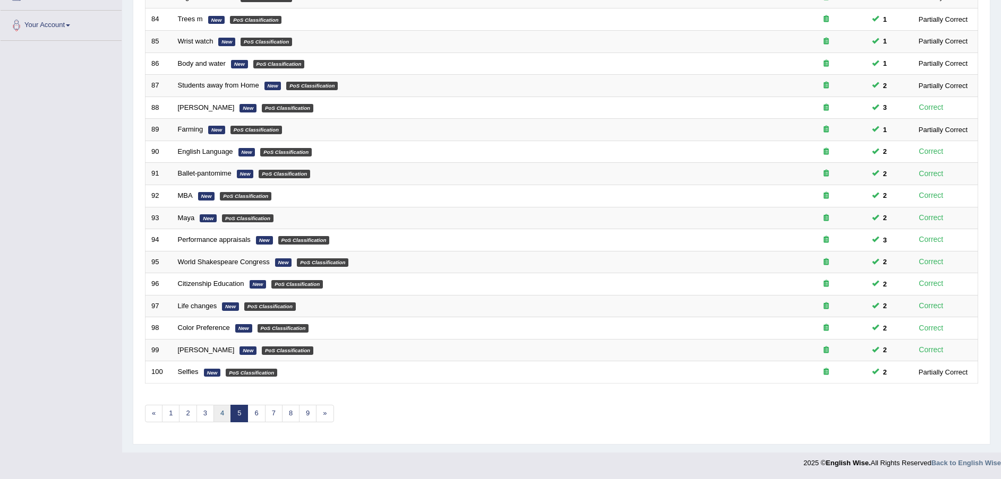
click at [225, 411] on link "4" at bounding box center [222, 414] width 18 height 18
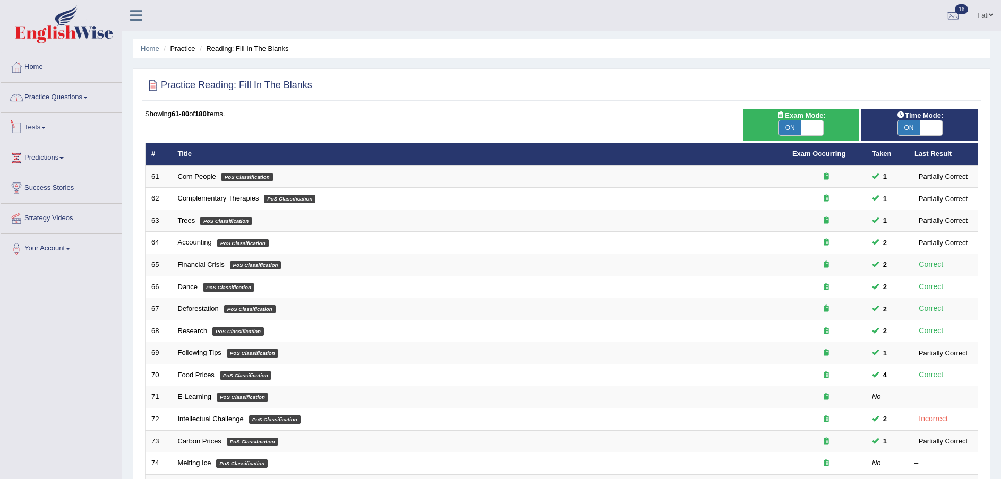
click at [51, 98] on link "Practice Questions" at bounding box center [61, 96] width 121 height 27
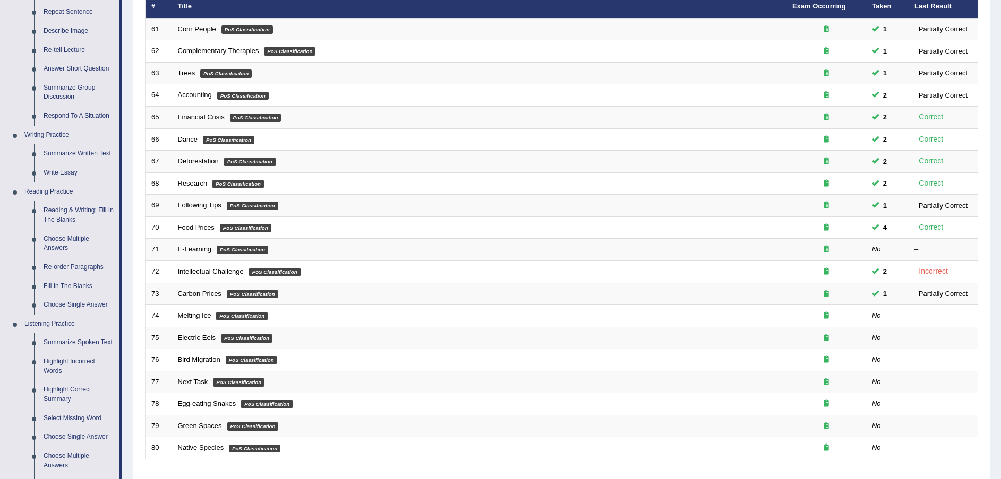
scroll to position [159, 0]
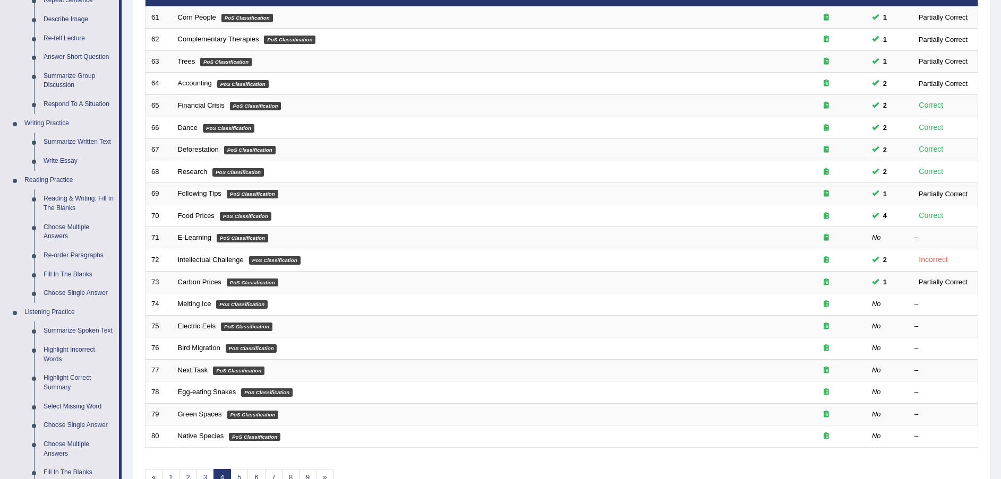
click at [63, 202] on link "Reading & Writing: Fill In The Blanks" at bounding box center [79, 204] width 80 height 28
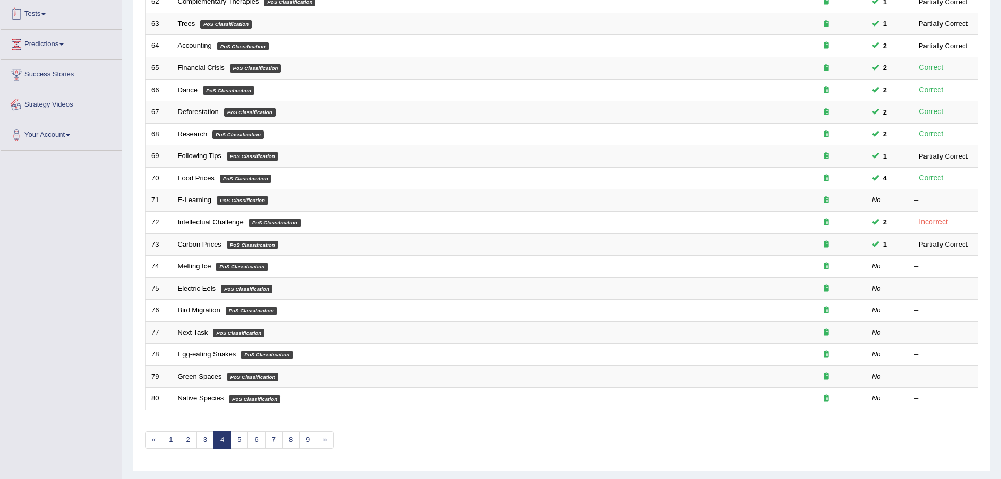
scroll to position [223, 0]
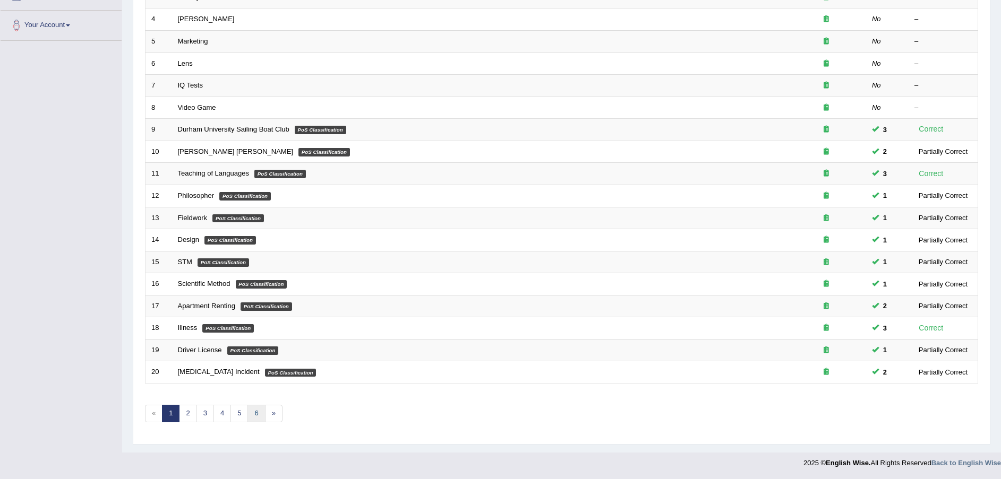
click at [253, 415] on link "6" at bounding box center [256, 414] width 18 height 18
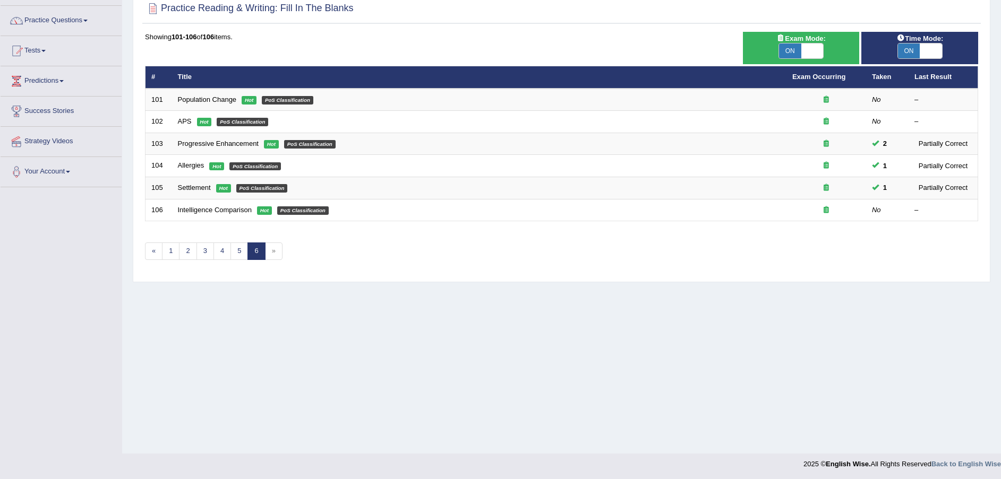
scroll to position [78, 0]
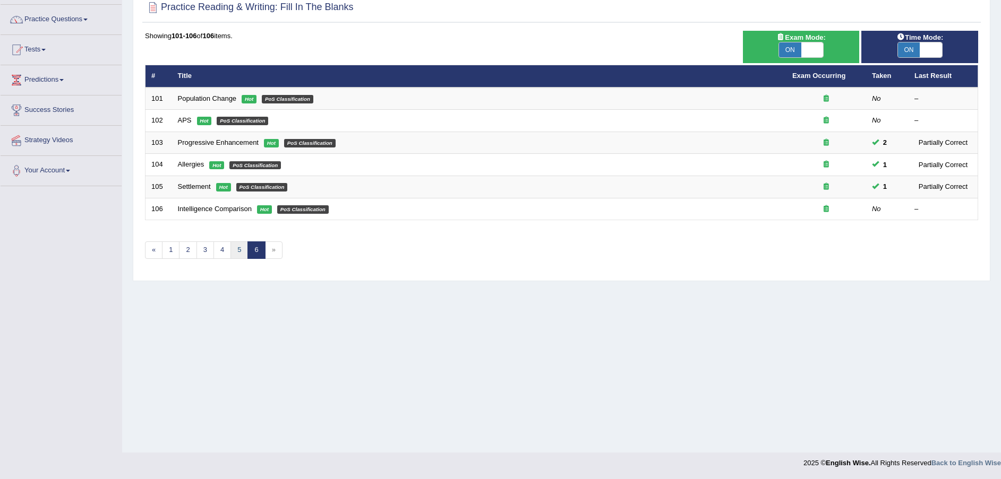
click at [243, 252] on link "5" at bounding box center [239, 251] width 18 height 18
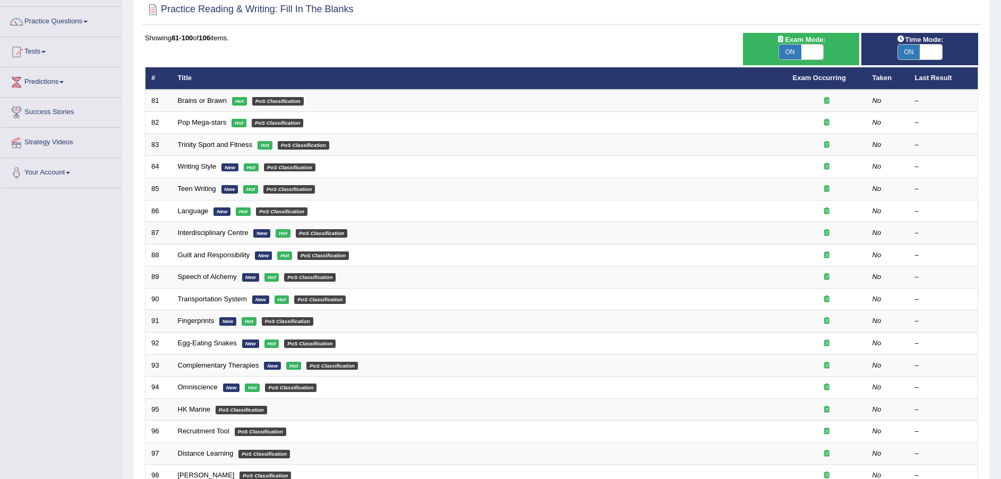
scroll to position [223, 0]
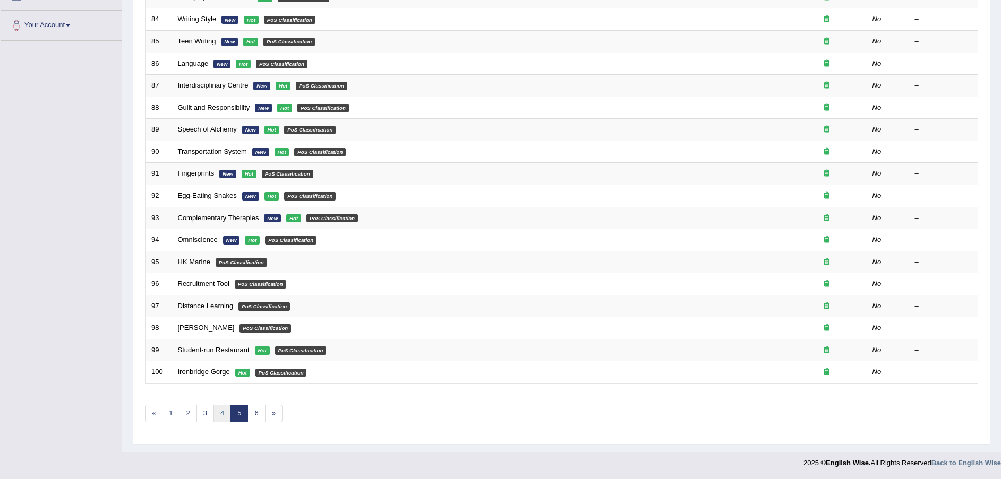
click at [218, 415] on link "4" at bounding box center [222, 414] width 18 height 18
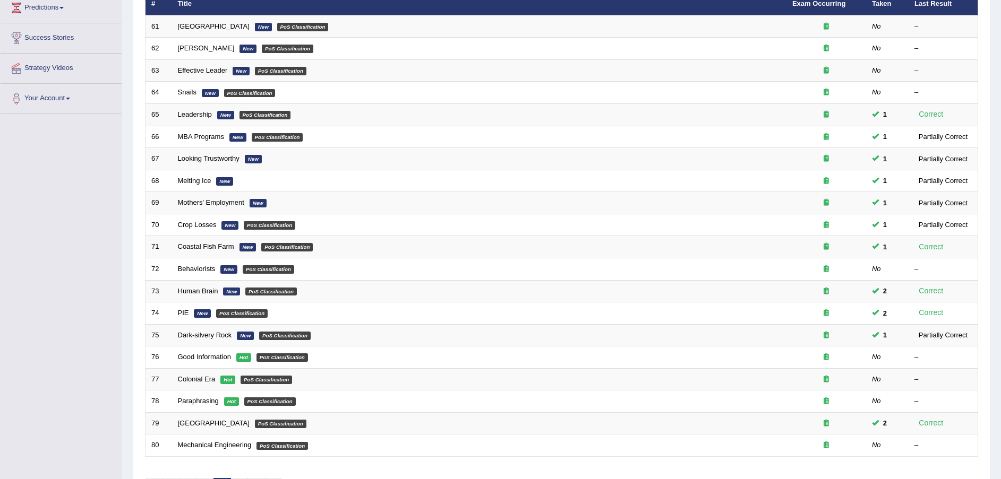
scroll to position [223, 0]
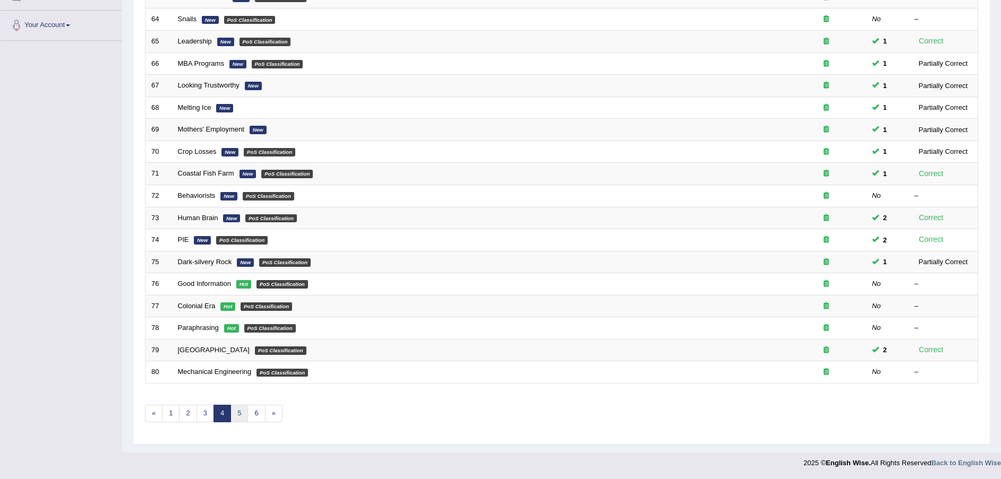
click at [239, 416] on link "5" at bounding box center [239, 414] width 18 height 18
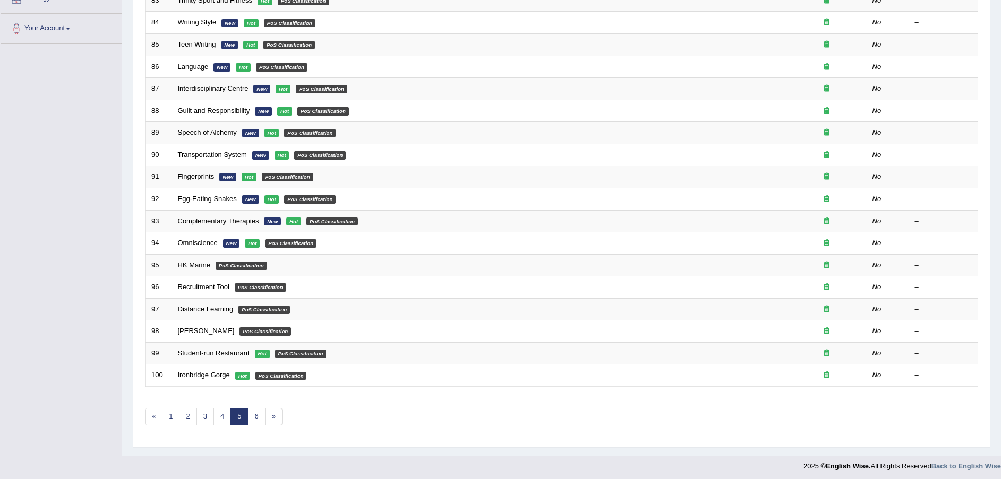
scroll to position [223, 0]
